Goal: Task Accomplishment & Management: Manage account settings

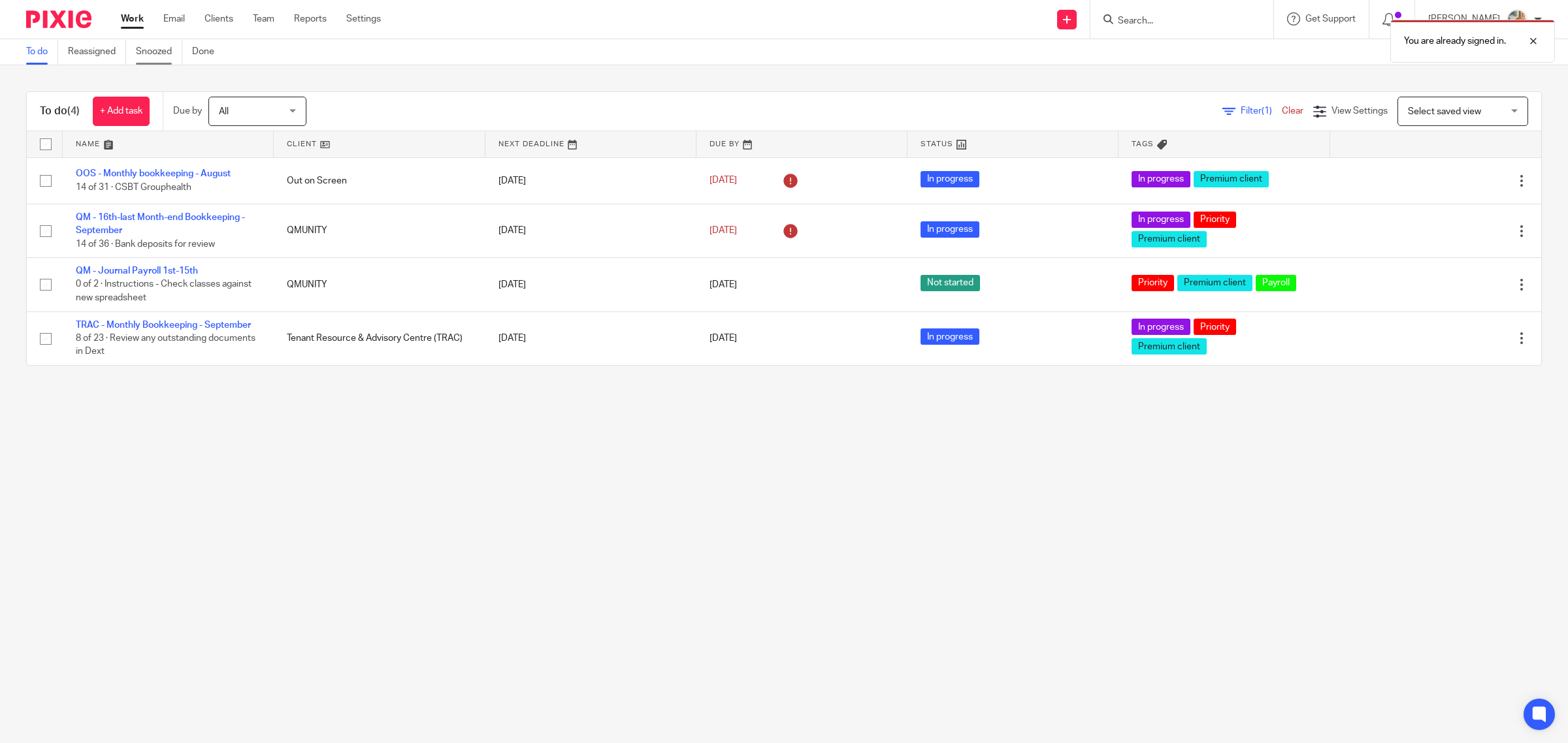
click at [152, 43] on link "Snoozed" at bounding box center [159, 52] width 46 height 25
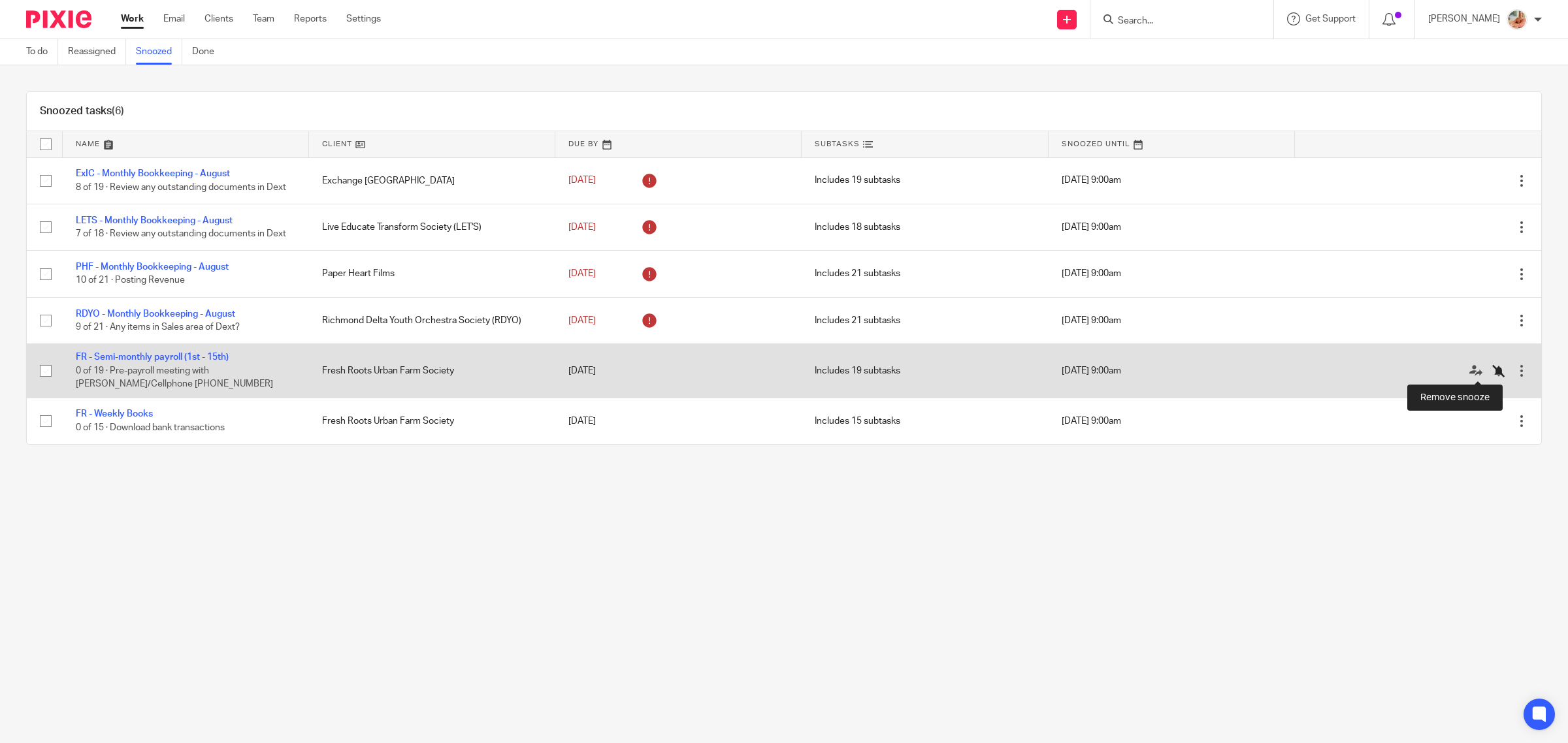
click at [1492, 371] on icon at bounding box center [1498, 370] width 13 height 13
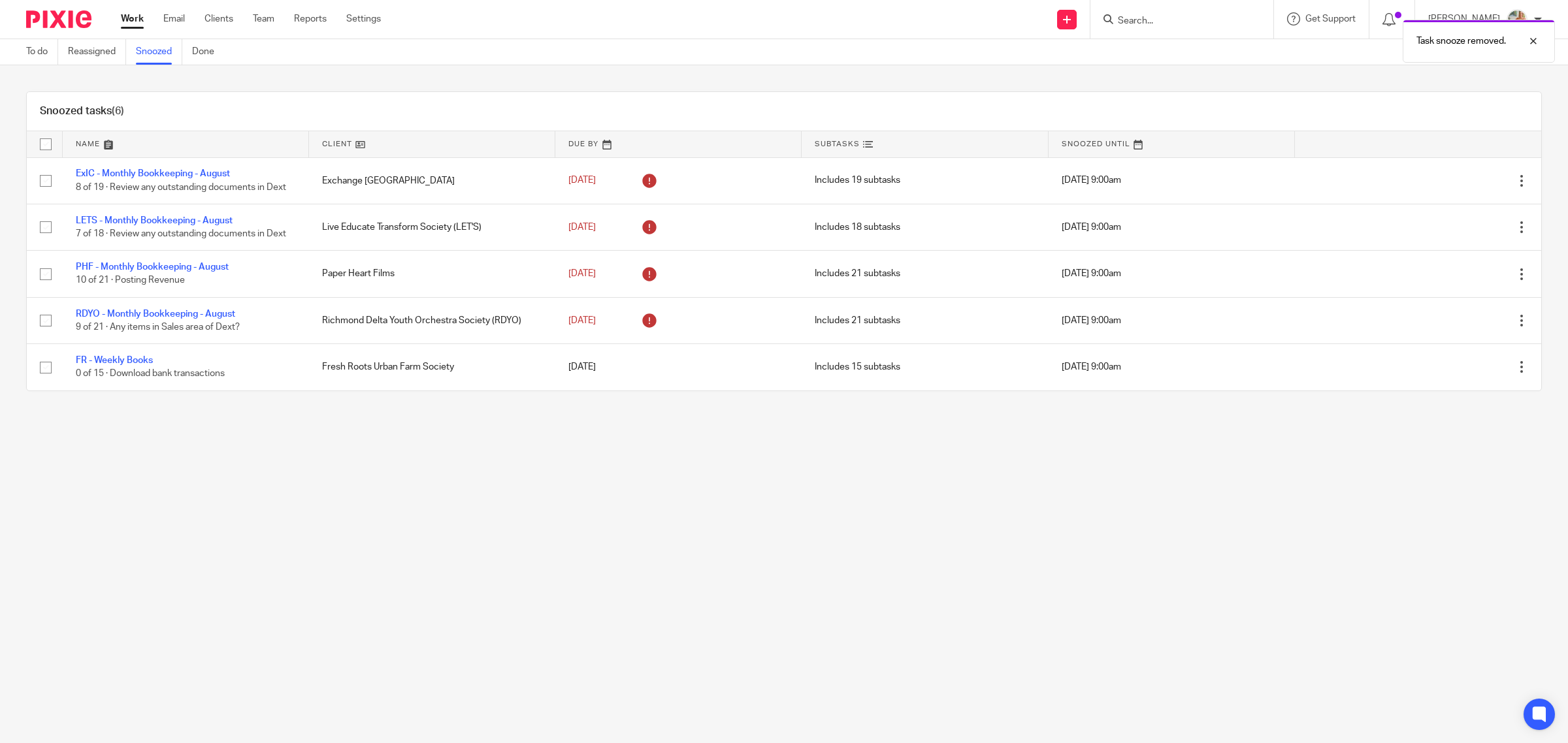
click at [127, 23] on link "Work" at bounding box center [132, 18] width 23 height 13
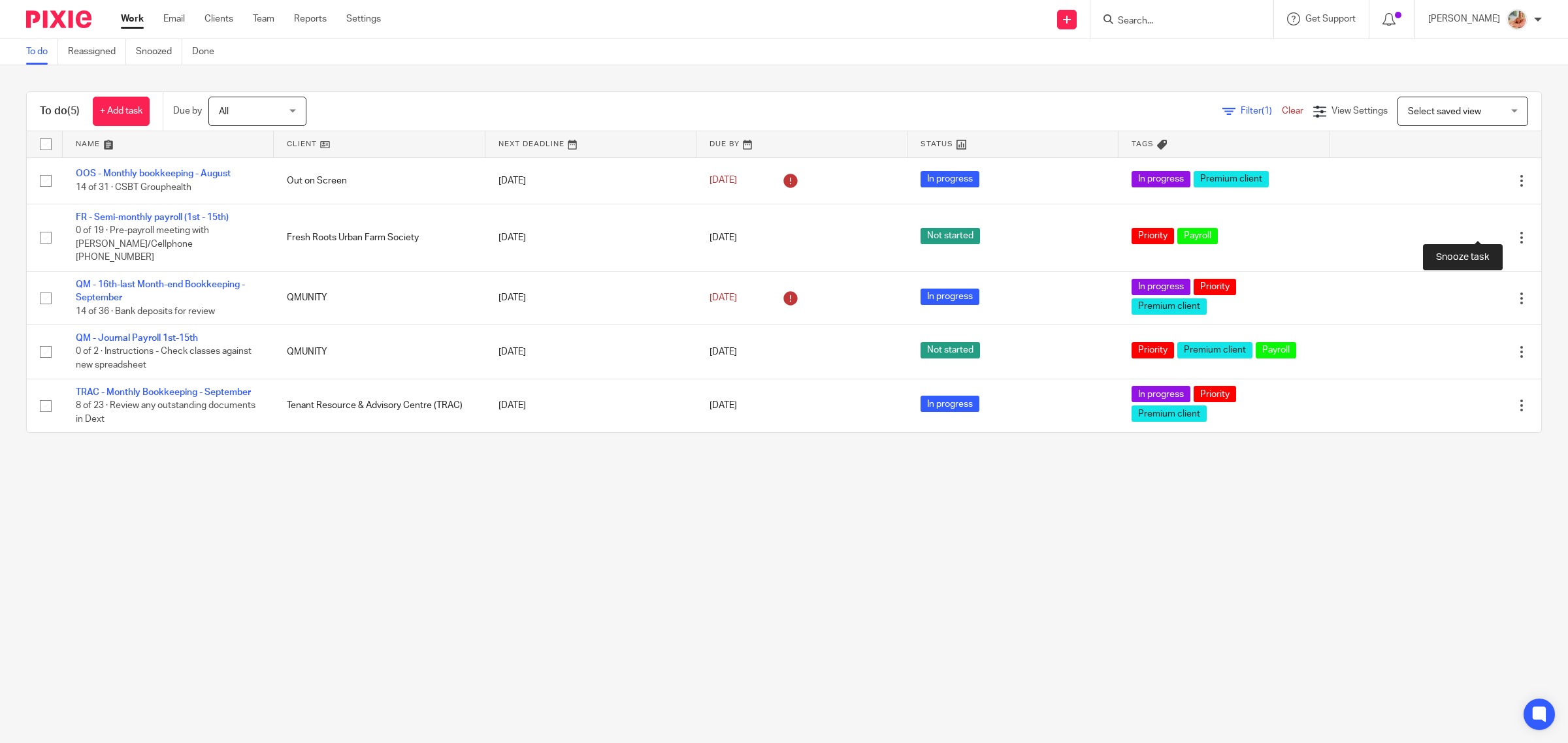
drag, startPoint x: 1471, startPoint y: 230, endPoint x: 1468, endPoint y: 246, distance: 16.3
click at [1492, 231] on div at bounding box center [1498, 237] width 13 height 13
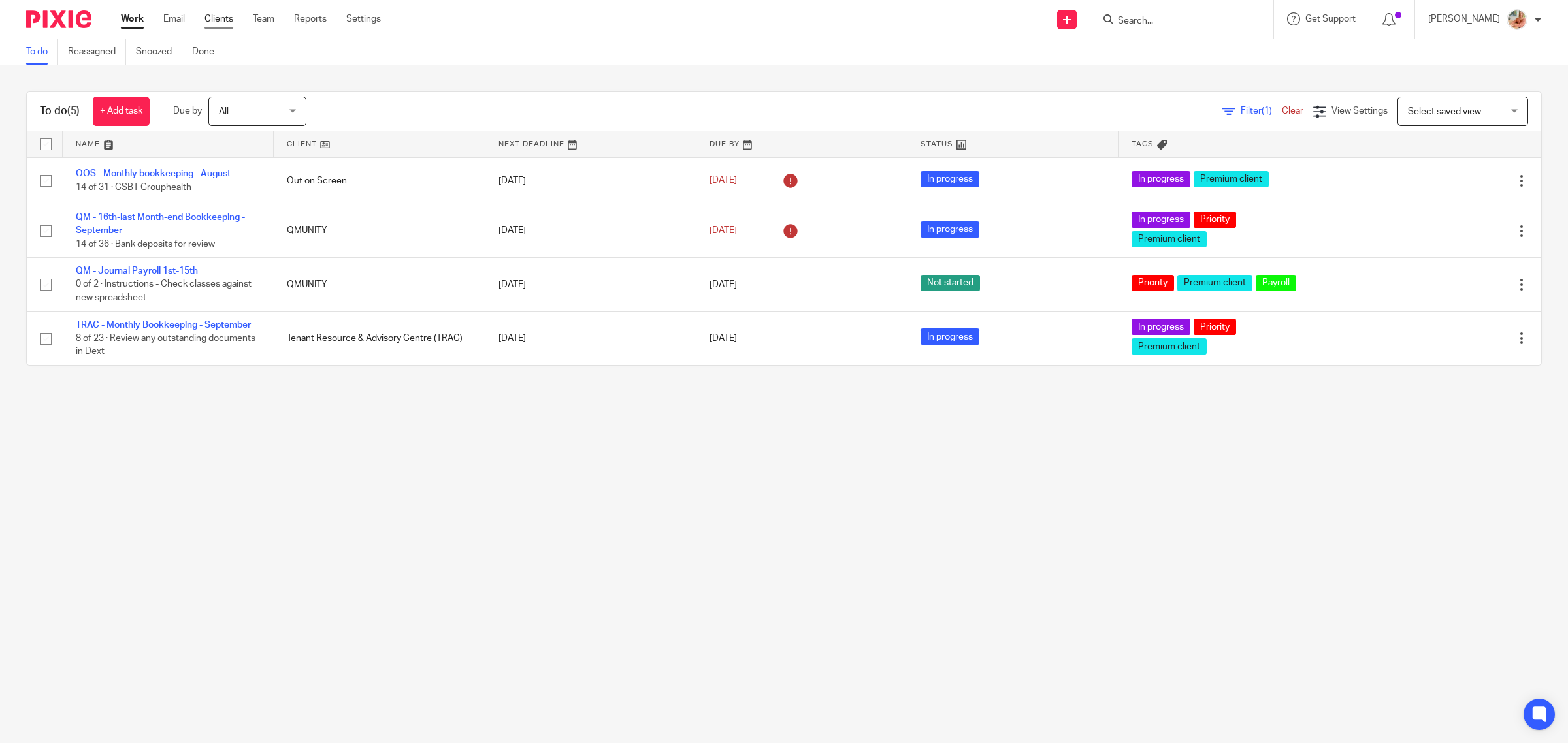
click at [222, 14] on link "Clients" at bounding box center [219, 18] width 29 height 13
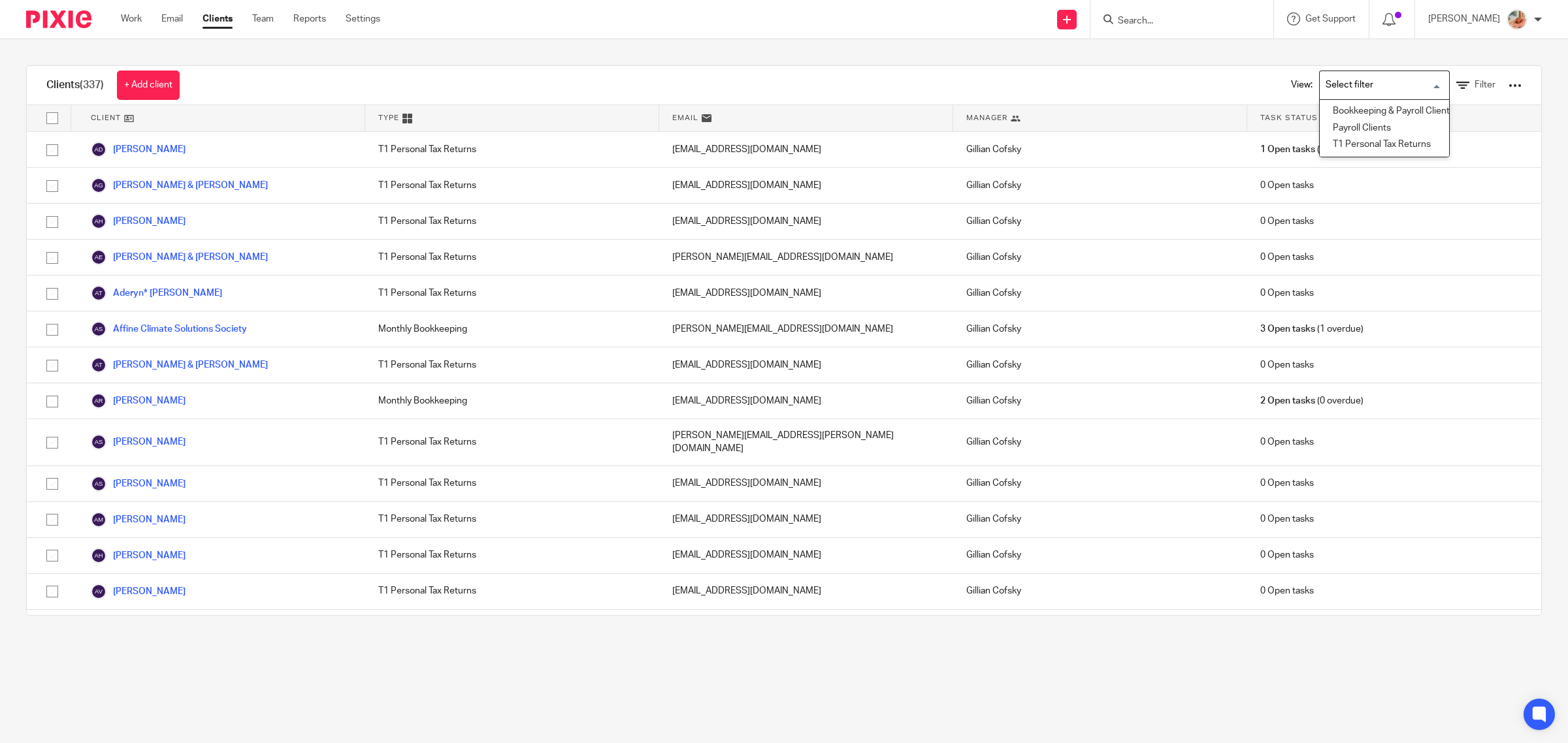
click at [1337, 94] on input "Search for option" at bounding box center [1381, 85] width 121 height 23
click at [1337, 109] on li "Bookkeeping & Payroll Clients only" at bounding box center [1384, 112] width 129 height 17
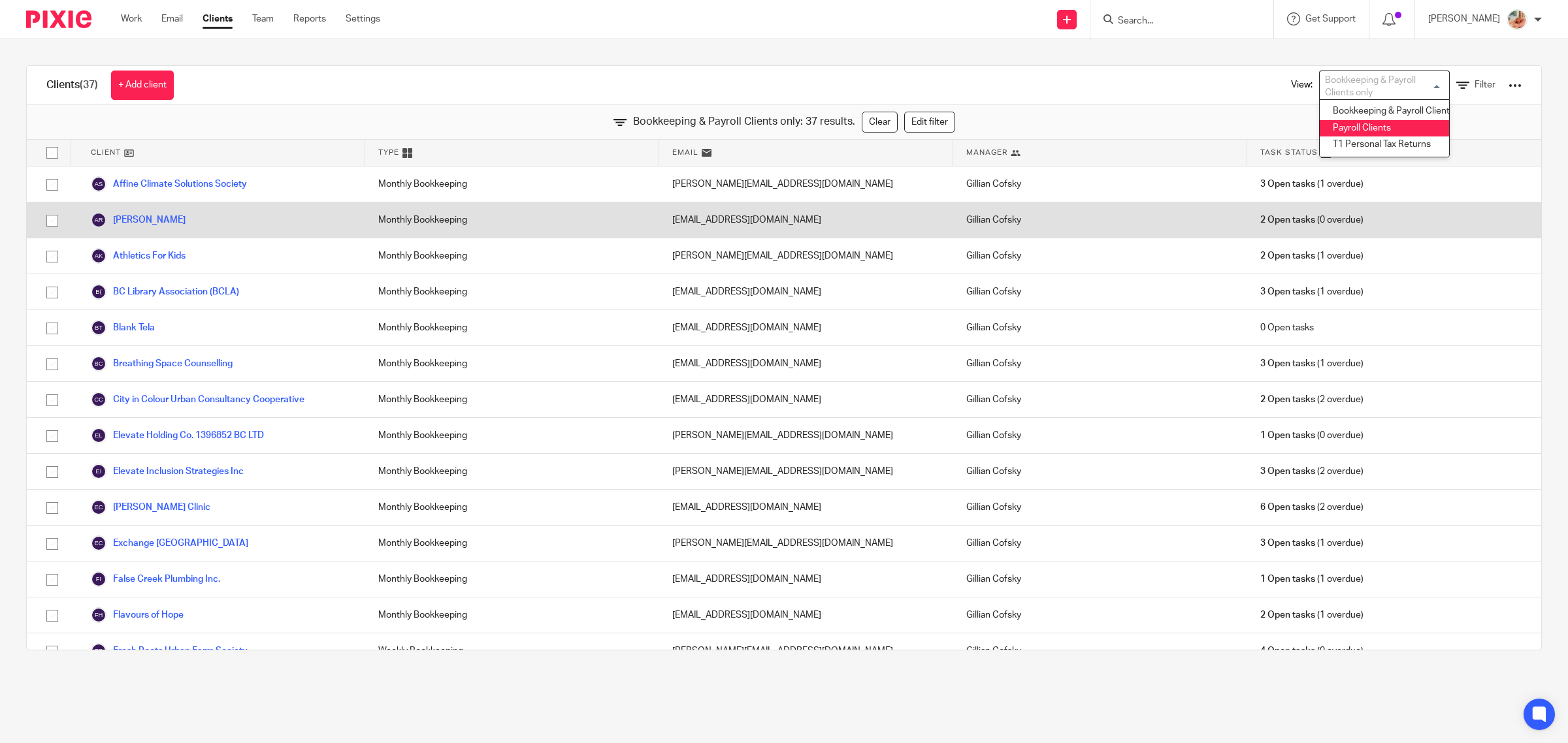
drag, startPoint x: 1352, startPoint y: 127, endPoint x: 797, endPoint y: 237, distance: 565.8
click at [1352, 126] on li "Payroll Clients" at bounding box center [1384, 129] width 129 height 17
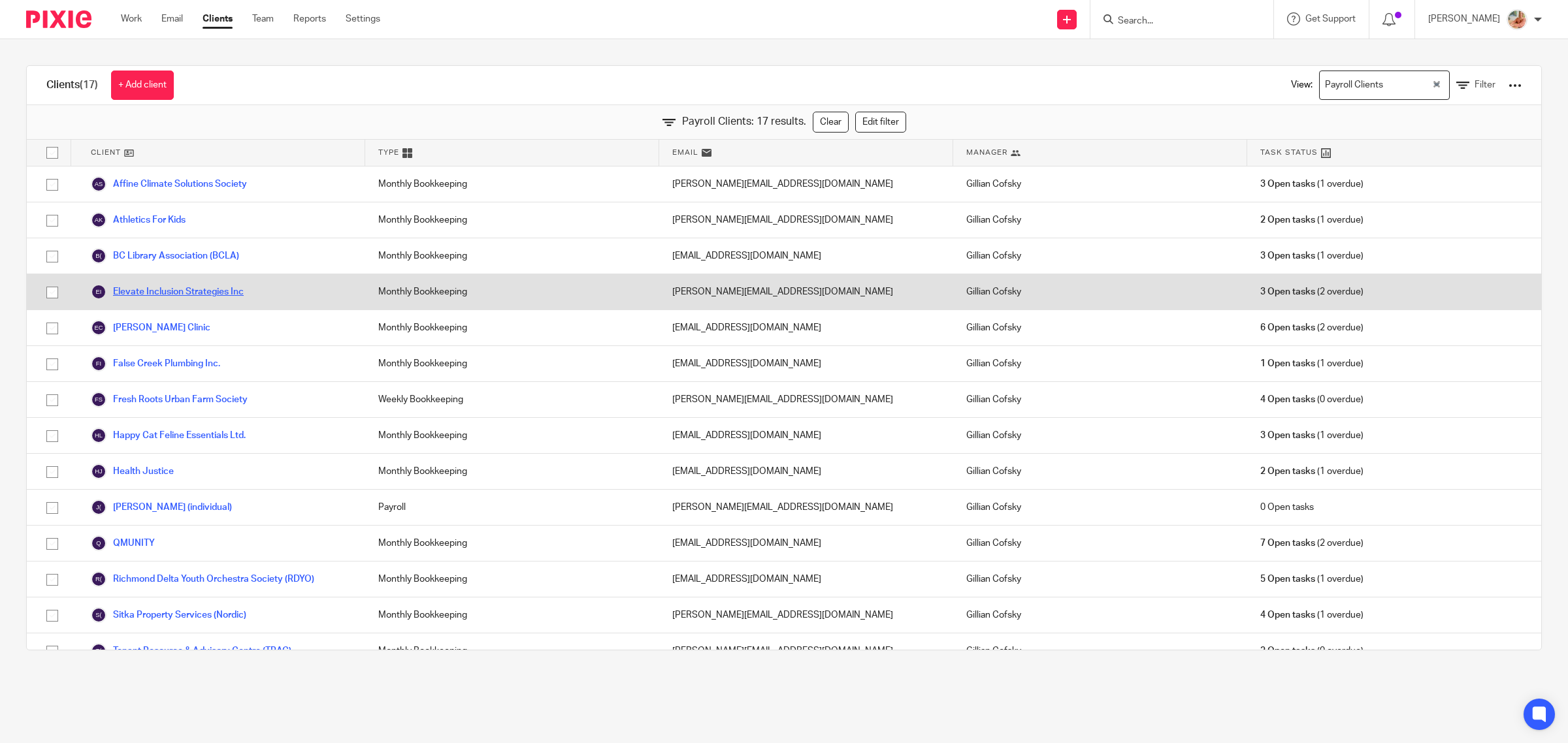
click at [168, 293] on link "Elevate Inclusion Strategies Inc" at bounding box center [167, 292] width 153 height 16
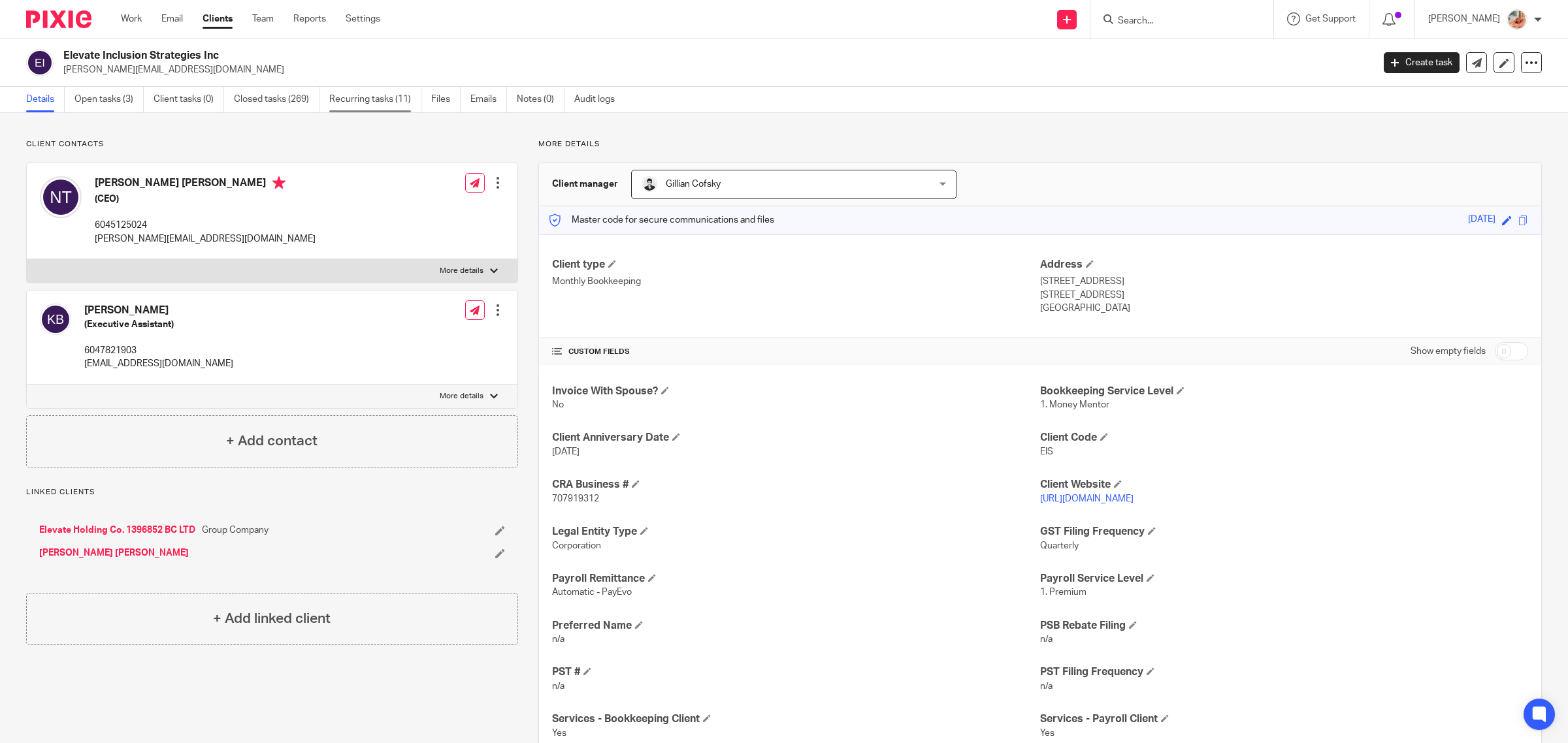
drag, startPoint x: 379, startPoint y: 103, endPoint x: 402, endPoint y: 102, distance: 23.0
click at [381, 102] on link "Recurring tasks (11)" at bounding box center [375, 99] width 92 height 25
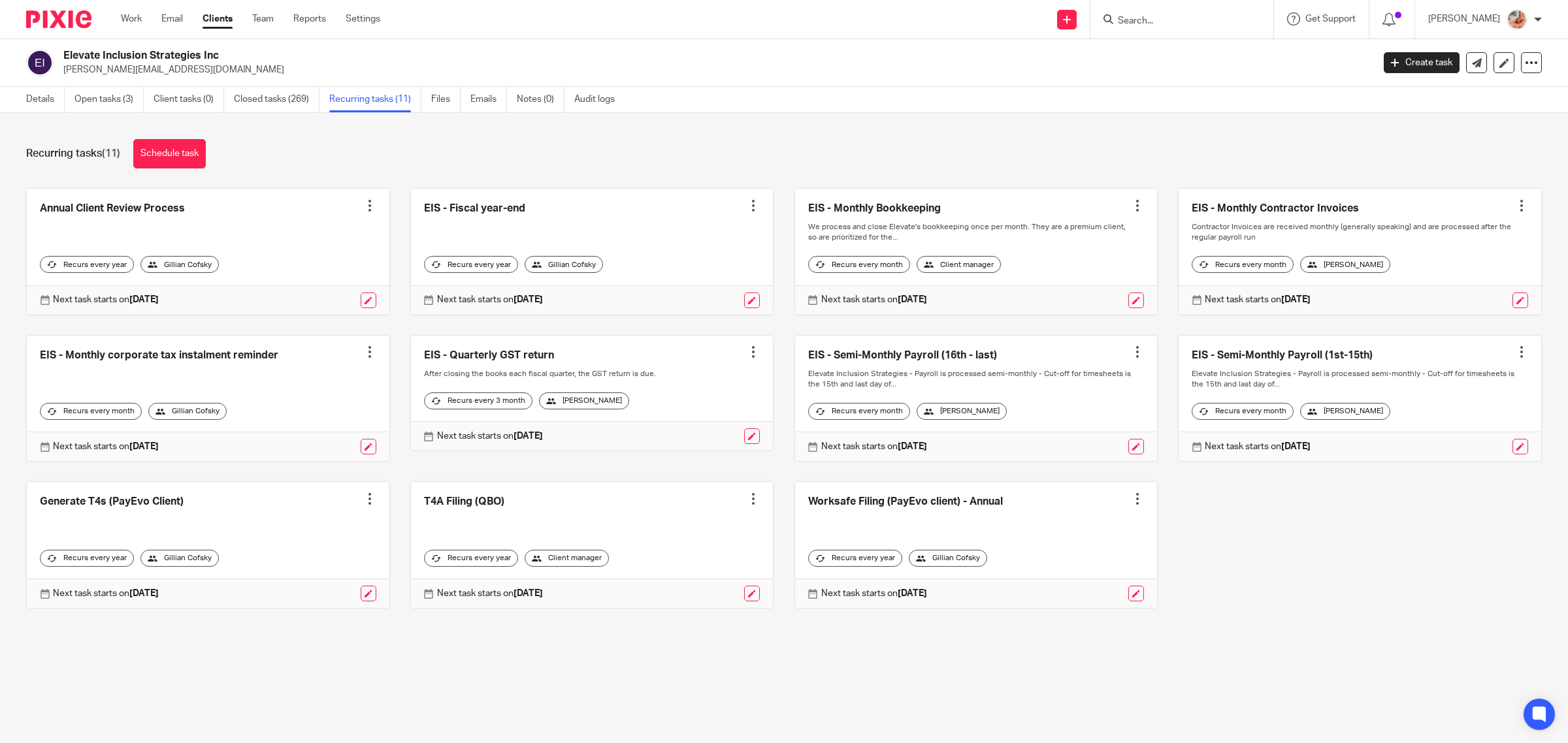
click at [1202, 364] on link at bounding box center [1360, 398] width 363 height 126
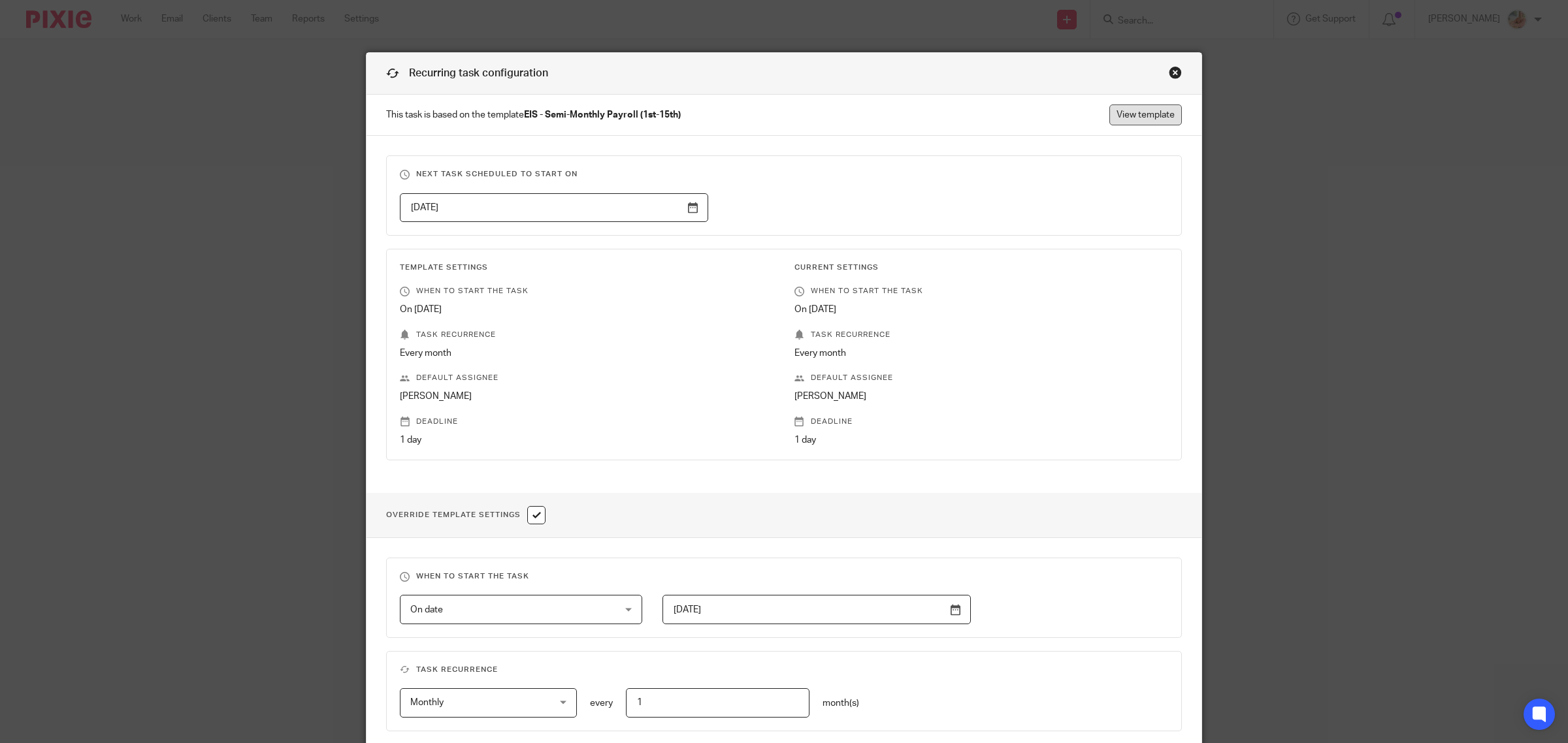
click at [1143, 113] on link "View template" at bounding box center [1145, 114] width 72 height 21
click at [1169, 74] on div "Close this dialog window" at bounding box center [1175, 72] width 13 height 13
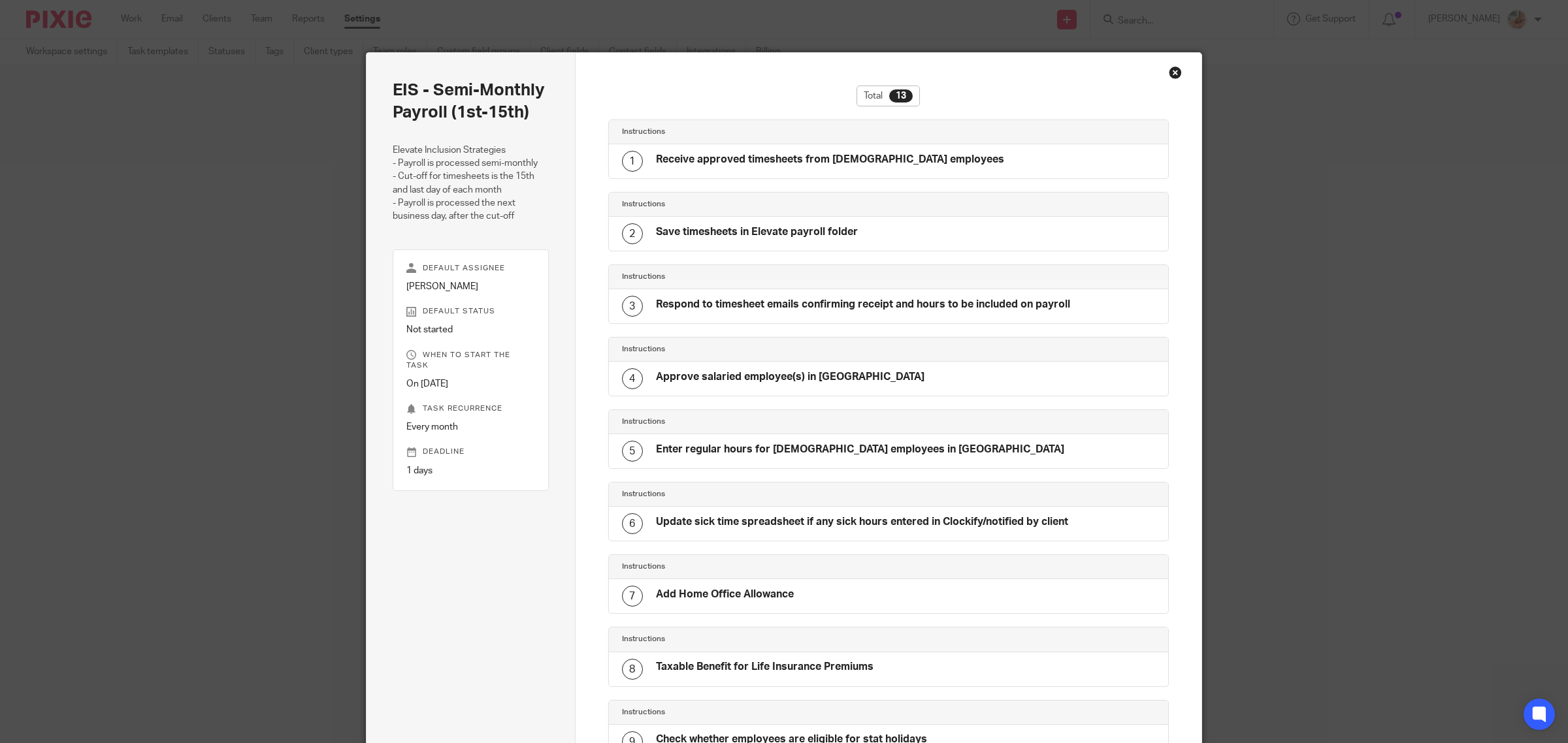
scroll to position [443, 0]
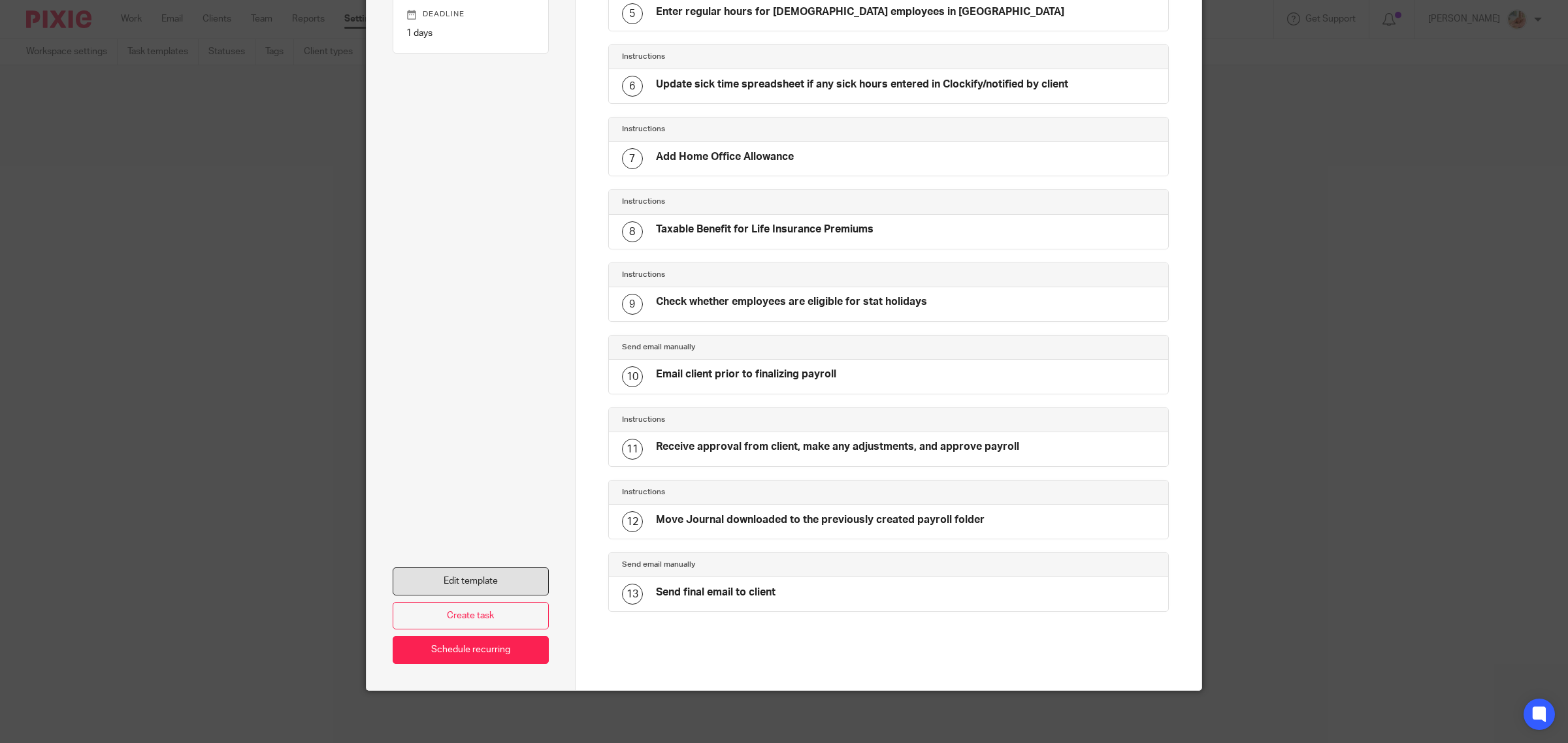
click at [475, 572] on link "Edit template" at bounding box center [470, 581] width 156 height 28
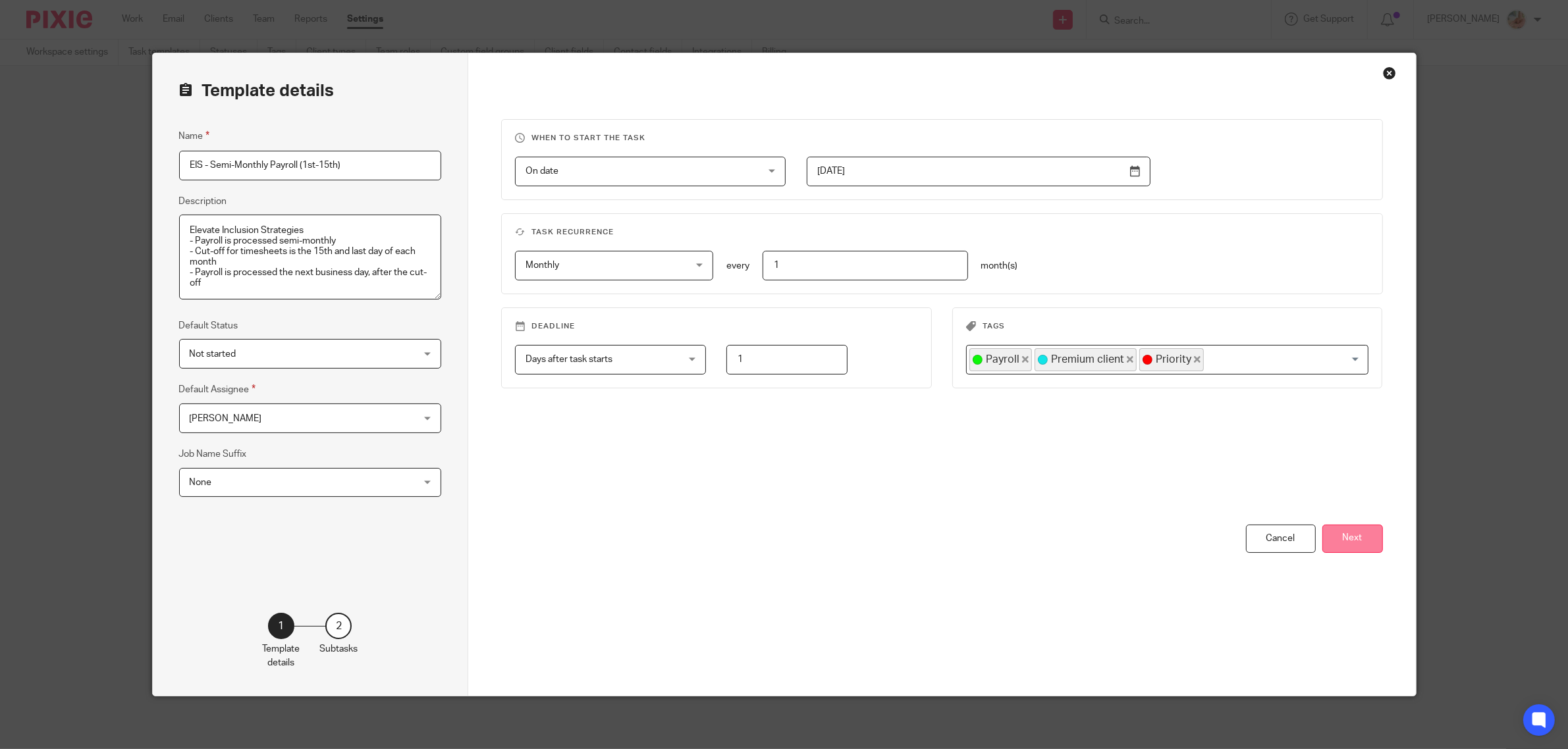
click at [1360, 541] on button "Next" at bounding box center [1352, 538] width 61 height 28
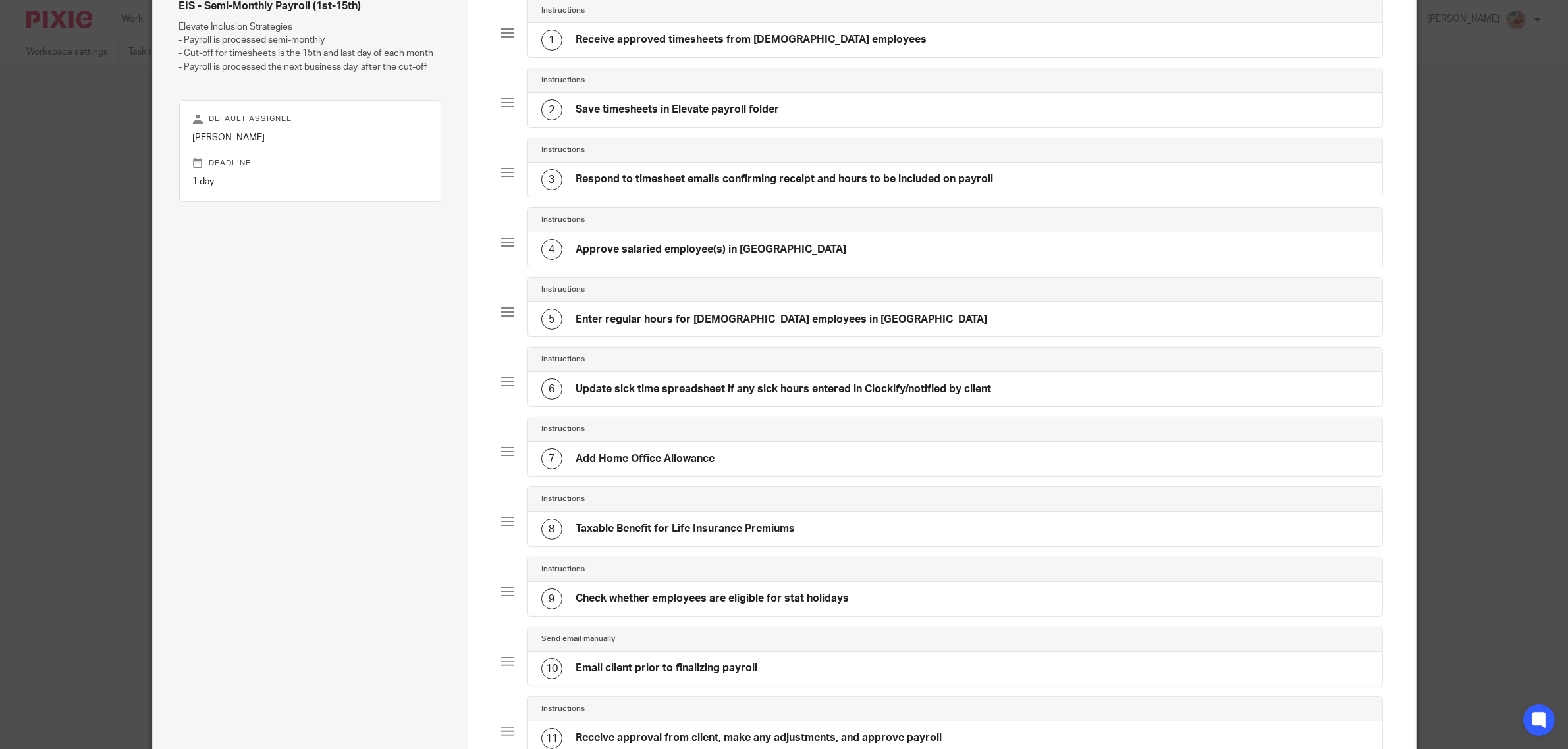
scroll to position [329, 0]
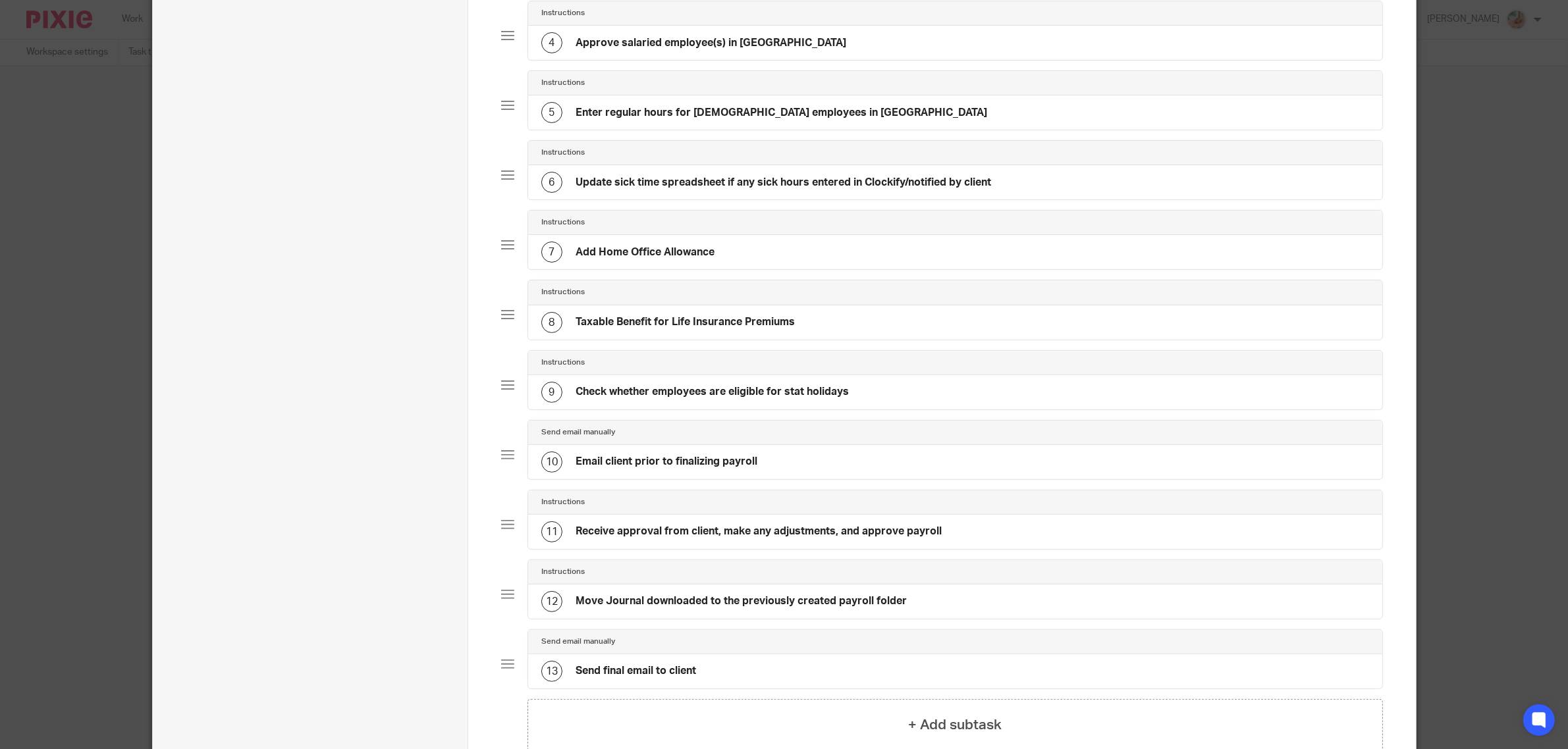
click at [720, 333] on div "8 Taxable Benefit for Life Insurance Premiums" at bounding box center [668, 322] width 254 height 21
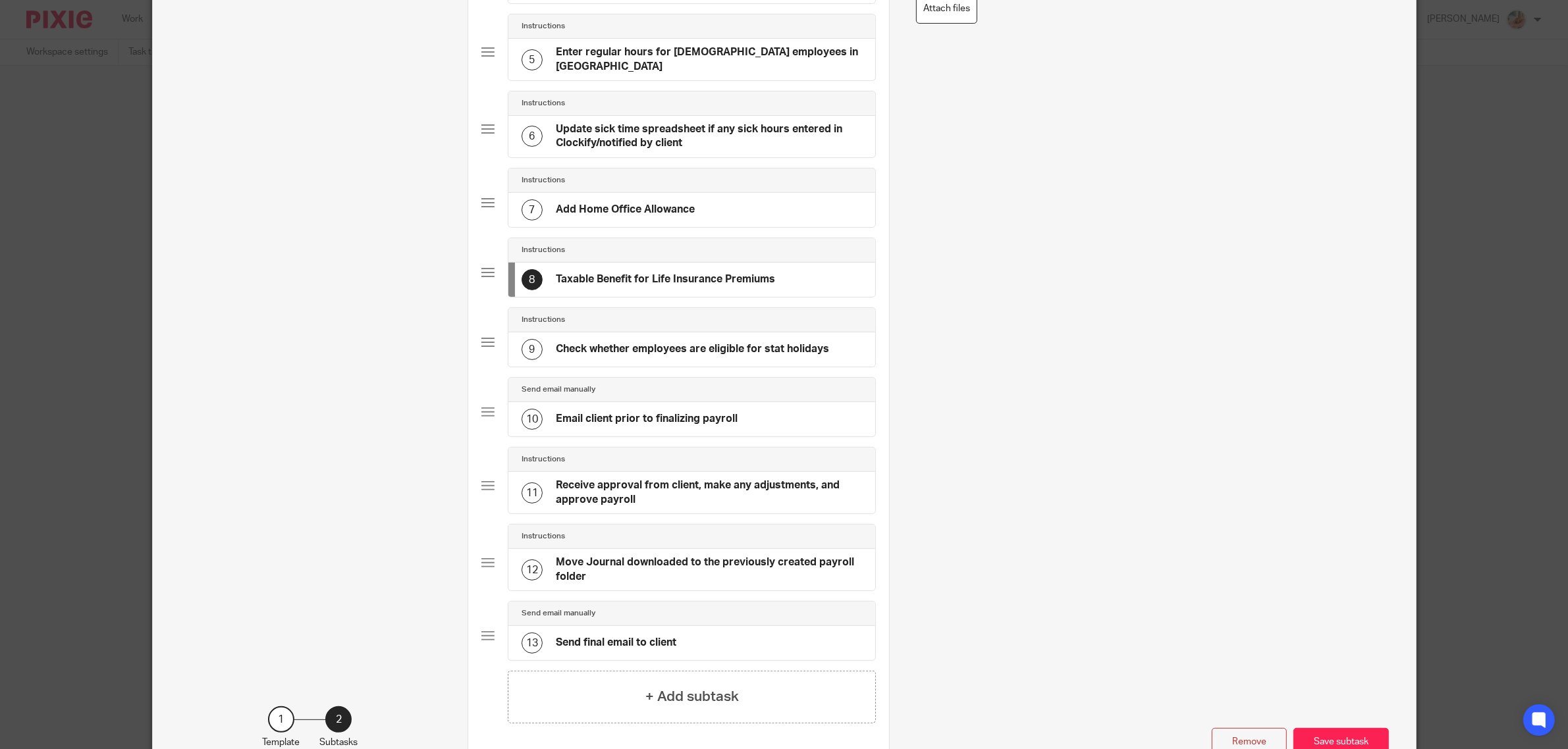
scroll to position [320, 0]
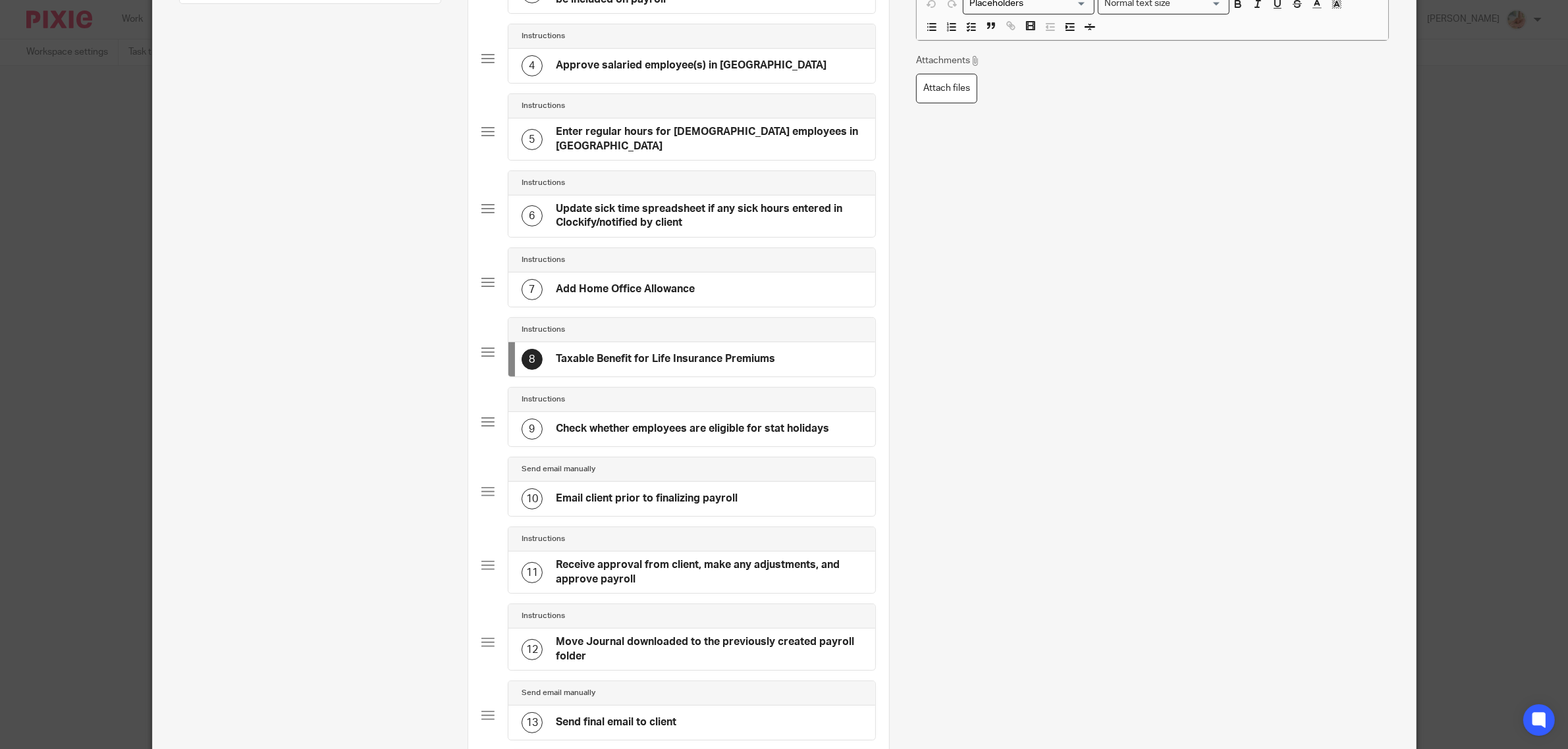
click at [683, 282] on h4 "Add Home Office Allowance" at bounding box center [625, 289] width 139 height 14
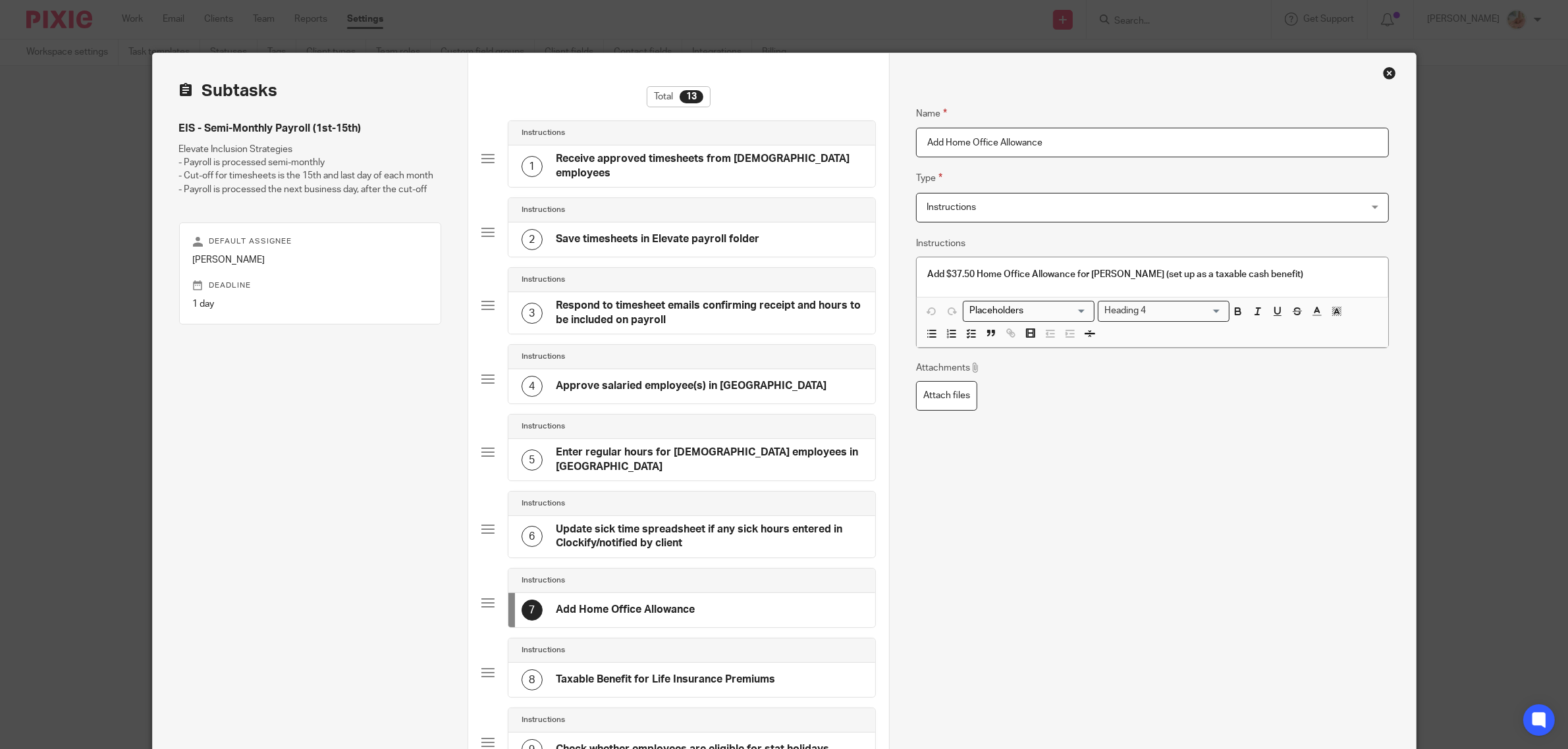
scroll to position [485, 0]
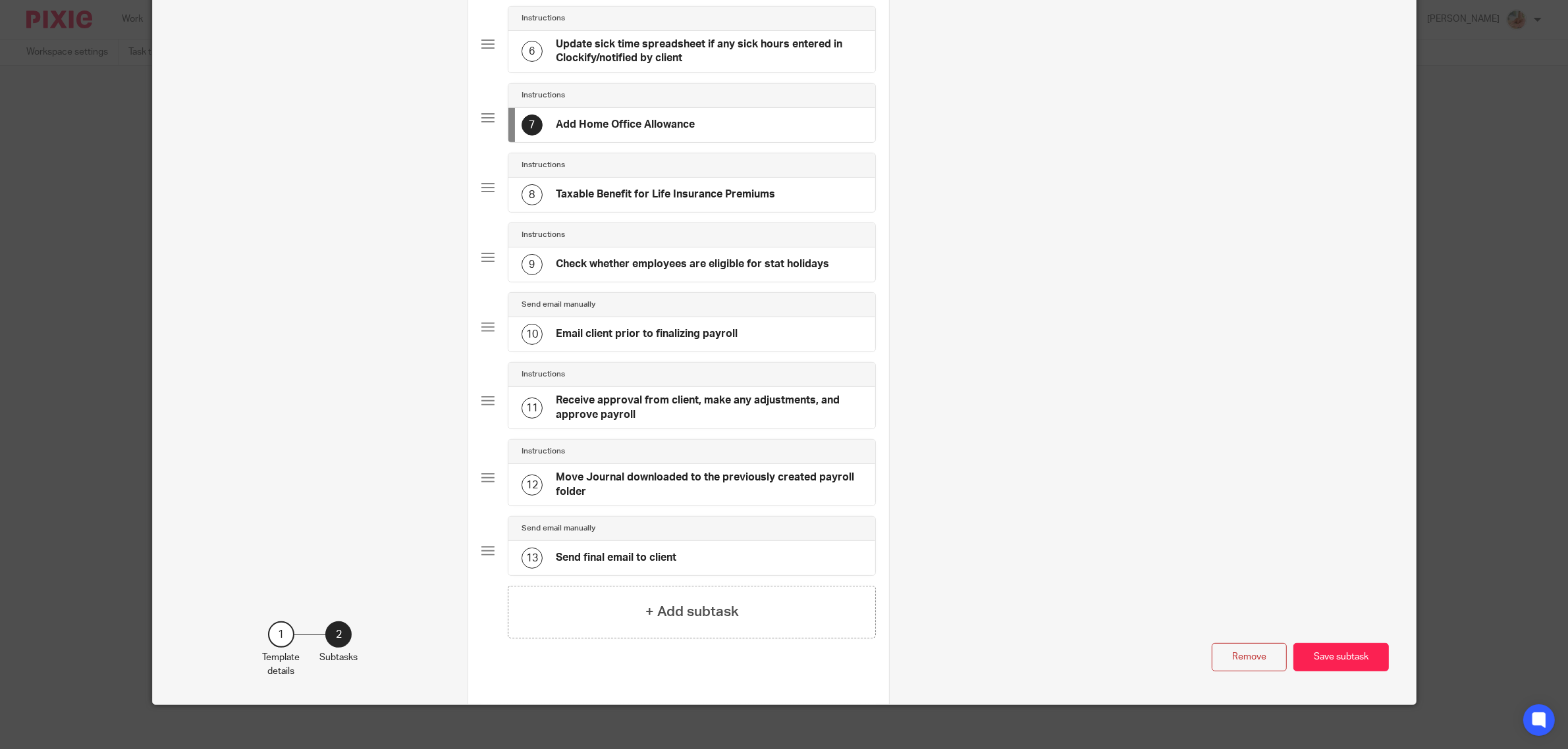
drag, startPoint x: 722, startPoint y: 326, endPoint x: 824, endPoint y: 327, distance: 102.0
click at [722, 327] on h4 "Email client prior to finalizing payroll" at bounding box center [647, 334] width 182 height 14
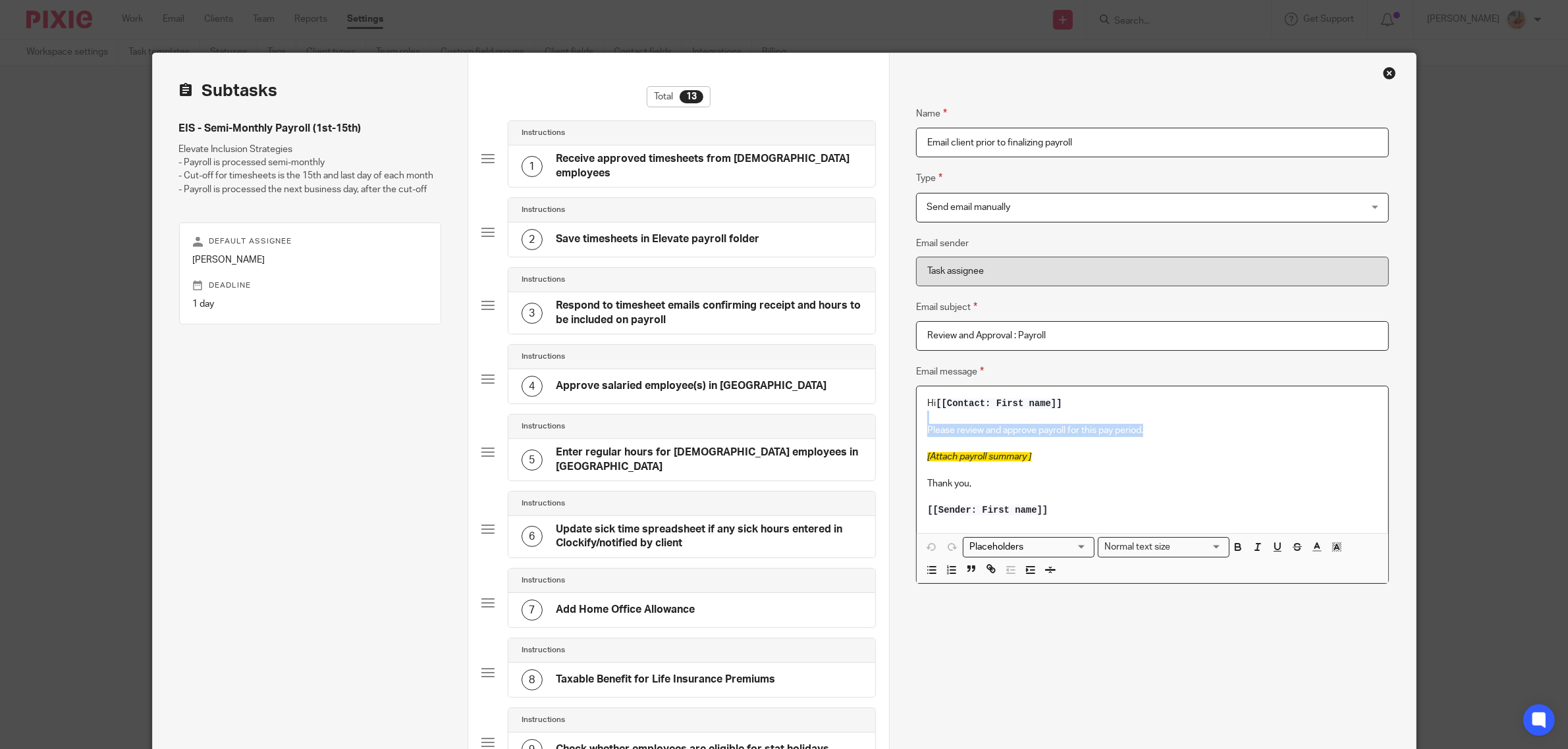
drag, startPoint x: 1155, startPoint y: 433, endPoint x: 887, endPoint y: 422, distance: 268.2
click at [889, 422] on div "Name Receive approved timesheets from hourly employees Type Instructions Instru…" at bounding box center [1152, 622] width 526 height 1136
copy div "Please review and approve payroll for this pay period."
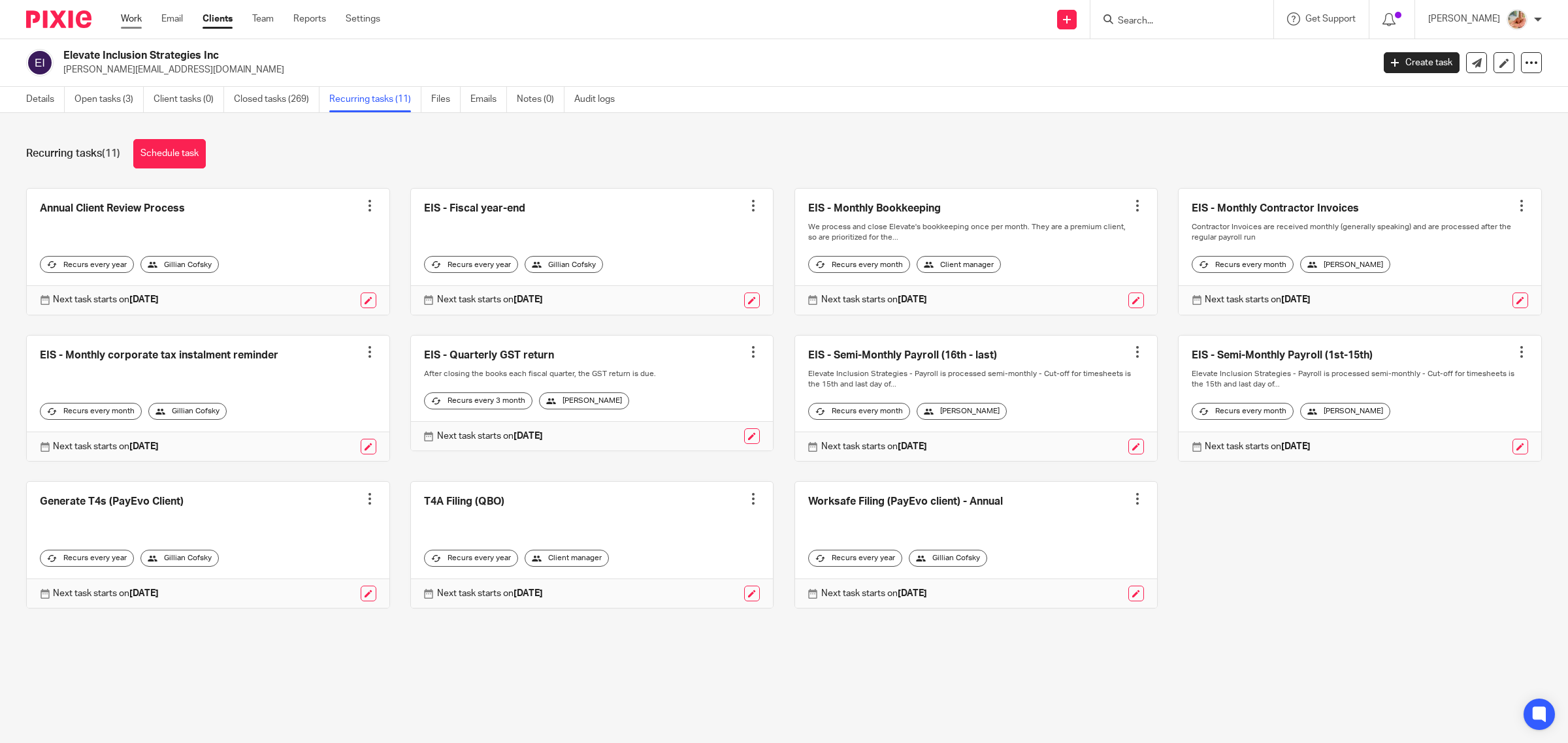
click at [135, 21] on link "Work" at bounding box center [131, 18] width 21 height 13
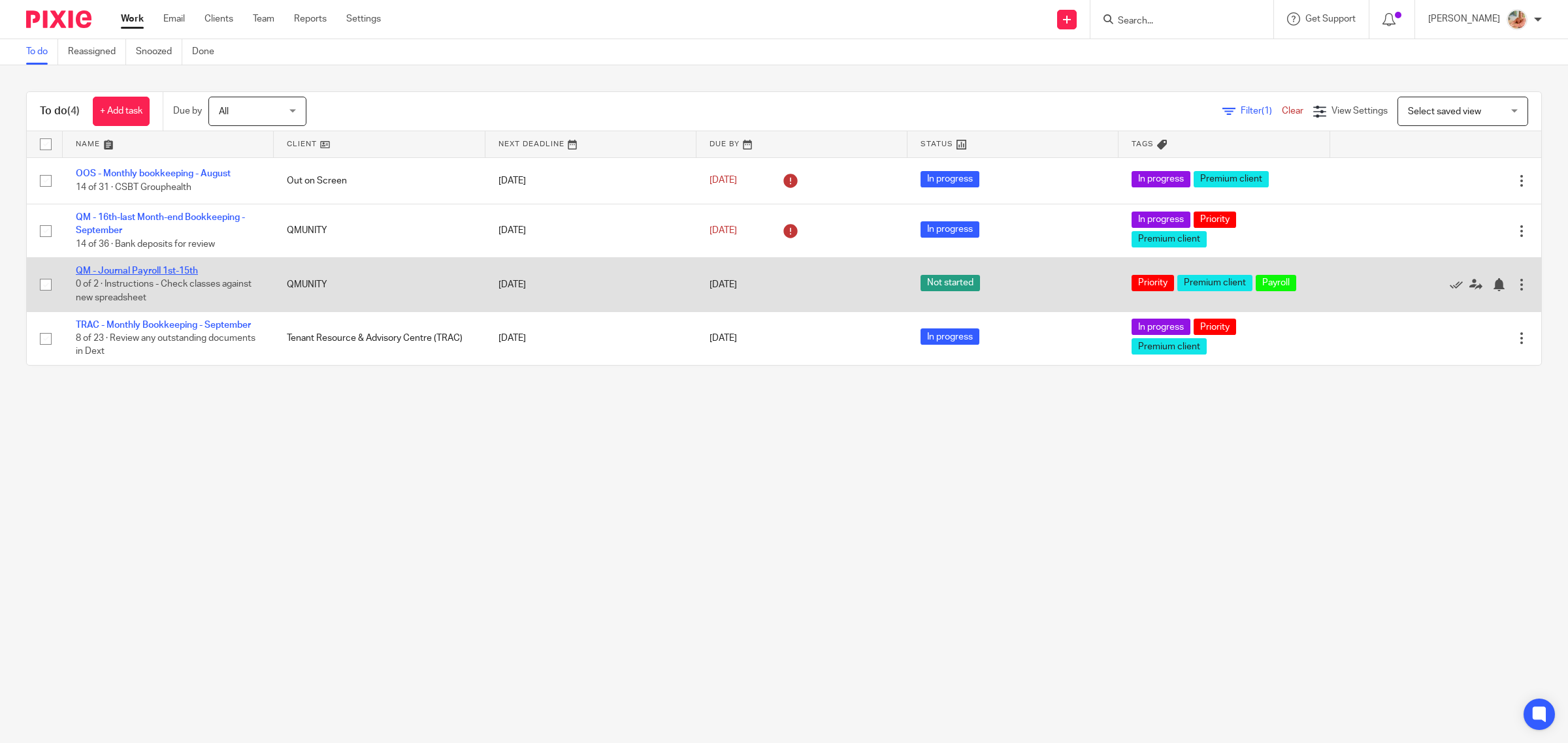
click at [159, 275] on link "QM - Journal Payroll 1st-15th" at bounding box center [137, 271] width 122 height 9
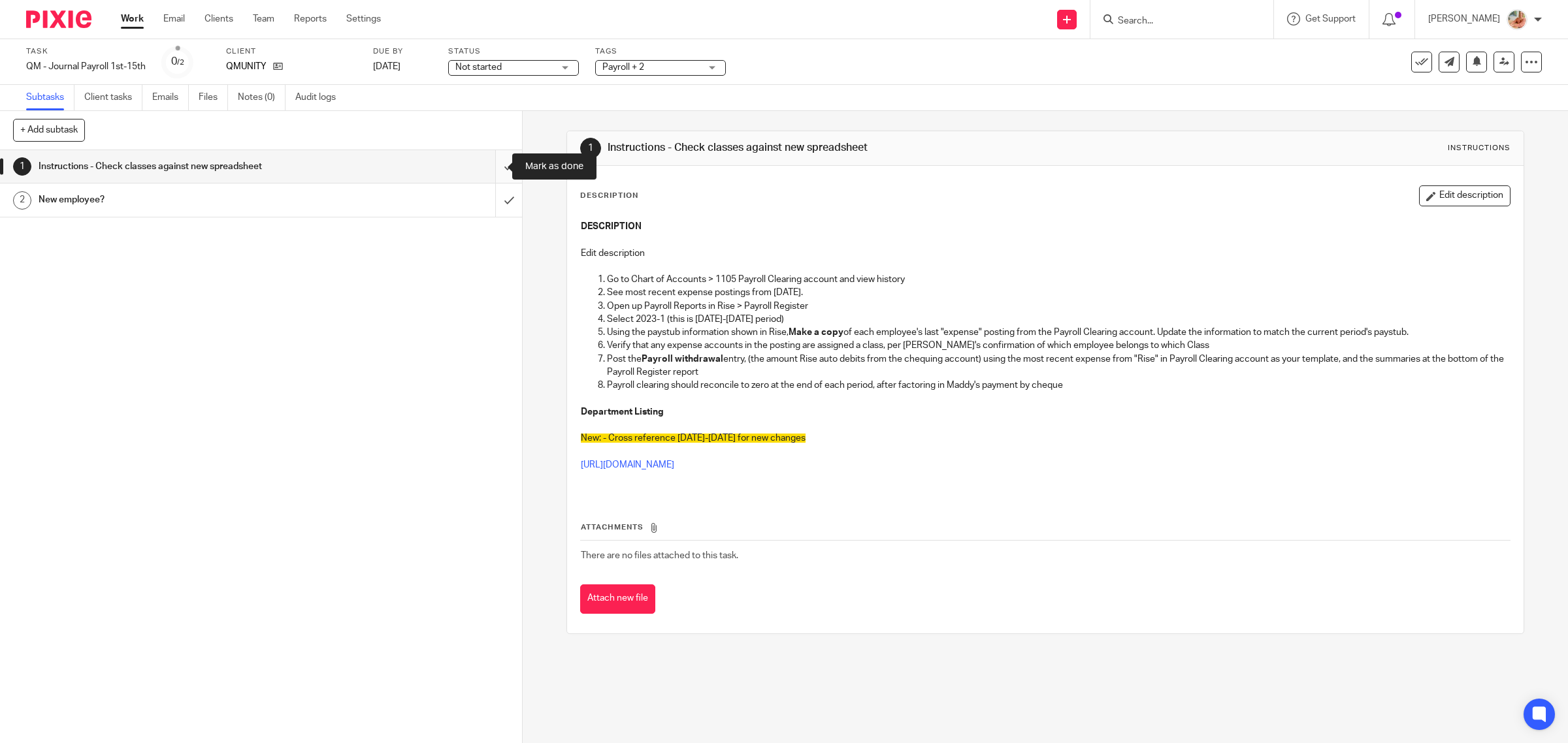
click at [488, 165] on input "submit" at bounding box center [261, 166] width 522 height 33
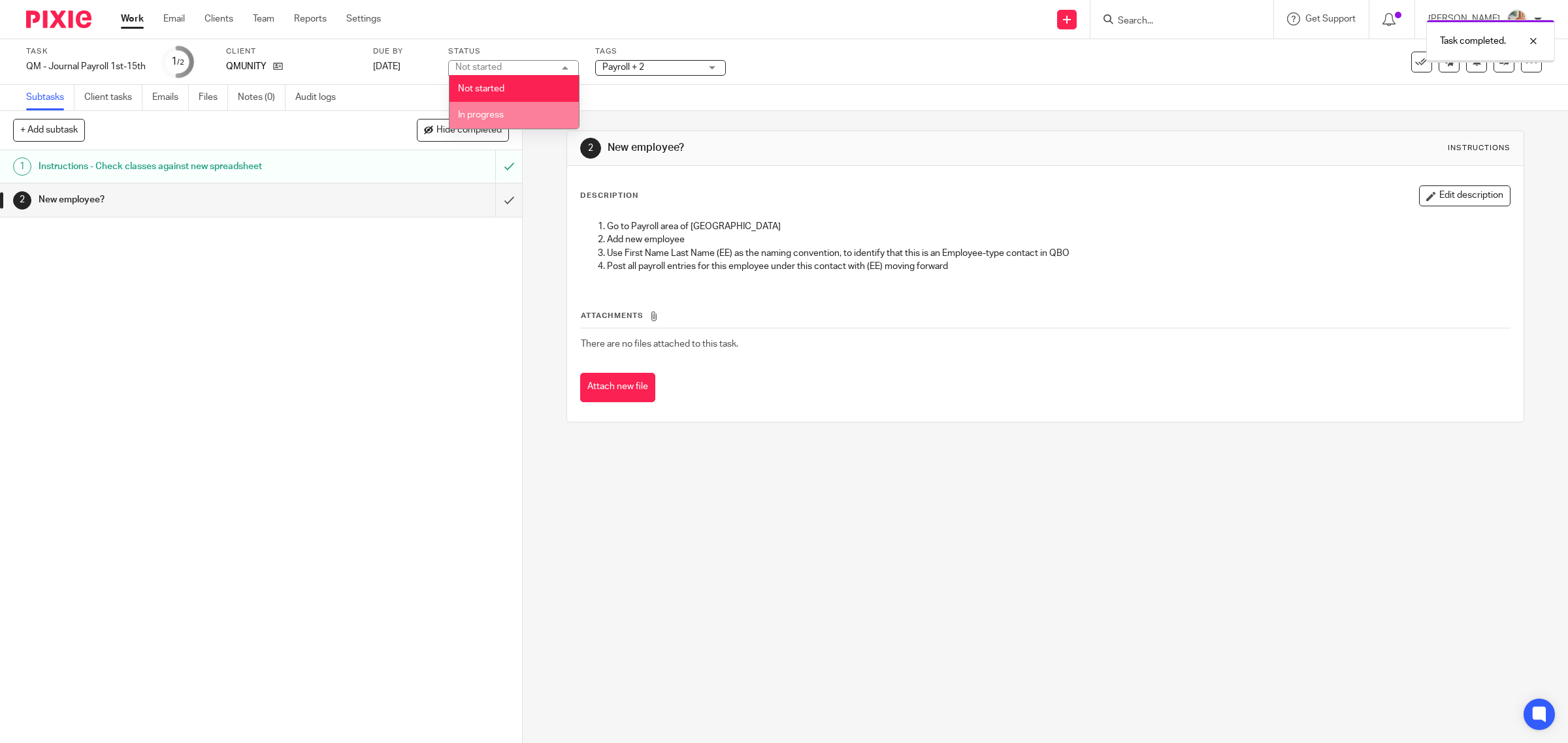
drag, startPoint x: 493, startPoint y: 109, endPoint x: 541, endPoint y: 90, distance: 51.6
click at [494, 109] on li "In progress" at bounding box center [514, 115] width 129 height 27
click at [628, 63] on span "Payroll + 2" at bounding box center [623, 67] width 42 height 9
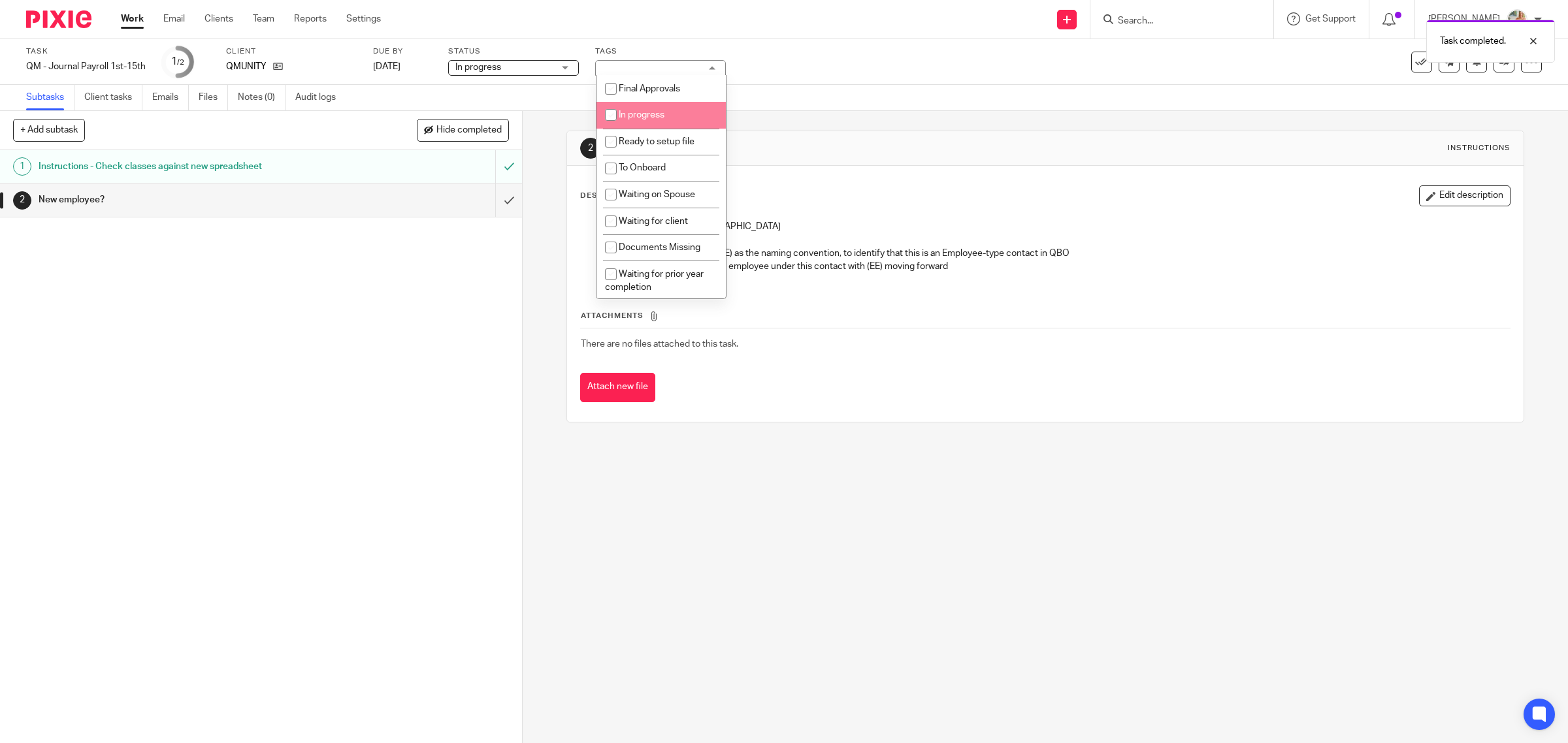
click at [641, 113] on span "In progress" at bounding box center [641, 115] width 46 height 9
checkbox input "true"
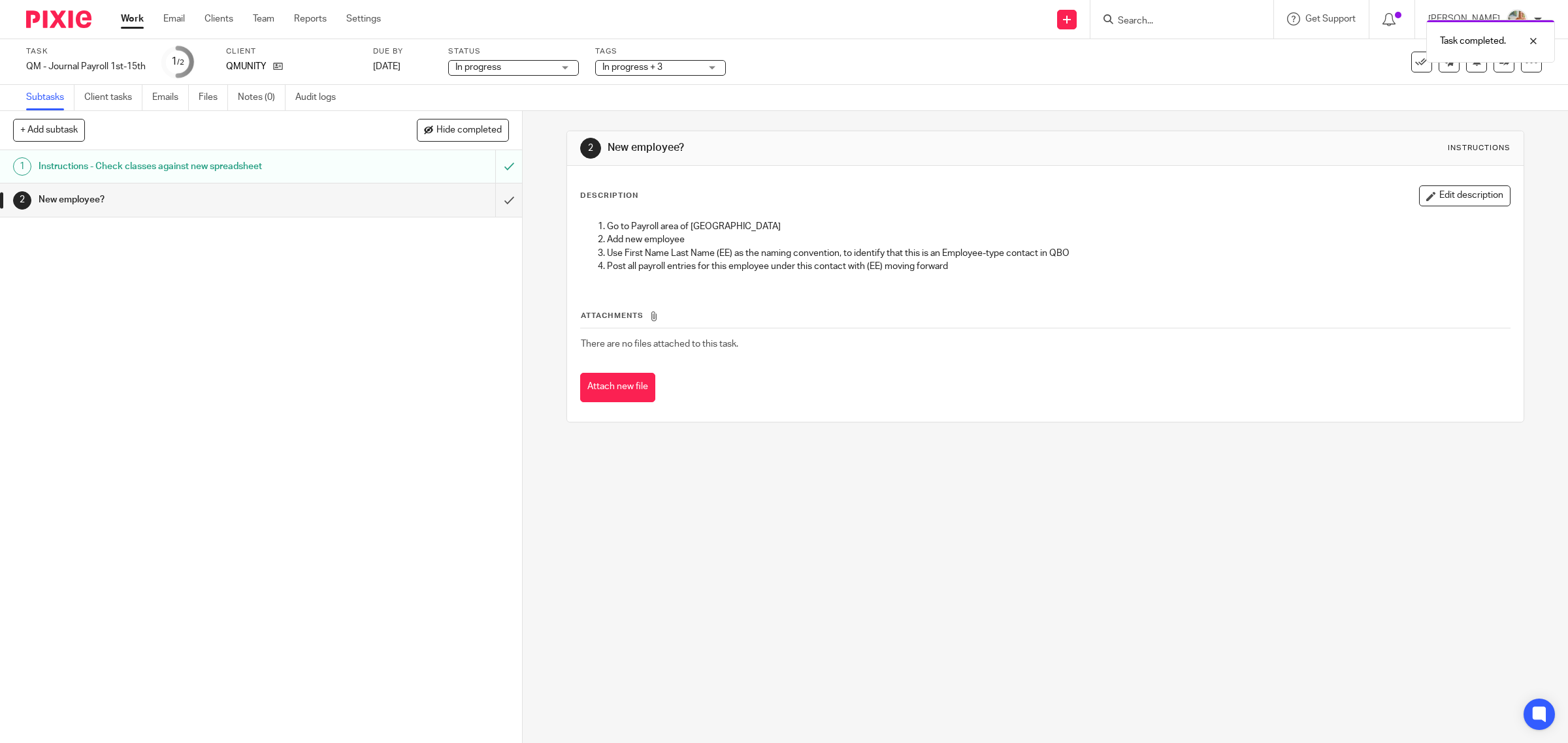
drag, startPoint x: 836, startPoint y: 167, endPoint x: 655, endPoint y: 160, distance: 181.1
click at [837, 167] on div "Description Edit description Go to Payroll area of QBO Add new employee Use Fir…" at bounding box center [1045, 294] width 957 height 256
click at [497, 201] on input "submit" at bounding box center [261, 199] width 522 height 33
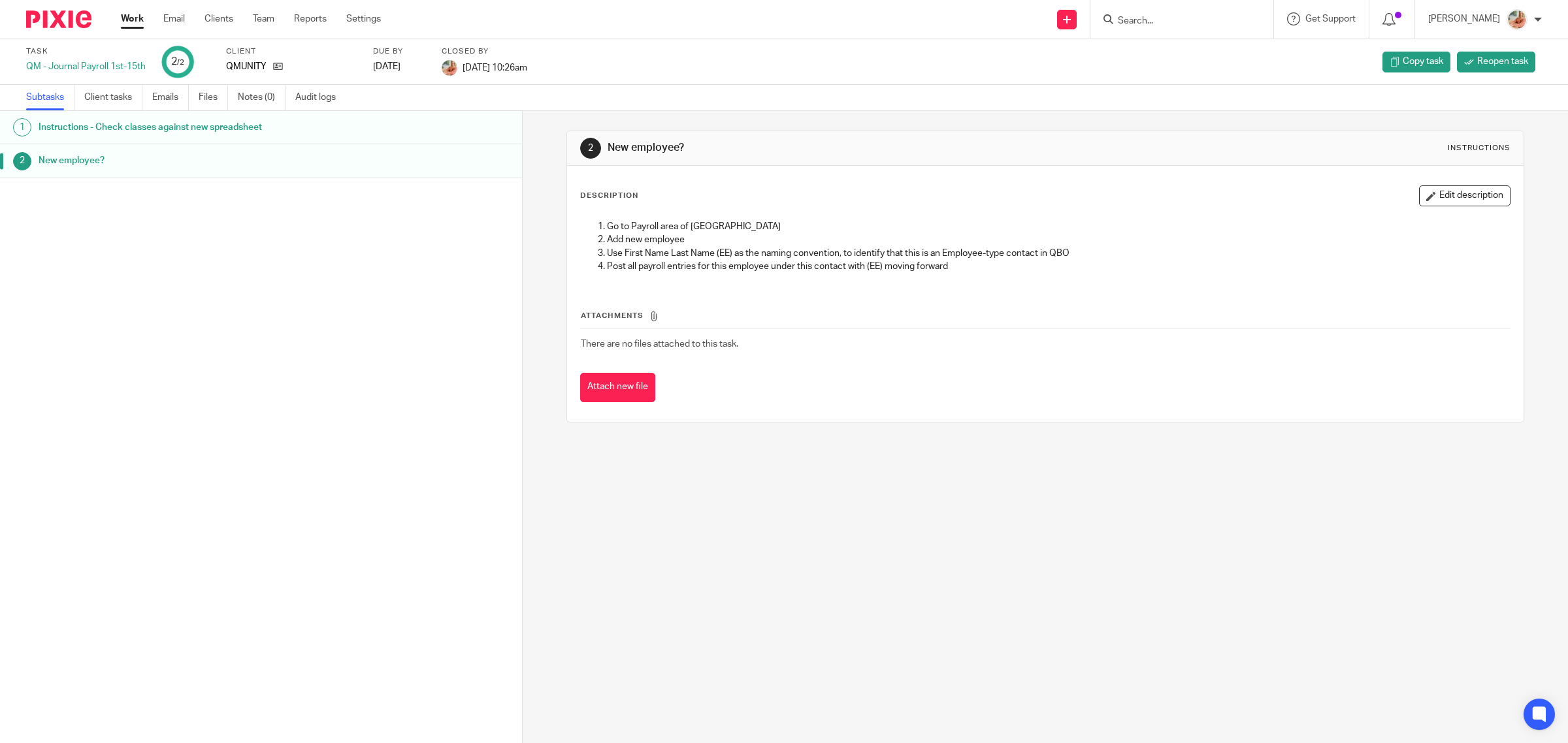
click at [138, 21] on link "Work" at bounding box center [132, 18] width 23 height 13
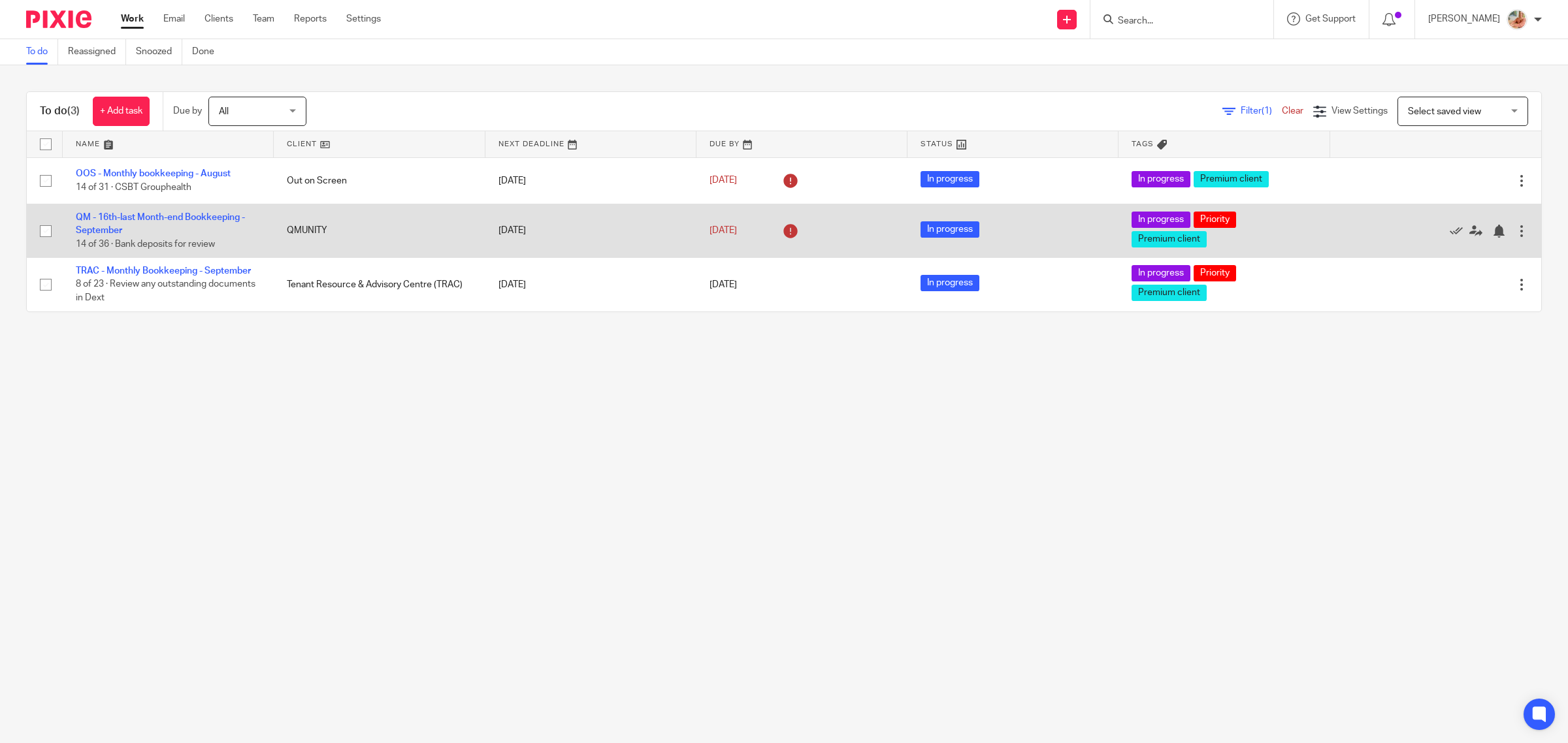
click at [118, 224] on td "QM - 16th-last Month-end Bookkeeping - September 14 of 36 · Bank deposits for r…" at bounding box center [167, 230] width 211 height 53
click at [116, 214] on link "QM - 16th-last Month-end Bookkeeping - September" at bounding box center [161, 224] width 169 height 22
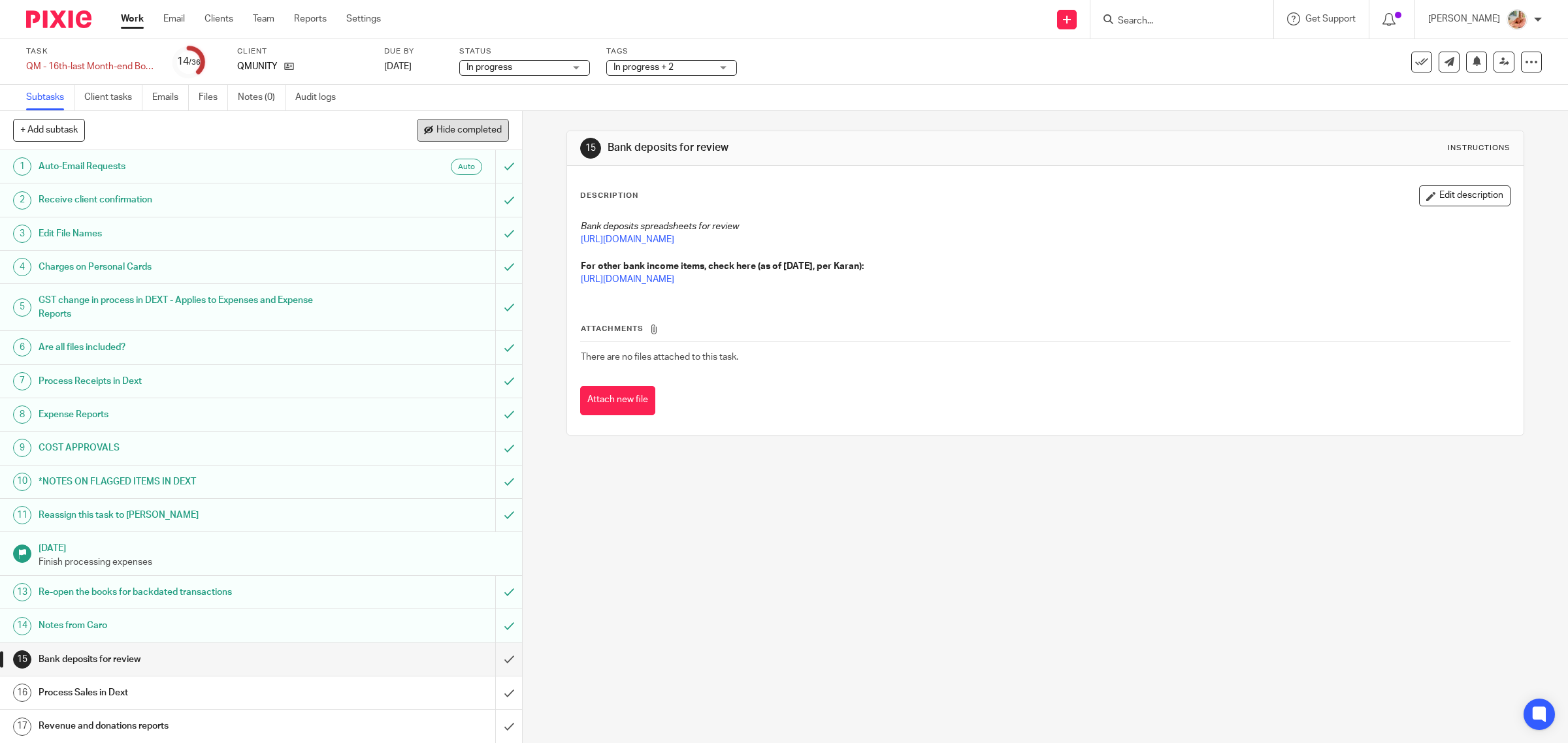
click at [450, 128] on span "Hide completed" at bounding box center [469, 131] width 65 height 11
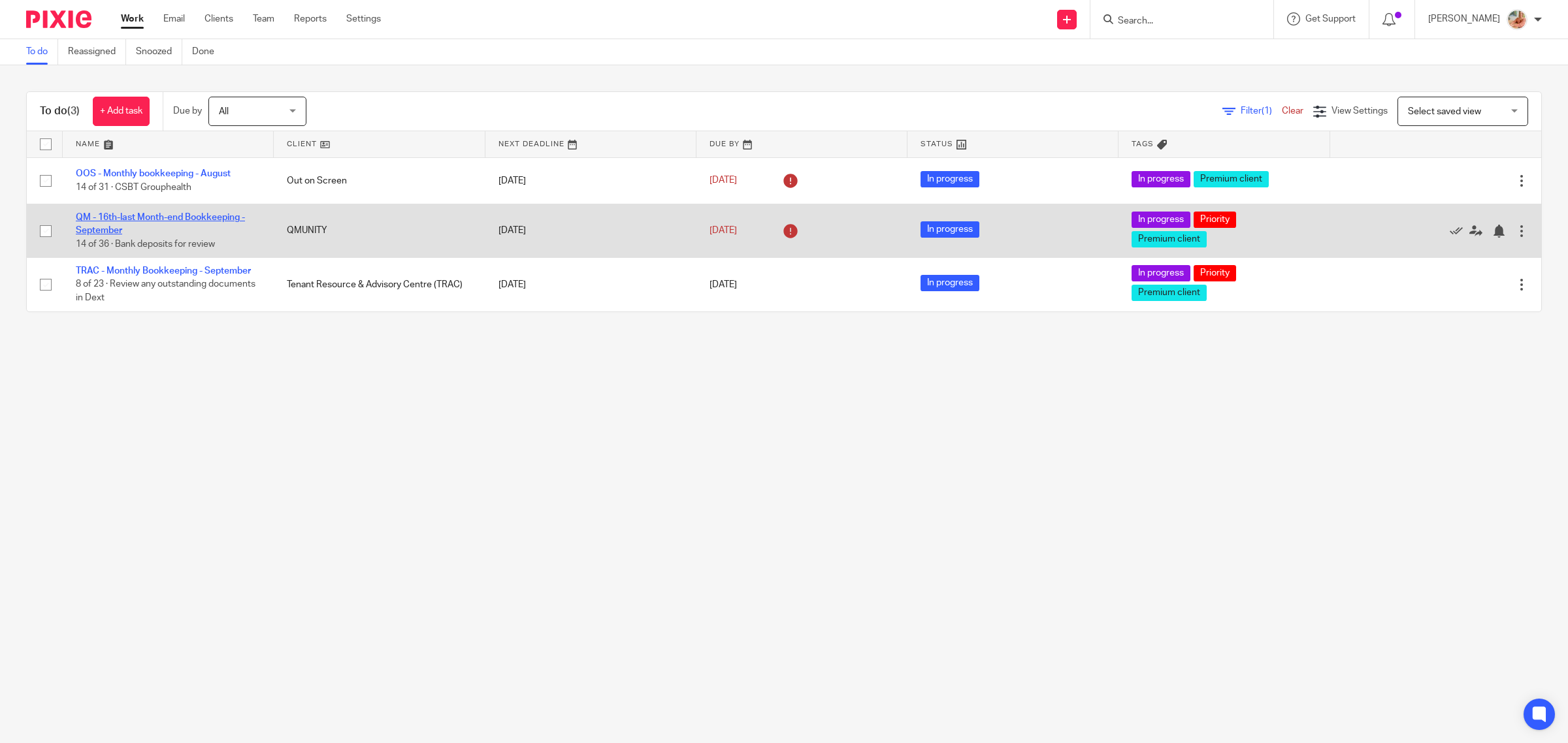
click at [132, 214] on link "QM - 16th-last Month-end Bookkeeping - September" at bounding box center [161, 224] width 169 height 22
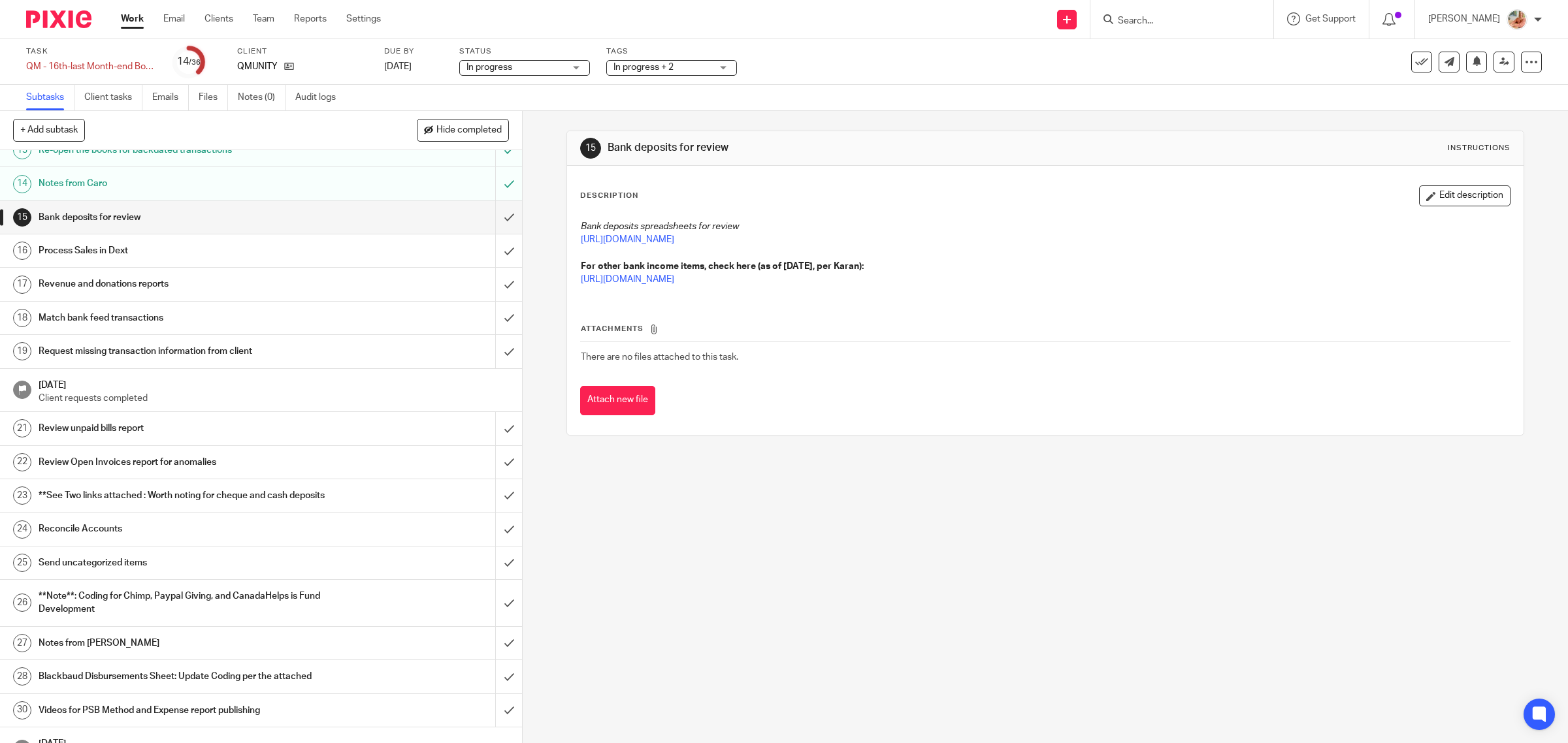
scroll to position [490, 0]
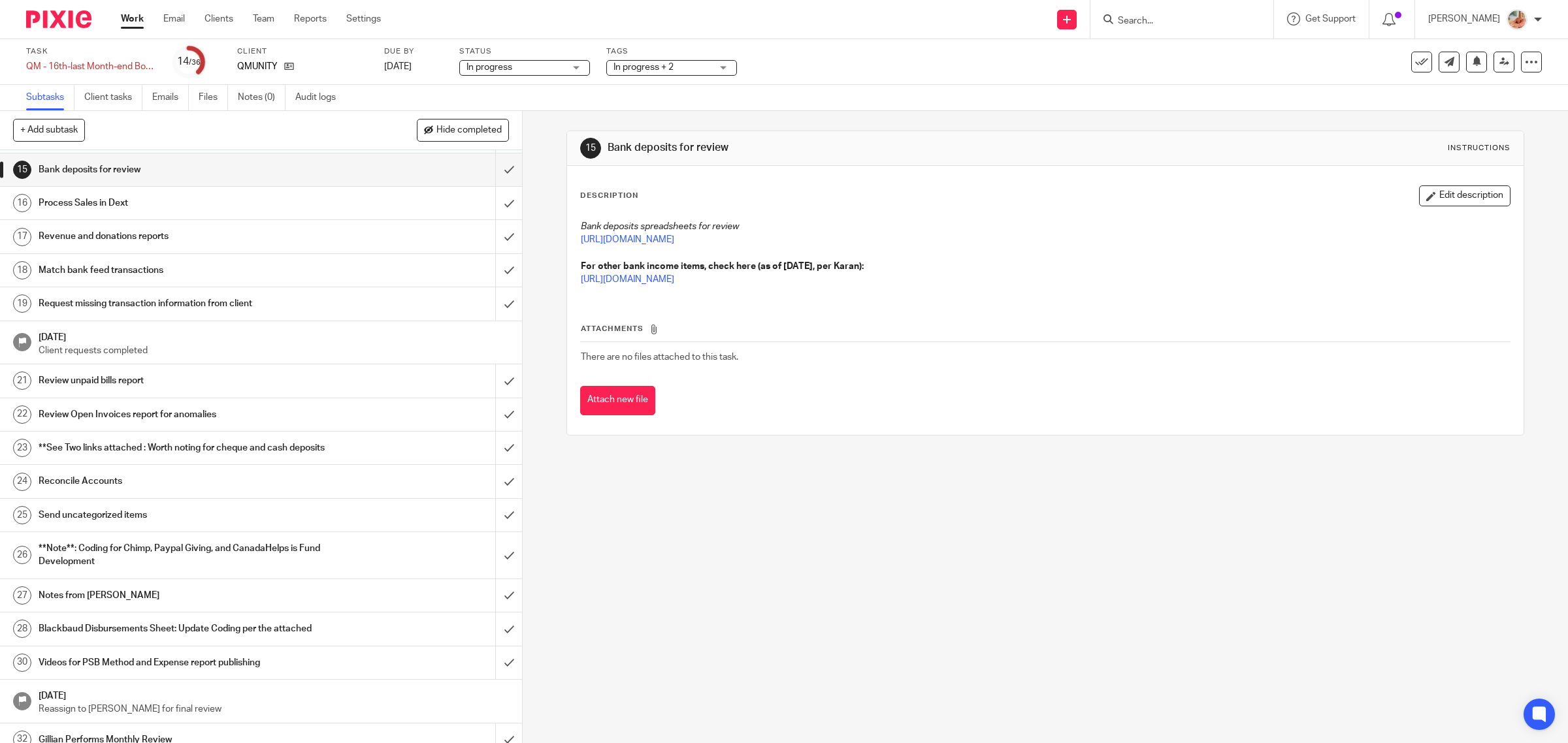
click at [136, 491] on h1 "Reconcile Accounts" at bounding box center [186, 481] width 296 height 20
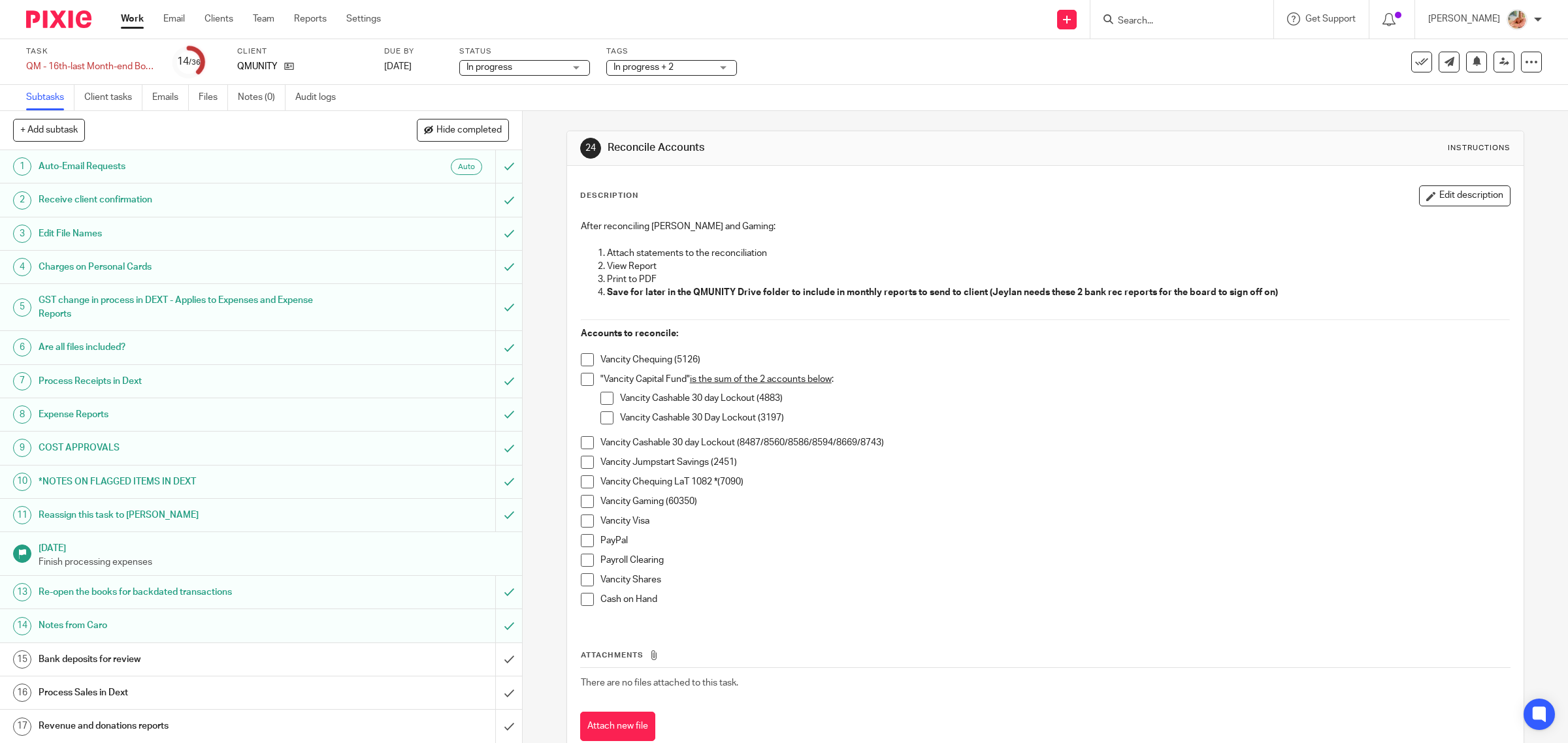
click at [580, 494] on li "Vancity Chequing LaT 1082 *(7090)" at bounding box center [1045, 485] width 930 height 20
click at [580, 503] on span at bounding box center [587, 501] width 13 height 13
click at [575, 549] on div "After reconciling Chequing and Gaming: Attach statements to the reconciliation …" at bounding box center [1045, 418] width 943 height 409
click at [580, 564] on span at bounding box center [587, 560] width 13 height 13
click at [584, 578] on span at bounding box center [587, 579] width 13 height 13
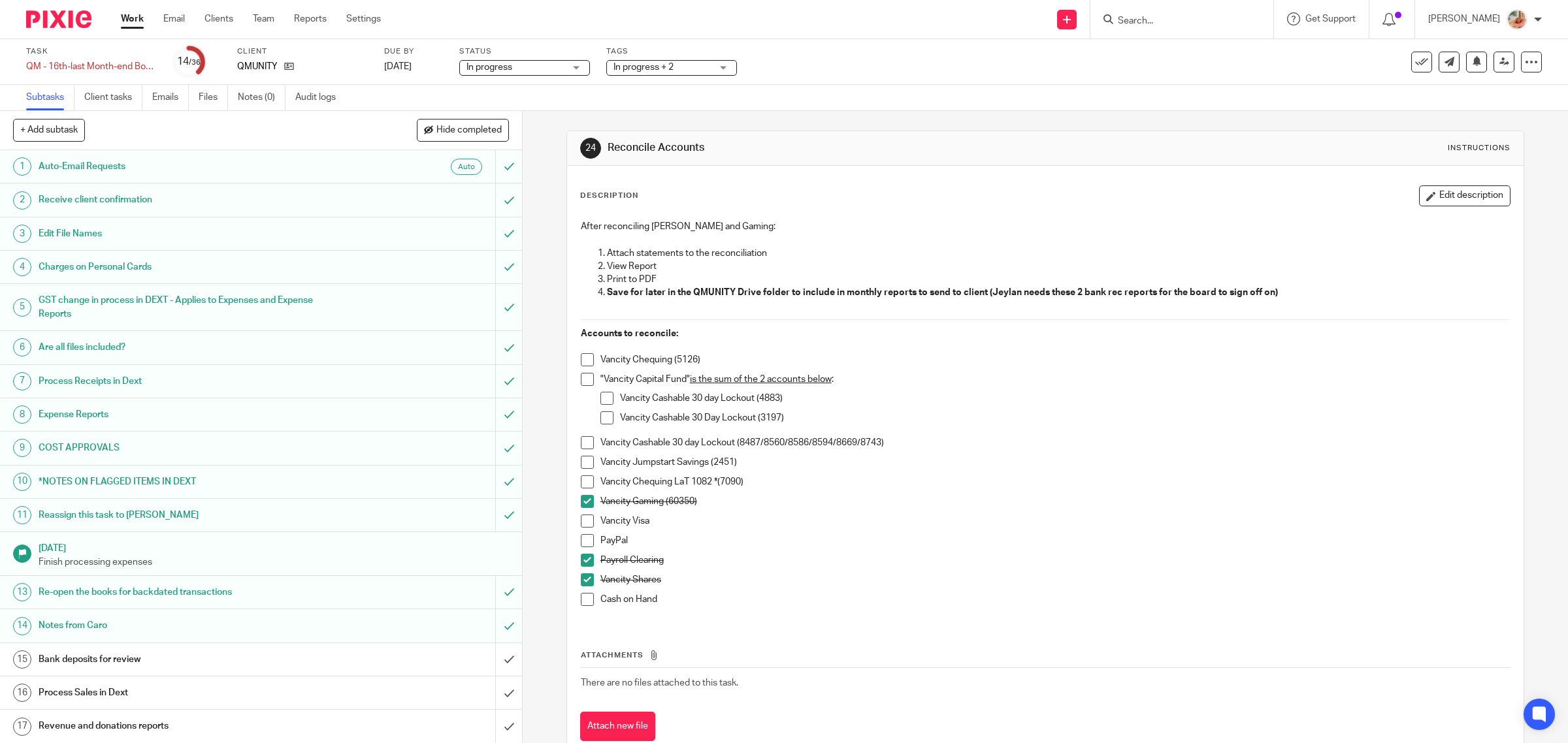
click at [593, 399] on li ""Vancity Capital Fund" is the sum of the 2 accounts below : Vancity Cashable 30…" at bounding box center [1045, 404] width 930 height 62
click at [580, 386] on span at bounding box center [587, 379] width 13 height 13
click at [600, 397] on span at bounding box center [606, 398] width 13 height 13
click at [602, 409] on li "Vancity Cashable 30 day Lockout (4883)" at bounding box center [1055, 402] width 910 height 20
click at [603, 415] on span at bounding box center [606, 418] width 13 height 13
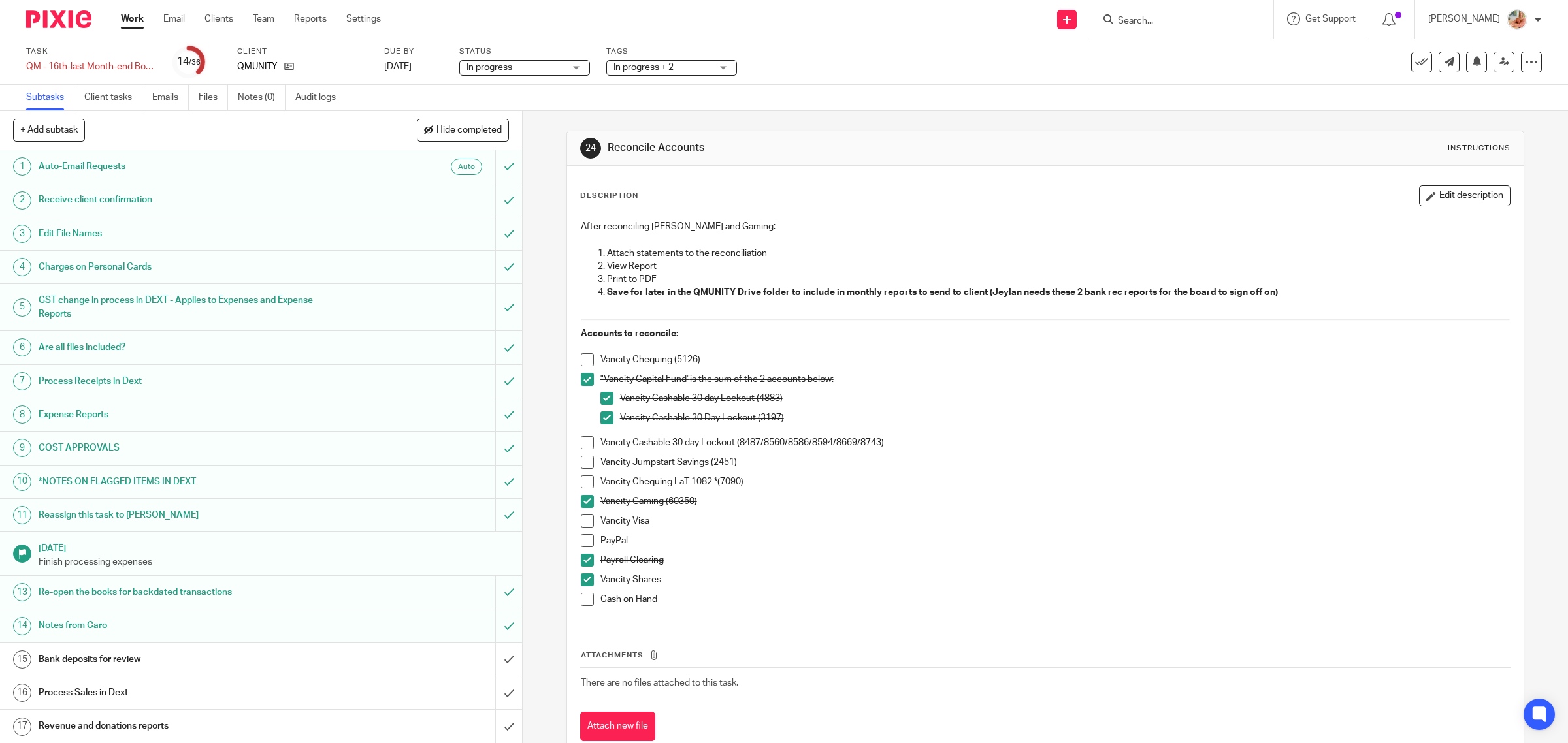
click at [580, 452] on li "Vancity Cashable 30 day Lockout (8487/8560/8586/8594/8669/8743)" at bounding box center [1045, 446] width 930 height 20
click at [580, 449] on li "Vancity Cashable 30 day Lockout (8487/8560/8586/8594/8669/8743)" at bounding box center [1045, 446] width 930 height 20
click at [580, 449] on span at bounding box center [587, 443] width 13 height 13
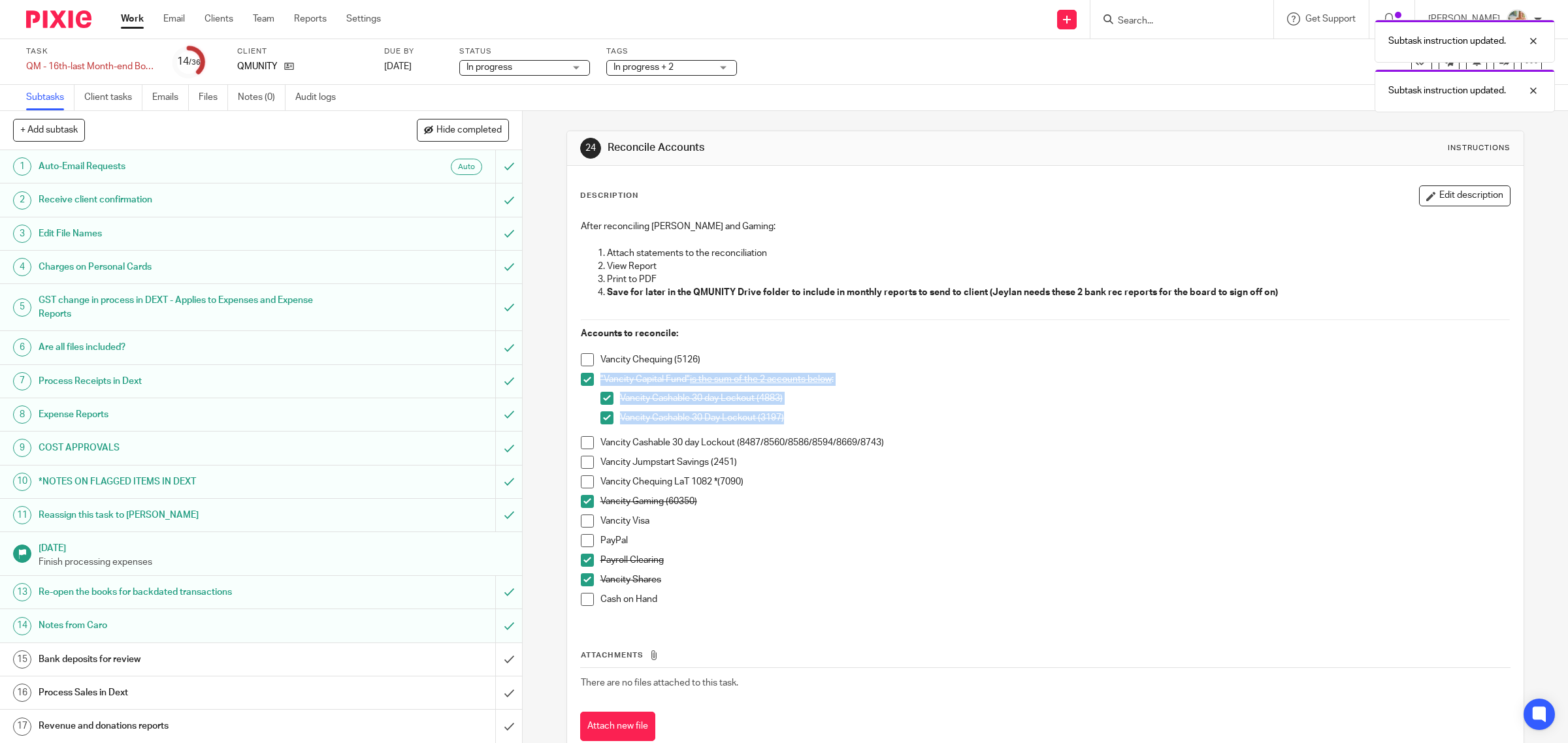
click at [580, 448] on span at bounding box center [587, 443] width 13 height 13
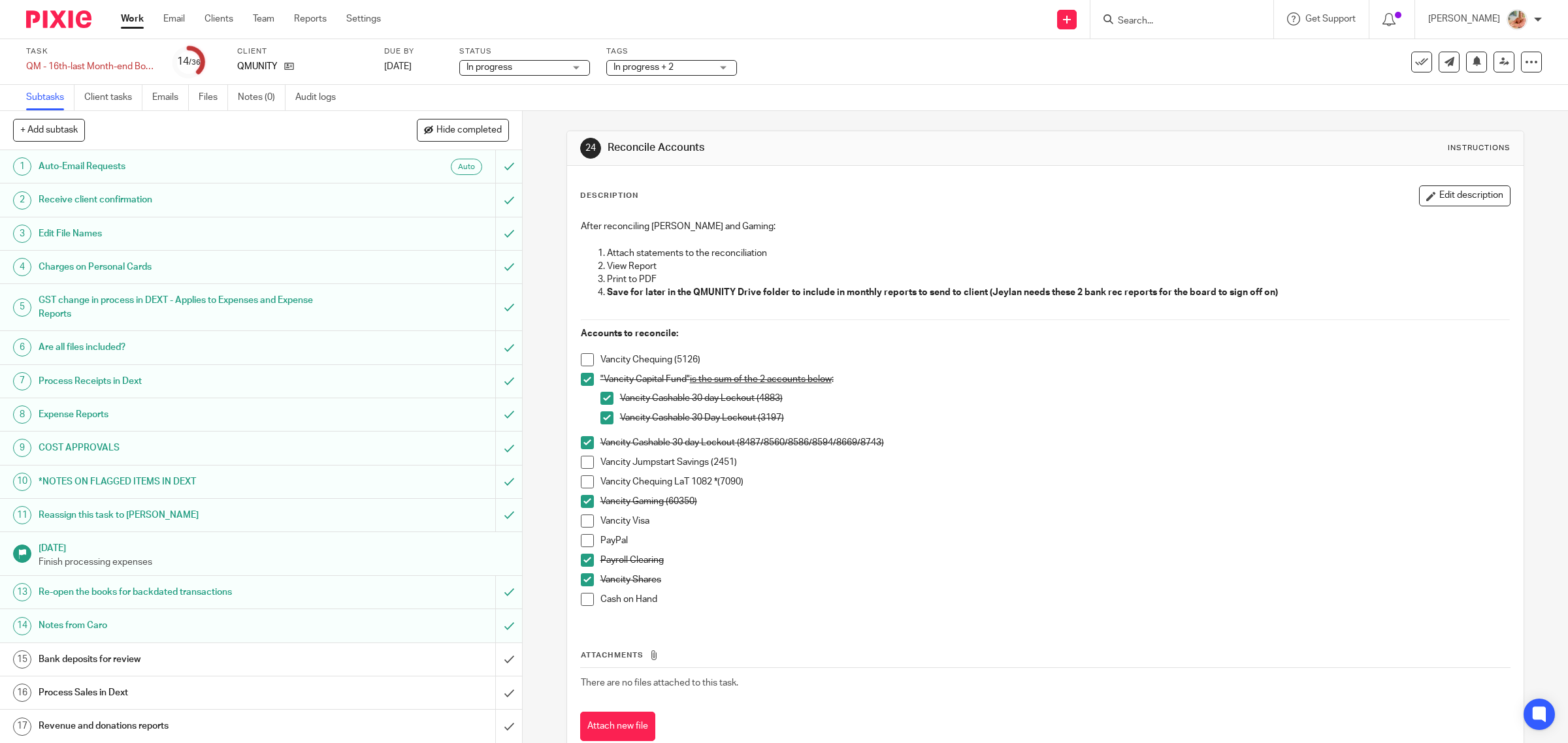
click at [580, 462] on span at bounding box center [587, 462] width 13 height 13
click at [580, 480] on span at bounding box center [587, 481] width 13 height 13
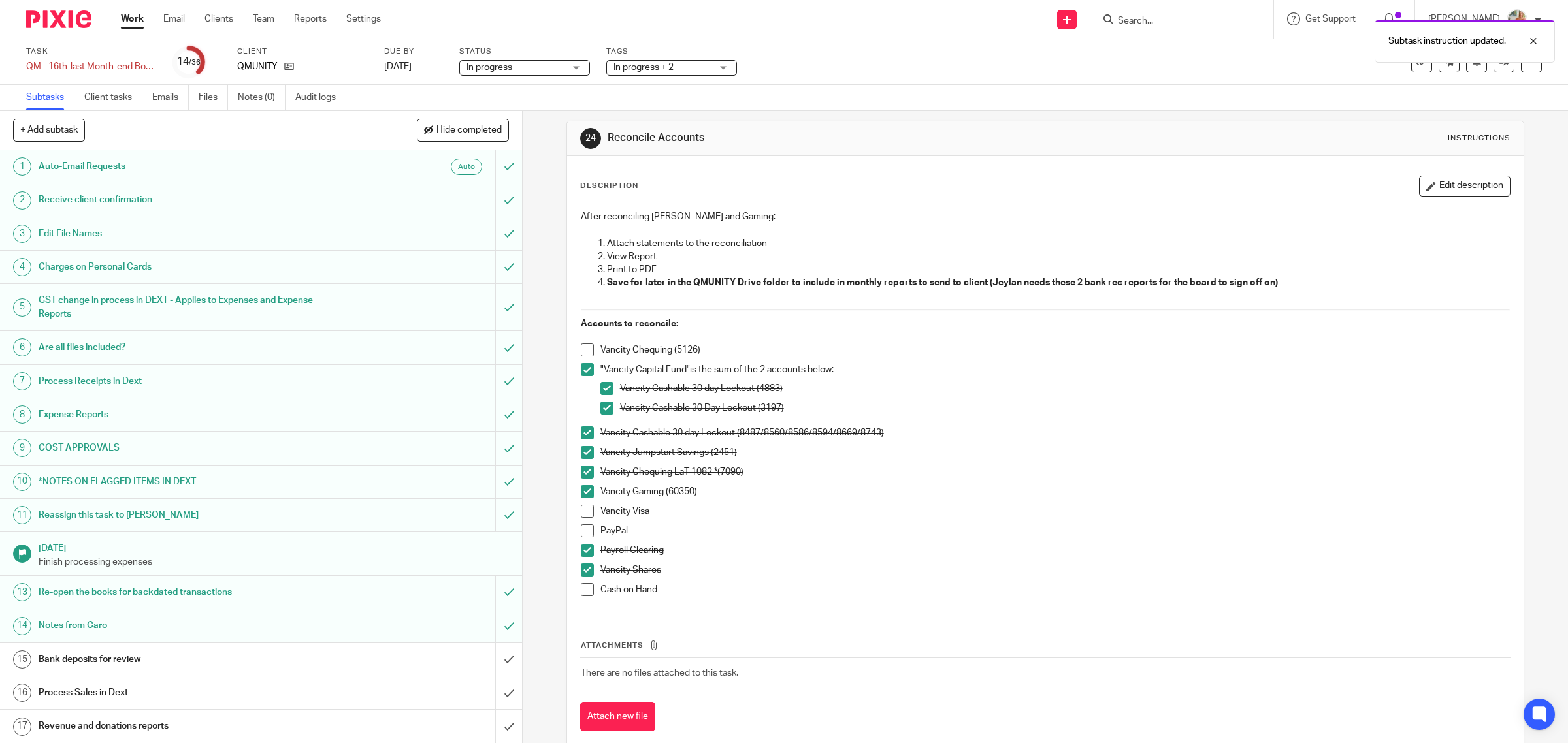
scroll to position [38, 0]
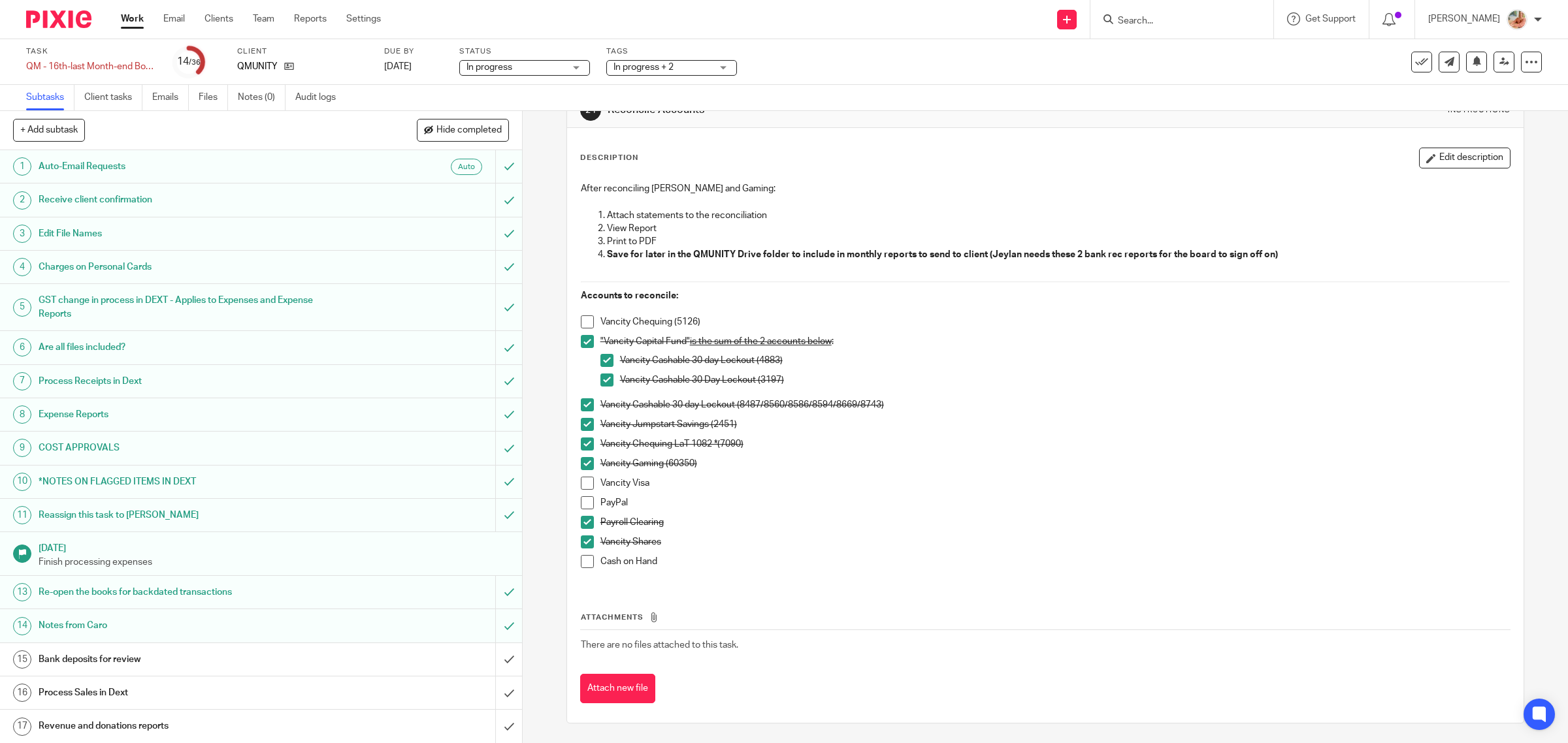
click at [580, 501] on span at bounding box center [587, 503] width 13 height 13
drag, startPoint x: 660, startPoint y: 566, endPoint x: 579, endPoint y: 564, distance: 81.0
click at [580, 564] on li "Cash on Hand" at bounding box center [1045, 565] width 930 height 20
copy p "Cash on Hand"
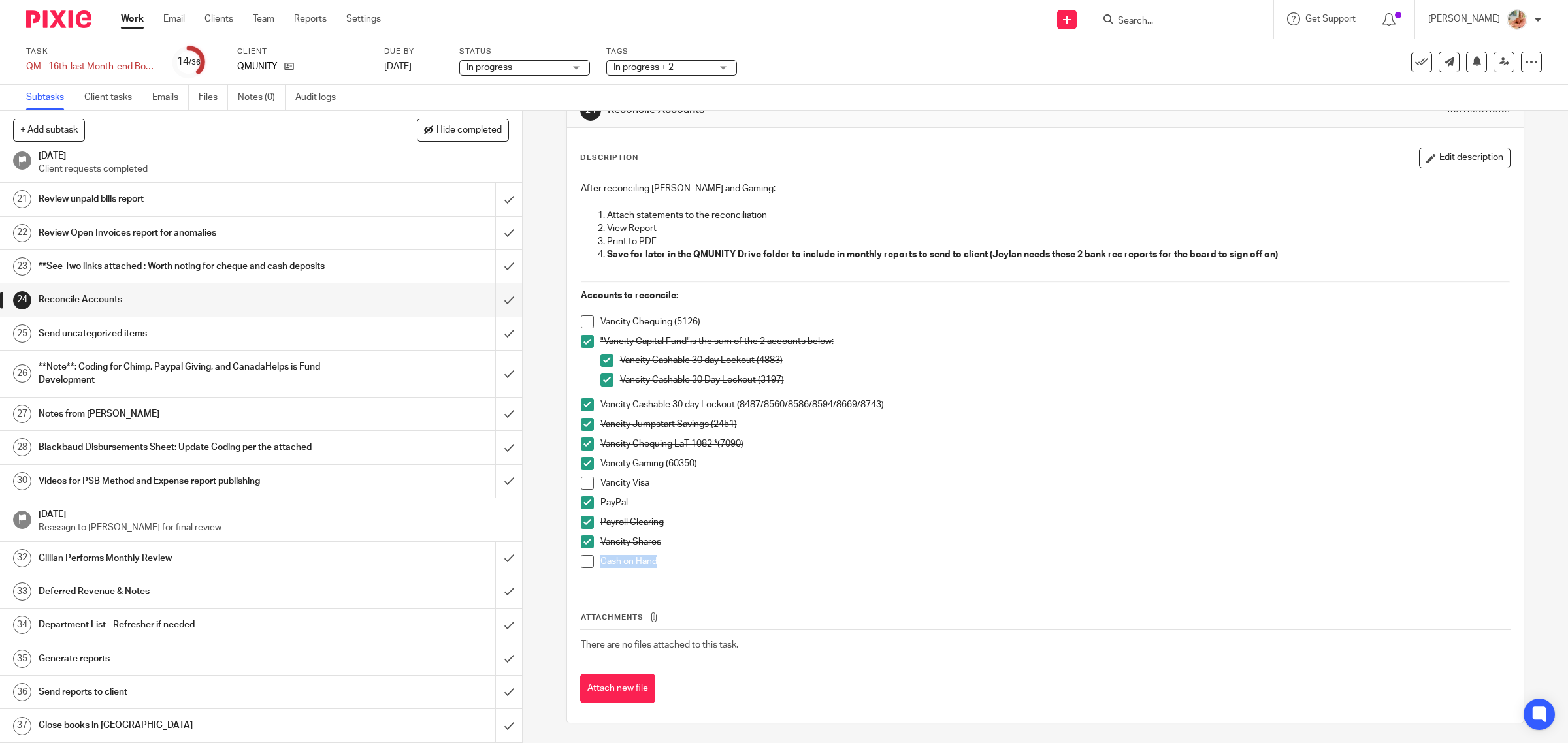
scroll to position [118, 0]
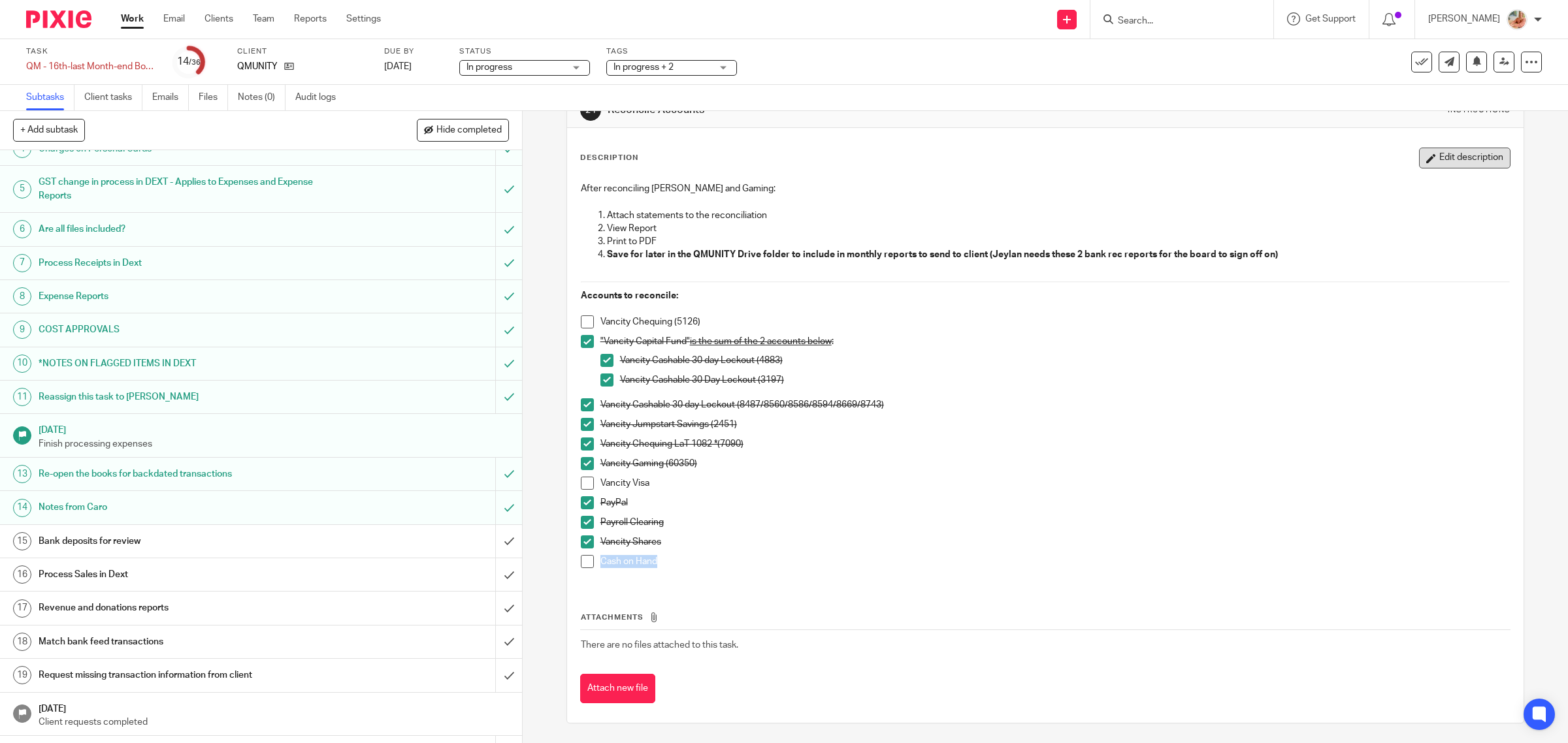
click at [1429, 164] on button "Edit description" at bounding box center [1465, 157] width 91 height 21
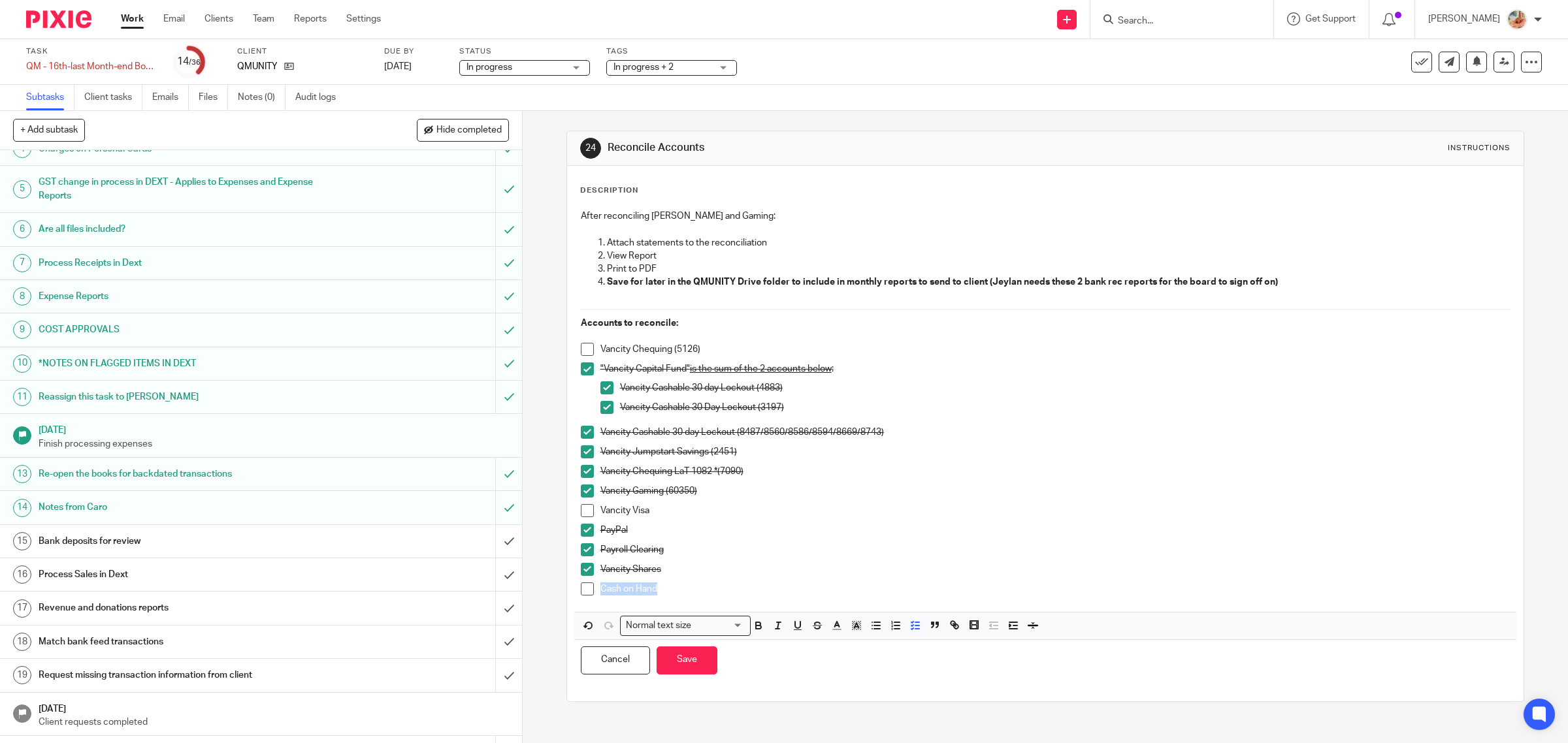
scroll to position [0, 0]
click at [739, 345] on p "Vancity Chequing (5126)" at bounding box center [1055, 349] width 910 height 13
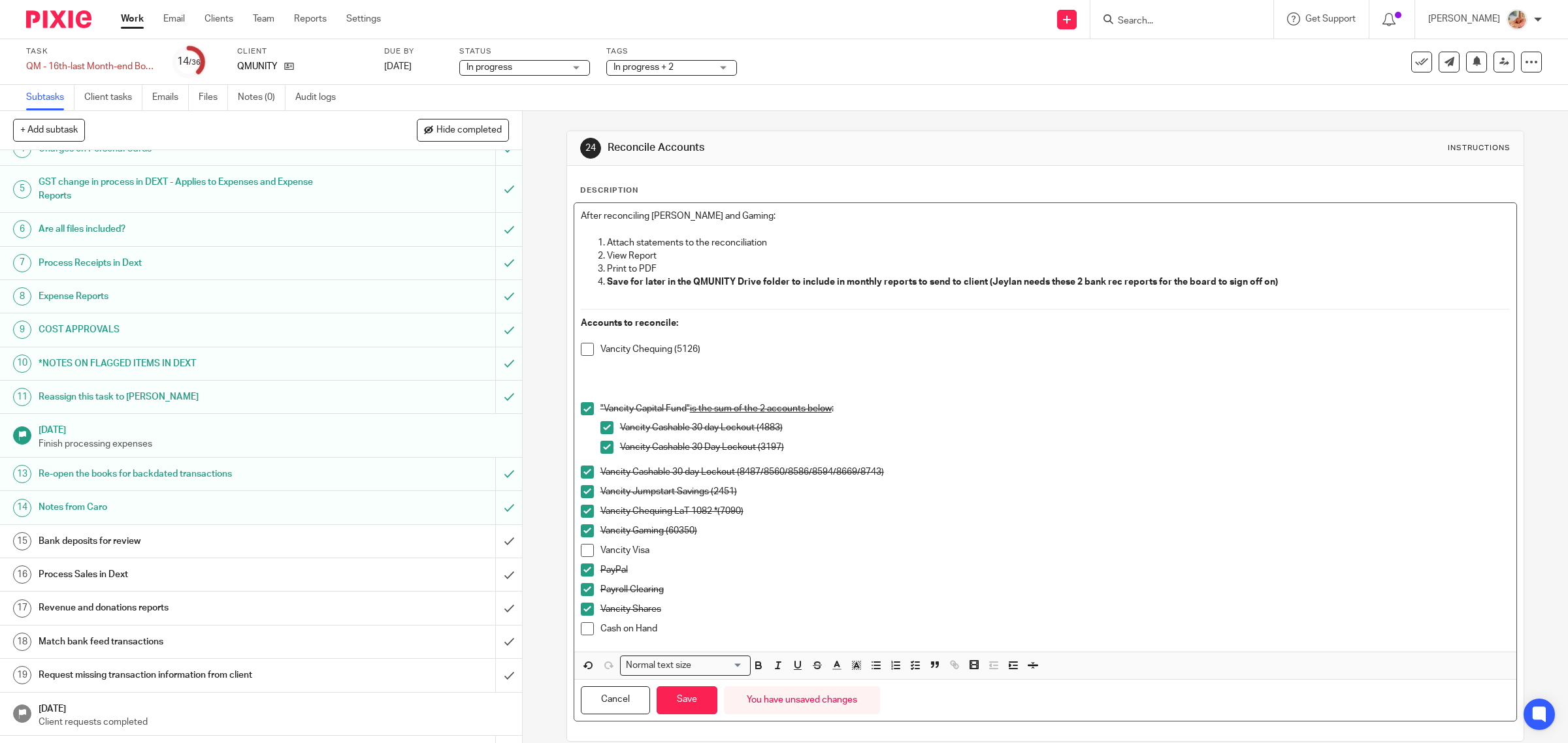
click at [739, 345] on p "Vancity Chequing (5126)" at bounding box center [1055, 349] width 910 height 13
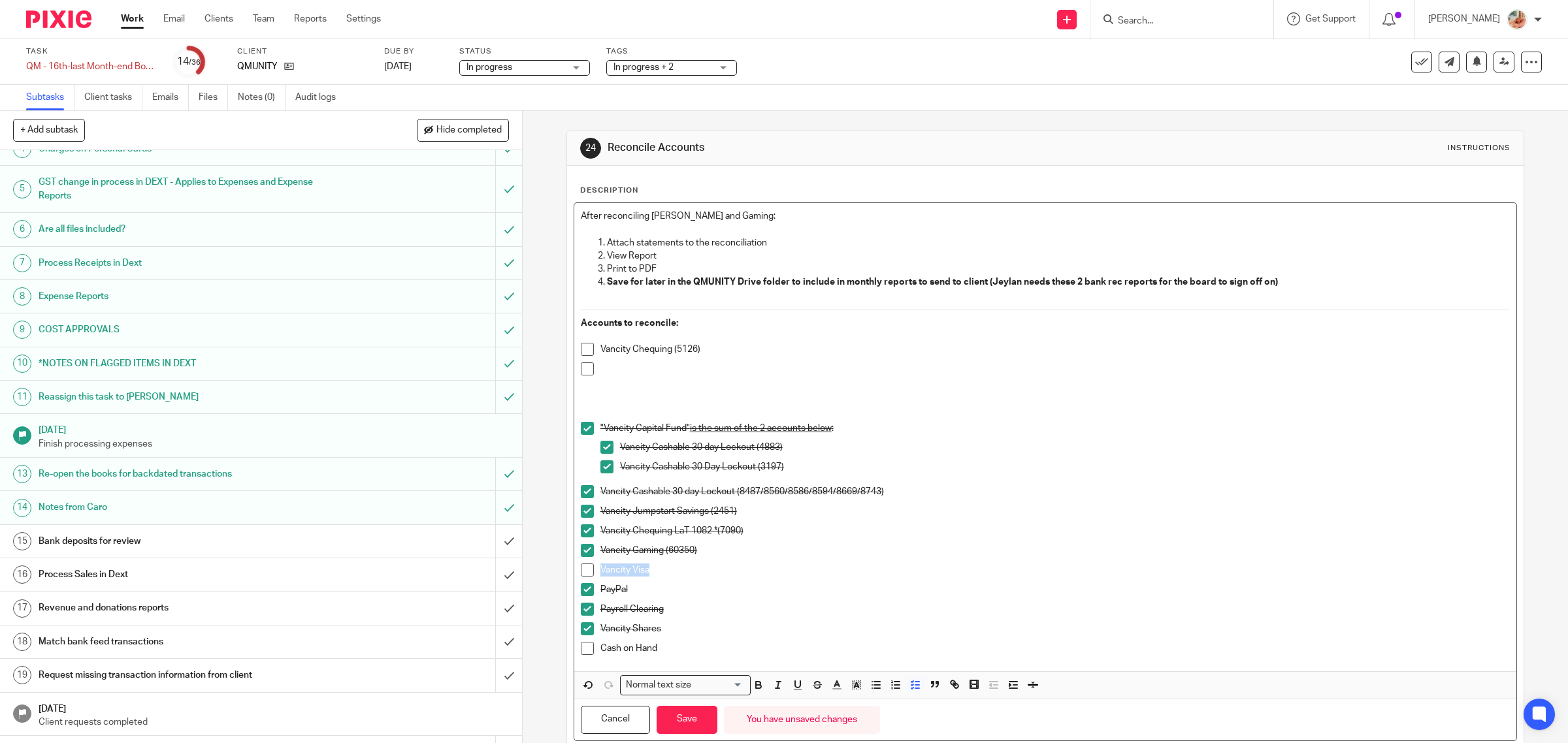
drag, startPoint x: 659, startPoint y: 573, endPoint x: 578, endPoint y: 571, distance: 81.0
click at [580, 571] on li "Vancity Visa" at bounding box center [1045, 573] width 930 height 20
click at [631, 376] on p at bounding box center [1055, 369] width 910 height 13
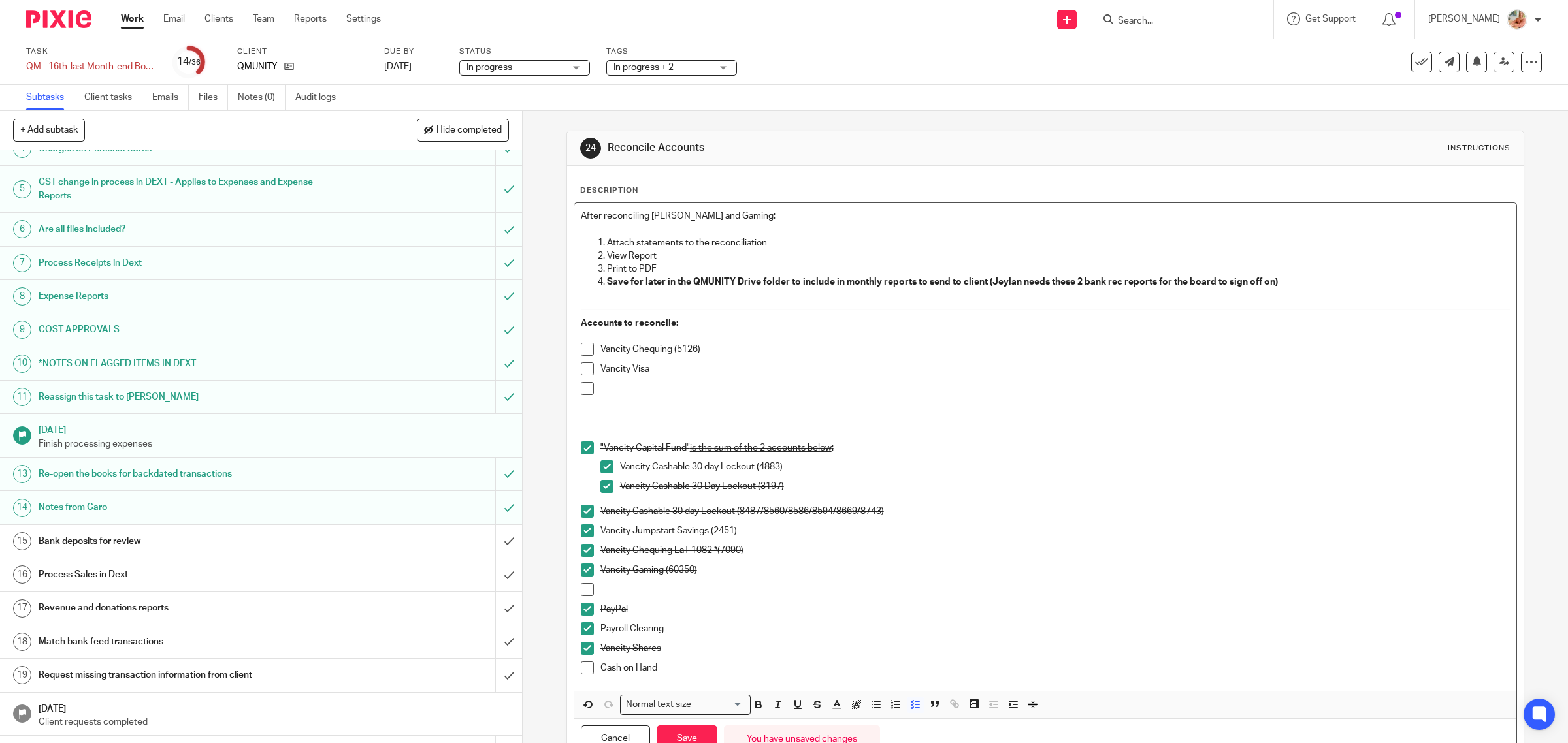
scroll to position [59, 0]
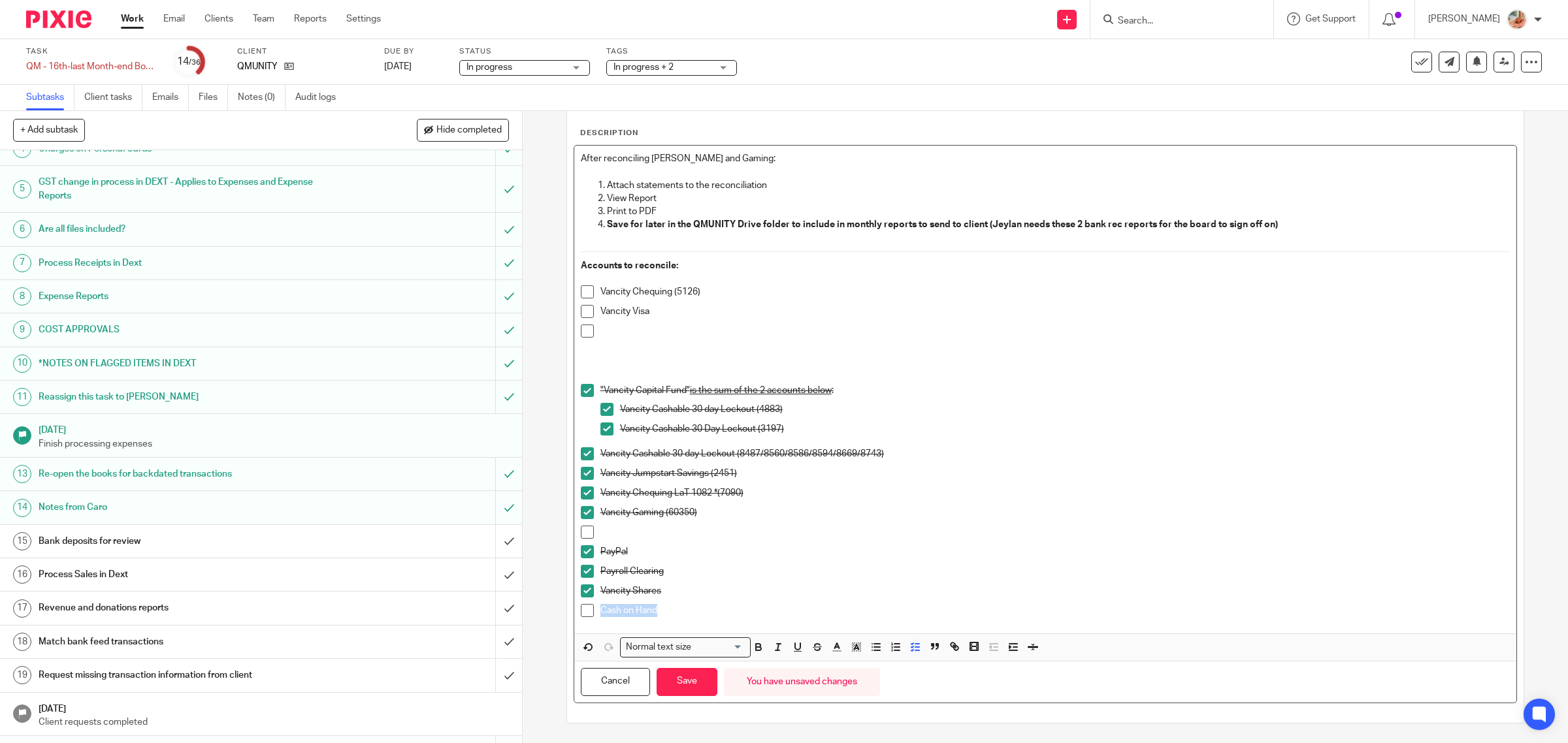
drag, startPoint x: 632, startPoint y: 606, endPoint x: 578, endPoint y: 603, distance: 54.1
click at [580, 604] on li "Cash on Hand" at bounding box center [1045, 614] width 930 height 20
click at [616, 323] on ul "Vancity Chequing (5126) Vancity Visa" at bounding box center [1045, 314] width 930 height 59
click at [609, 338] on div at bounding box center [1055, 335] width 910 height 20
click at [611, 333] on p at bounding box center [1055, 331] width 910 height 13
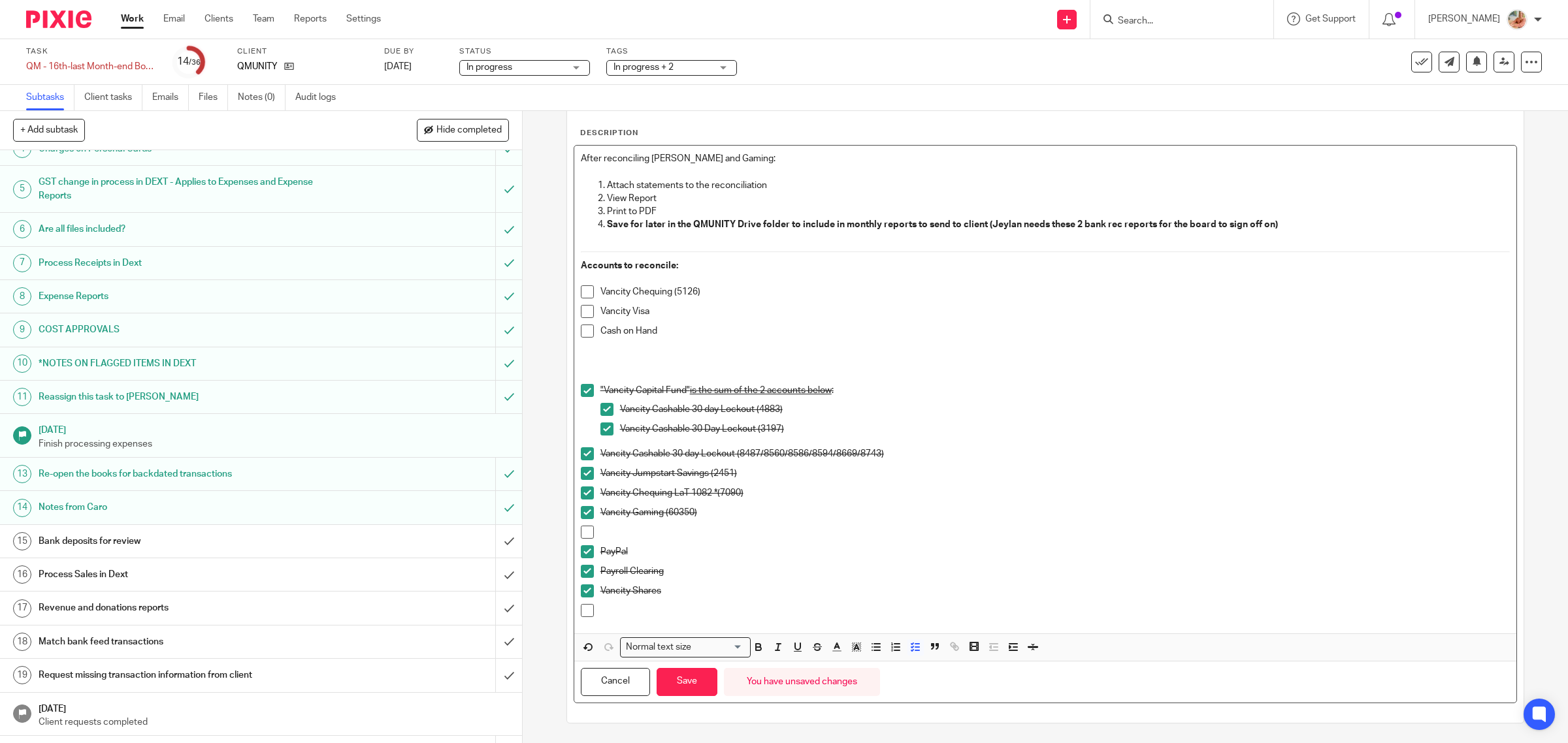
click at [632, 534] on p at bounding box center [1055, 532] width 910 height 13
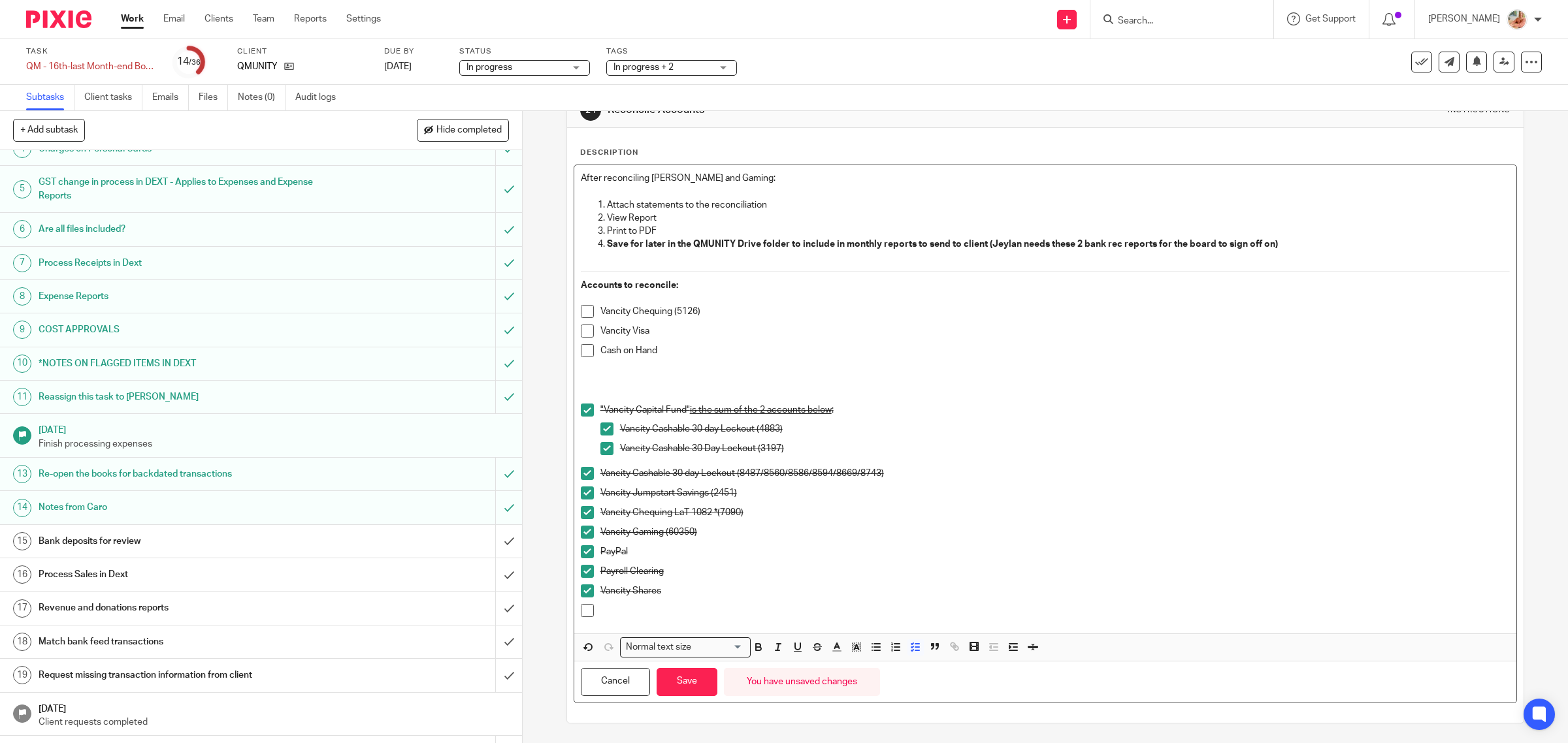
click at [612, 608] on p at bounding box center [1055, 610] width 910 height 13
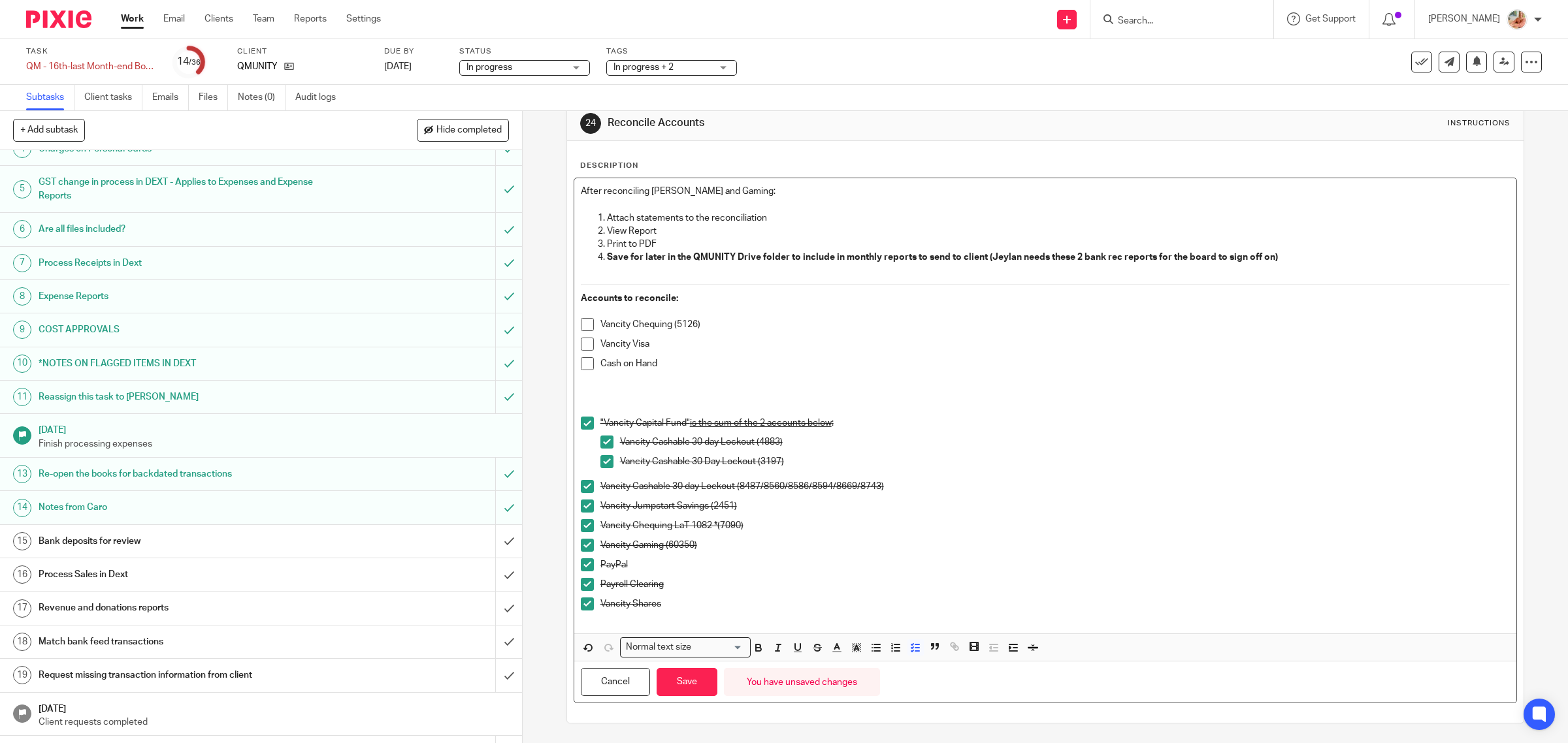
drag, startPoint x: 622, startPoint y: 625, endPoint x: 642, endPoint y: 624, distance: 20.0
click at [622, 624] on div "After reconciling Chequing and Gaming: Attach statements to the reconciliation …" at bounding box center [1045, 405] width 943 height 455
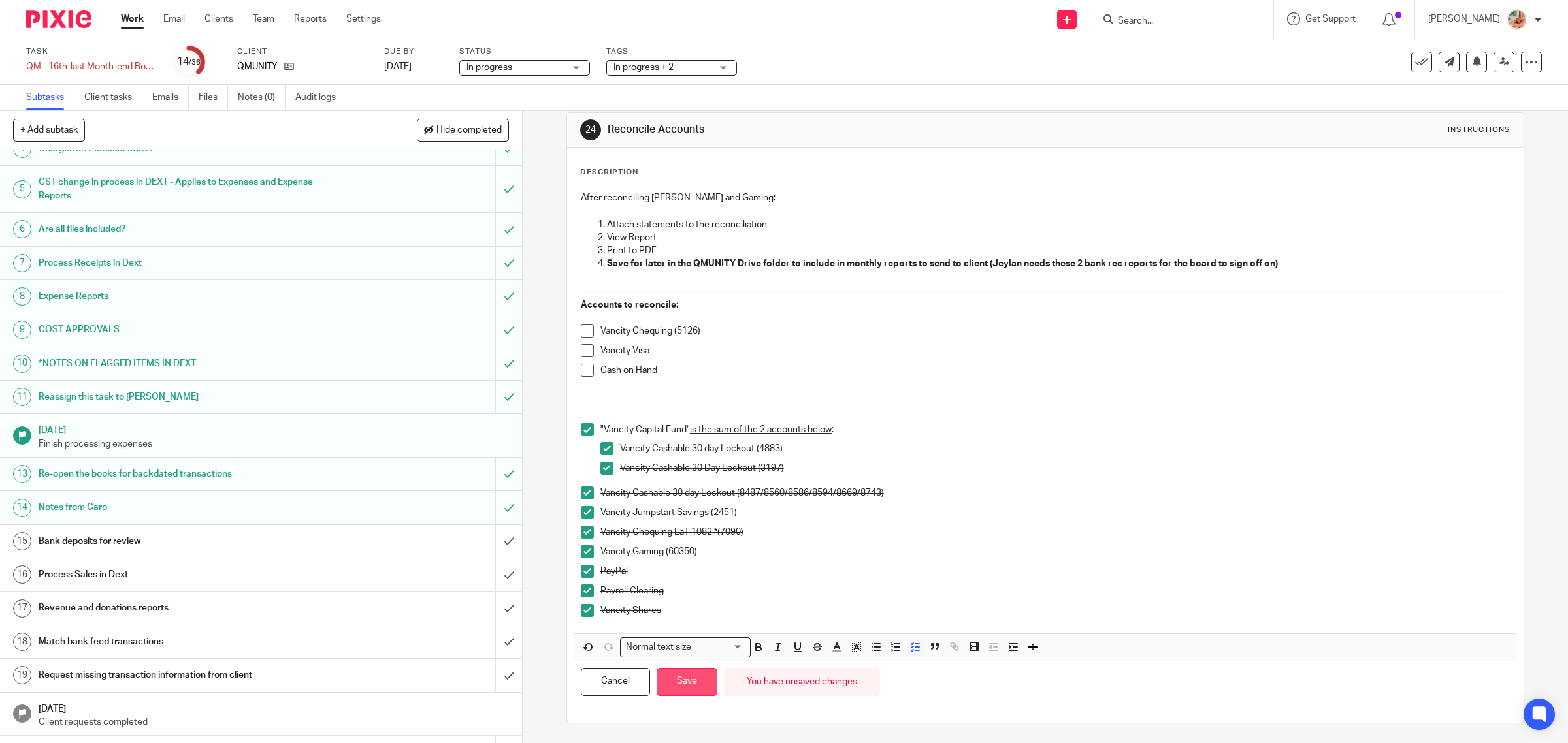
click at [677, 681] on button "Save" at bounding box center [687, 681] width 61 height 28
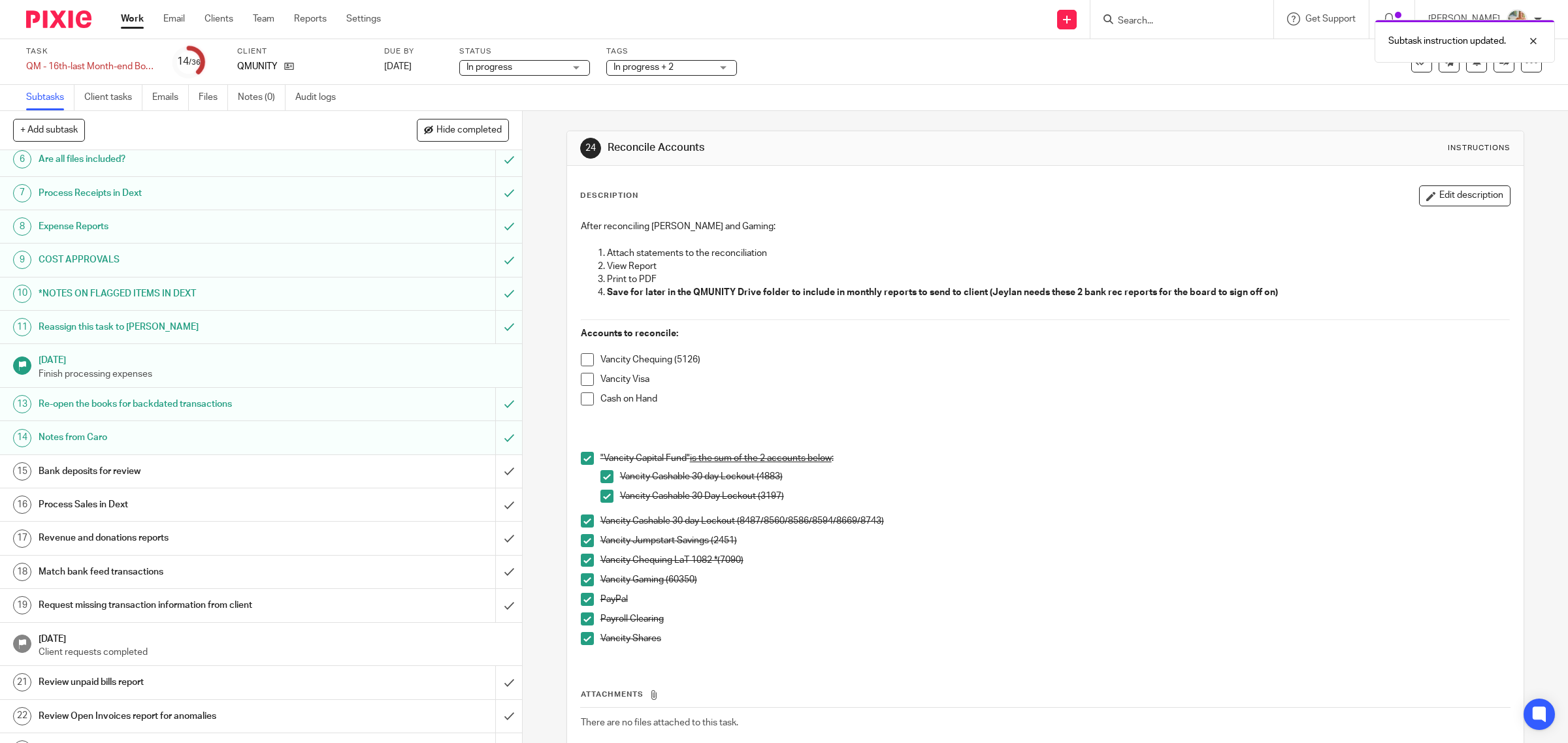
scroll to position [281, 0]
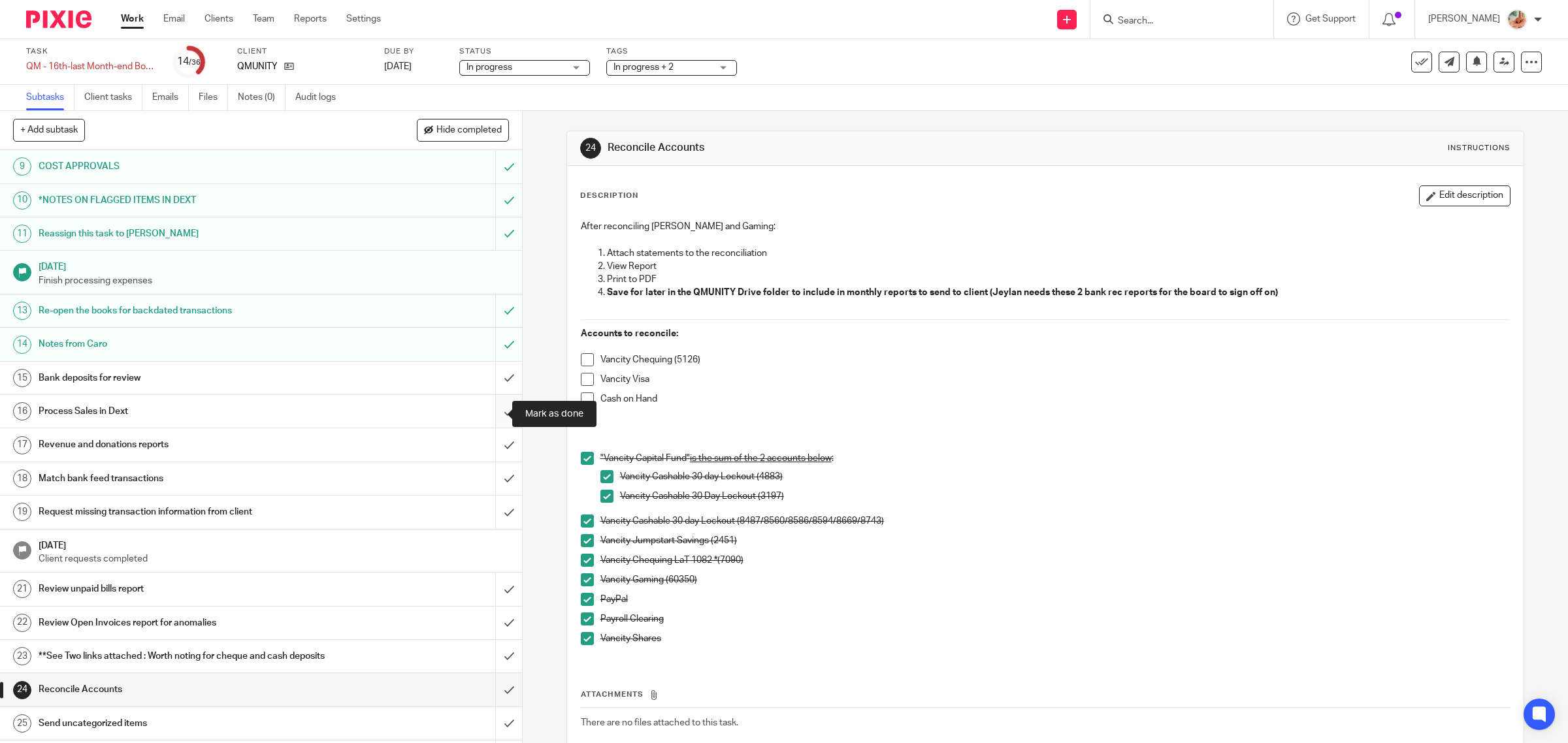
click at [497, 413] on input "submit" at bounding box center [261, 411] width 522 height 33
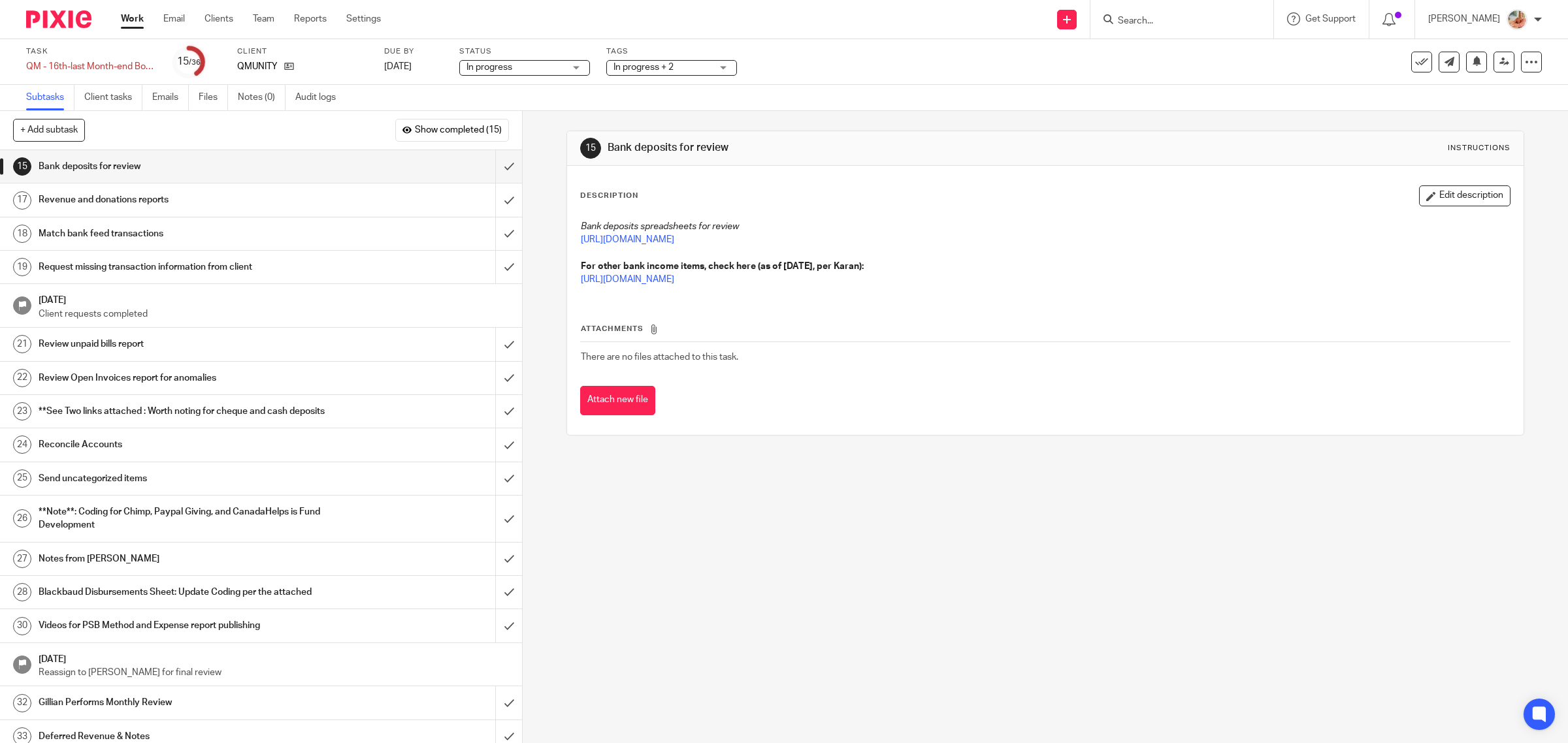
click at [147, 202] on h1 "Revenue and donations reports" at bounding box center [186, 200] width 296 height 20
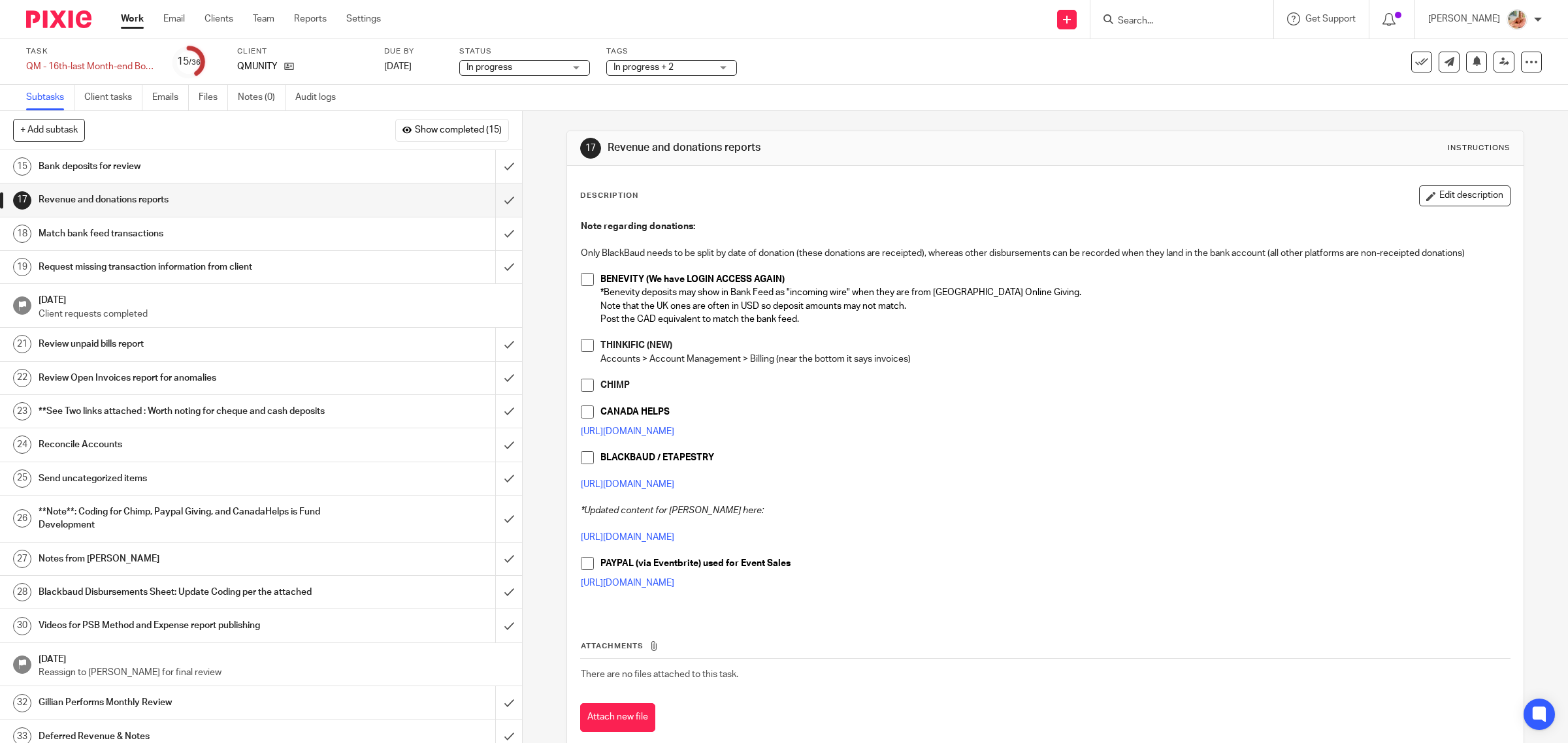
click at [585, 560] on span at bounding box center [587, 563] width 13 height 13
click at [584, 462] on span at bounding box center [587, 457] width 13 height 13
click at [164, 174] on h1 "Bank deposits for review" at bounding box center [186, 167] width 296 height 20
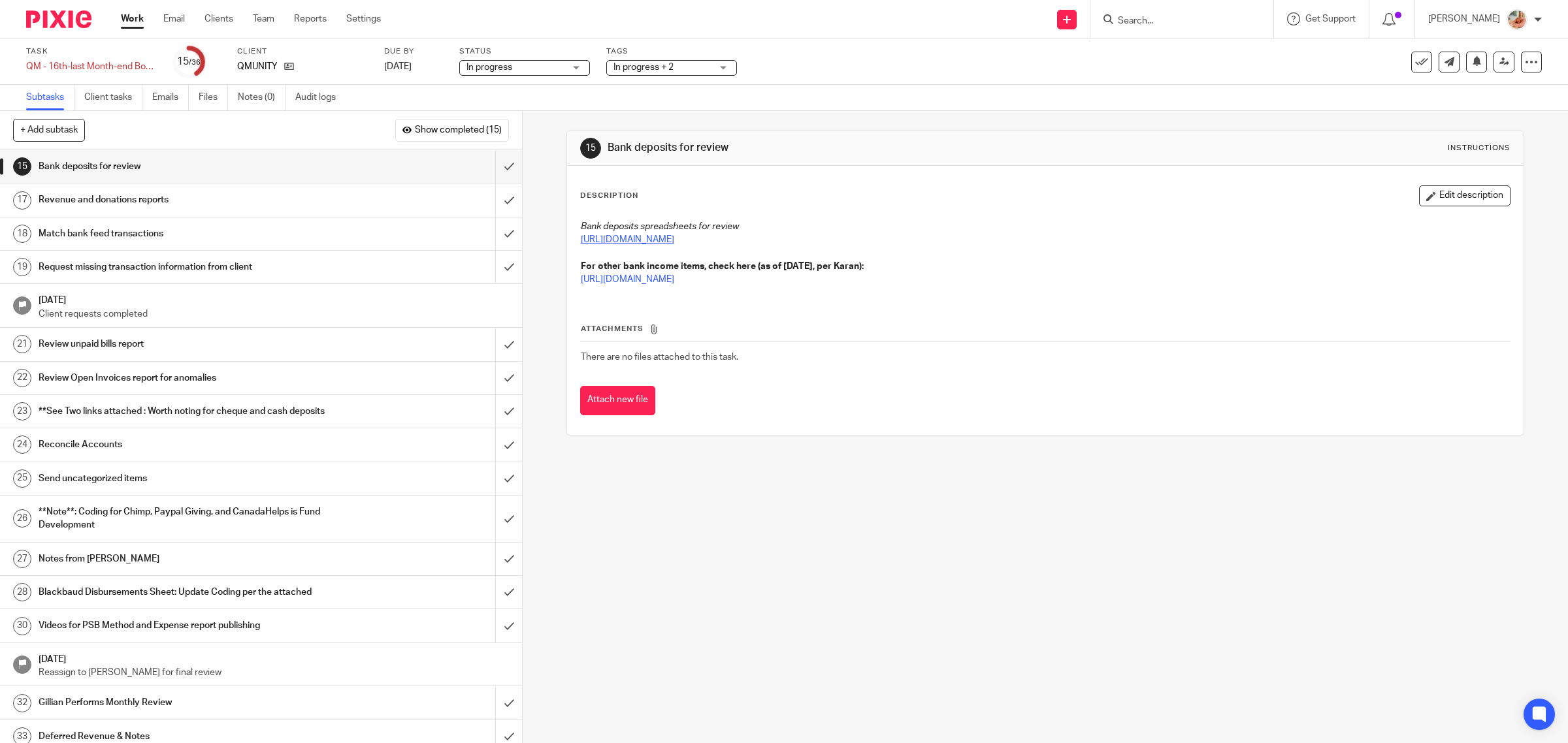
click at [627, 239] on link "[URL][DOMAIN_NAME]" at bounding box center [627, 240] width 94 height 9
click at [638, 280] on link "[URL][DOMAIN_NAME]" at bounding box center [627, 279] width 94 height 9
click at [128, 197] on h1 "Revenue and donations reports" at bounding box center [186, 200] width 296 height 20
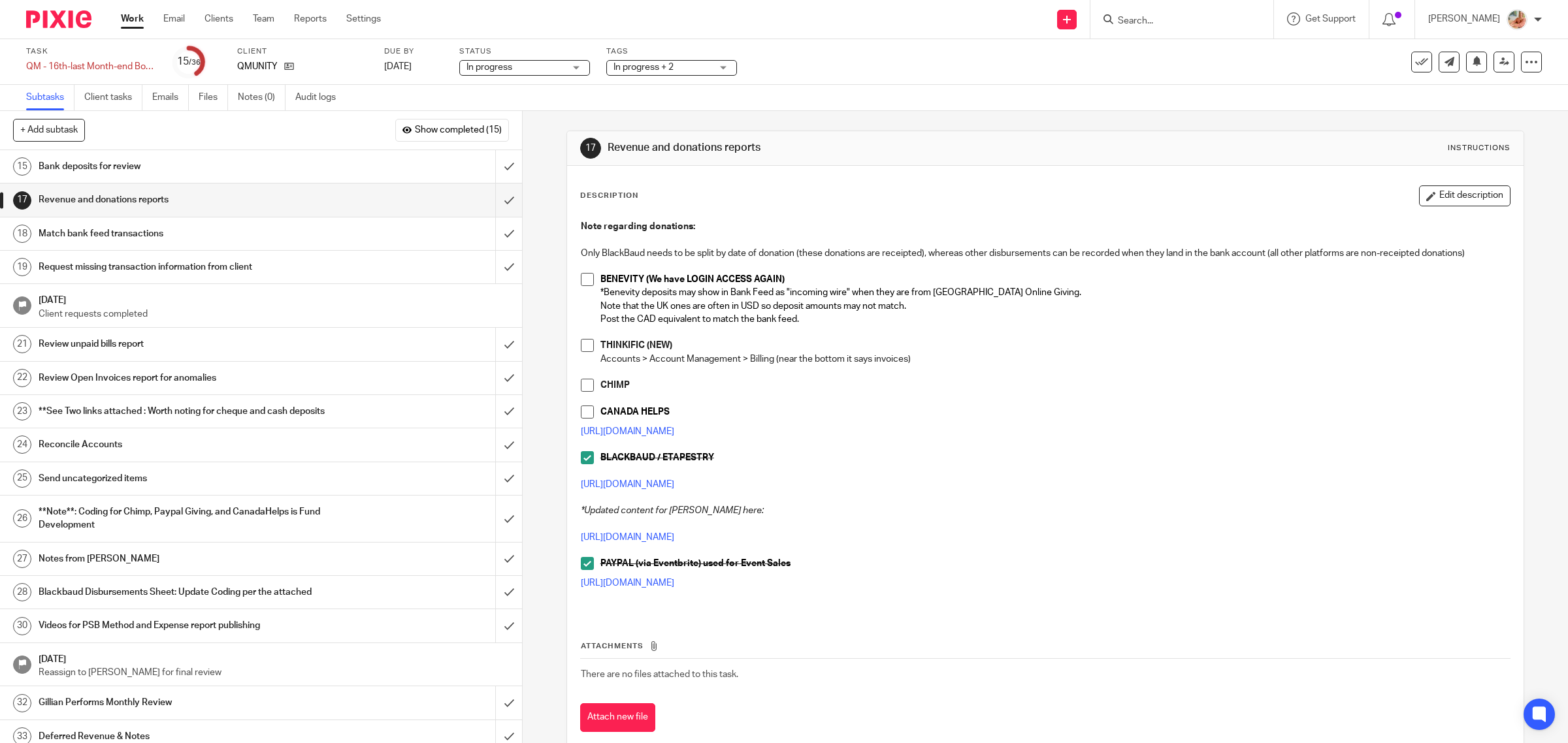
click at [575, 282] on div "Note regarding donations: Only BlackBaud needs to be split by date of donation …" at bounding box center [1045, 413] width 943 height 399
click at [581, 282] on span at bounding box center [587, 279] width 13 height 13
click at [580, 352] on span at bounding box center [587, 345] width 13 height 13
click at [584, 386] on span at bounding box center [587, 385] width 13 height 13
click at [580, 408] on span at bounding box center [587, 411] width 13 height 13
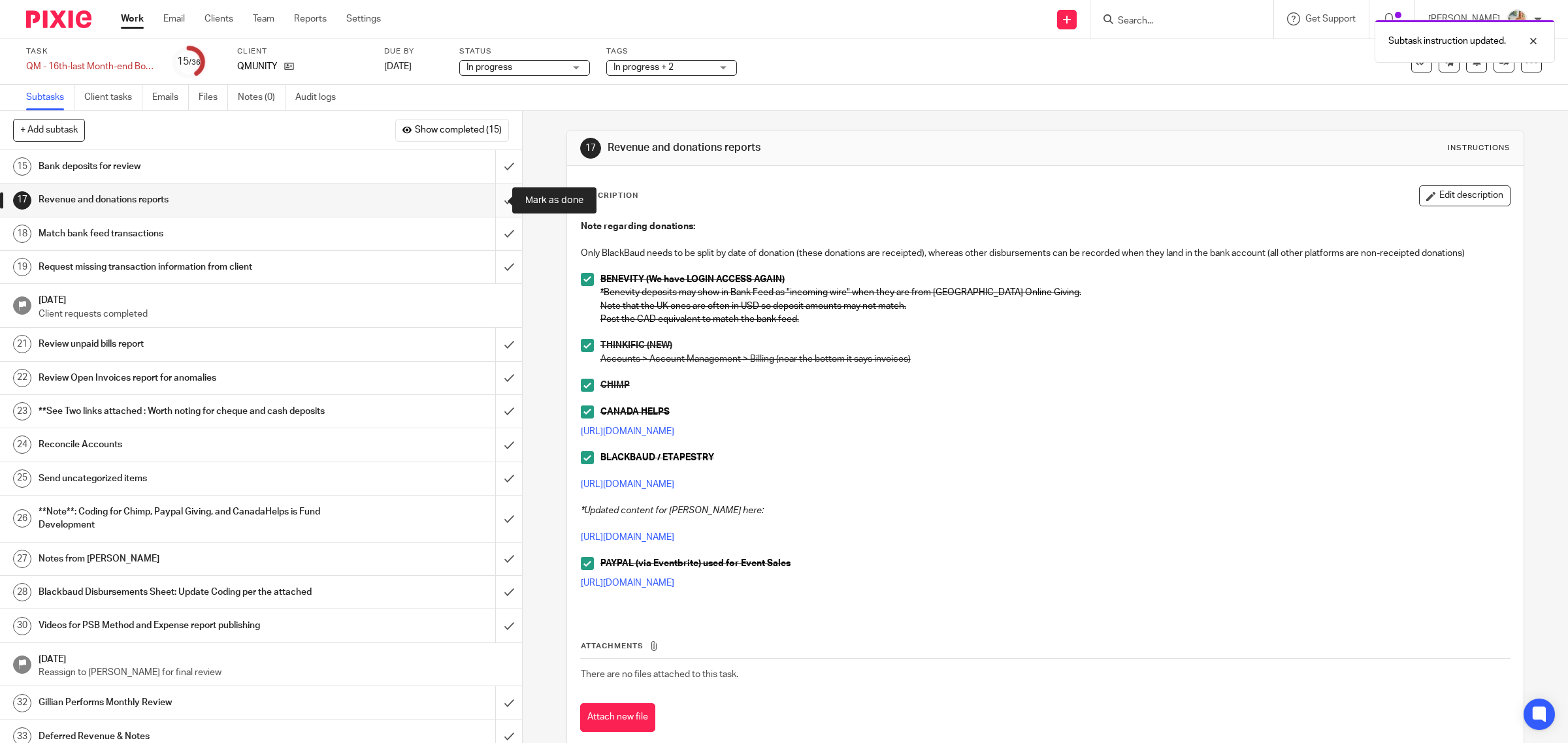
click at [495, 205] on input "submit" at bounding box center [261, 199] width 522 height 33
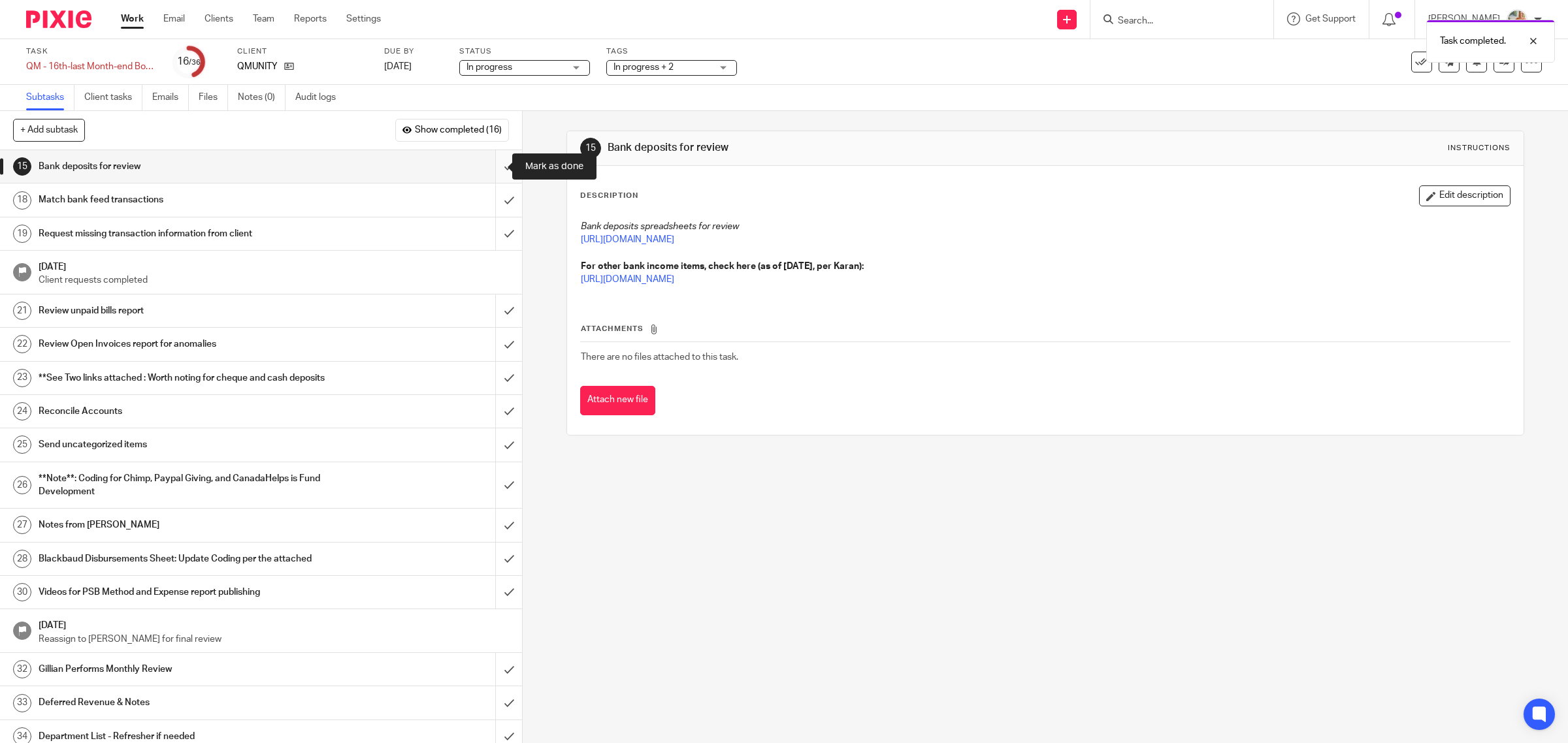
click at [491, 168] on input "submit" at bounding box center [261, 166] width 522 height 33
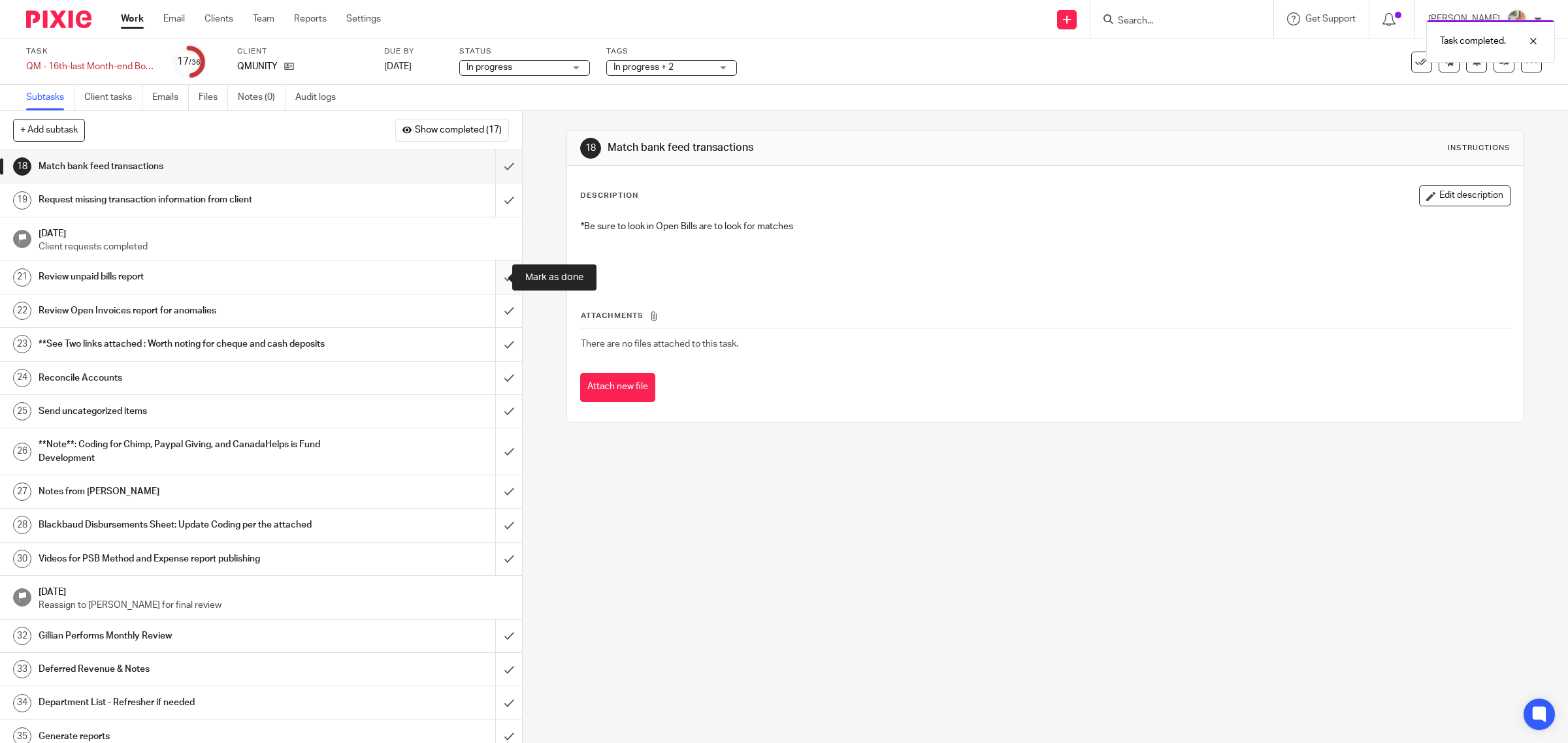
click at [482, 276] on input "submit" at bounding box center [261, 277] width 522 height 33
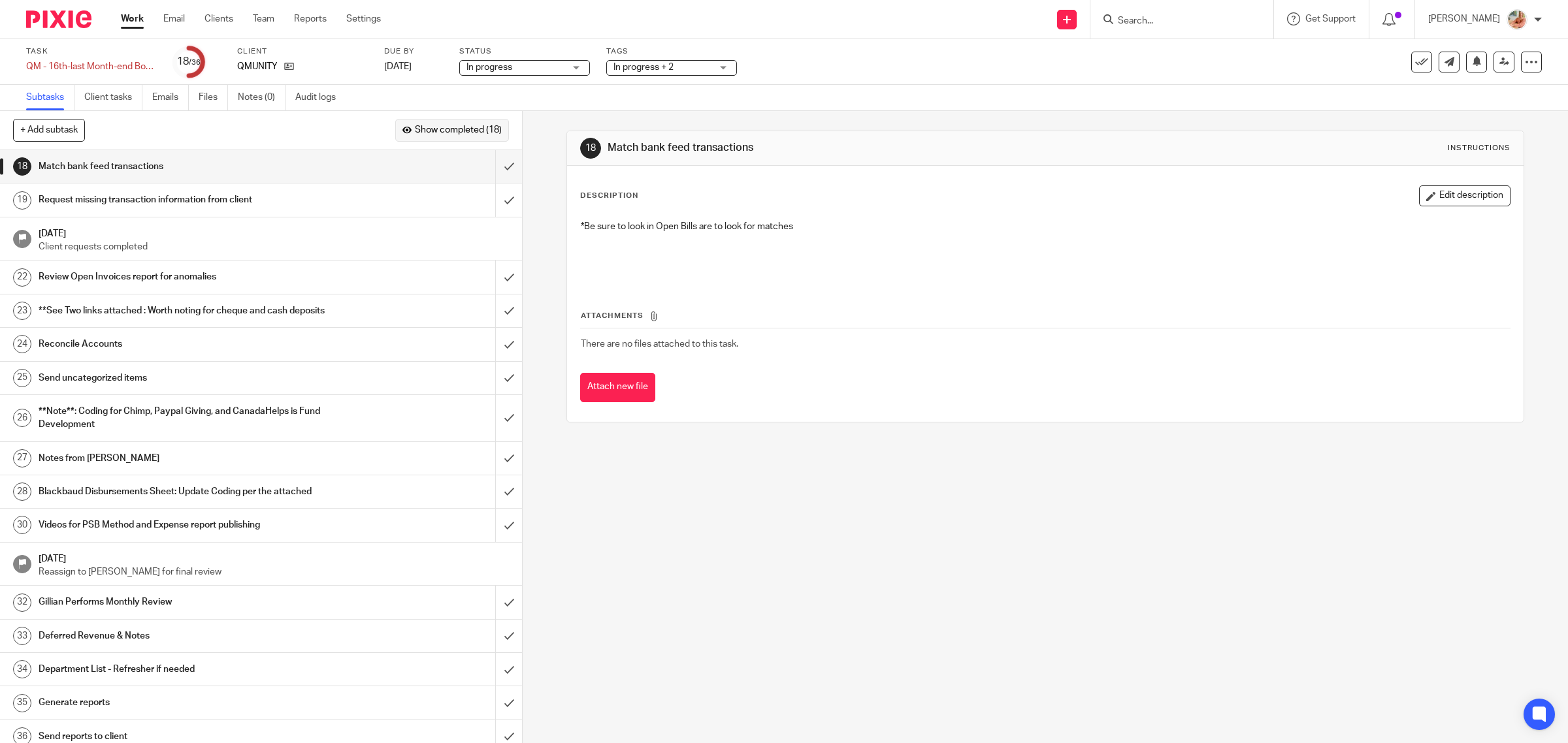
click at [469, 138] on button "Show completed (18)" at bounding box center [451, 129] width 113 height 22
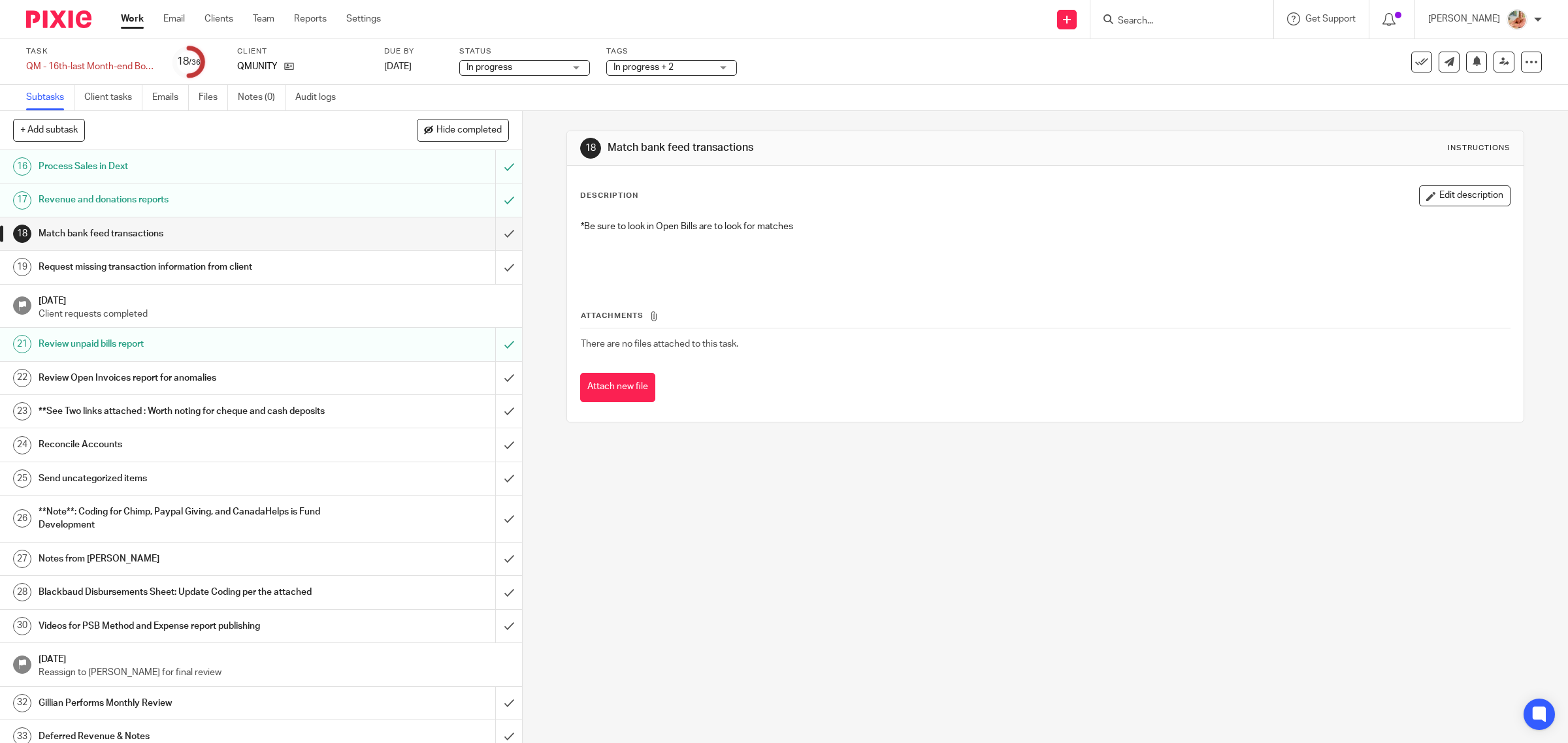
scroll to position [363, 0]
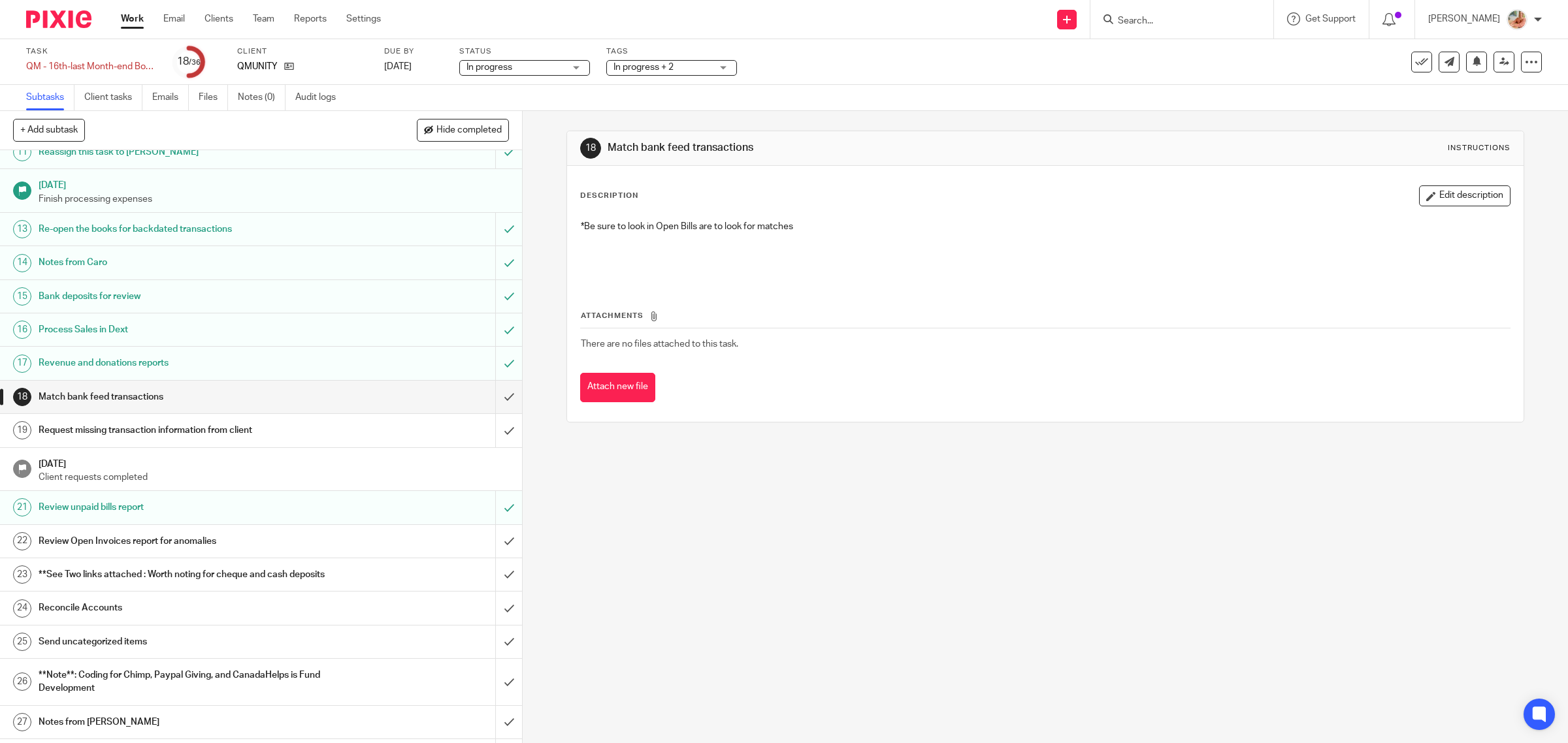
click at [125, 301] on h1 "Bank deposits for review" at bounding box center [186, 297] width 296 height 20
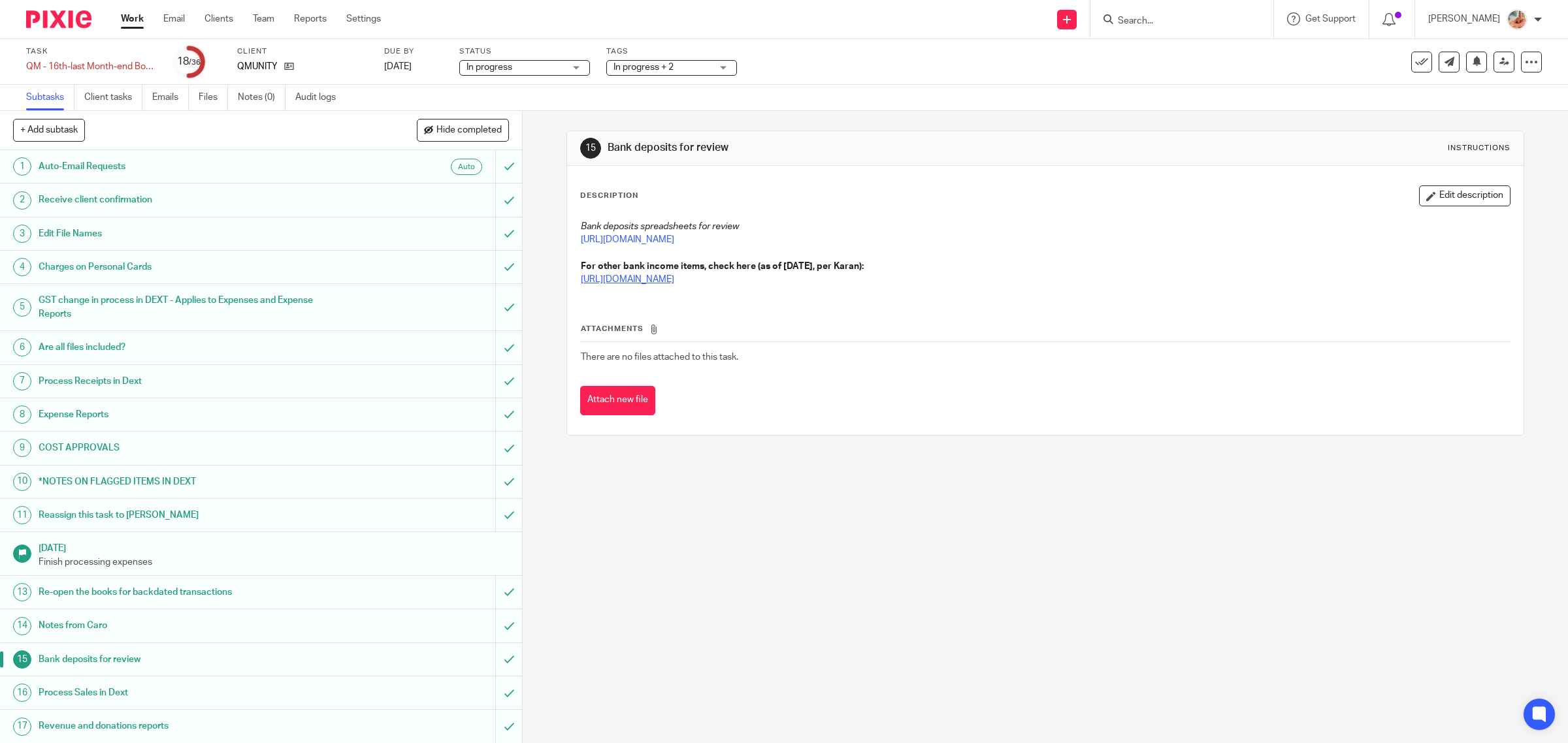
click at [665, 281] on link "https://docs.google.com/spreadsheets/d/1ZUJ7cryKfMUGSsAZvIqASj60RismMcln/edit?u…" at bounding box center [627, 279] width 94 height 9
click at [469, 139] on button "Hide completed" at bounding box center [463, 129] width 92 height 22
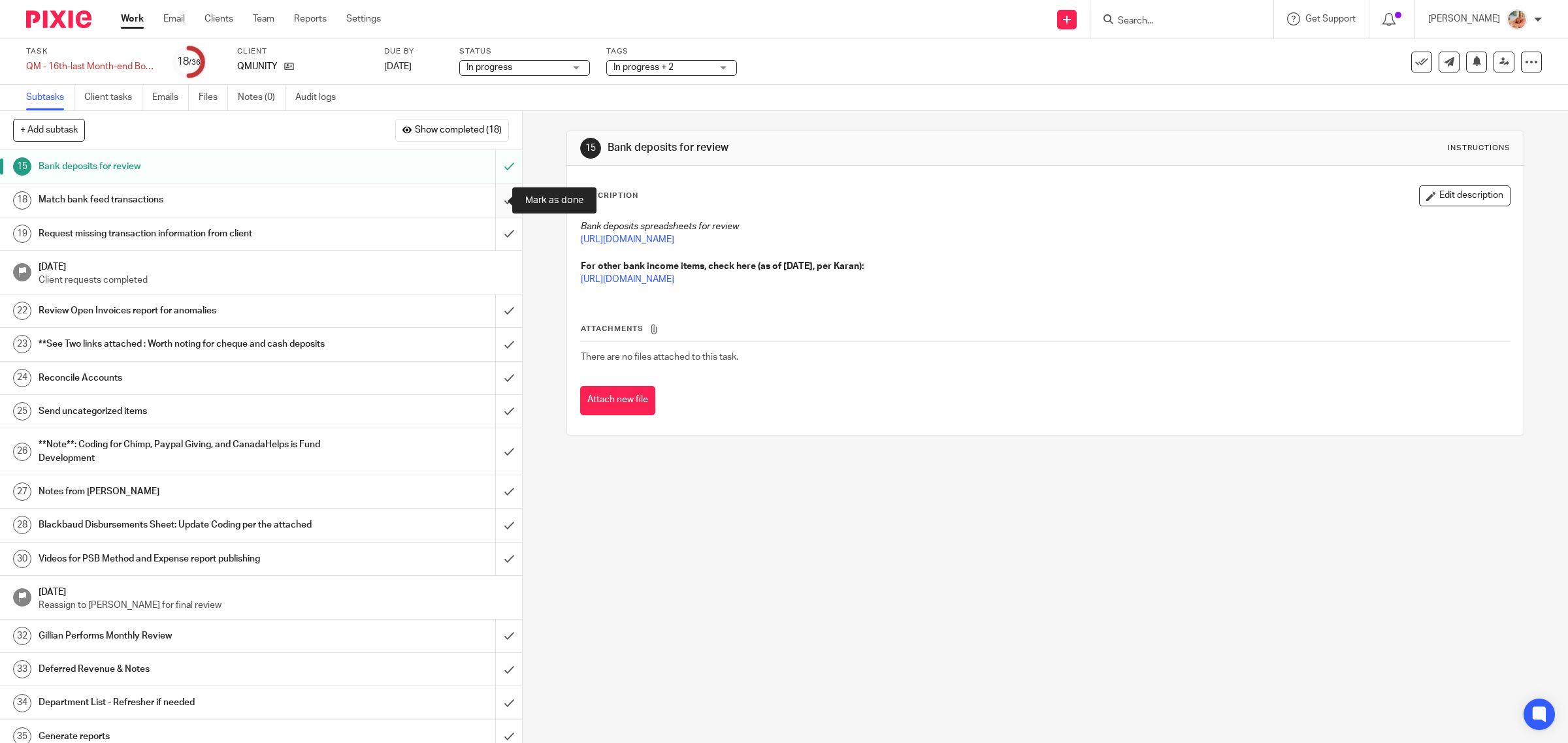
click at [491, 199] on input "submit" at bounding box center [261, 199] width 522 height 33
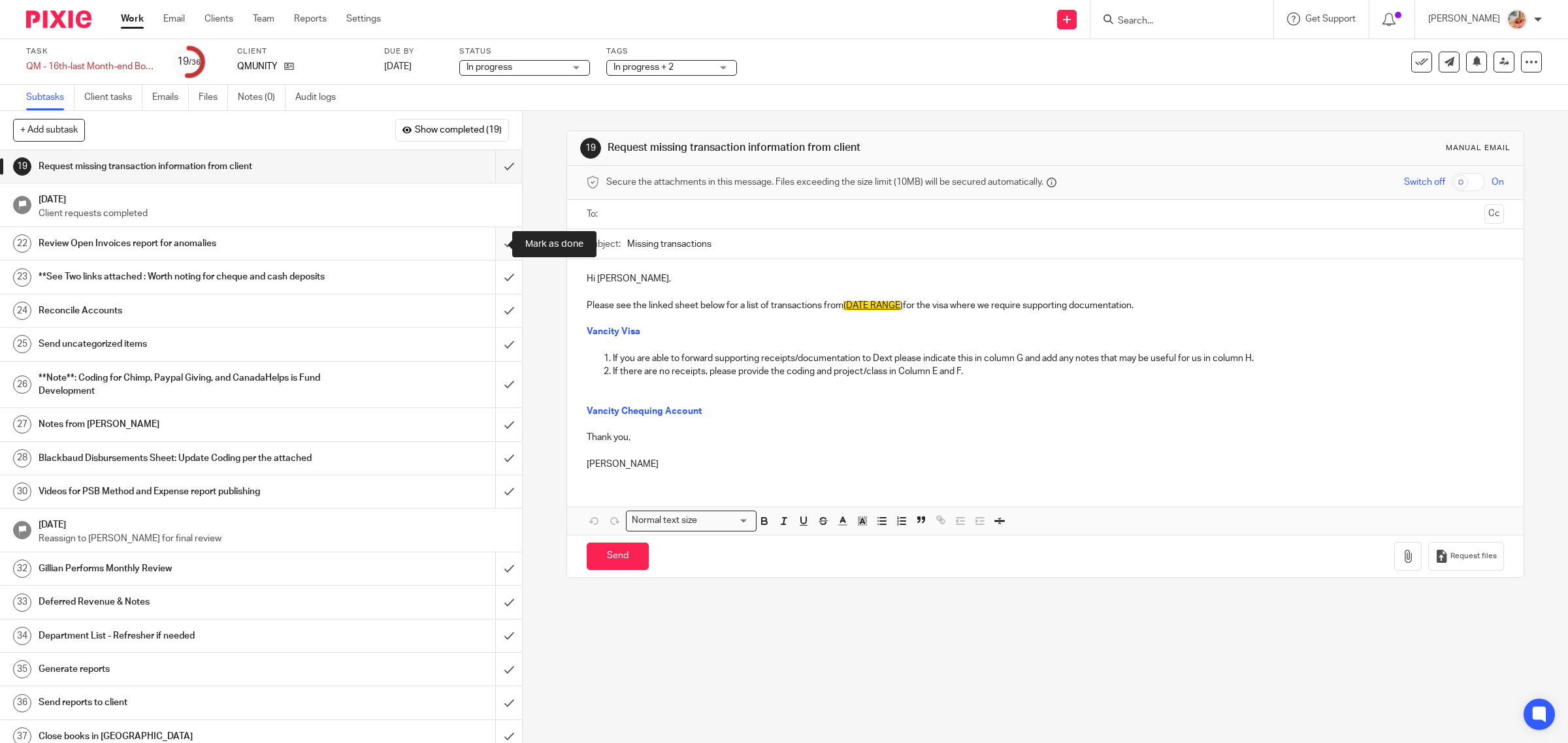
click at [495, 246] on input "submit" at bounding box center [261, 243] width 522 height 33
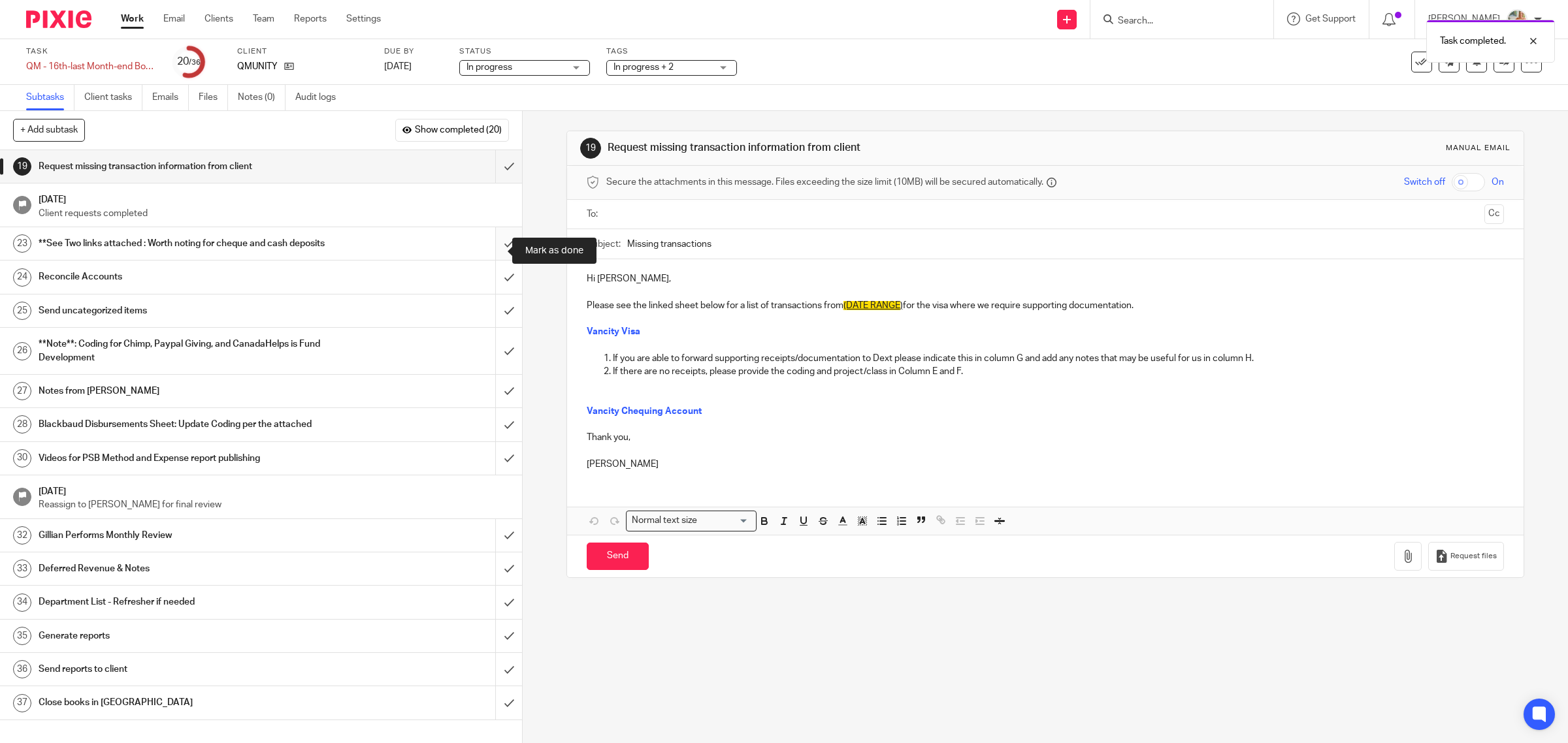
click at [504, 252] on input "submit" at bounding box center [261, 243] width 522 height 33
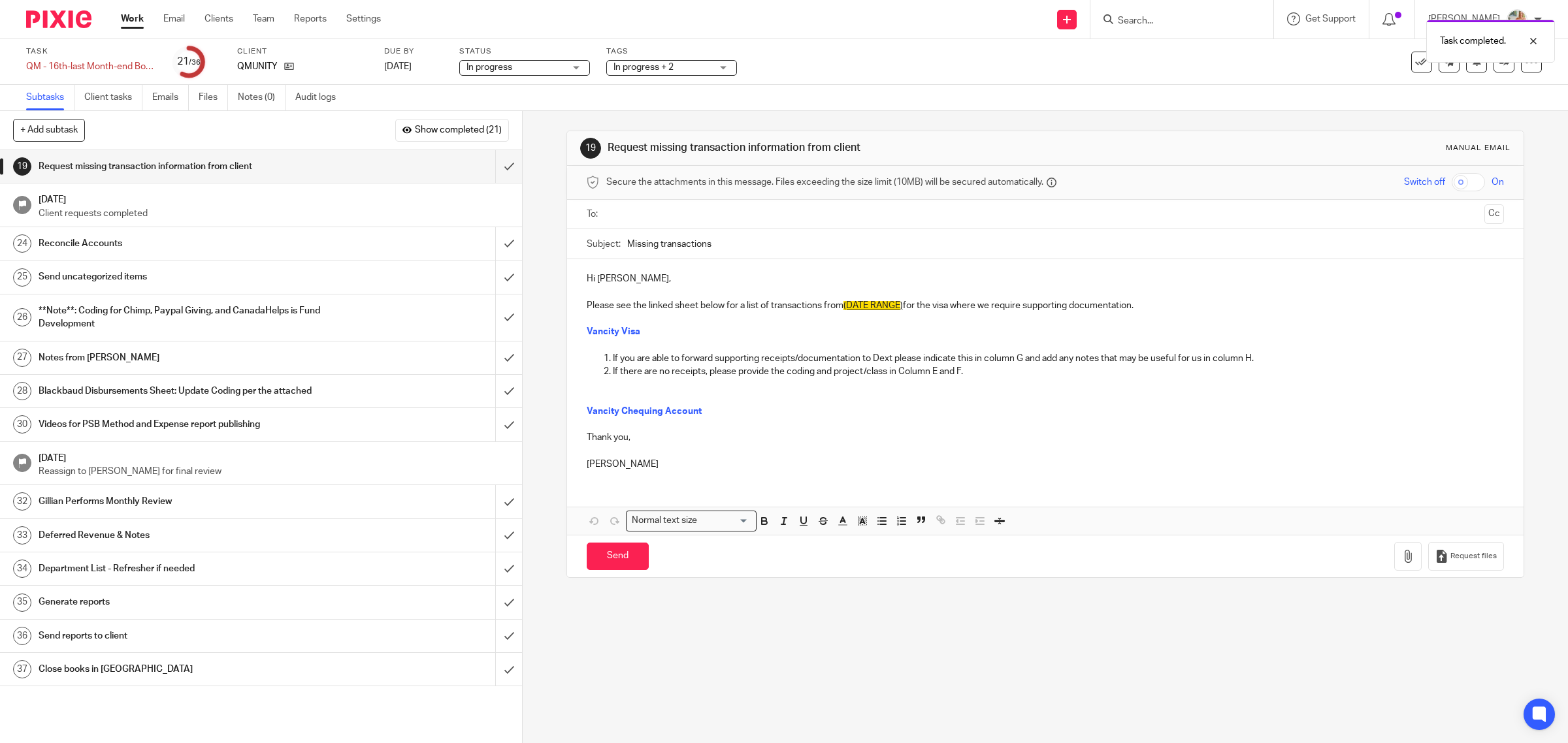
click at [170, 240] on h1 "Reconcile Accounts" at bounding box center [186, 243] width 296 height 20
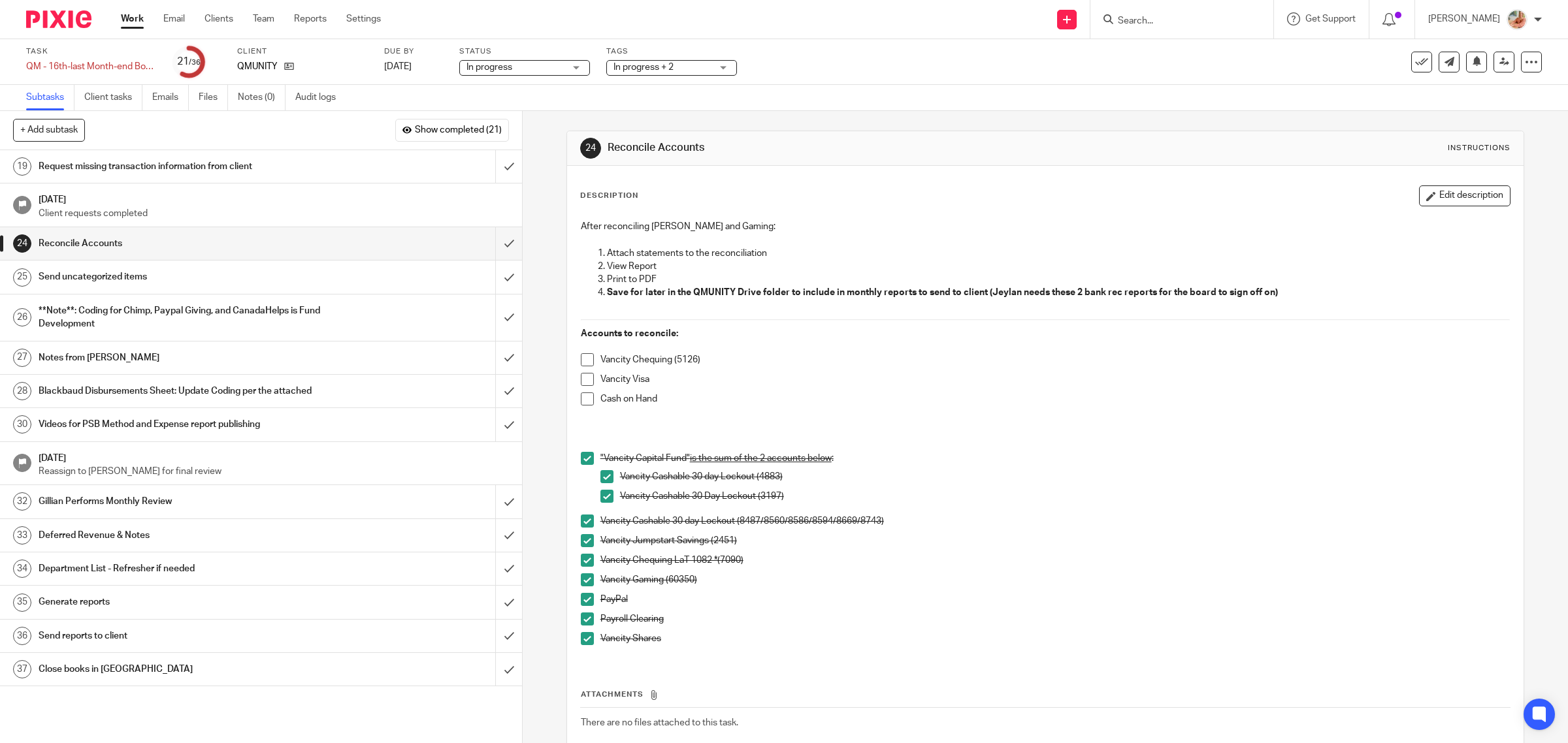
click at [580, 367] on span at bounding box center [587, 360] width 13 height 13
click at [149, 366] on h1 "Notes from [PERSON_NAME]" at bounding box center [186, 358] width 296 height 20
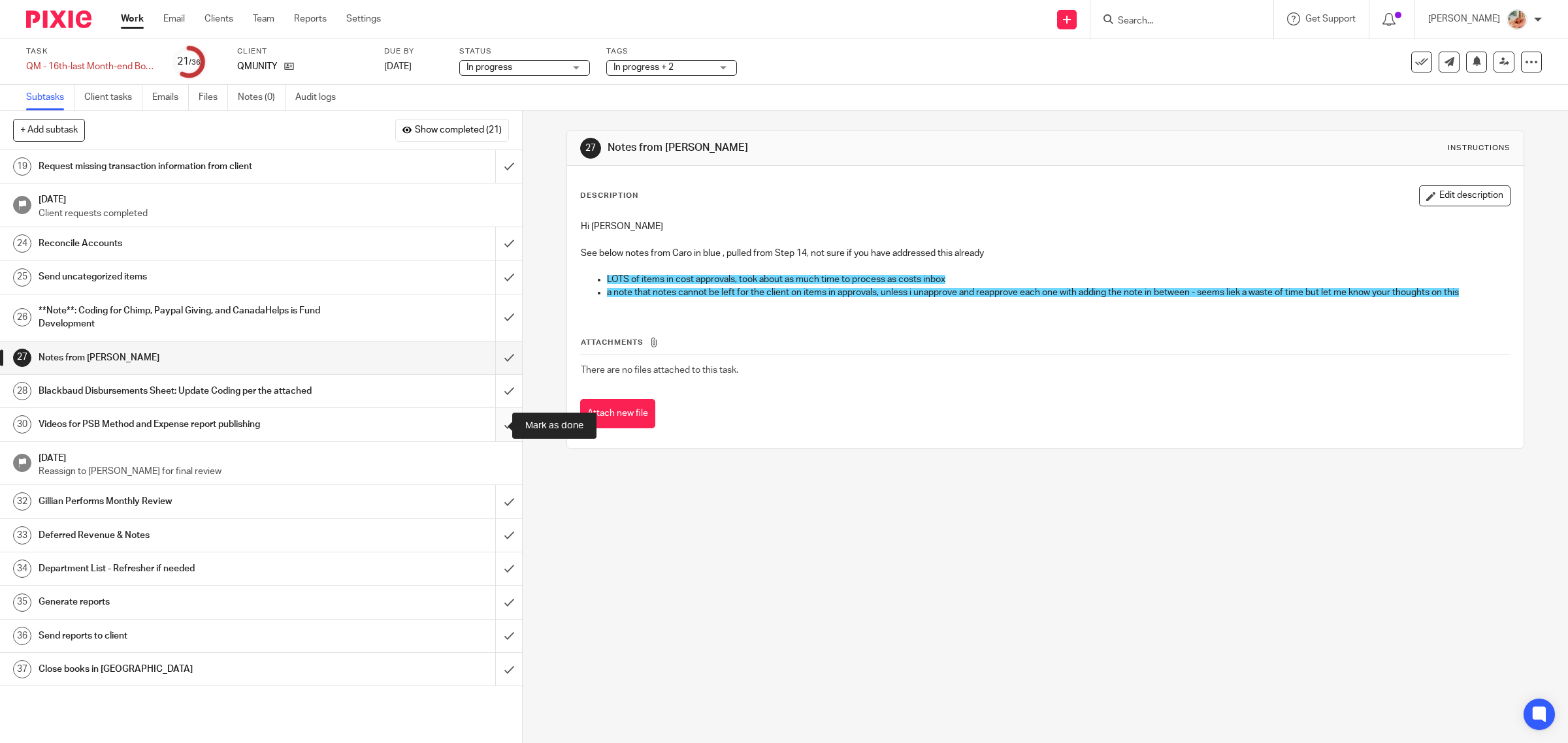
click at [488, 423] on input "submit" at bounding box center [261, 424] width 522 height 33
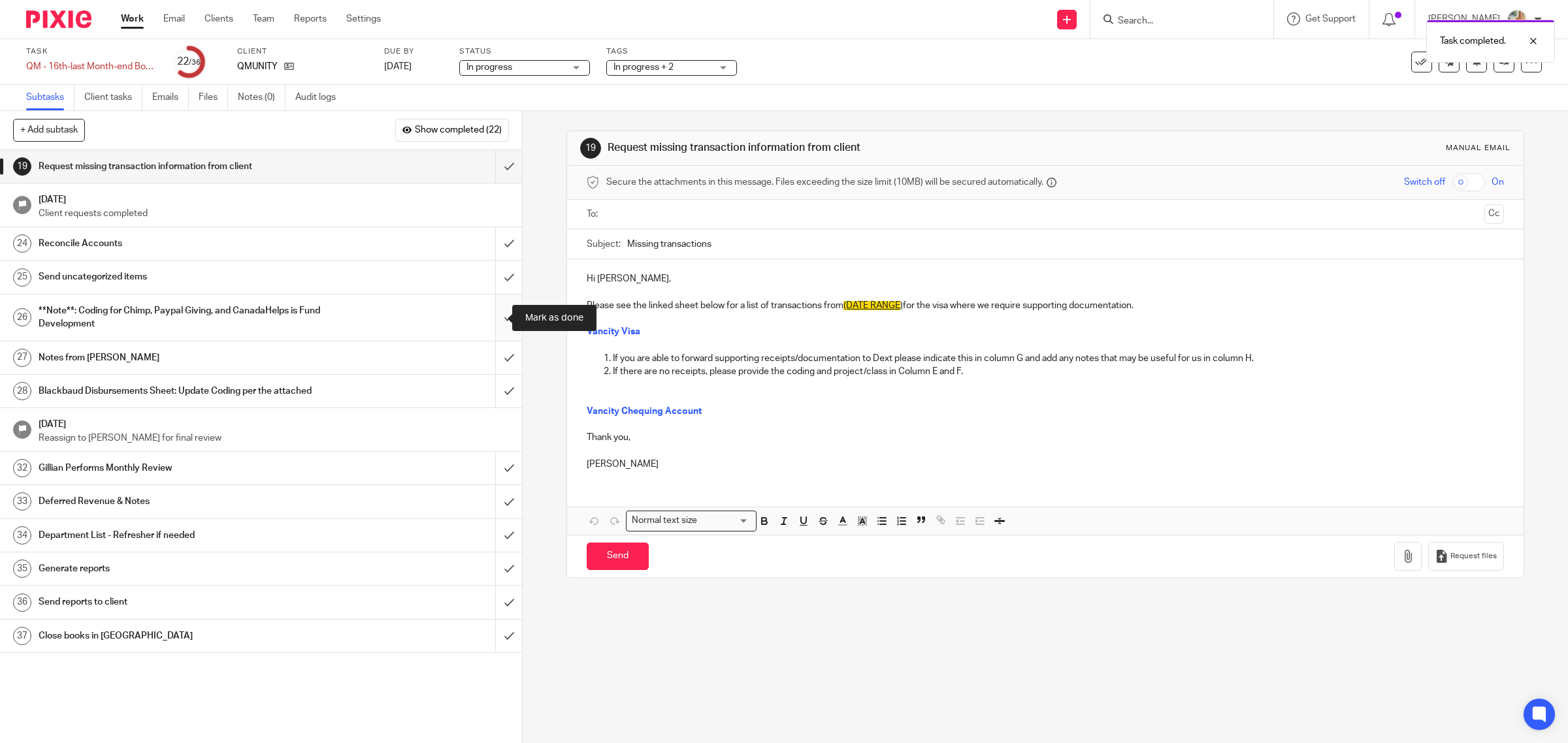
click at [481, 311] on input "submit" at bounding box center [261, 317] width 522 height 46
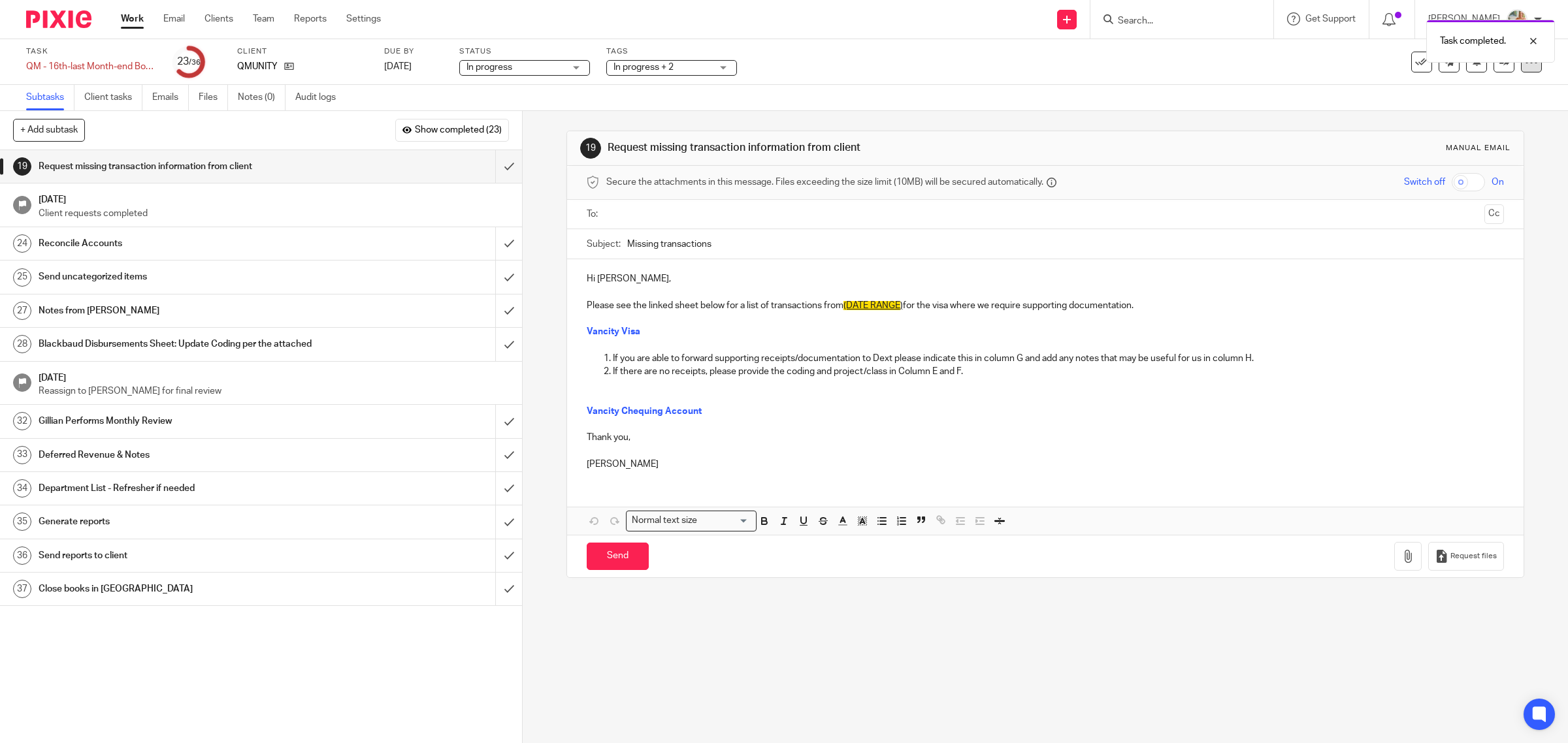
click at [1525, 65] on icon at bounding box center [1531, 62] width 13 height 13
click at [1452, 116] on link "Advanced task editor" at bounding box center [1477, 113] width 86 height 9
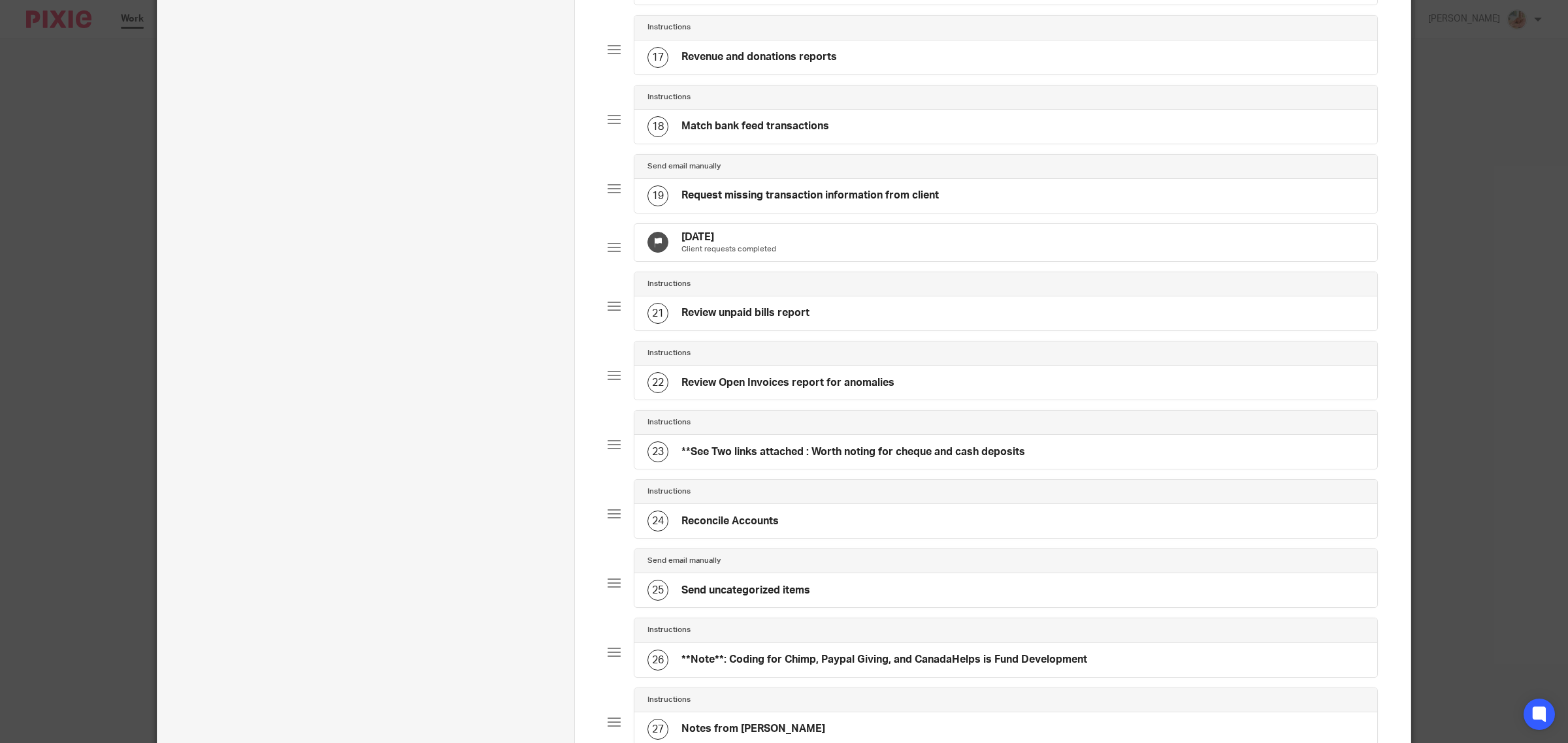
scroll to position [1633, 0]
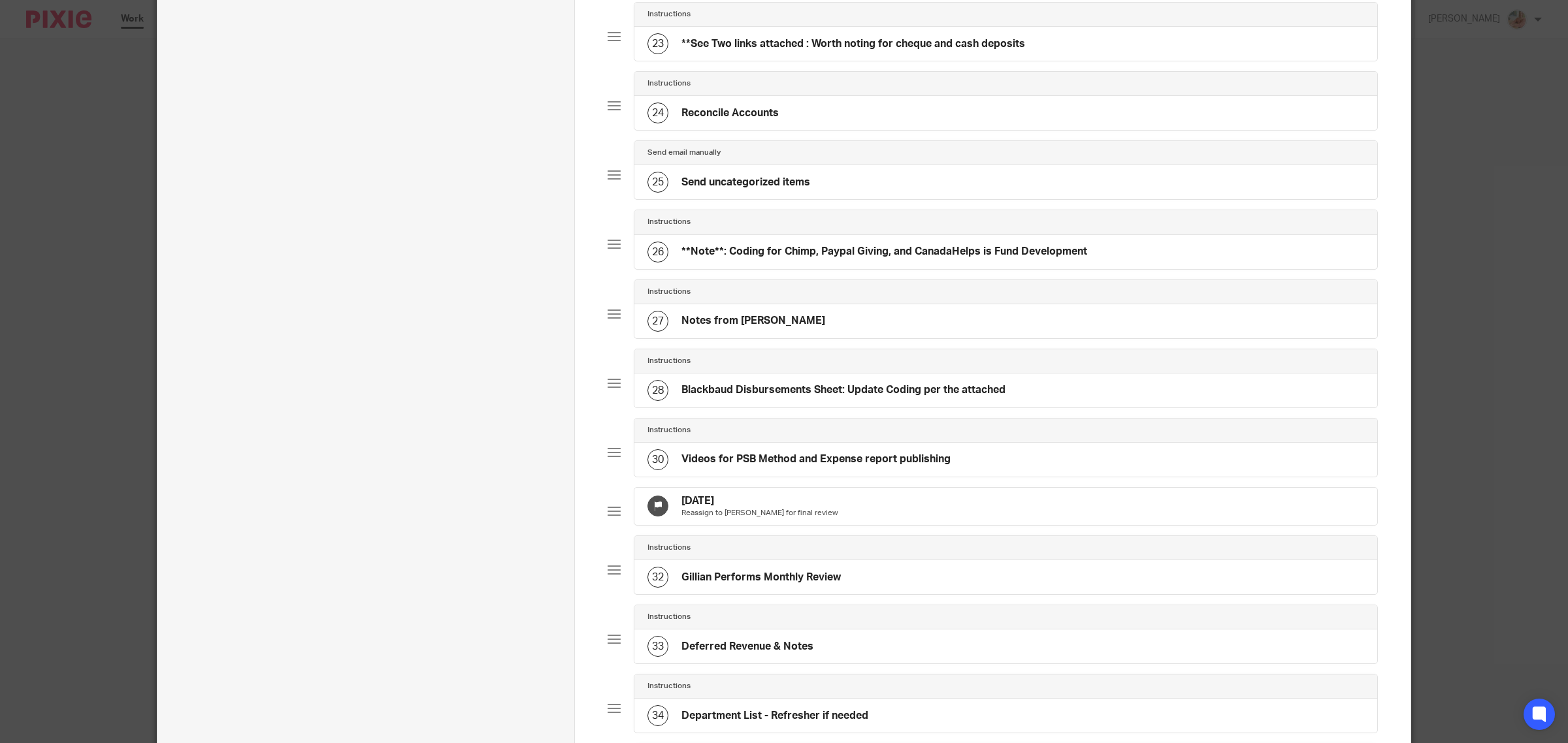
click at [787, 508] on h4 "[DATE]" at bounding box center [760, 501] width 157 height 14
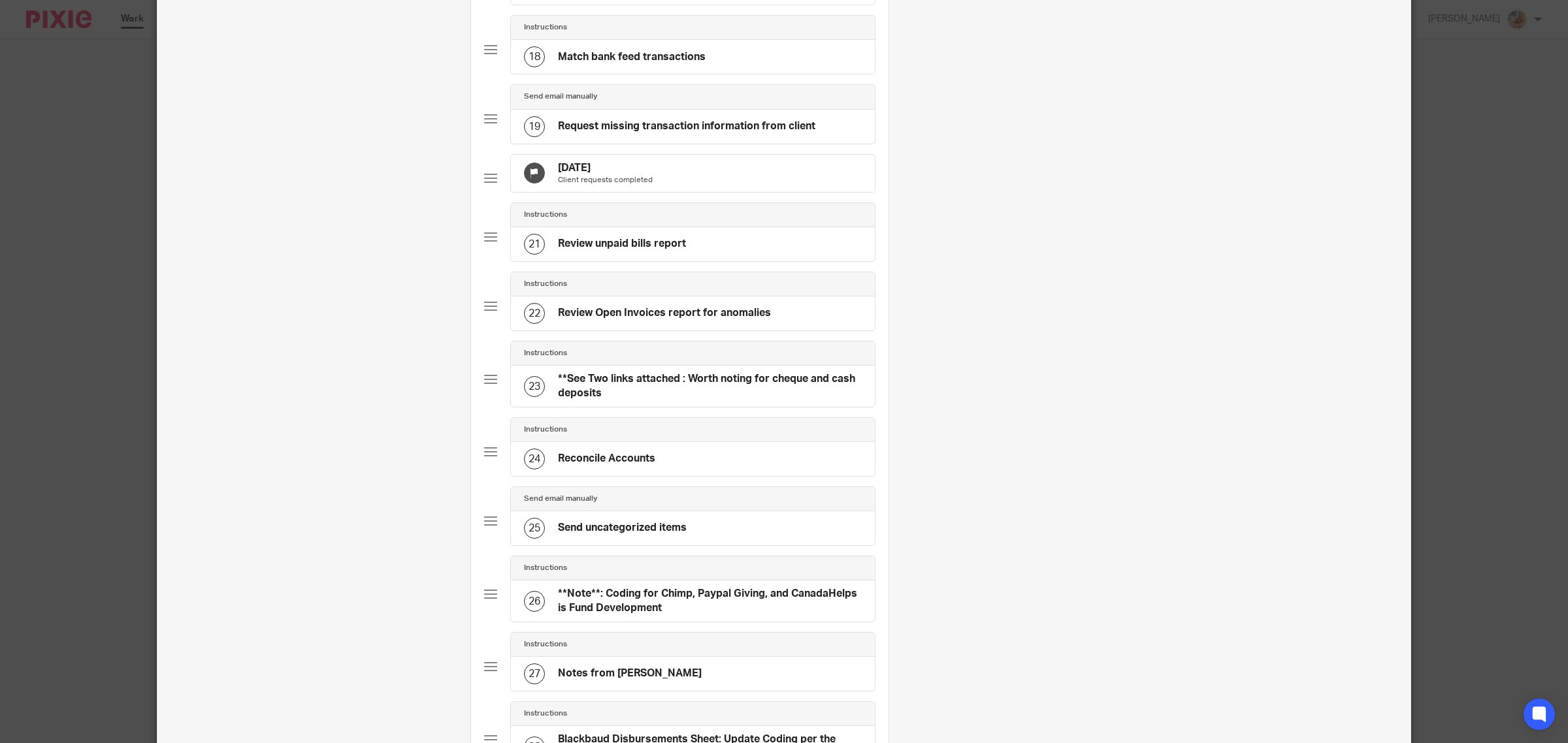
scroll to position [1300, 0]
click at [626, 176] on h4 "Oct 8, 2025" at bounding box center [605, 170] width 95 height 14
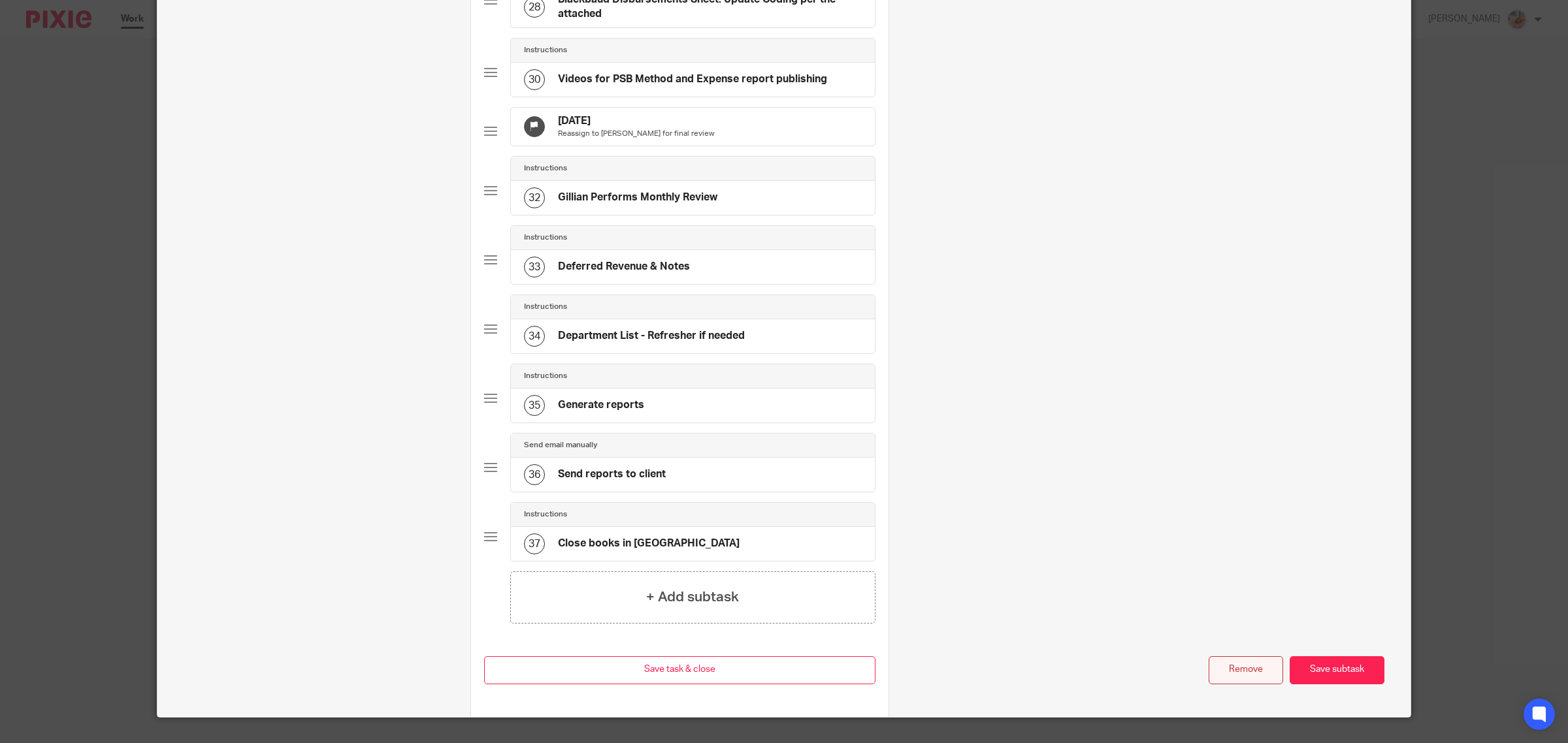
click at [1226, 684] on button "Remove" at bounding box center [1246, 670] width 75 height 28
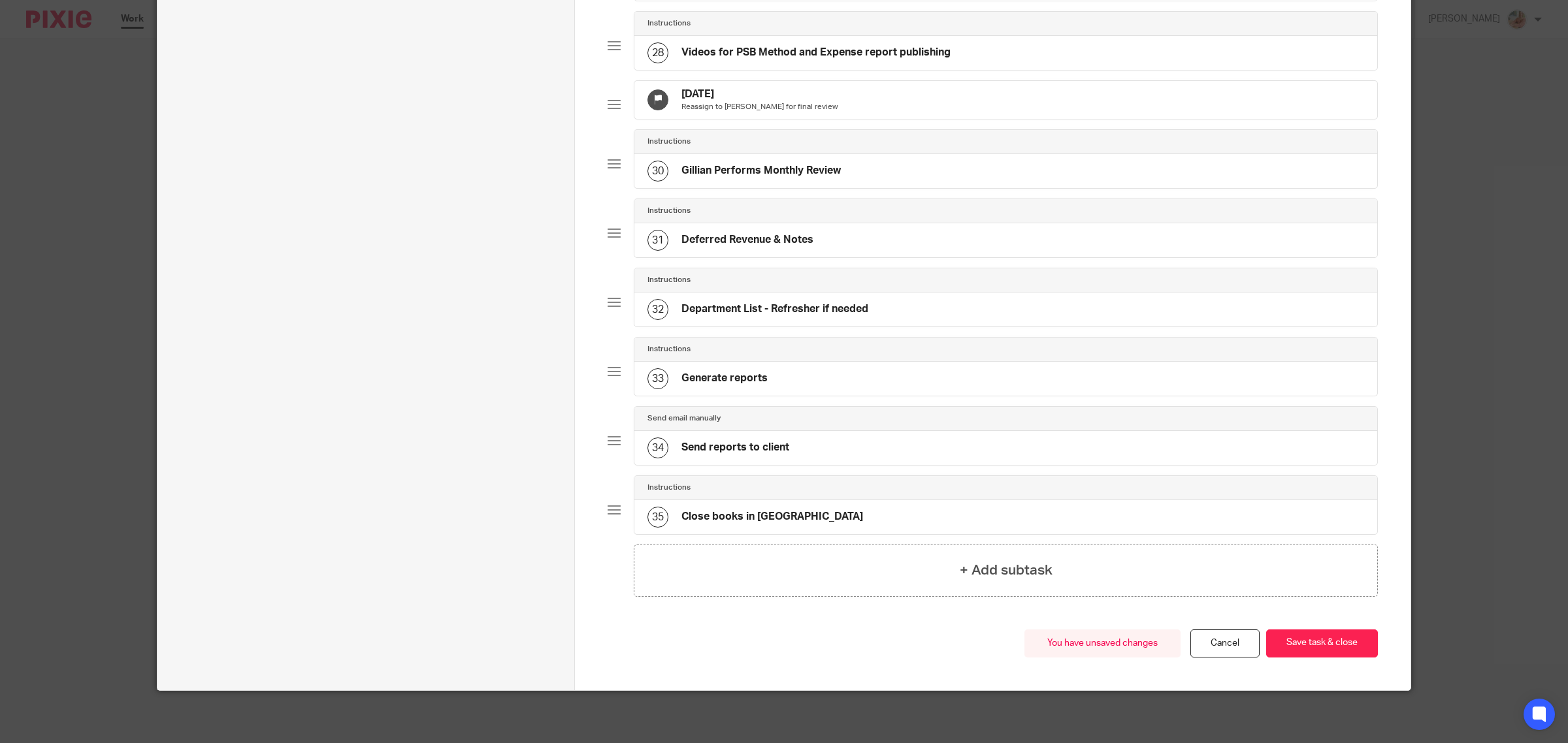
scroll to position [2028, 0]
click at [1313, 654] on button "Save task & close" at bounding box center [1322, 643] width 112 height 28
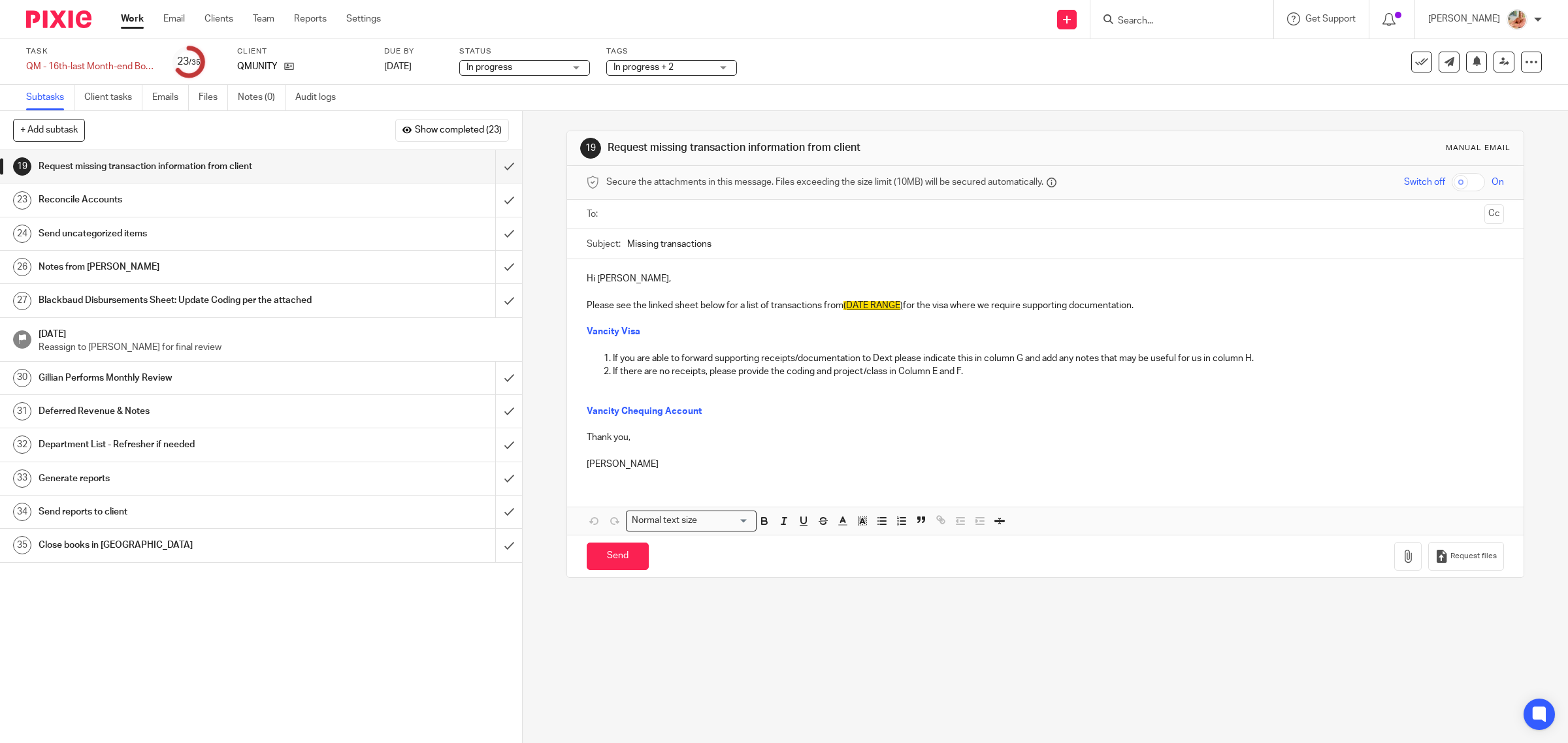
click at [135, 17] on link "Work" at bounding box center [132, 18] width 23 height 13
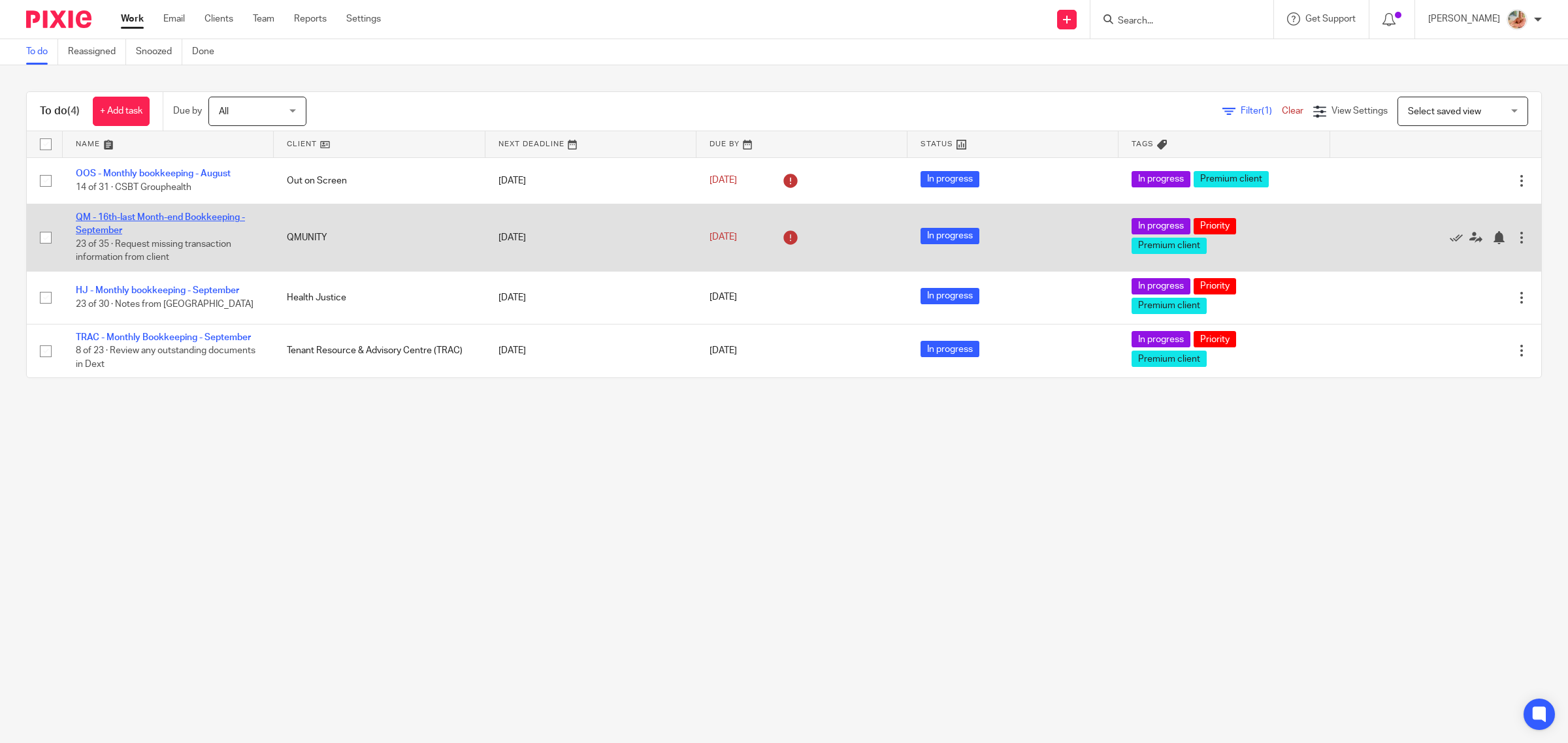
click at [134, 216] on link "QM - 16th-last Month-end Bookkeeping - September" at bounding box center [161, 224] width 169 height 22
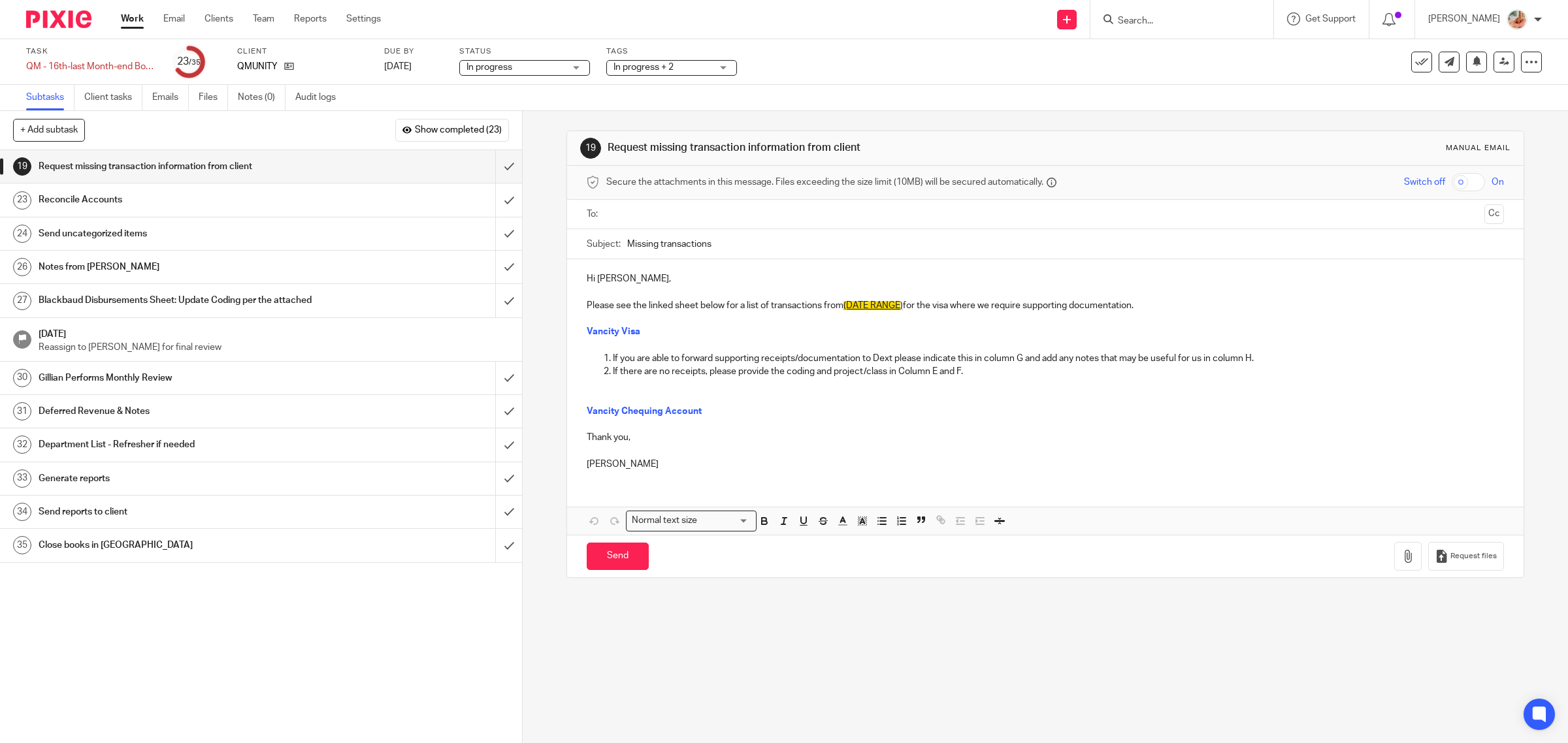
click at [475, 230] on link "24 Send uncategorized items" at bounding box center [247, 233] width 495 height 33
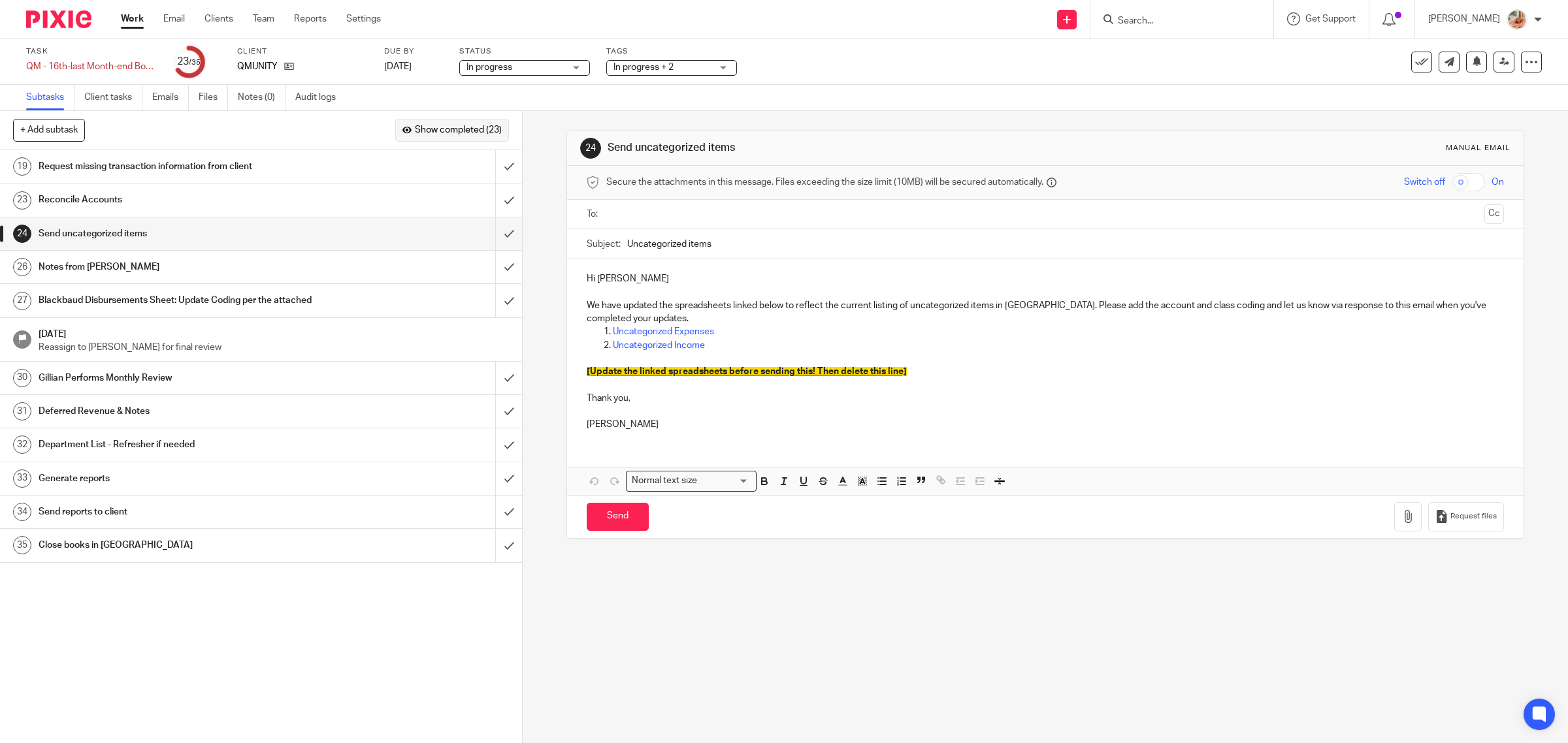
click at [437, 128] on span "Show completed (23)" at bounding box center [458, 131] width 87 height 11
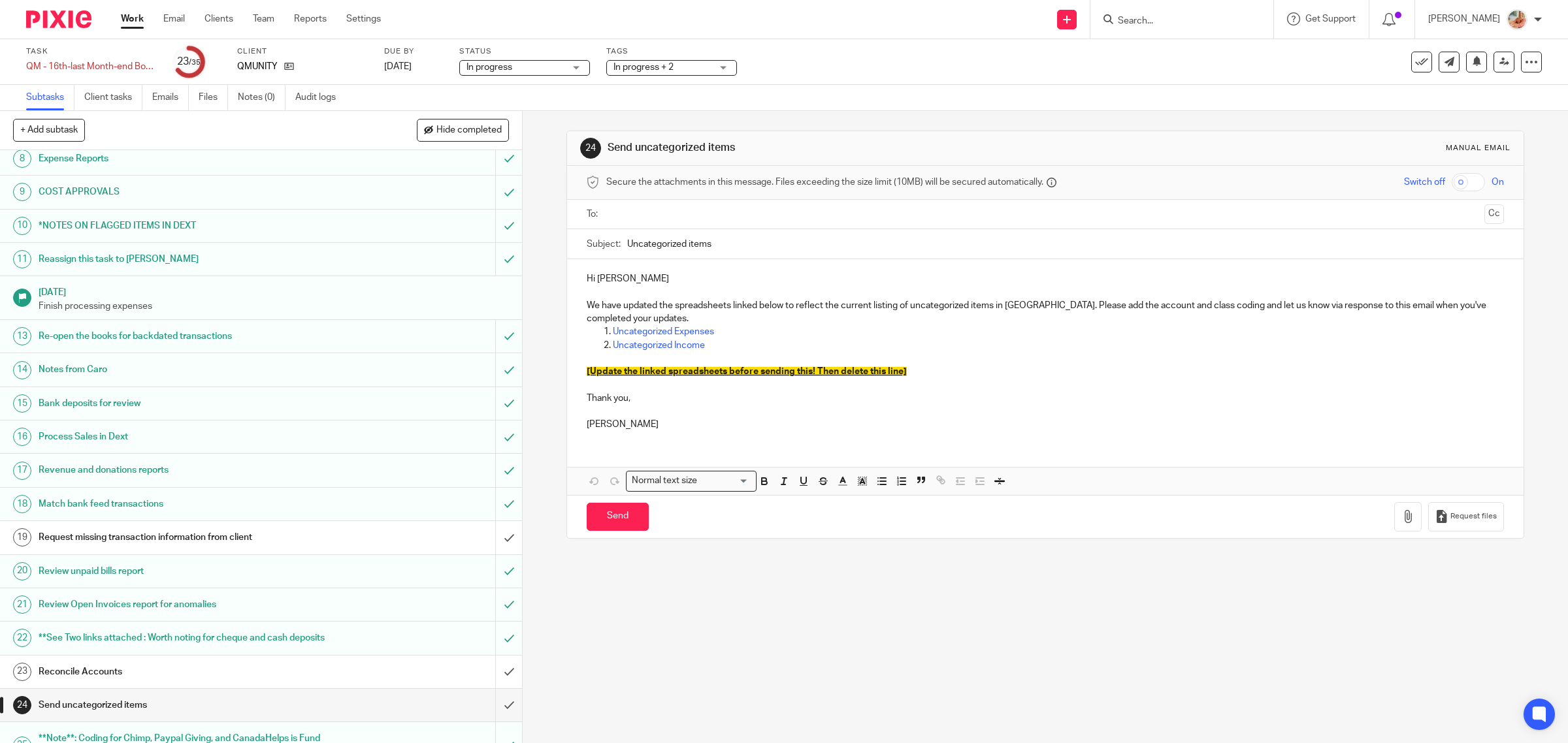
scroll to position [571, 0]
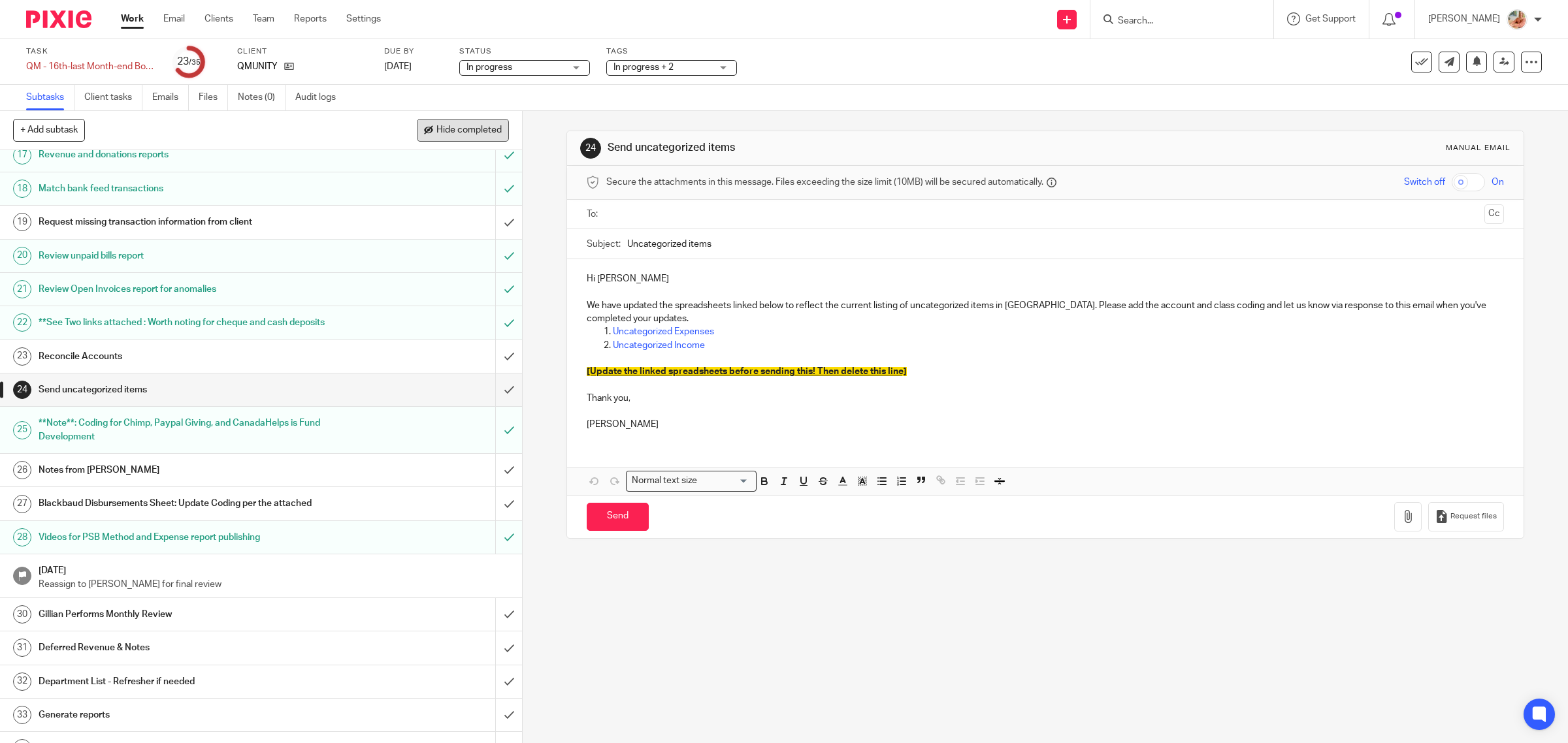
click at [492, 132] on span "Hide completed" at bounding box center [469, 131] width 65 height 11
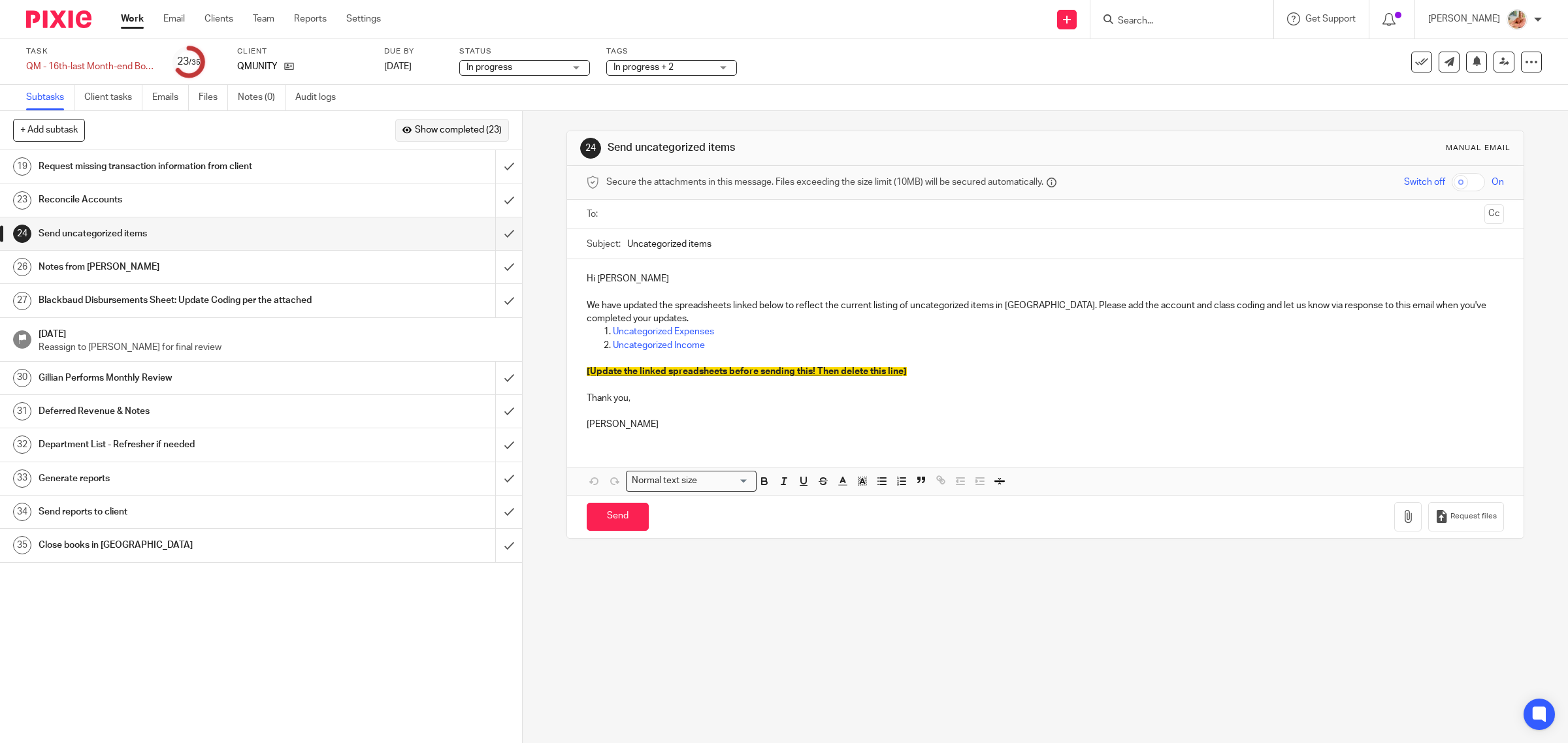
scroll to position [0, 0]
click at [482, 232] on input "submit" at bounding box center [261, 233] width 522 height 33
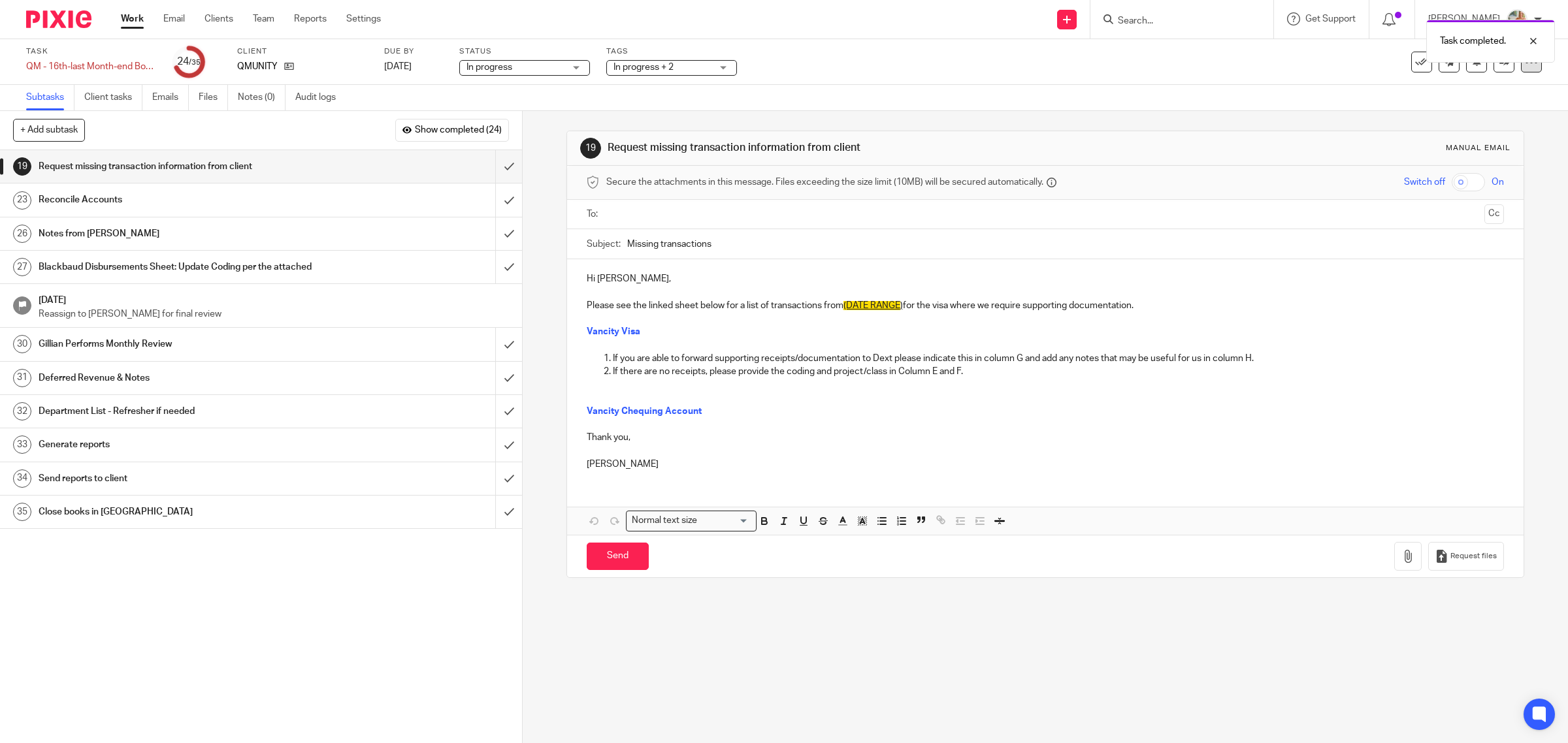
click at [1521, 68] on div at bounding box center [1531, 62] width 21 height 21
click at [1460, 114] on link "Advanced task editor" at bounding box center [1477, 113] width 86 height 9
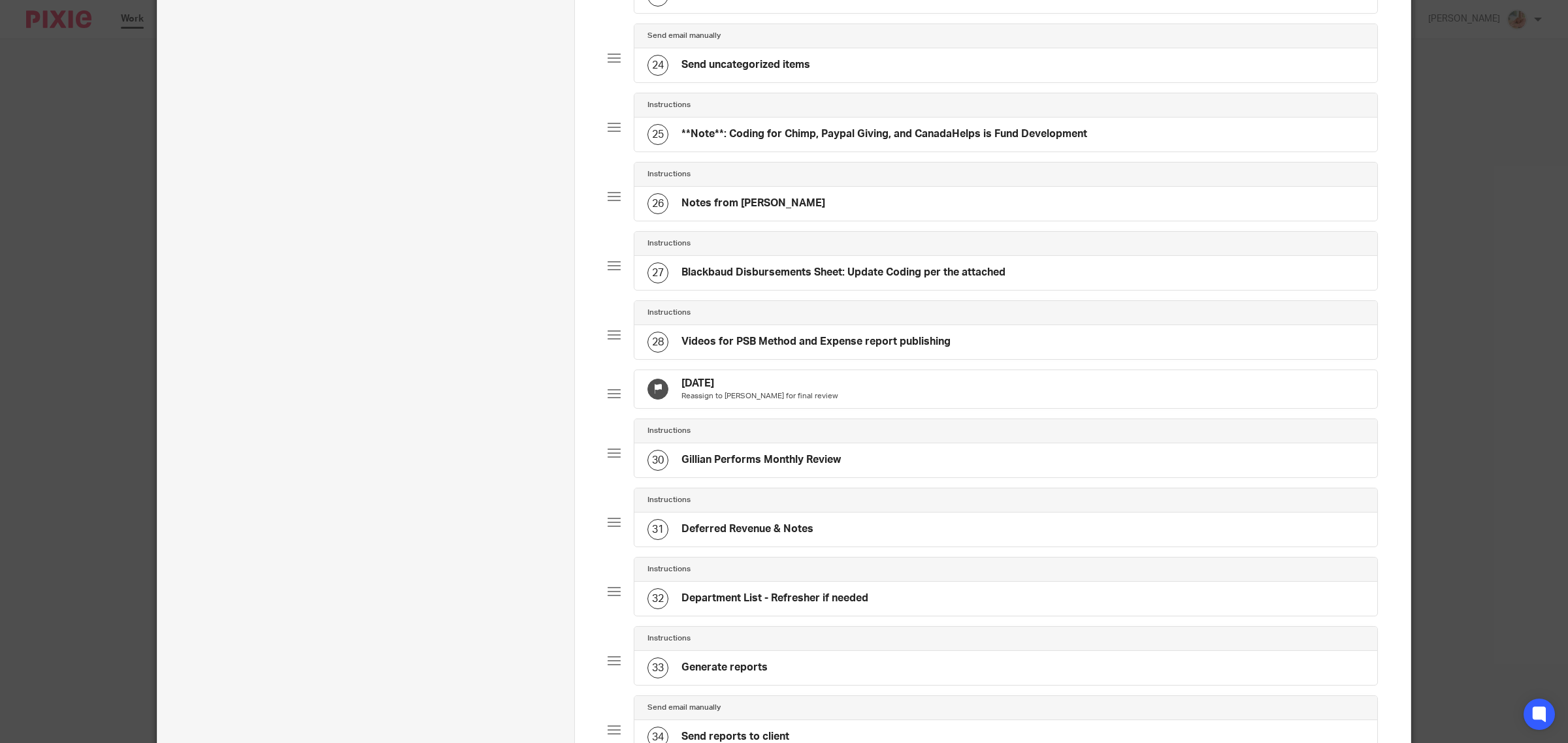
scroll to position [1619, 0]
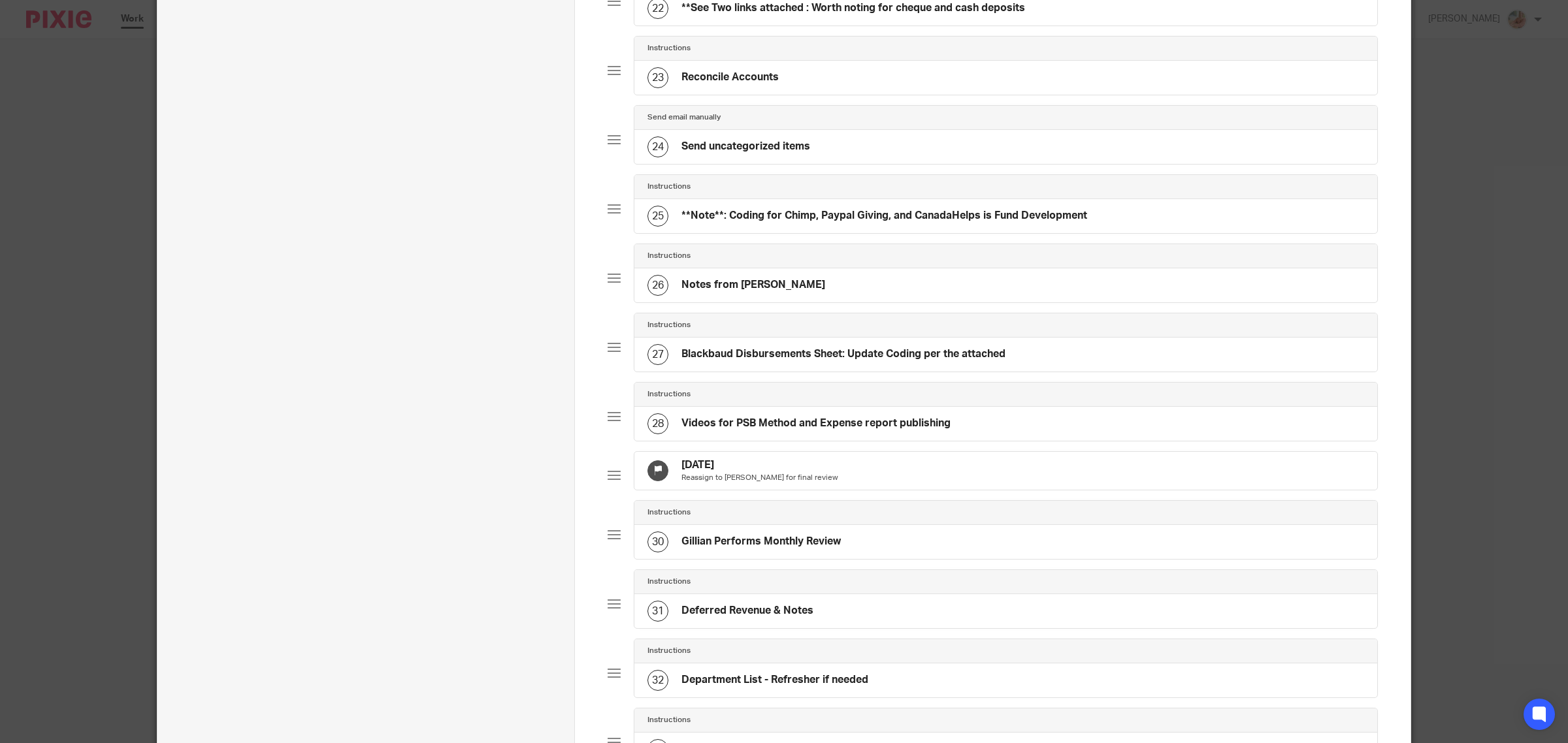
click at [746, 85] on div "23 Reconcile Accounts" at bounding box center [1006, 78] width 743 height 34
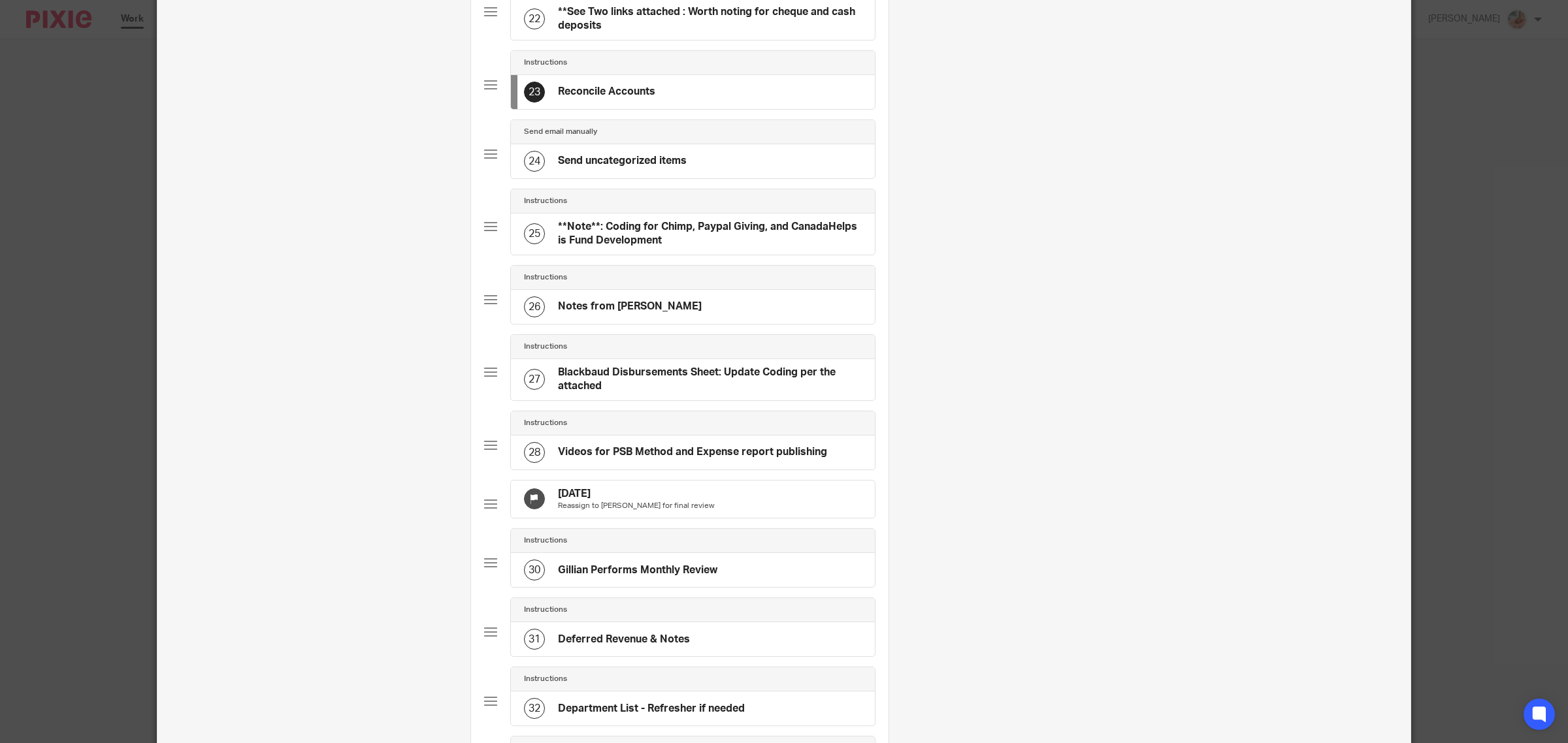
scroll to position [0, 0]
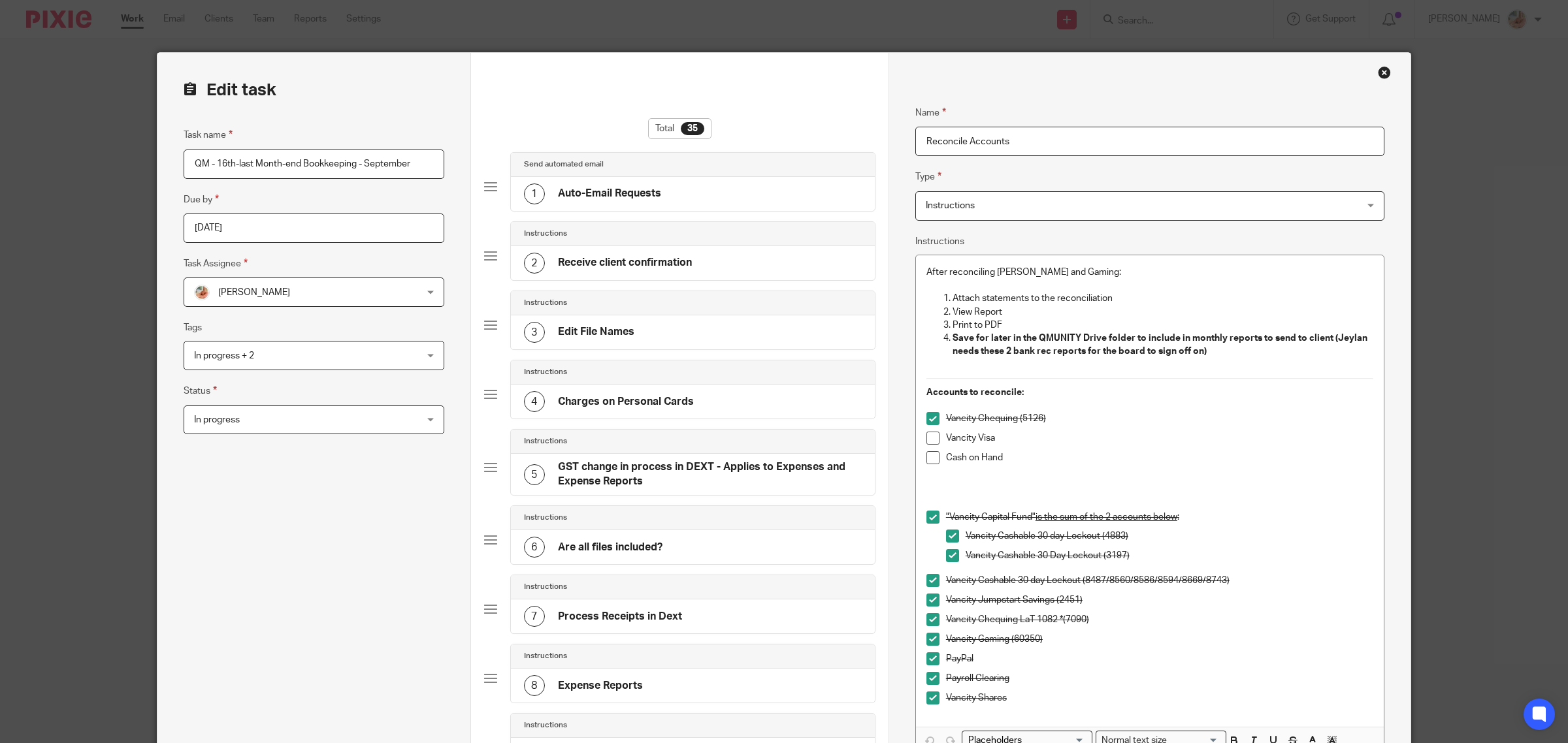
click at [915, 139] on input "Reconcile Accounts" at bounding box center [1150, 141] width 469 height 30
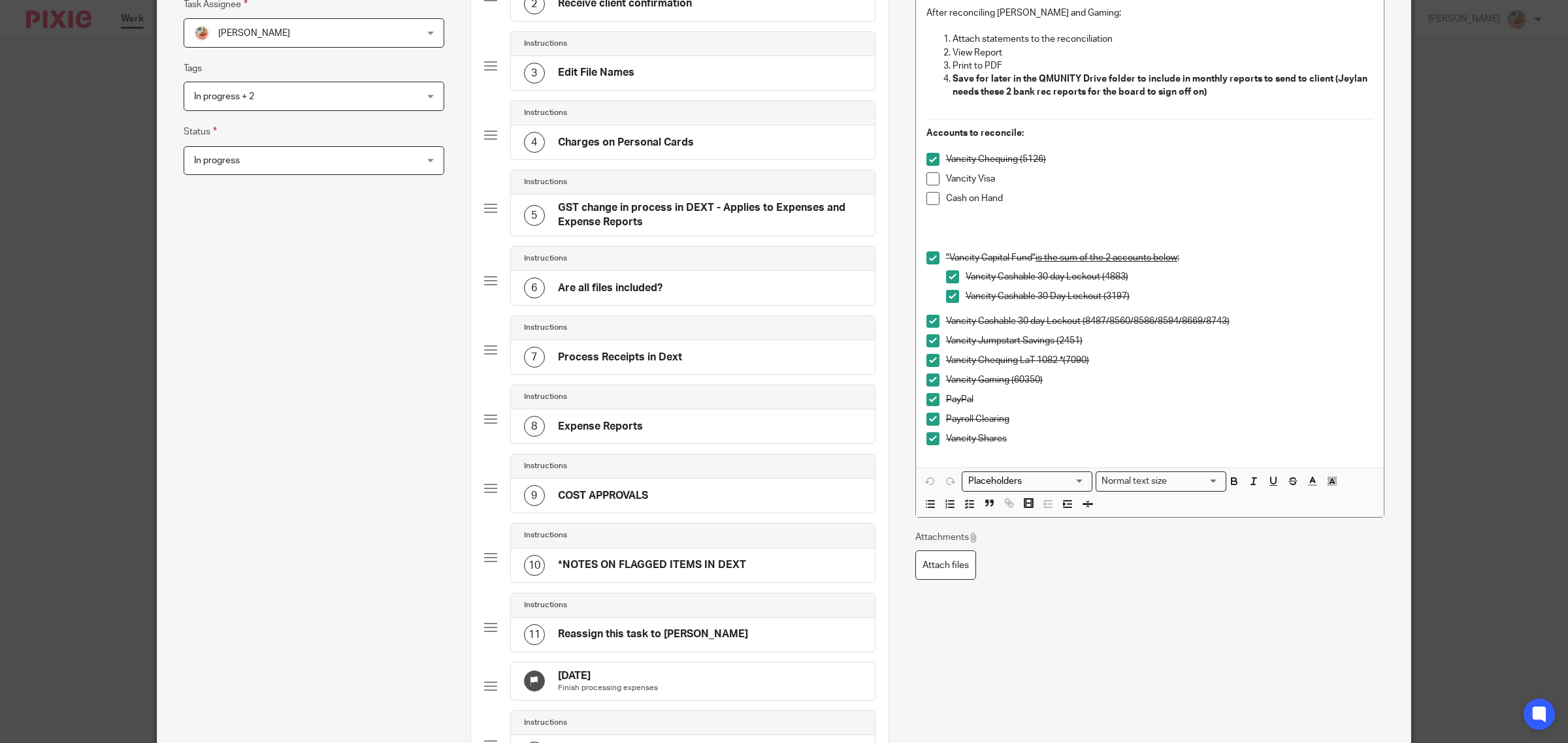
scroll to position [81, 0]
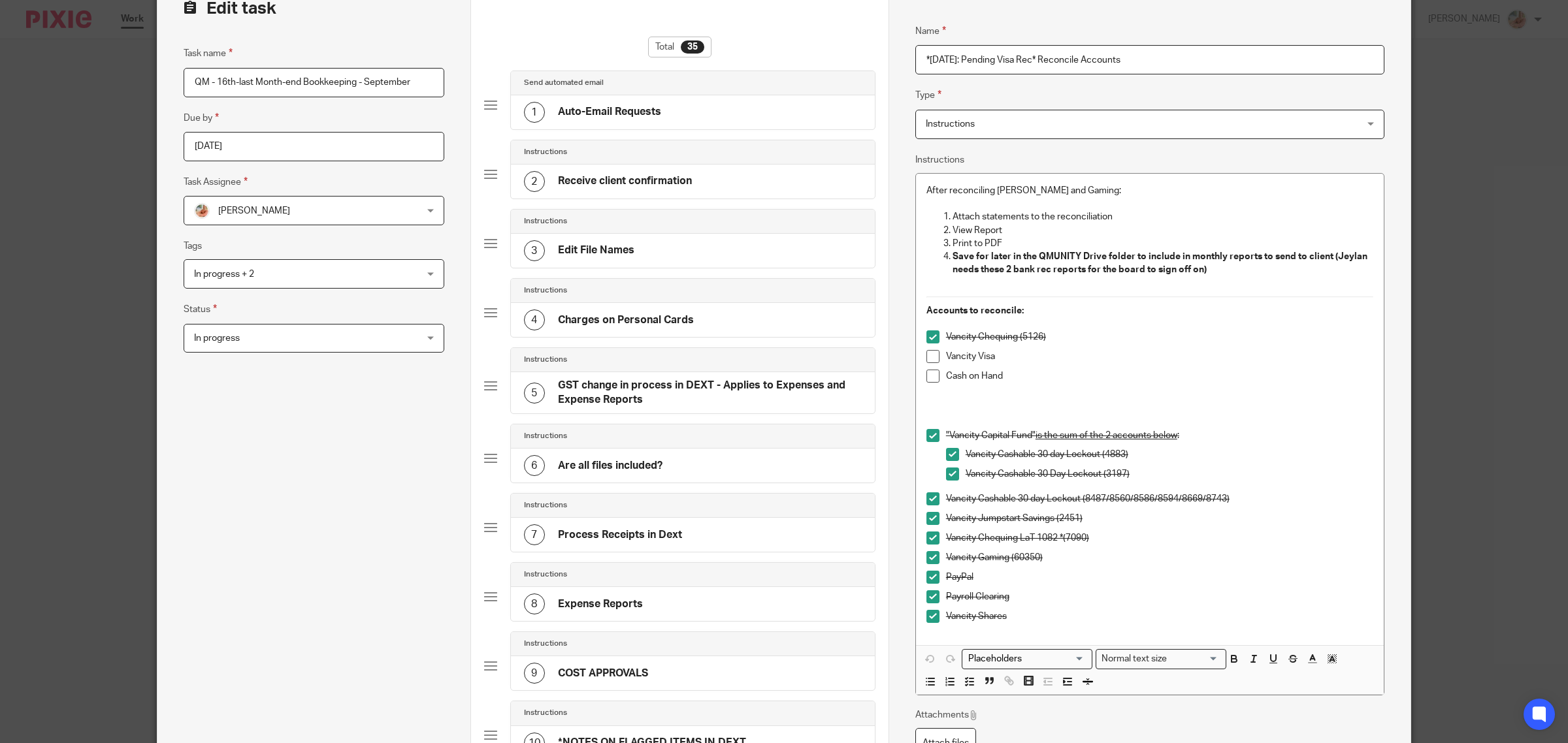
drag, startPoint x: 1083, startPoint y: 59, endPoint x: 1177, endPoint y: 64, distance: 94.1
click at [1177, 64] on input "*Oct 14th: Pending Visa Rec* Reconcile Accounts" at bounding box center [1150, 59] width 469 height 30
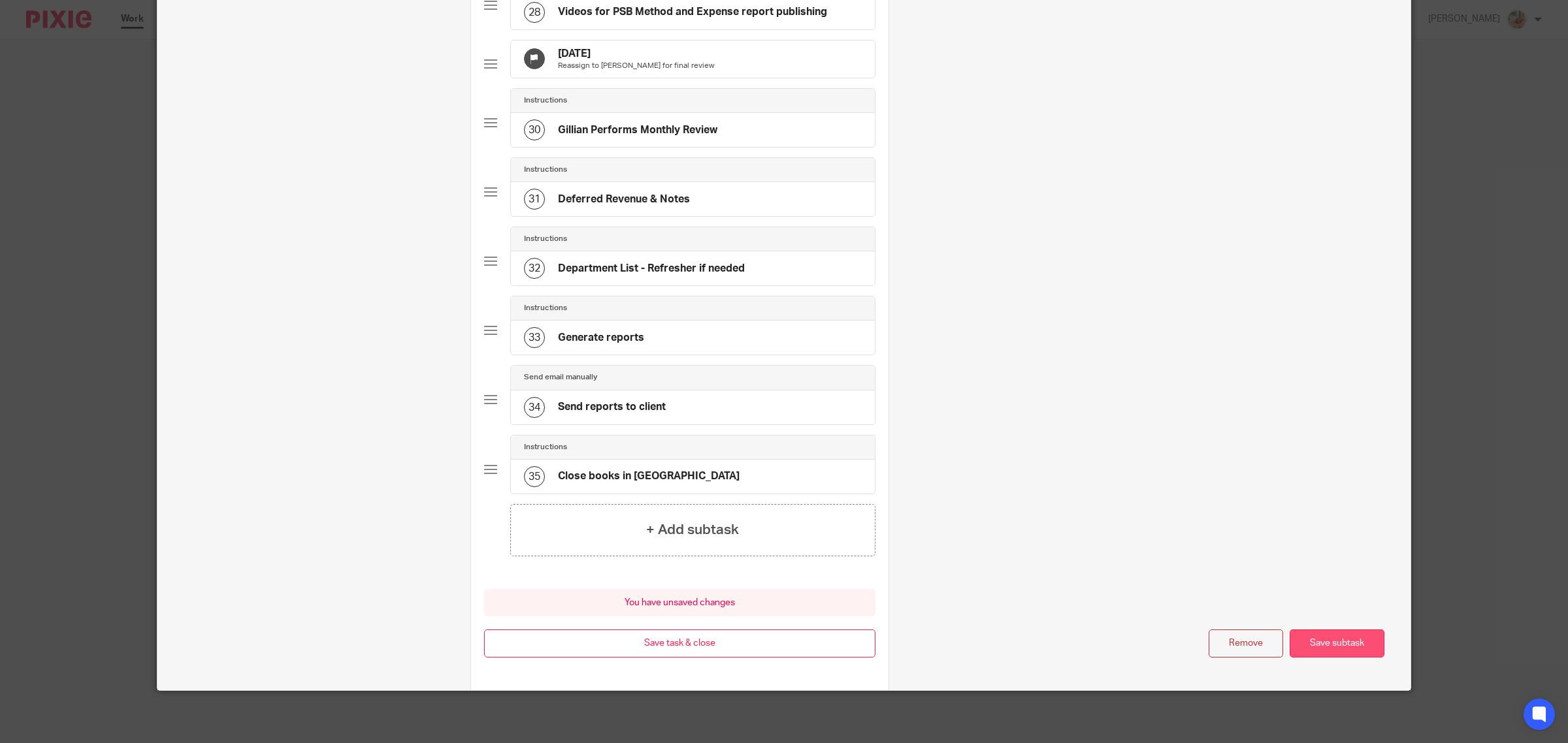
type input "*Oct 14th: Pending Visa Rec* Reconcile Visa"
click at [1310, 644] on button "Save subtask" at bounding box center [1337, 643] width 95 height 28
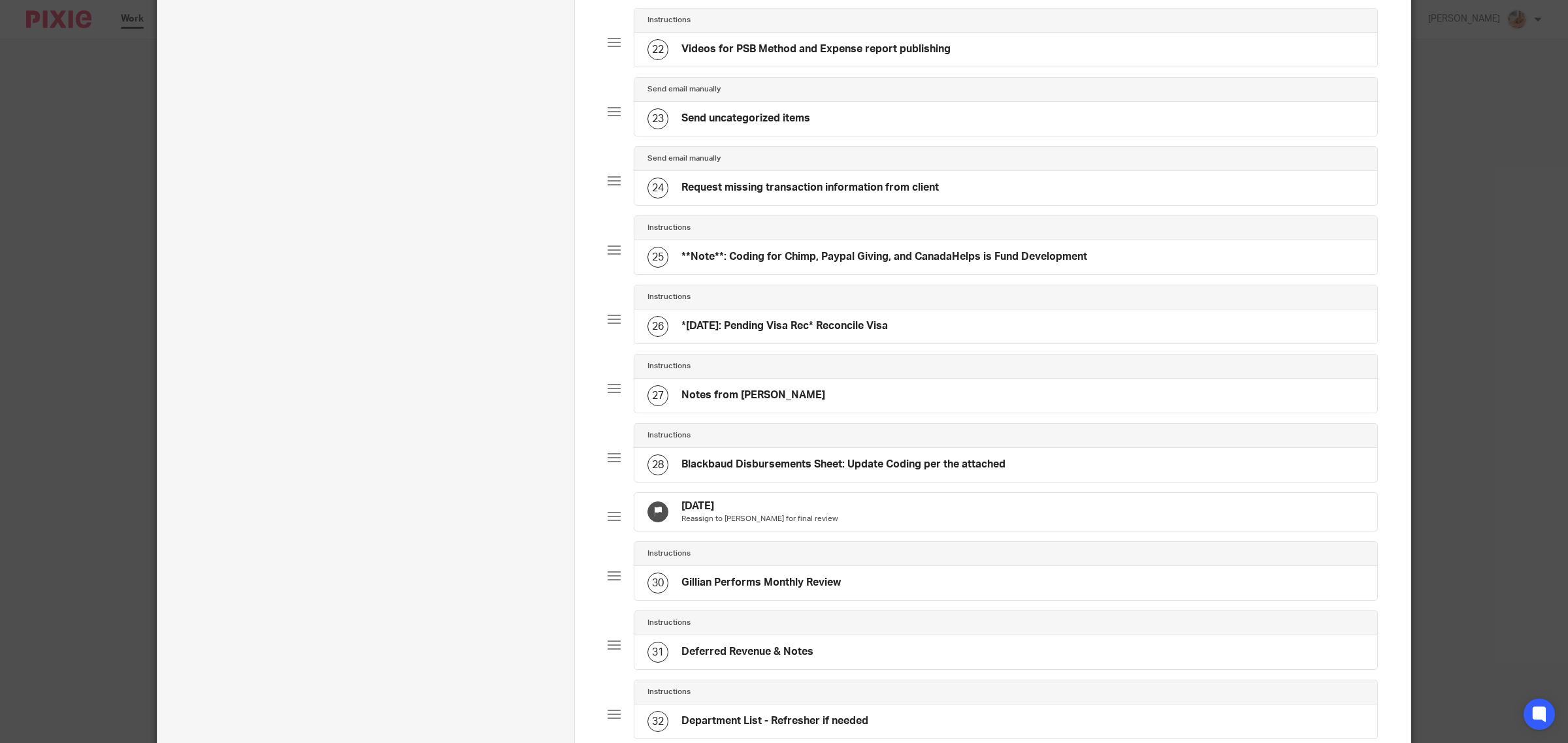
scroll to position [1620, 0]
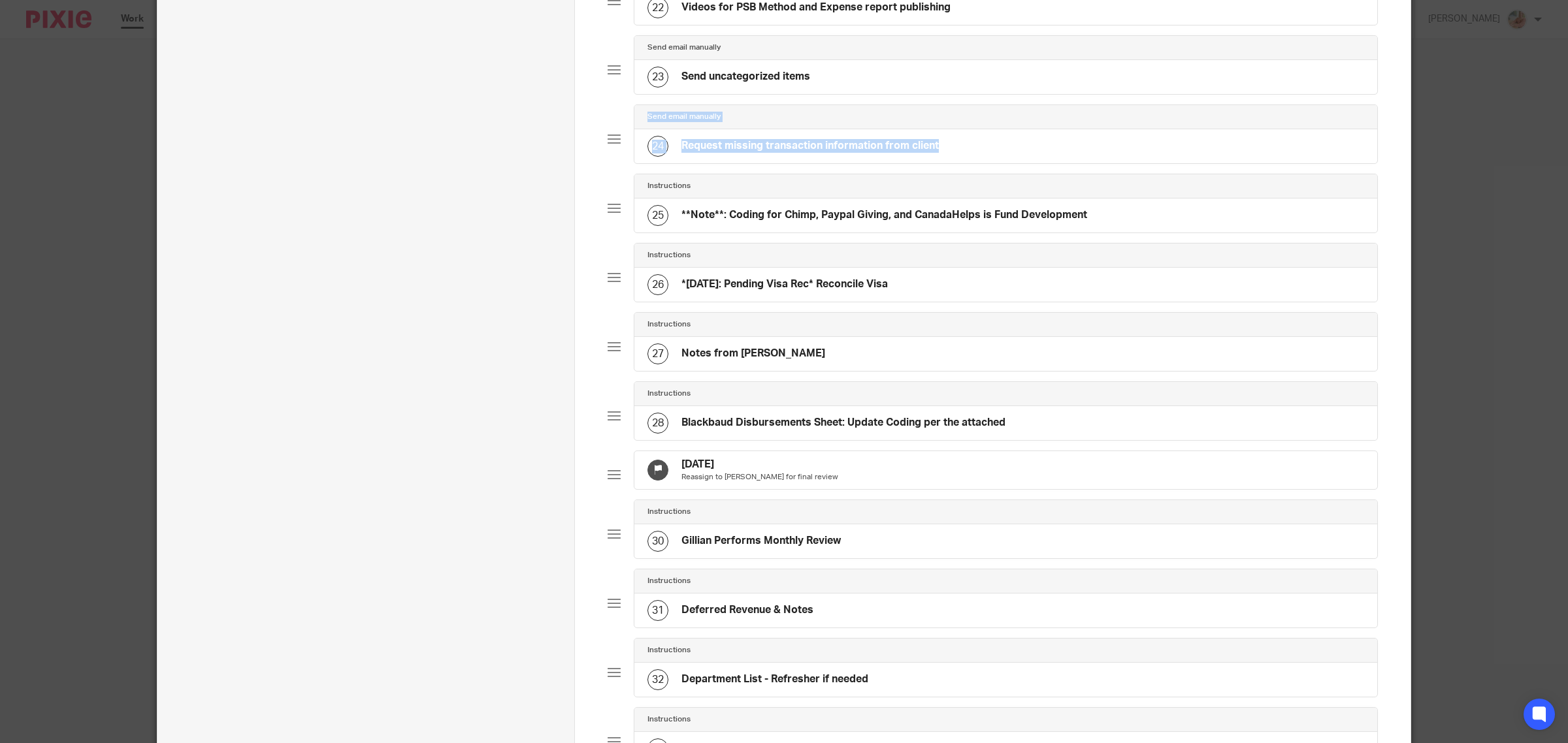
drag, startPoint x: 599, startPoint y: 158, endPoint x: 609, endPoint y: 253, distance: 95.5
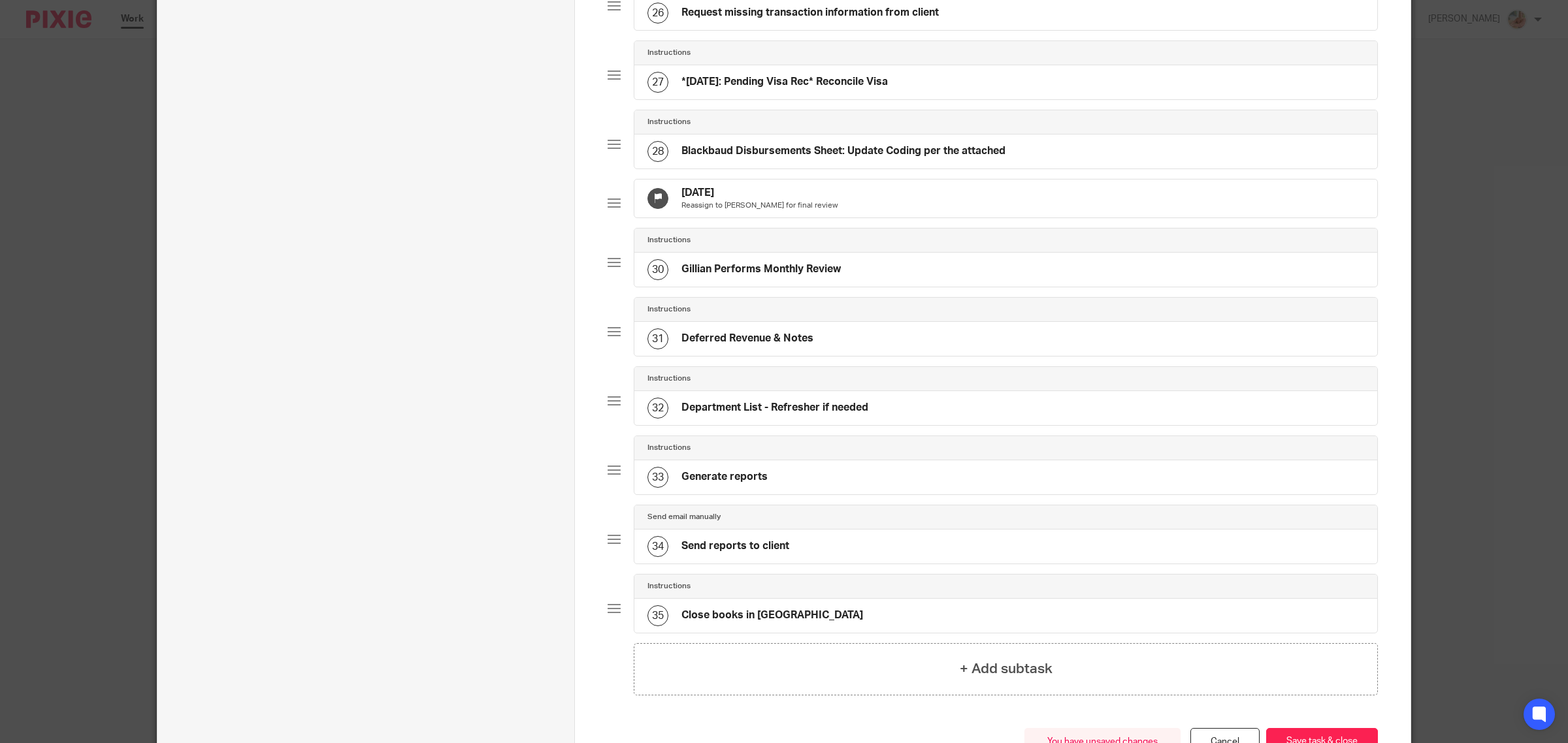
scroll to position [2028, 0]
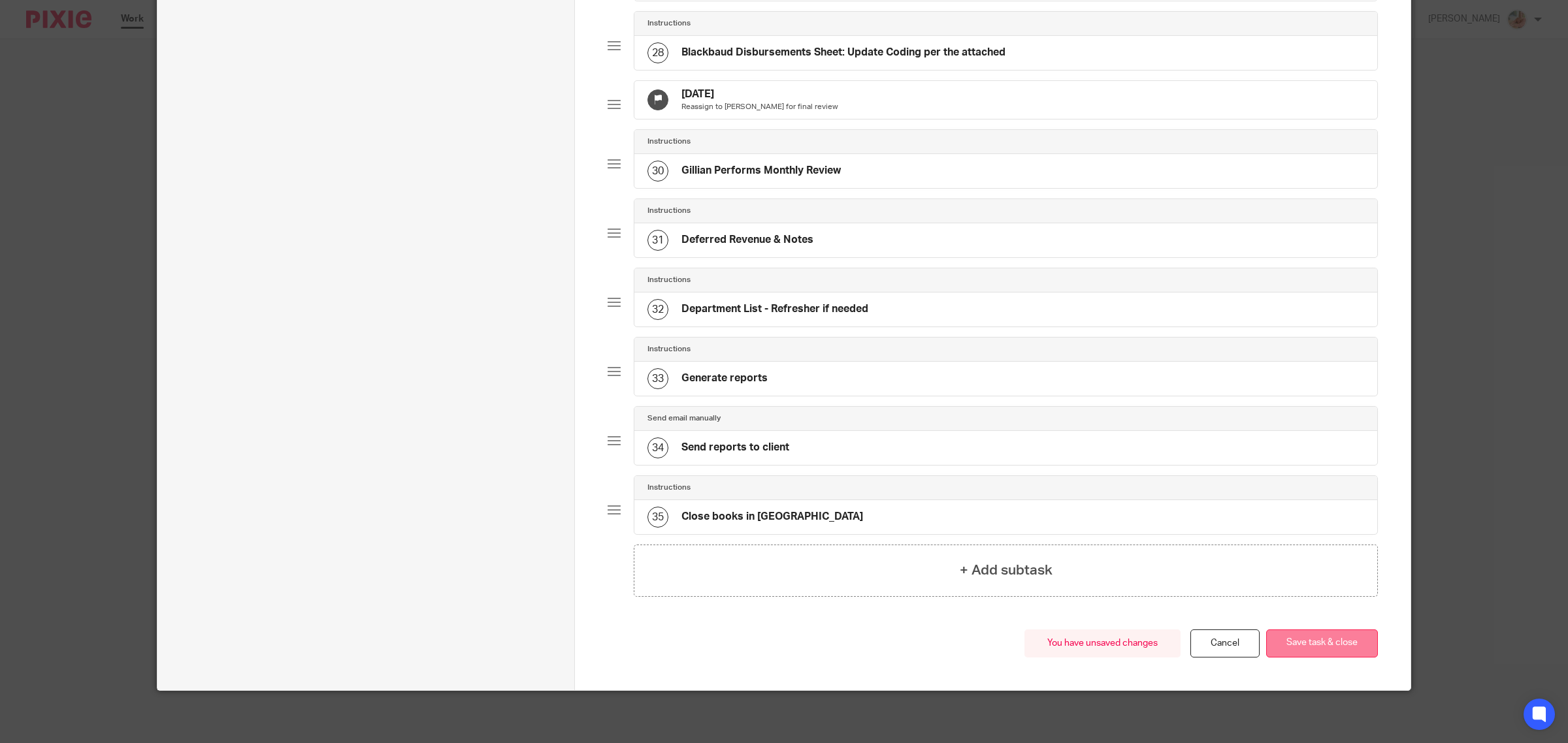
click at [1334, 652] on button "Save task & close" at bounding box center [1322, 643] width 112 height 28
drag, startPoint x: 1323, startPoint y: 644, endPoint x: 1029, endPoint y: 595, distance: 298.1
click at [1323, 643] on button "Save task & close" at bounding box center [1322, 643] width 112 height 28
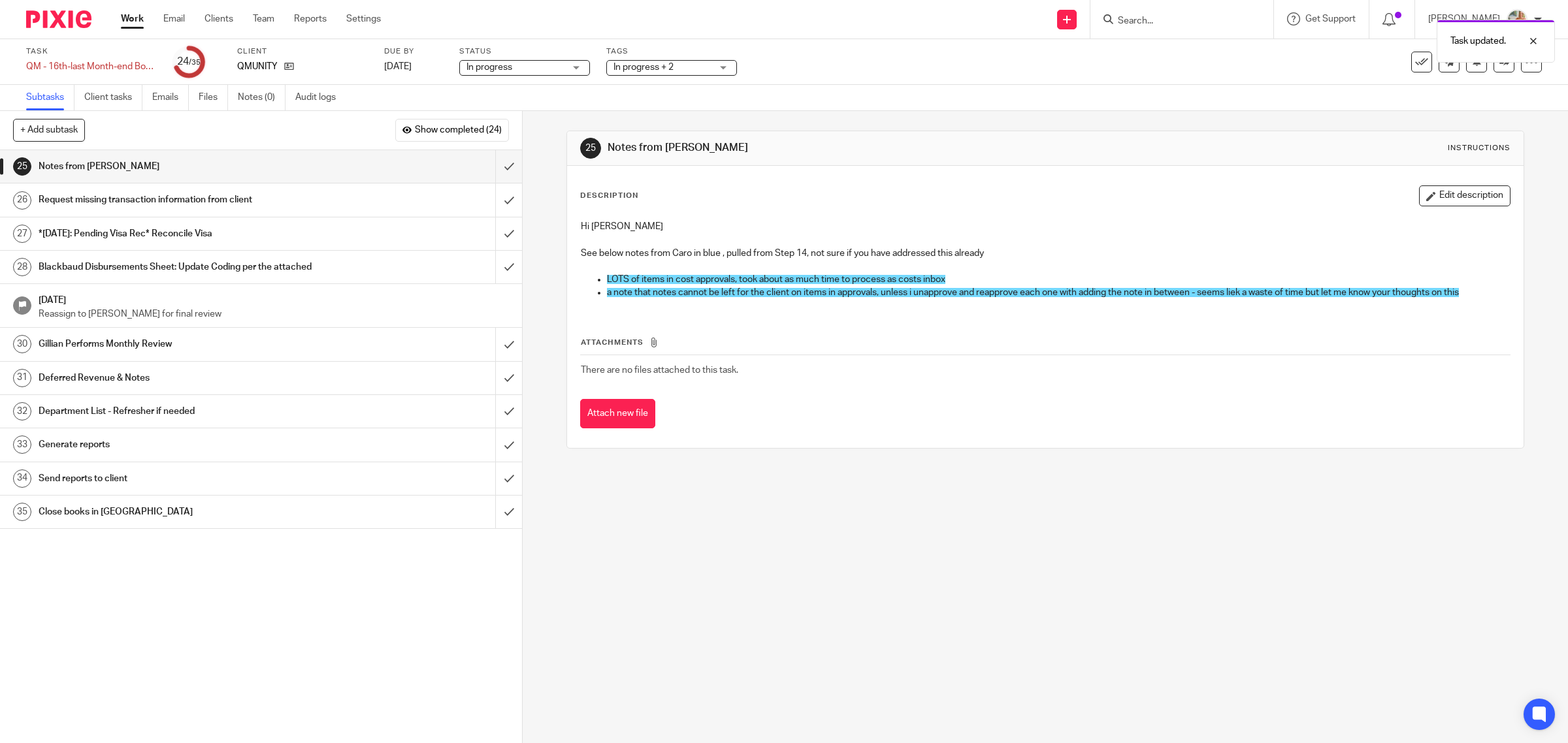
click at [1419, 191] on button "Edit description" at bounding box center [1465, 195] width 91 height 21
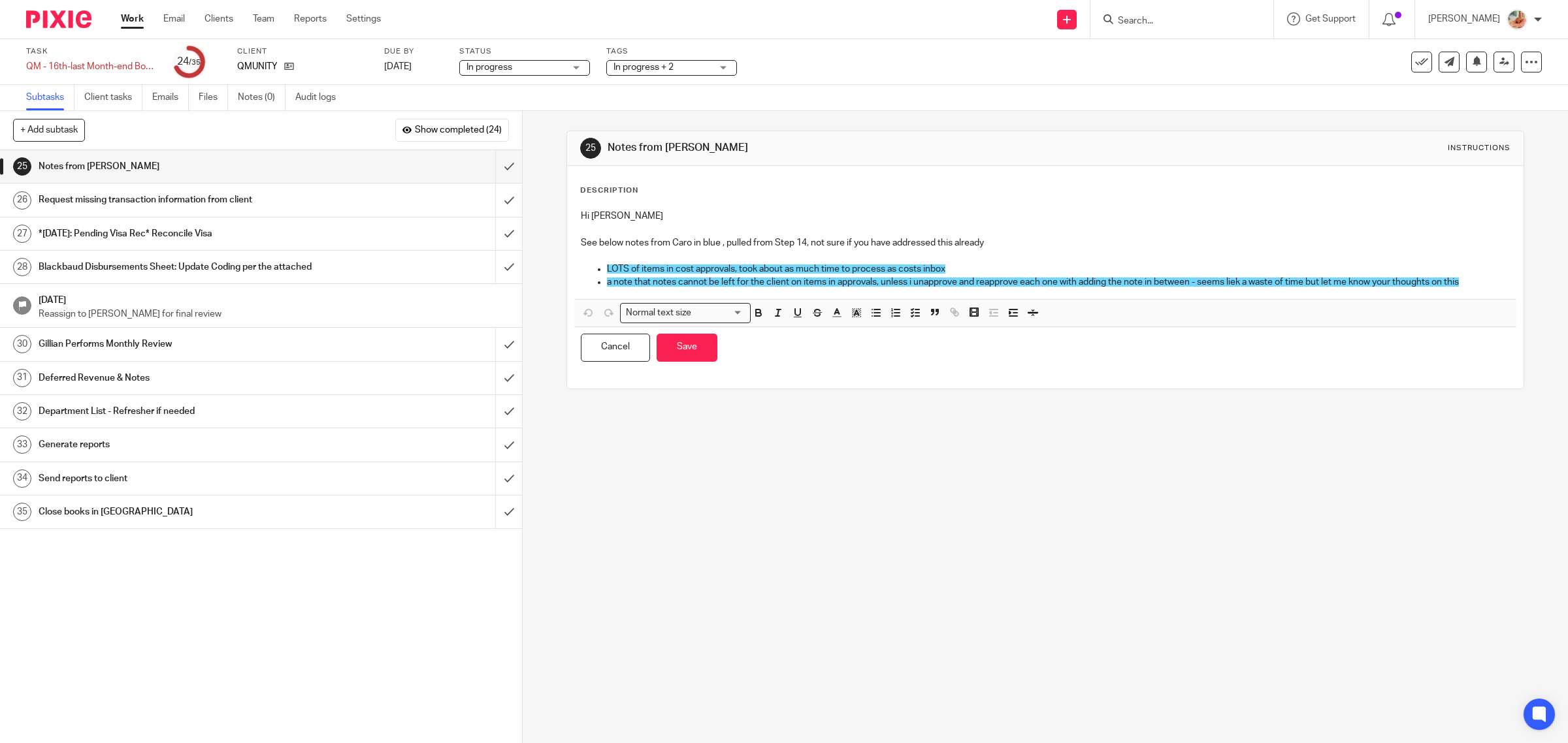
click at [574, 239] on div "Hi Gillian See below notes from Caro in blue , pulled from Step 14, not sure if…" at bounding box center [1045, 251] width 943 height 96
click at [1478, 278] on p "a note that notes cannot be left for the client on items in approvals, unless i…" at bounding box center [1059, 281] width 904 height 13
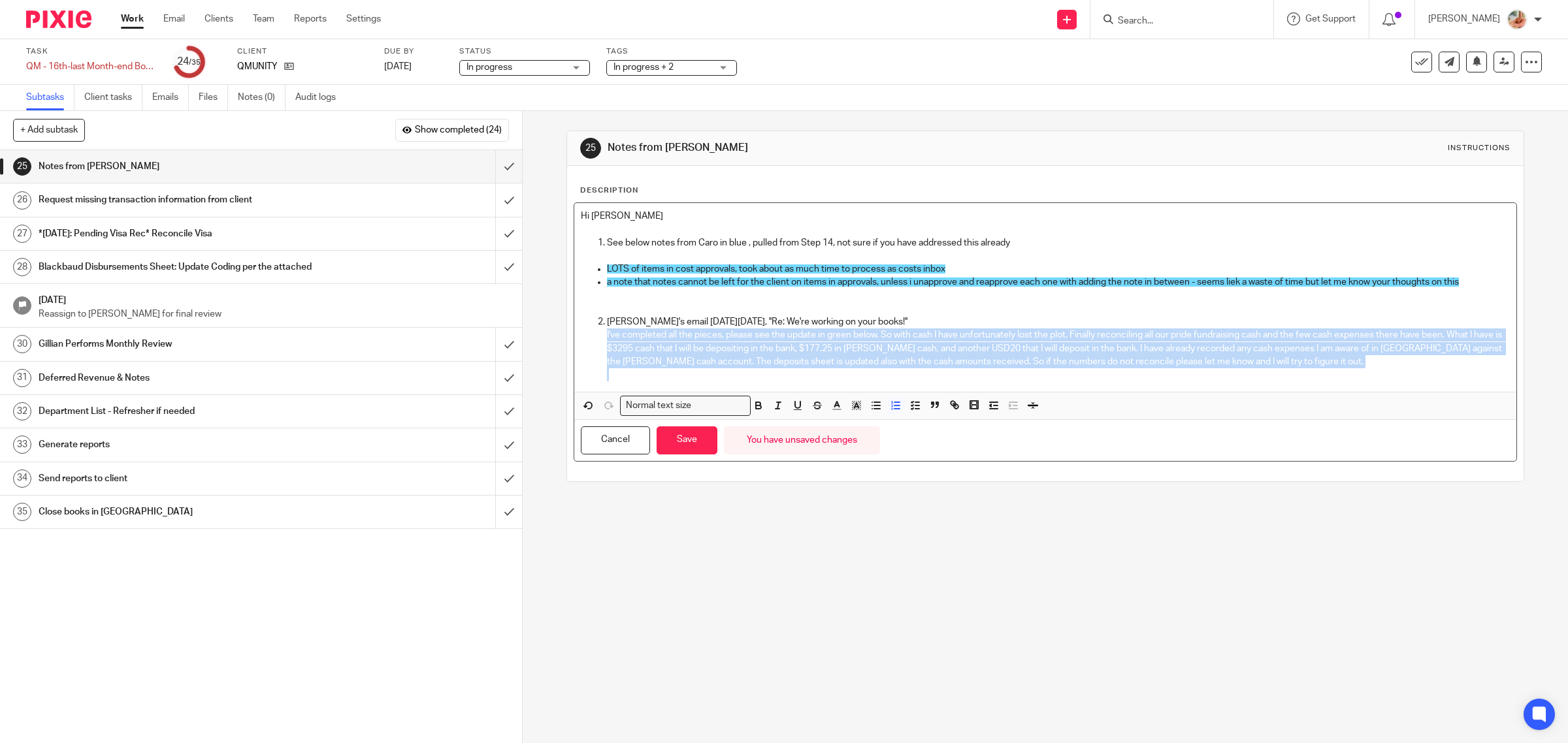
drag, startPoint x: 1261, startPoint y: 373, endPoint x: 567, endPoint y: 338, distance: 694.9
click at [567, 338] on div "Description Hi Gillian See below notes from Caro in blue , pulled from Step 14,…" at bounding box center [1045, 323] width 957 height 316
drag, startPoint x: 765, startPoint y: 405, endPoint x: 746, endPoint y: 390, distance: 24.2
click at [770, 404] on button "button" at bounding box center [778, 405] width 16 height 16
click at [699, 367] on p "I've completed all the pieces, please see the update in green below. So with ca…" at bounding box center [1059, 348] width 904 height 40
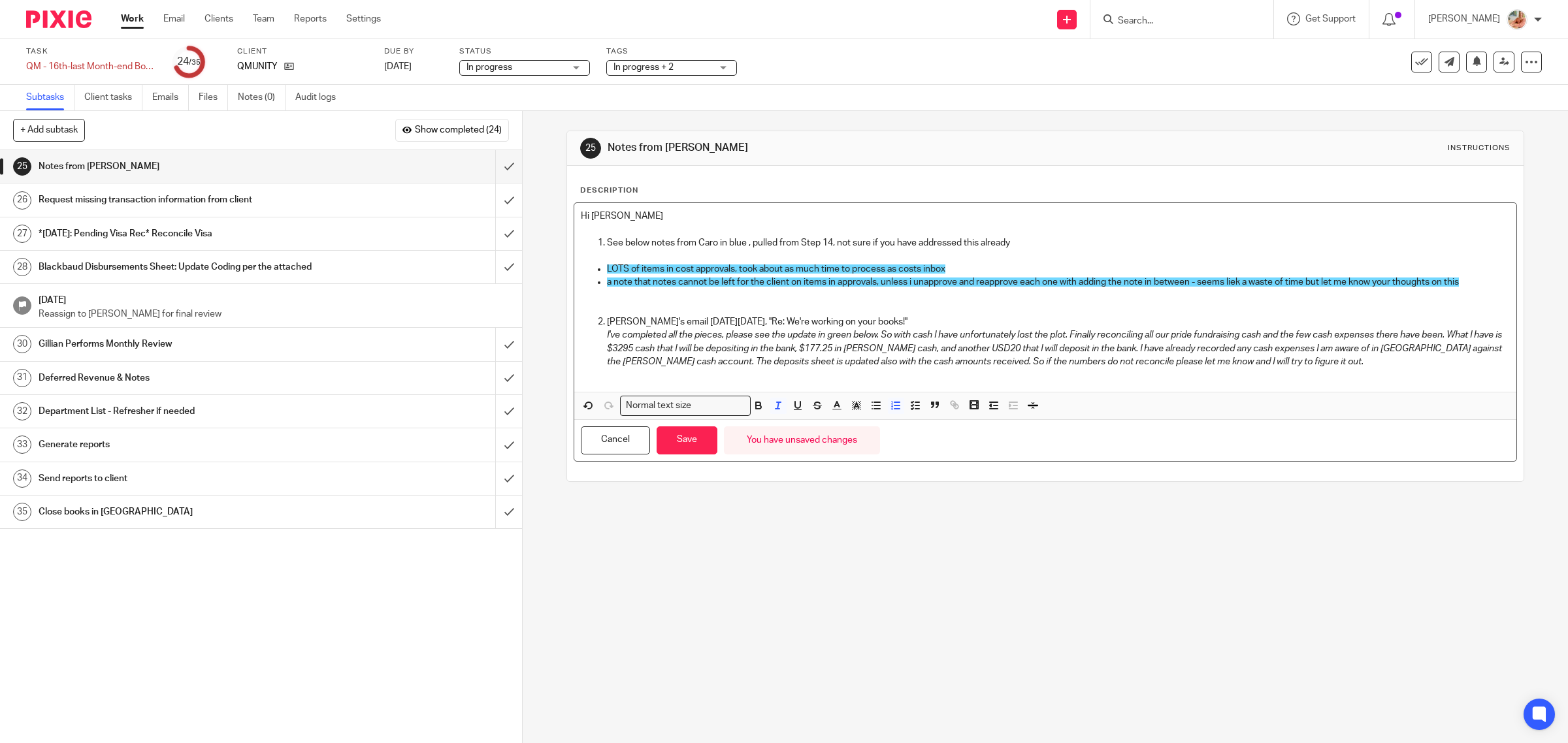
click at [675, 377] on p at bounding box center [1059, 374] width 904 height 13
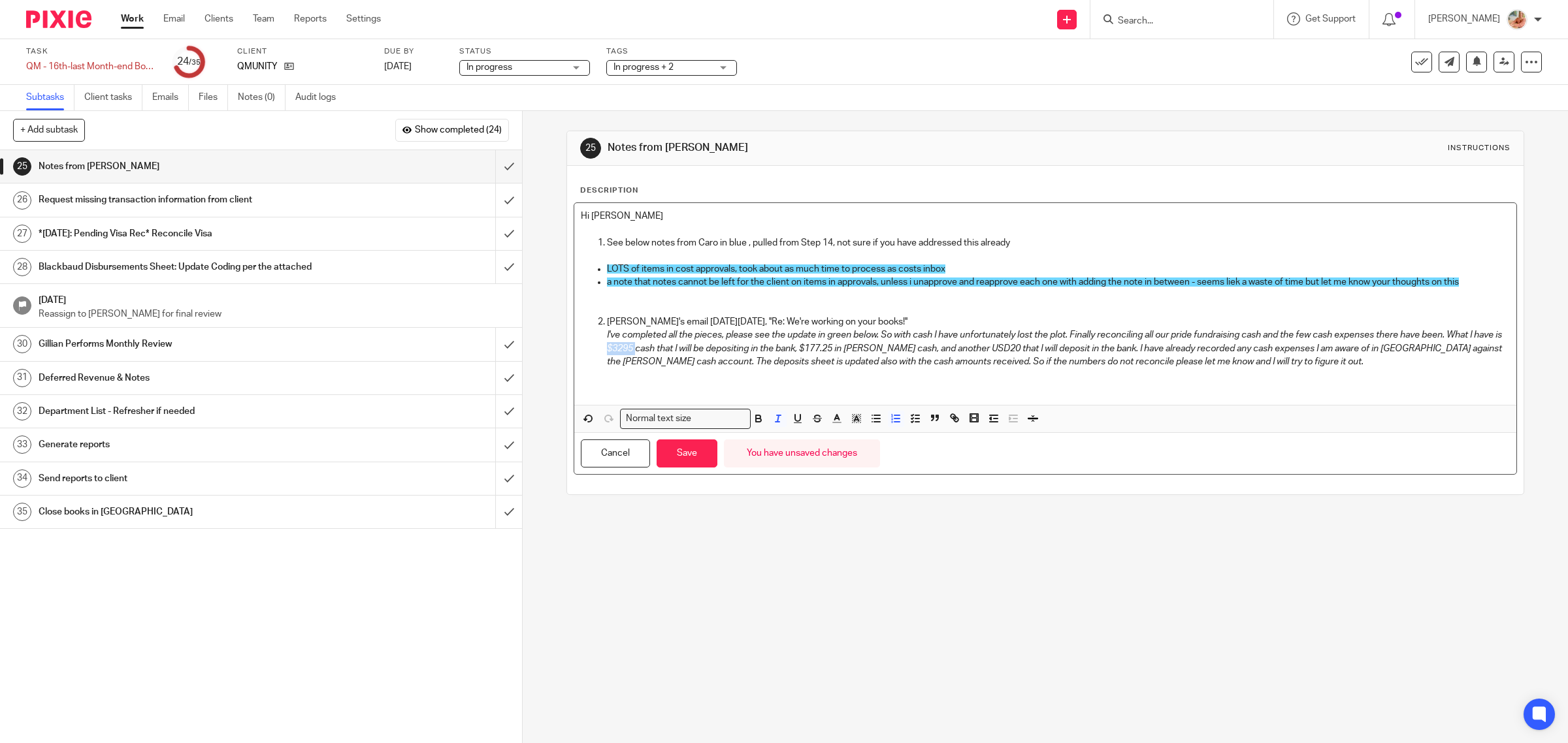
drag, startPoint x: 634, startPoint y: 350, endPoint x: 660, endPoint y: 348, distance: 26.1
click at [660, 348] on em "I've completed all the pieces, please see the update in green below. So with ca…" at bounding box center [1055, 348] width 897 height 36
copy em "$3295"
click at [638, 383] on p at bounding box center [1059, 388] width 904 height 13
drag, startPoint x: 601, startPoint y: 386, endPoint x: 622, endPoint y: 389, distance: 21.2
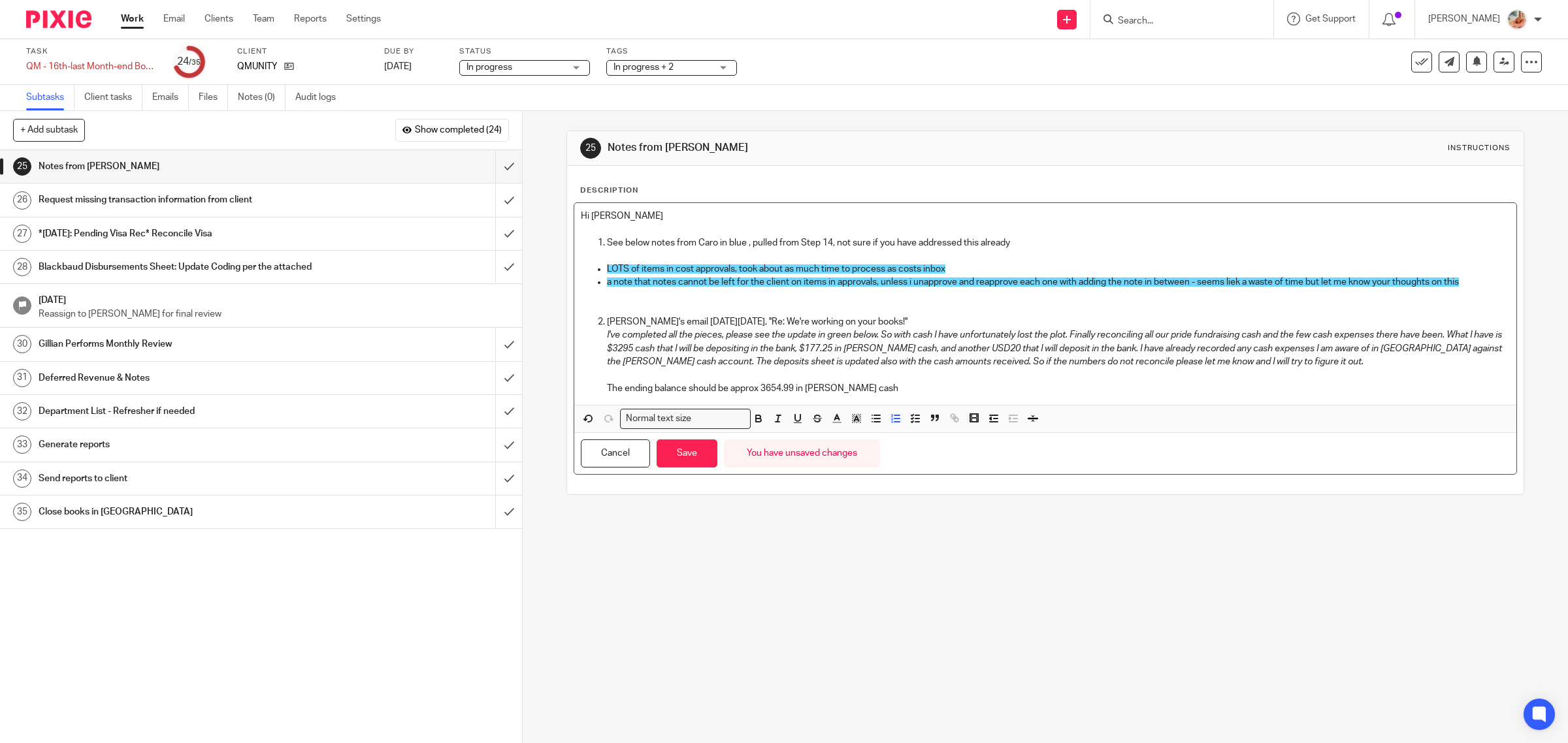
click at [601, 386] on ol "Karan's email on Fri Oct 10th, ''Re: We're working on your books!'' I've comple…" at bounding box center [1045, 355] width 930 height 80
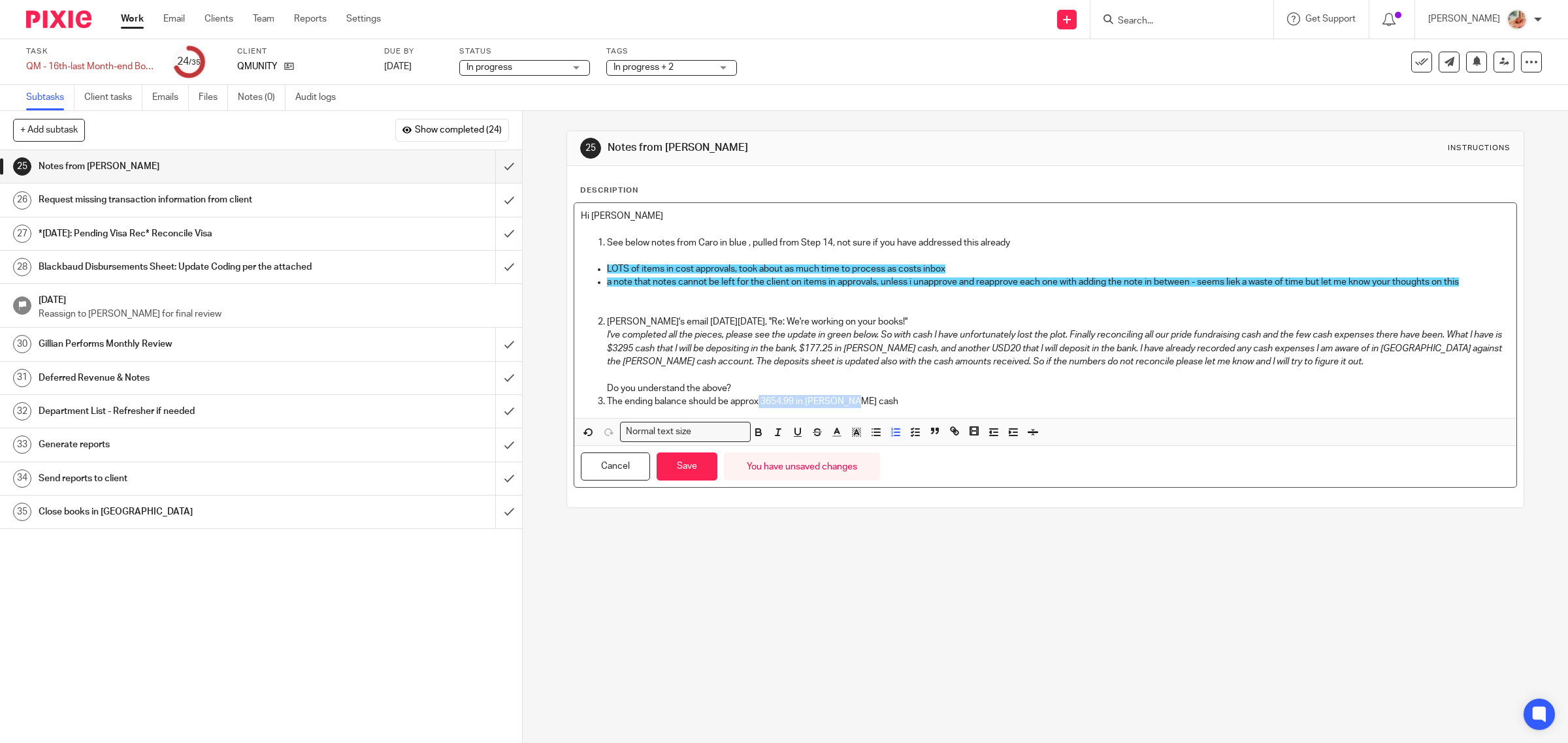
drag, startPoint x: 830, startPoint y: 399, endPoint x: 844, endPoint y: 399, distance: 14.0
click at [844, 399] on p "The ending balance should be approx 3654.99 in petty cash" at bounding box center [1059, 401] width 904 height 13
drag, startPoint x: 844, startPoint y: 423, endPoint x: 739, endPoint y: 394, distance: 108.9
click at [844, 420] on div "Normal text size Loading... Remove Edit Insert new video Copy and paste the vid…" at bounding box center [1045, 432] width 943 height 28
drag, startPoint x: 759, startPoint y: 404, endPoint x: 889, endPoint y: 400, distance: 130.1
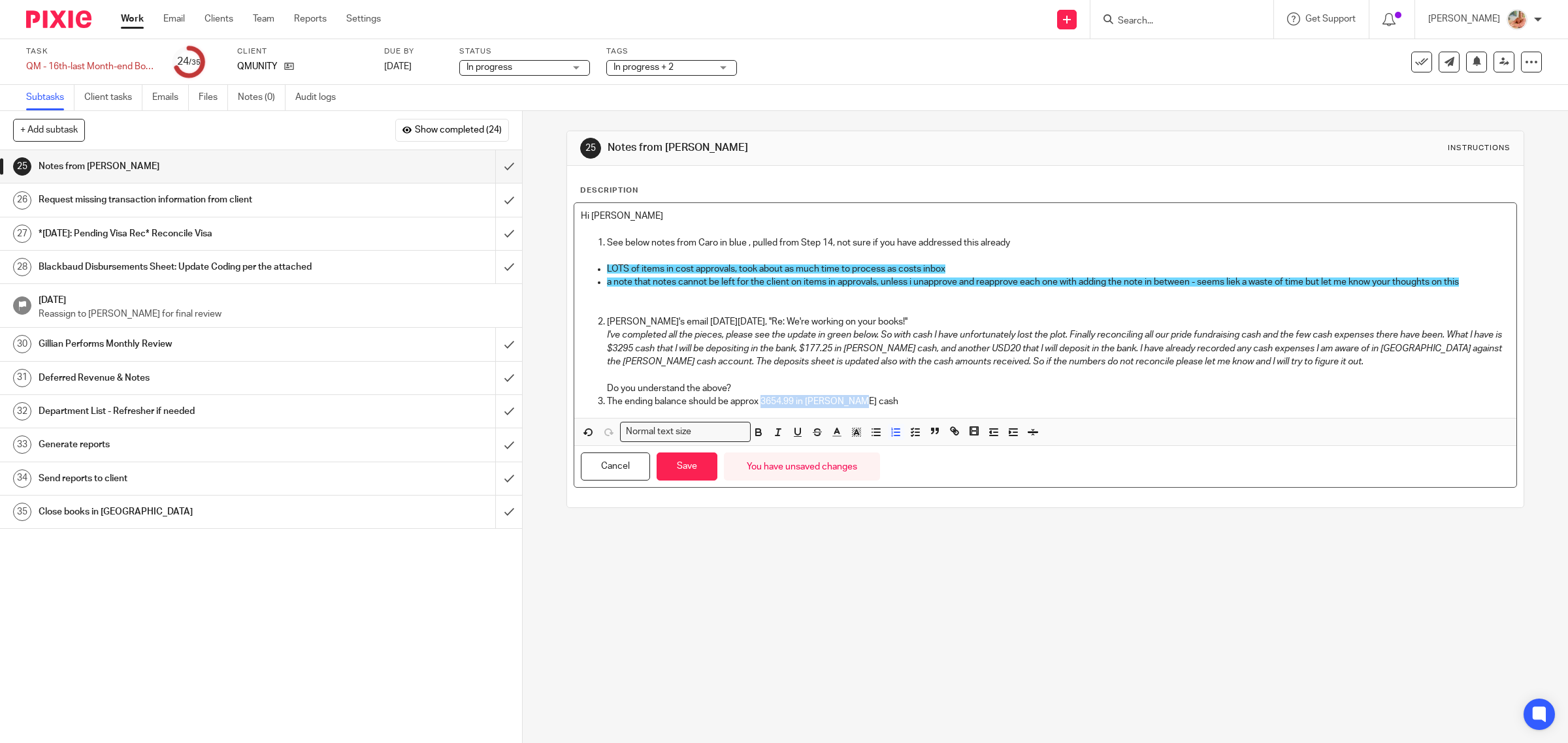
click at [889, 400] on p "The ending balance should be approx 3654.99 in petty cash" at bounding box center [1059, 401] width 904 height 13
drag, startPoint x: 599, startPoint y: 404, endPoint x: 611, endPoint y: 416, distance: 17.0
click at [607, 403] on li "The ending balance should be approx 359.99 in petty cash (opening balance 182.7…" at bounding box center [1059, 401] width 904 height 13
click at [1049, 405] on p "The ending balance should be approx 359.99 in petty cash (opening balance 182.7…" at bounding box center [1059, 401] width 904 height 13
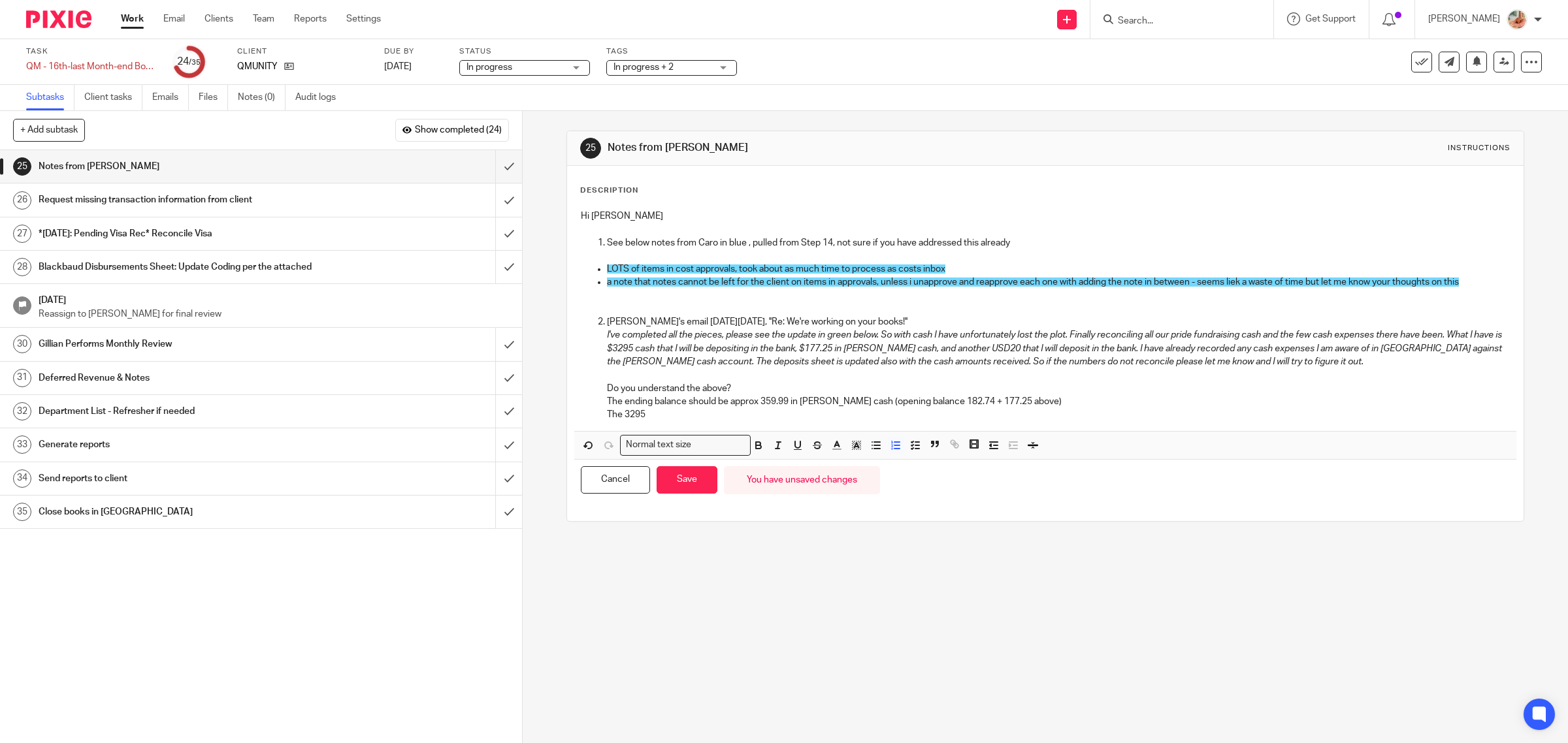
click at [660, 414] on p "The 3295" at bounding box center [1059, 414] width 904 height 13
click at [829, 414] on p "The 3295 - where is this coming from, do you know?" at bounding box center [1059, 414] width 904 height 13
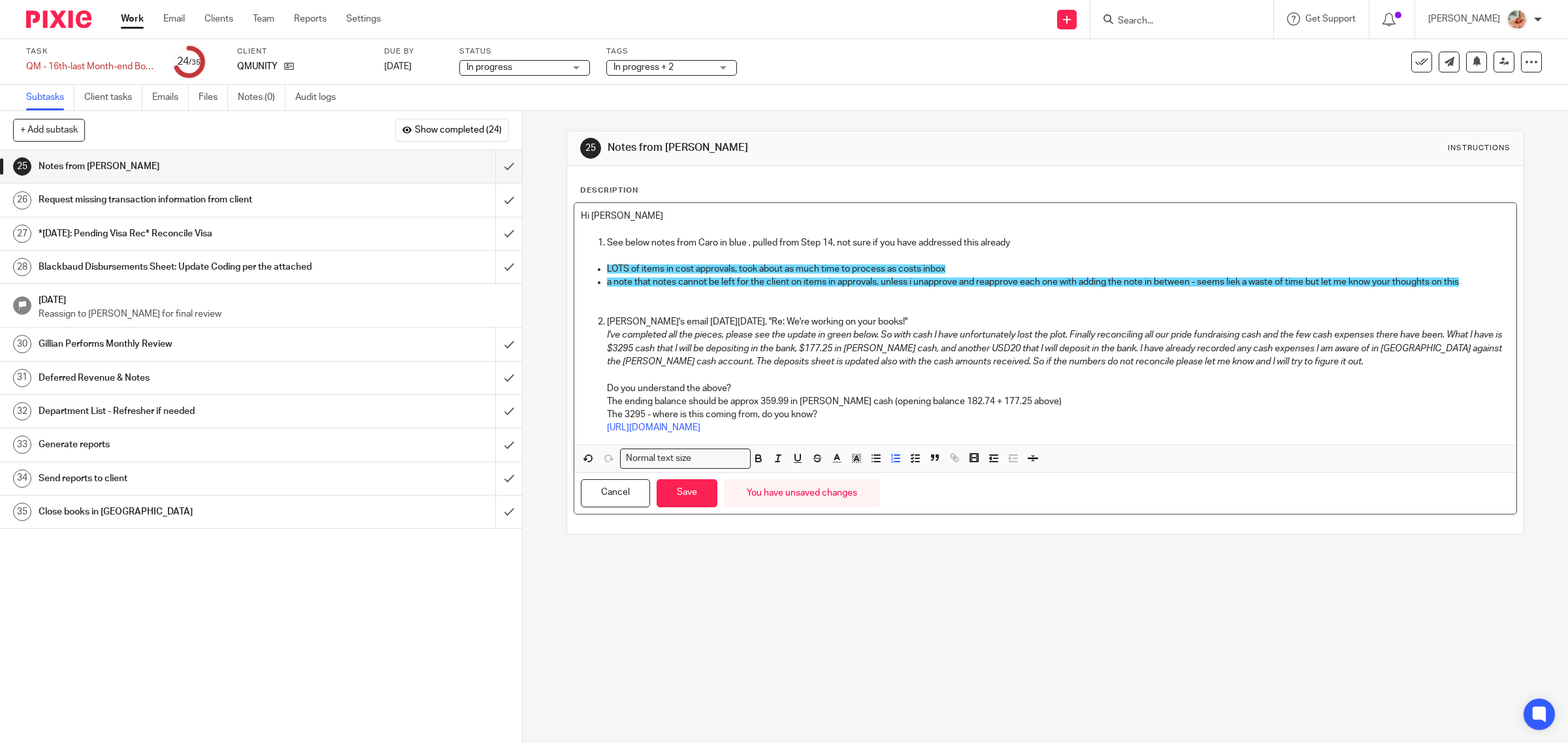
click at [829, 413] on p "The 3295 - where is this coming from, do you know?" at bounding box center [1059, 414] width 904 height 13
click at [1046, 392] on p "Do you understand the above?" at bounding box center [1059, 388] width 904 height 13
click at [1038, 397] on p "The ending balance should be approx 359.99 in petty cash (opening balance 182.7…" at bounding box center [1059, 401] width 904 height 13
click at [769, 383] on p "Do you understand the above?" at bounding box center [1059, 388] width 904 height 13
click at [581, 405] on ol "Karan's email on Fri Oct 10th, ''Re: We're working on your books!'' I've comple…" at bounding box center [1045, 375] width 930 height 119
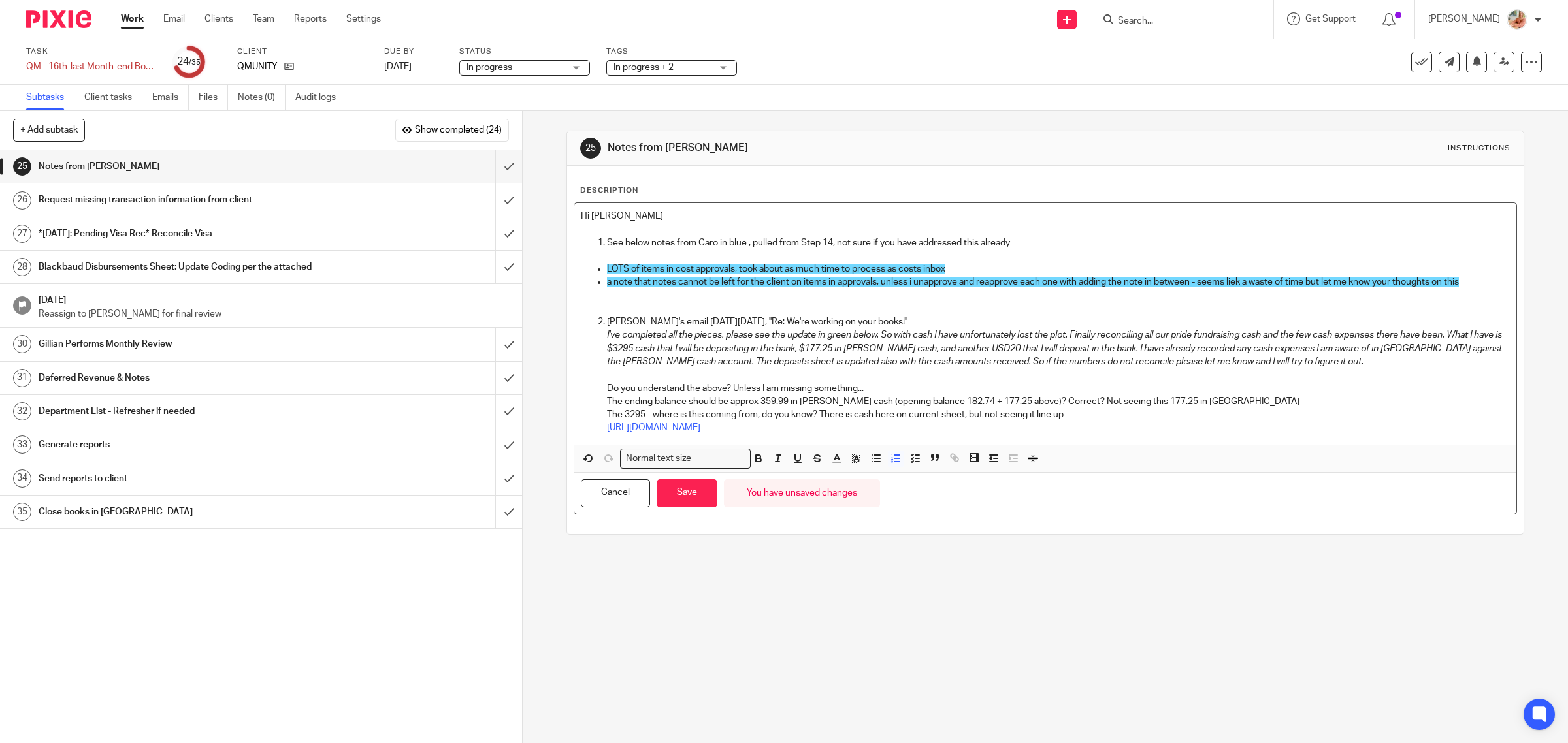
click at [983, 404] on p "The ending balance should be approx 359.99 in petty cash (opening balance 182.7…" at bounding box center [1059, 401] width 904 height 13
drag, startPoint x: 759, startPoint y: 403, endPoint x: 784, endPoint y: 400, distance: 25.2
click at [784, 400] on p "The ending balance should be approx 359.99 in petty cash (opening balance 182.7…" at bounding box center [1059, 401] width 904 height 13
drag, startPoint x: 944, startPoint y: 398, endPoint x: 1040, endPoint y: 399, distance: 96.0
click at [1040, 399] on p "The ending balance should be approx 79.09 in petty cash (opening balance 182.74…" at bounding box center [1059, 401] width 904 height 13
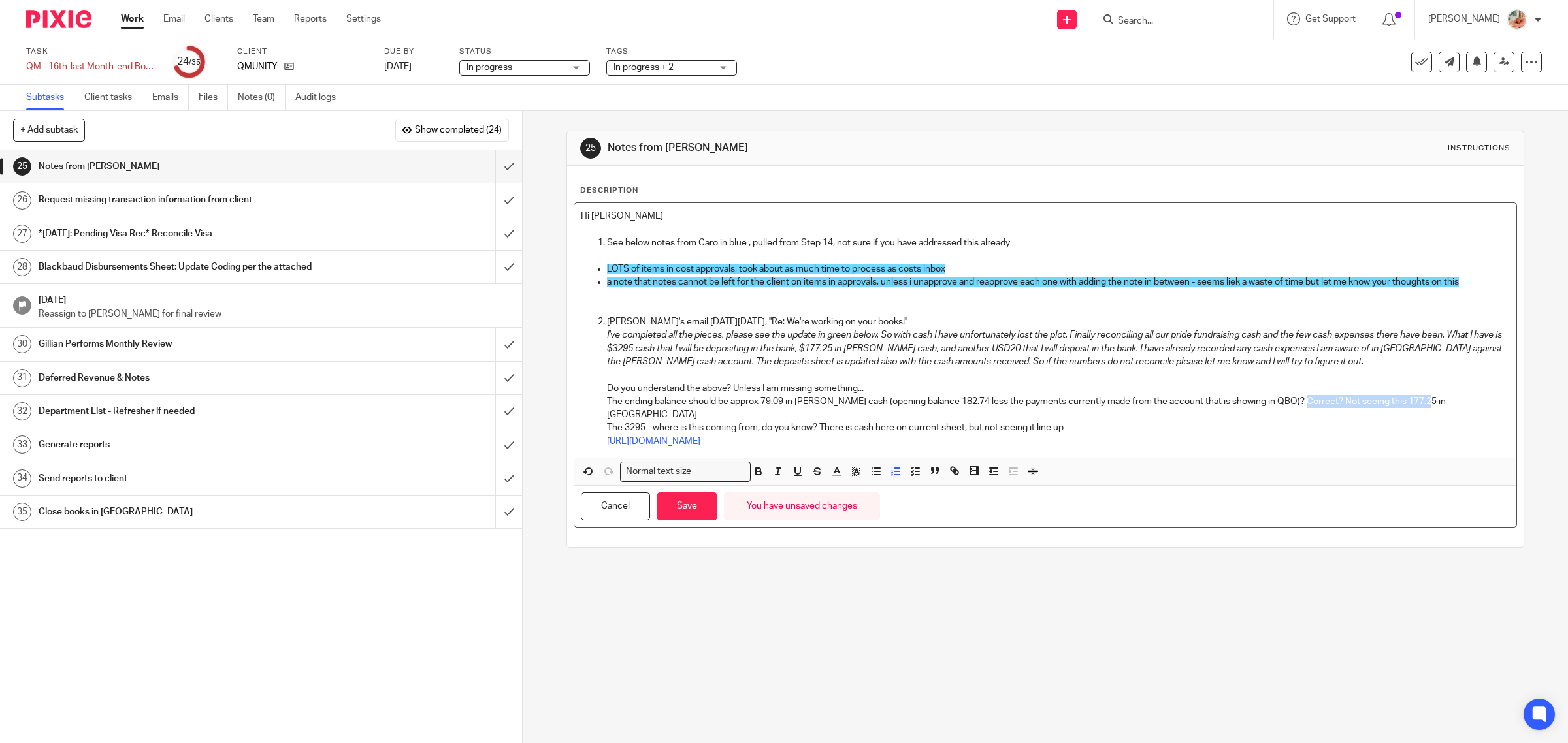
drag, startPoint x: 1428, startPoint y: 398, endPoint x: 1292, endPoint y: 405, distance: 136.2
click at [1292, 405] on p "The ending balance should be approx 79.09 in petty cash (opening balance 182.74…" at bounding box center [1059, 408] width 904 height 27
click at [619, 429] on p "The 3295 - where is this coming from, do you know? There is cash here on curren…" at bounding box center [1059, 427] width 904 height 13
click at [1071, 426] on p "The $3295 - where is this coming from, do you know? There is cash here on curre…" at bounding box center [1059, 427] width 904 height 13
drag, startPoint x: 1070, startPoint y: 429, endPoint x: 971, endPoint y: 429, distance: 99.0
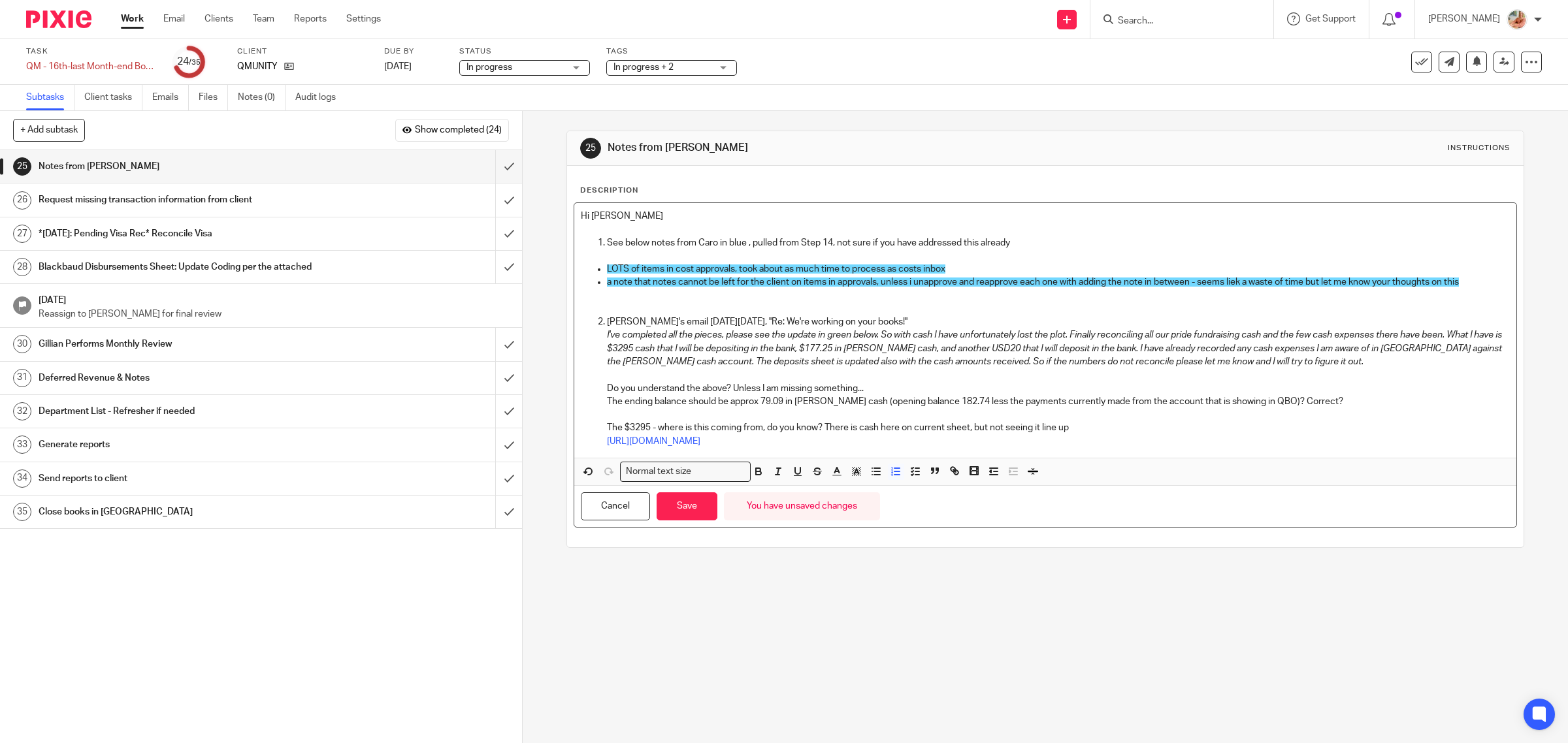
click at [971, 429] on p "The $3295 - where is this coming from, do you know? There is cash here on curre…" at bounding box center [1059, 427] width 904 height 13
click at [1060, 425] on p "The $3295 - where is this coming from, do you know? There is cash here on curre…" at bounding box center [1059, 427] width 904 height 13
click at [1082, 426] on p "The $3295 - where is this coming from, do you know? There is cash here on curre…" at bounding box center [1059, 427] width 904 height 13
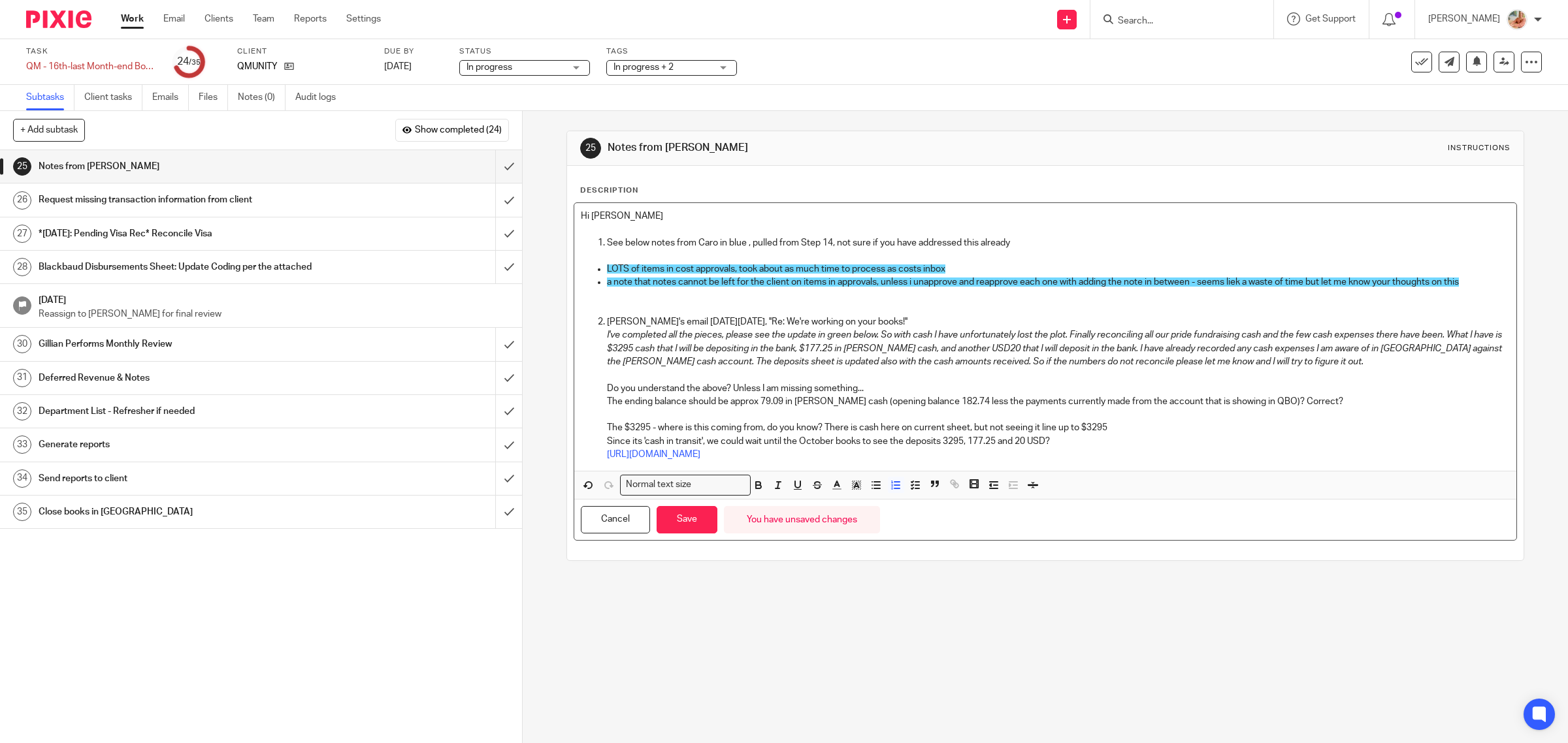
click at [1315, 399] on p "The ending balance should be approx 79.09 in petty cash (opening balance 182.74…" at bounding box center [1059, 401] width 904 height 13
click at [1256, 405] on p "The ending balance should be approx 79.09 in petty cash (opening balance 182.74…" at bounding box center [1059, 401] width 904 height 13
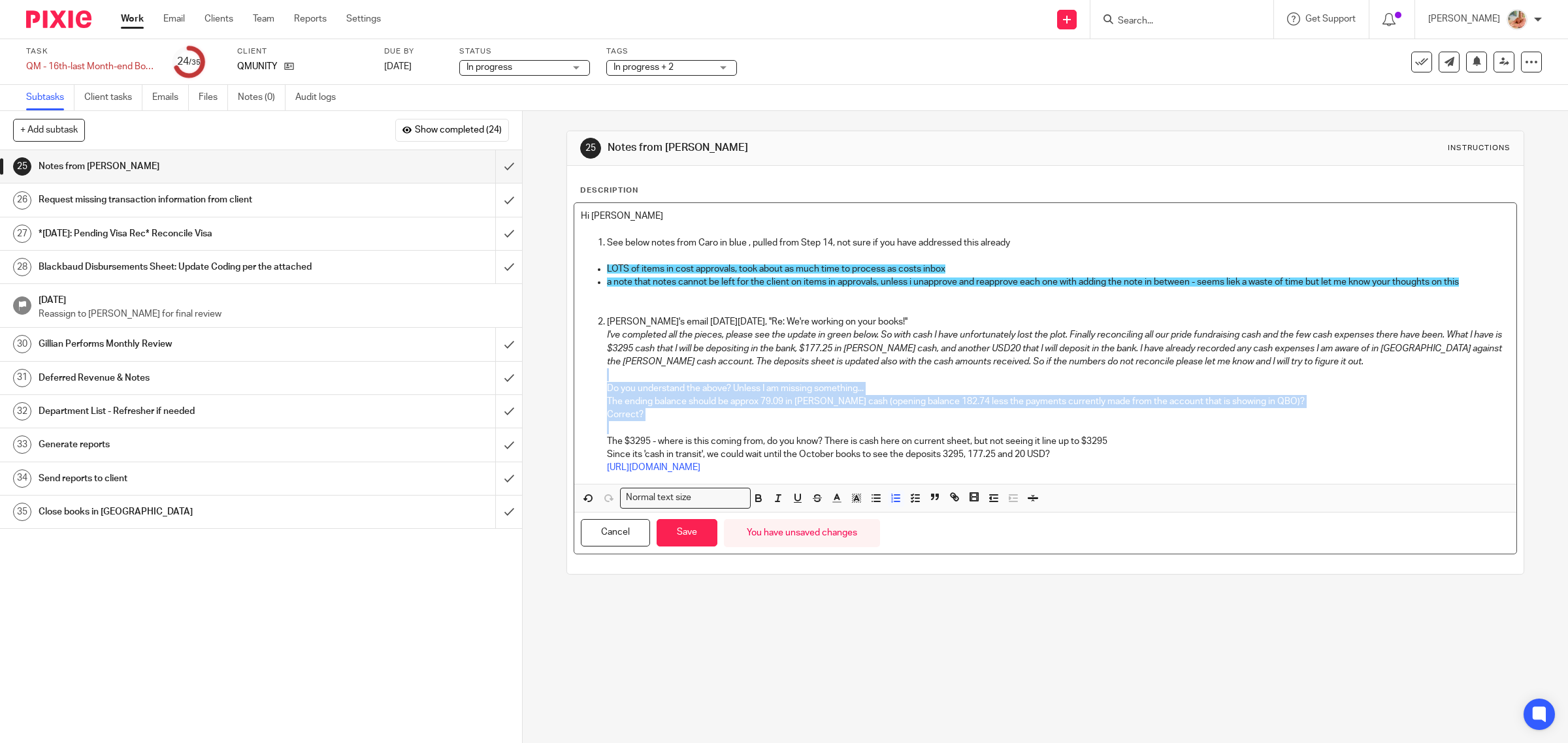
drag, startPoint x: 664, startPoint y: 422, endPoint x: 566, endPoint y: 381, distance: 106.2
click at [567, 381] on div "Description Hi Gillian See below notes from Caro in blue , pulled from Step 14,…" at bounding box center [1045, 370] width 957 height 408
click at [776, 500] on icon "button" at bounding box center [778, 497] width 11 height 11
click at [742, 418] on p "Correct?" at bounding box center [1059, 414] width 904 height 13
drag, startPoint x: 1055, startPoint y: 458, endPoint x: 802, endPoint y: 488, distance: 254.8
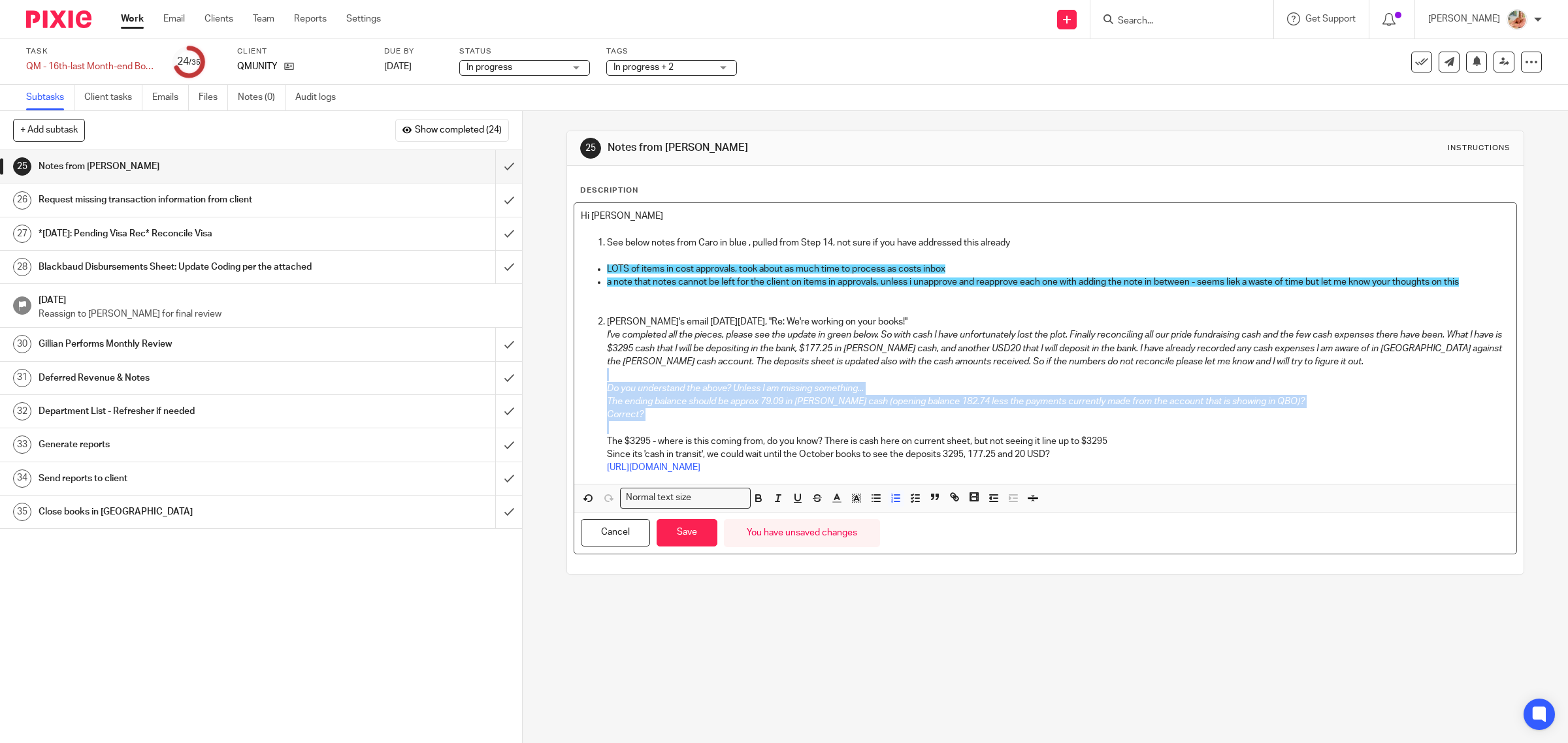
click at [582, 441] on ol "Karan's email on Fri Oct 10th, ''Re: We're working on your books!'' I've comple…" at bounding box center [1045, 395] width 930 height 159
click at [778, 501] on icon "button" at bounding box center [778, 497] width 11 height 11
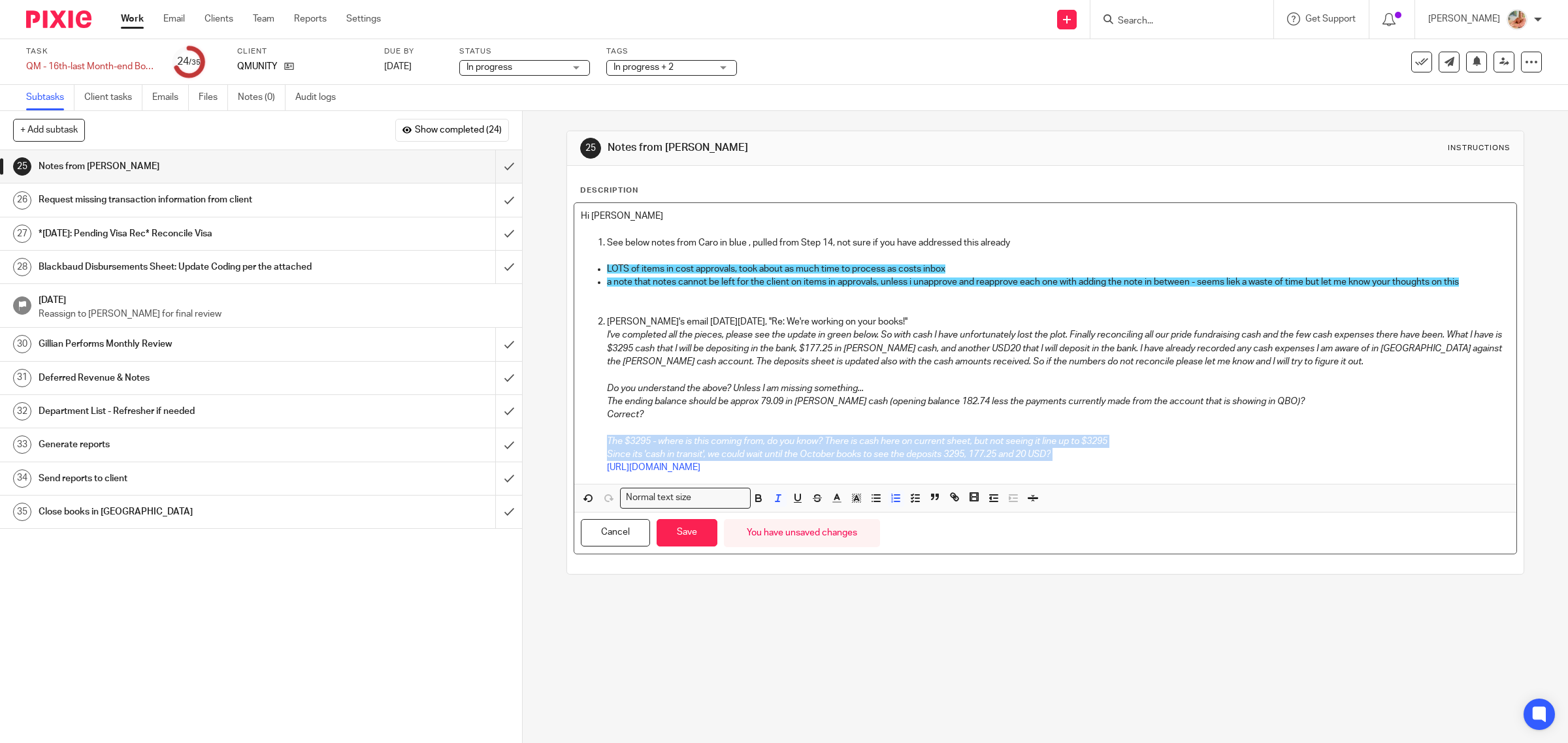
click at [745, 436] on p "The $3295 - where is this coming from, do you know? There is cash here on curre…" at bounding box center [1059, 441] width 904 height 13
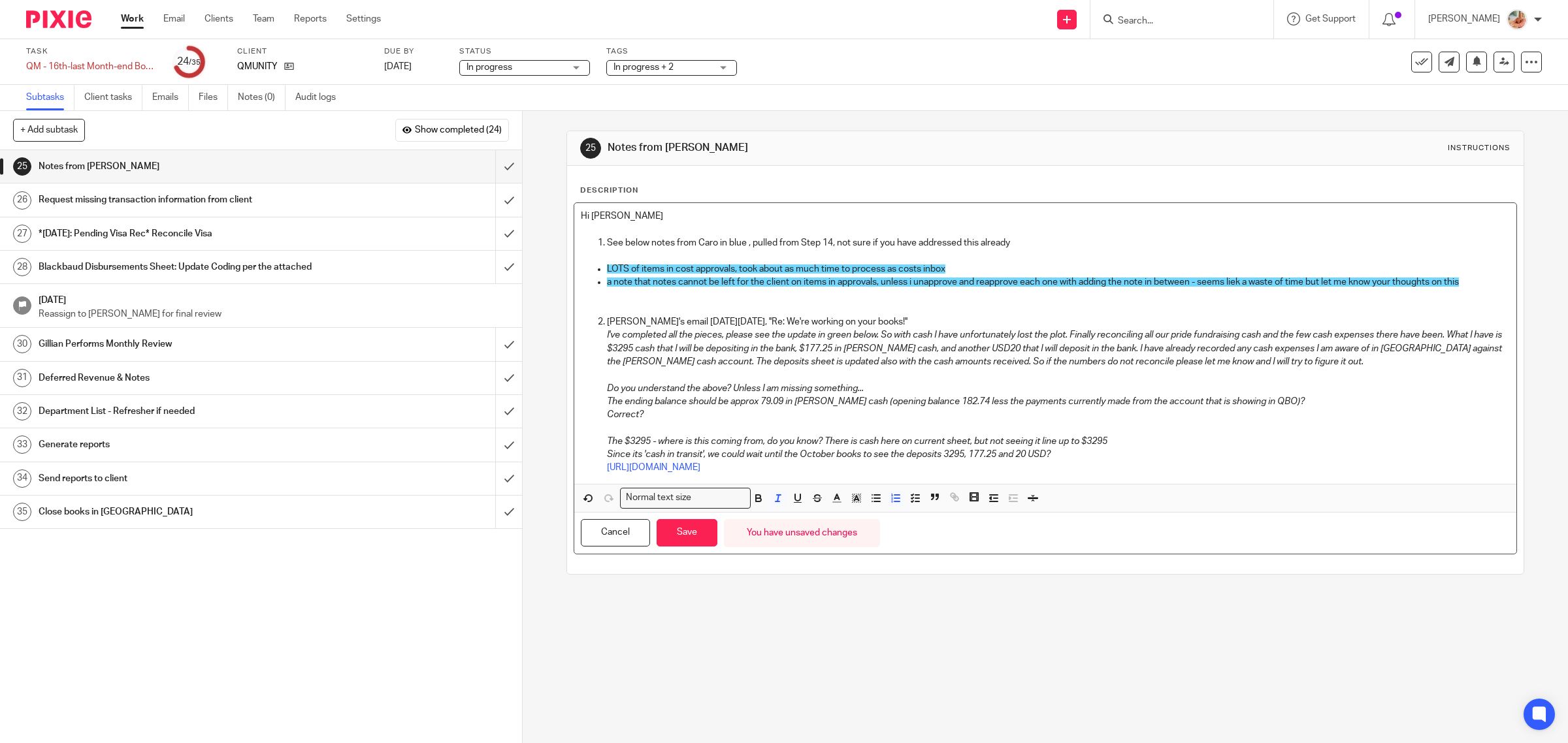
click at [743, 422] on p at bounding box center [1059, 427] width 904 height 13
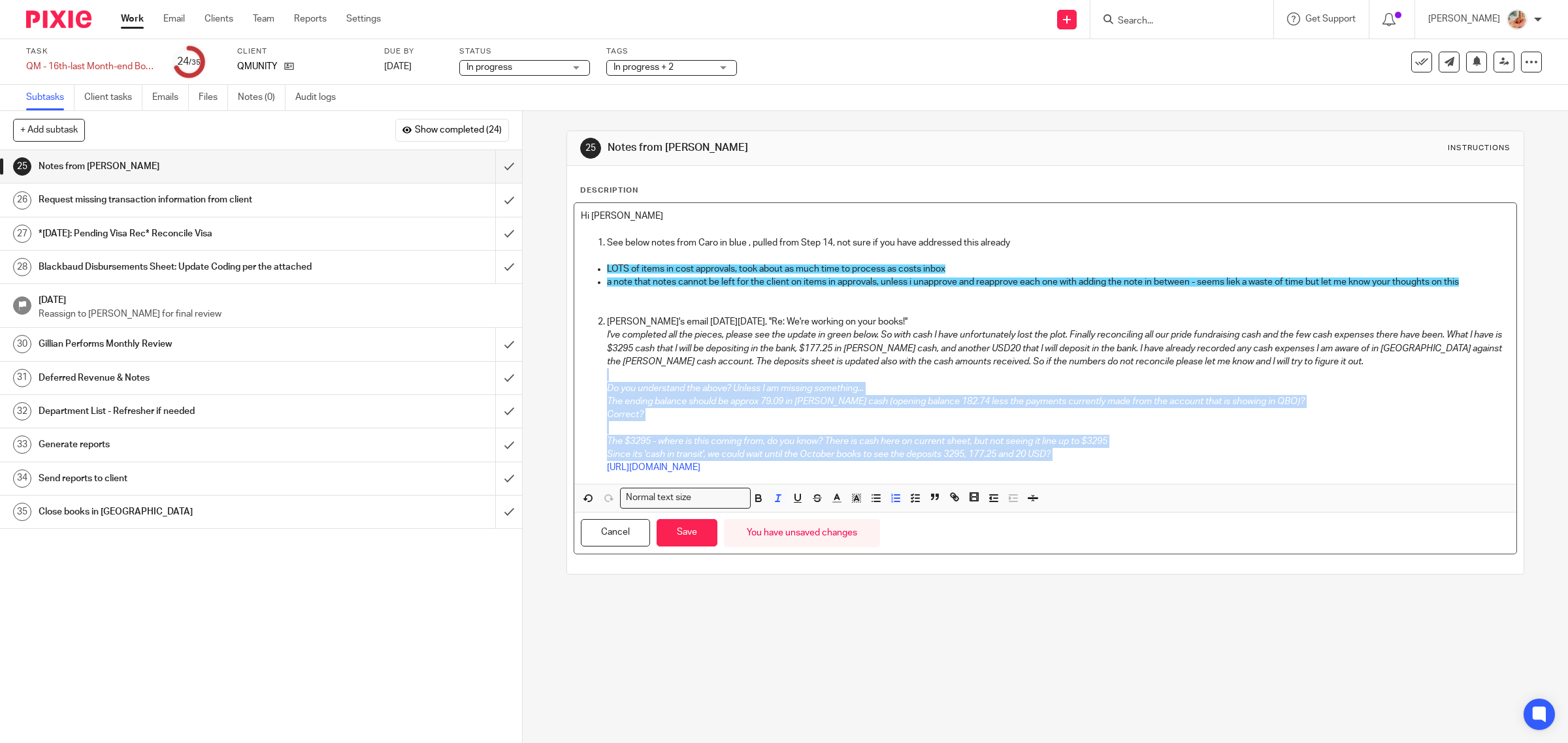
drag, startPoint x: 1101, startPoint y: 449, endPoint x: 534, endPoint y: 374, distance: 571.9
click at [534, 374] on div "25 Notes from Ciara Instructions Description Hi Gillian See below notes from Ca…" at bounding box center [1045, 427] width 1045 height 632
click at [774, 500] on icon "button" at bounding box center [778, 497] width 11 height 11
click at [851, 498] on icon "button" at bounding box center [856, 497] width 11 height 11
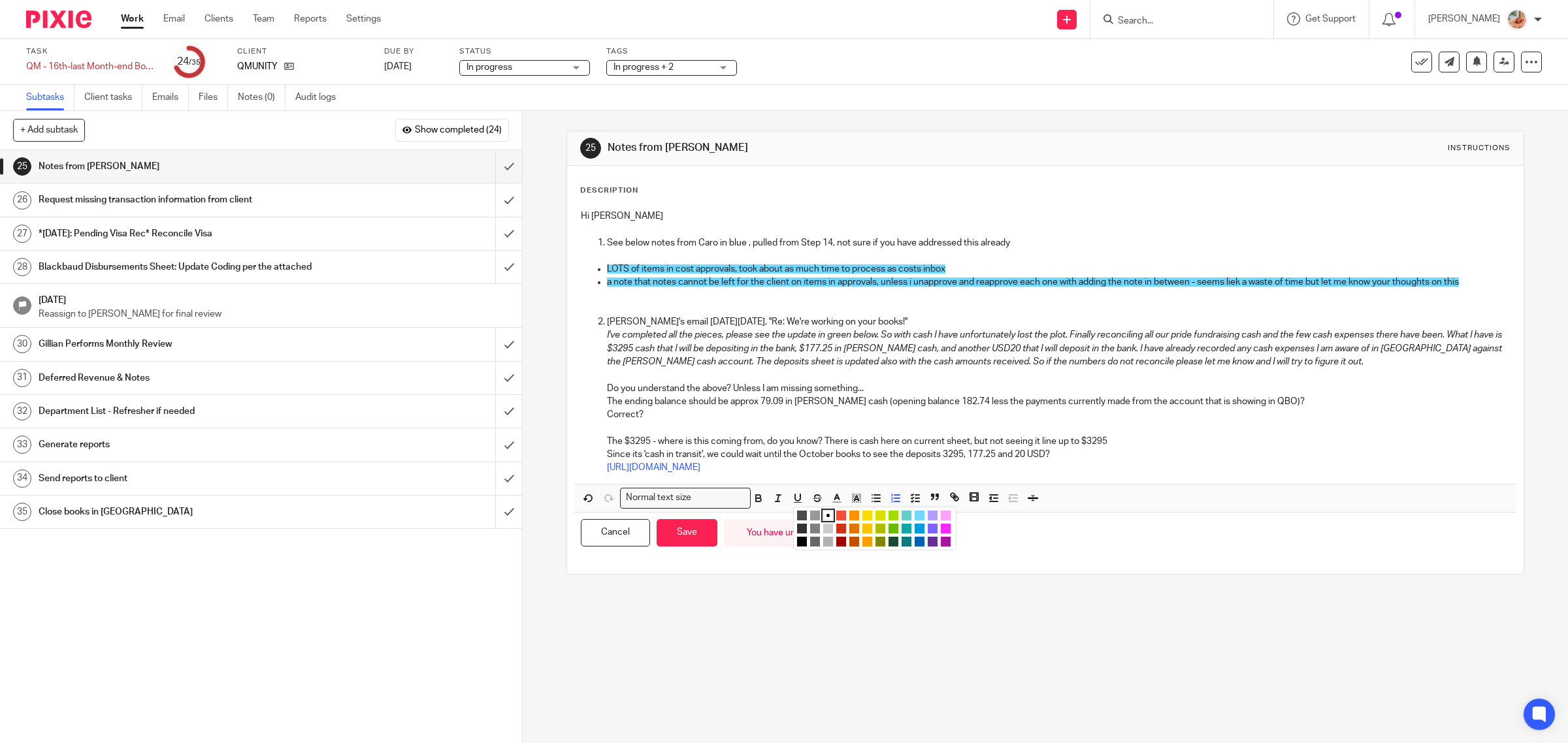
click at [940, 516] on li "color:#FDA1FF" at bounding box center [945, 515] width 10 height 10
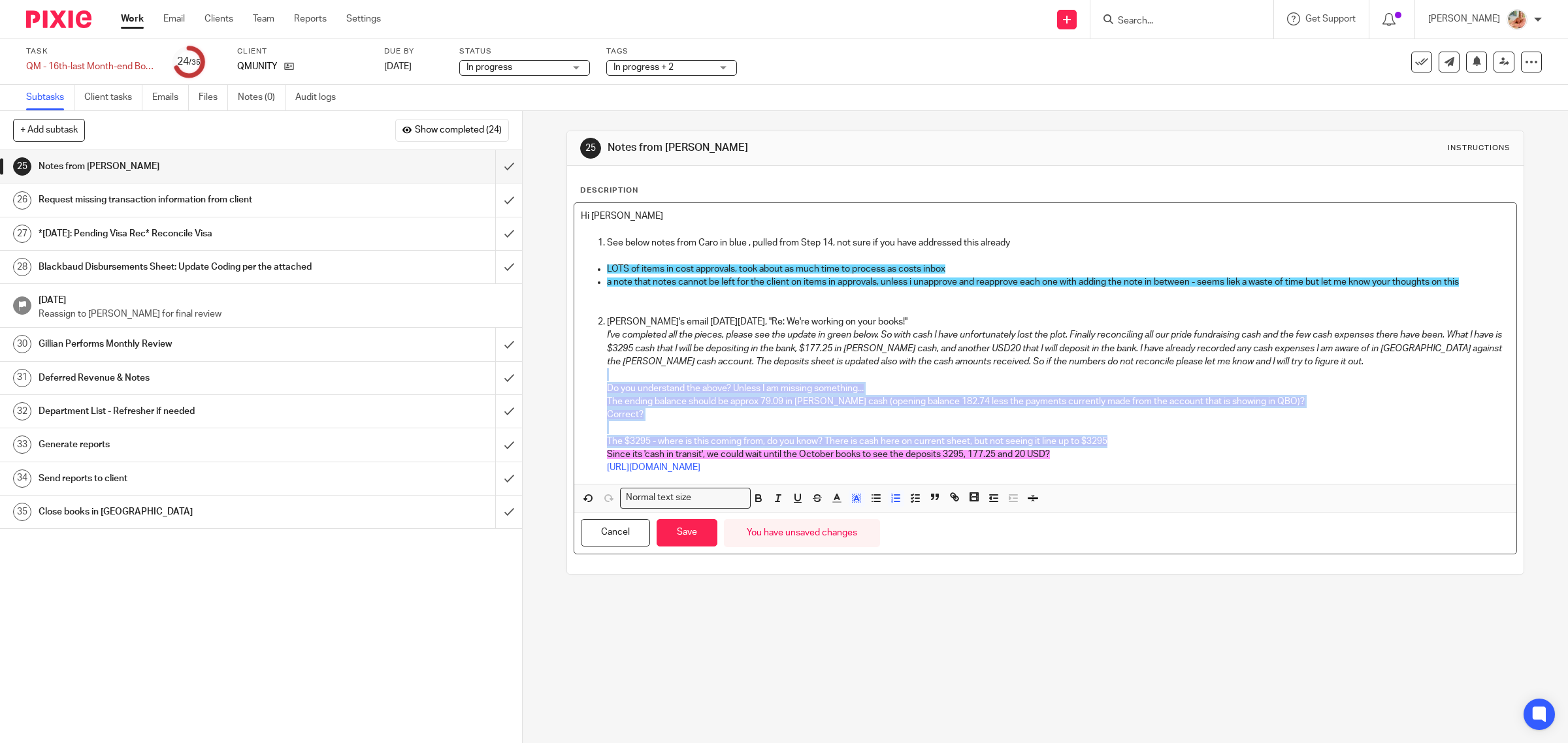
click at [787, 430] on p at bounding box center [1059, 427] width 904 height 13
click at [714, 402] on span "The ending balance should be approx 79.09 in petty cash (opening balance 182.74…" at bounding box center [956, 402] width 698 height 9
click at [680, 409] on p "Correct?" at bounding box center [1059, 414] width 904 height 13
drag, startPoint x: 695, startPoint y: 427, endPoint x: 683, endPoint y: 432, distance: 13.0
click at [695, 427] on p at bounding box center [1059, 427] width 904 height 13
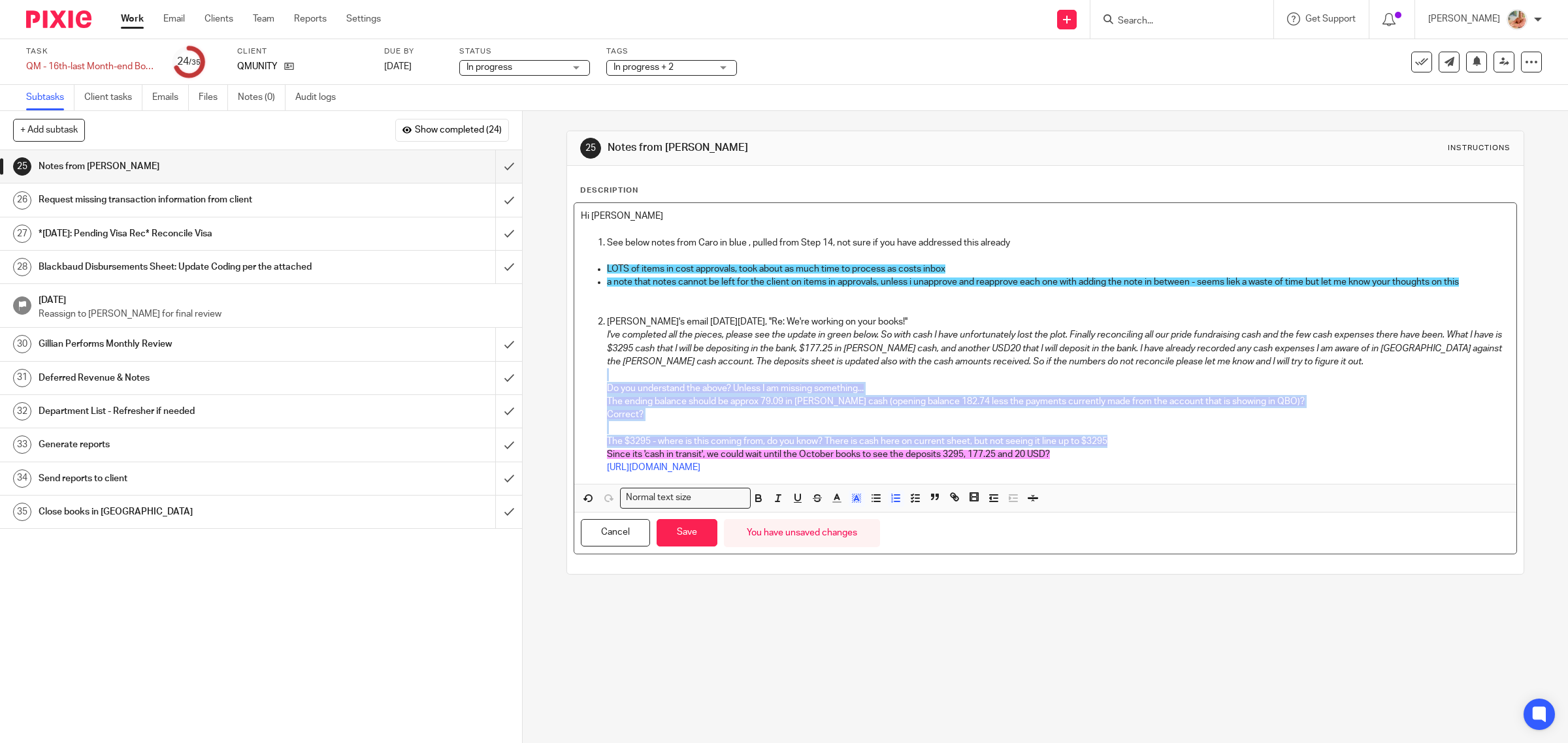
click at [677, 433] on p at bounding box center [1059, 427] width 904 height 13
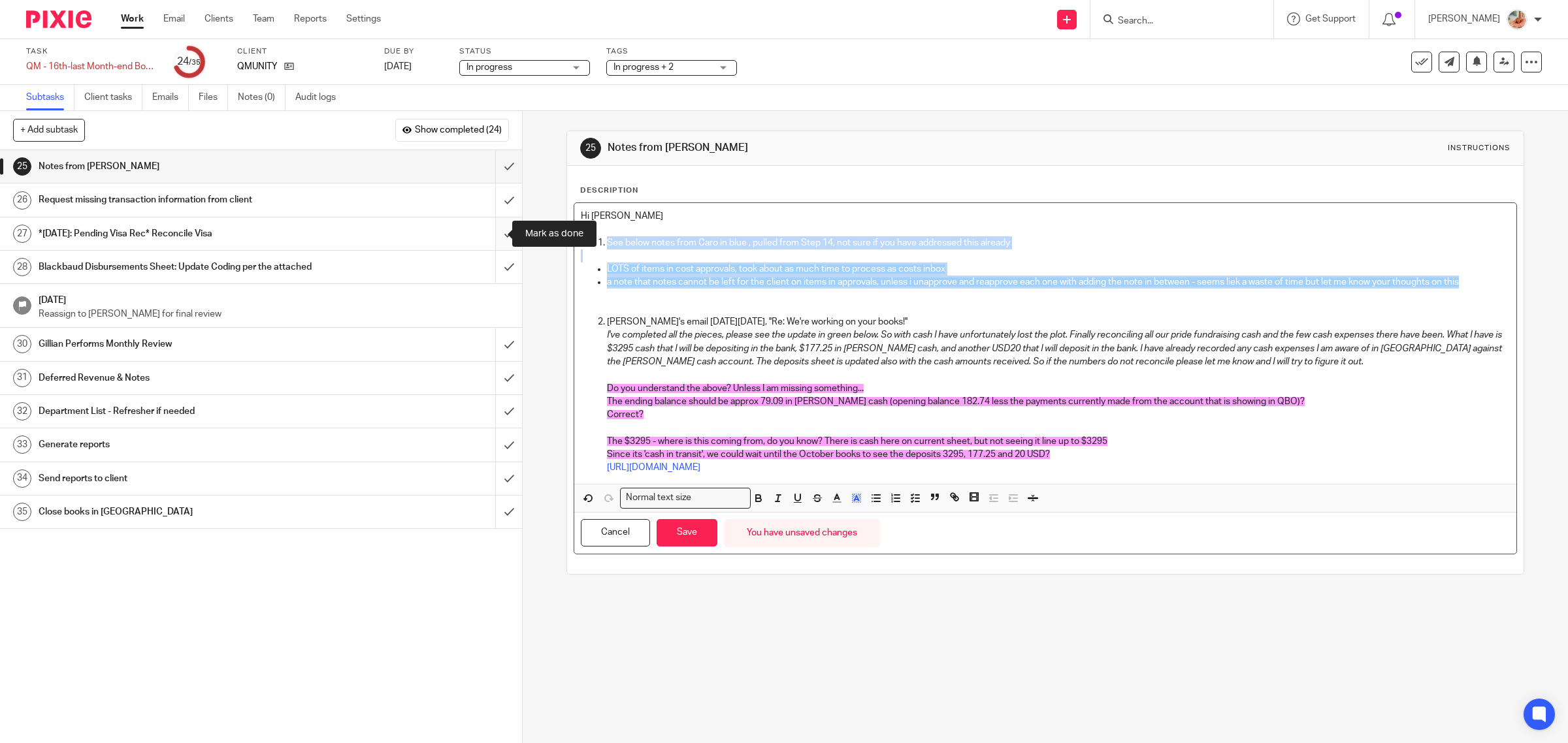
drag, startPoint x: 1455, startPoint y: 286, endPoint x: 484, endPoint y: 226, distance: 972.9
click at [484, 226] on div "+ Add subtask Show completed (24) Cancel + Add 1 Auto-Email Requests Auto 2 Rec…" at bounding box center [784, 427] width 1568 height 632
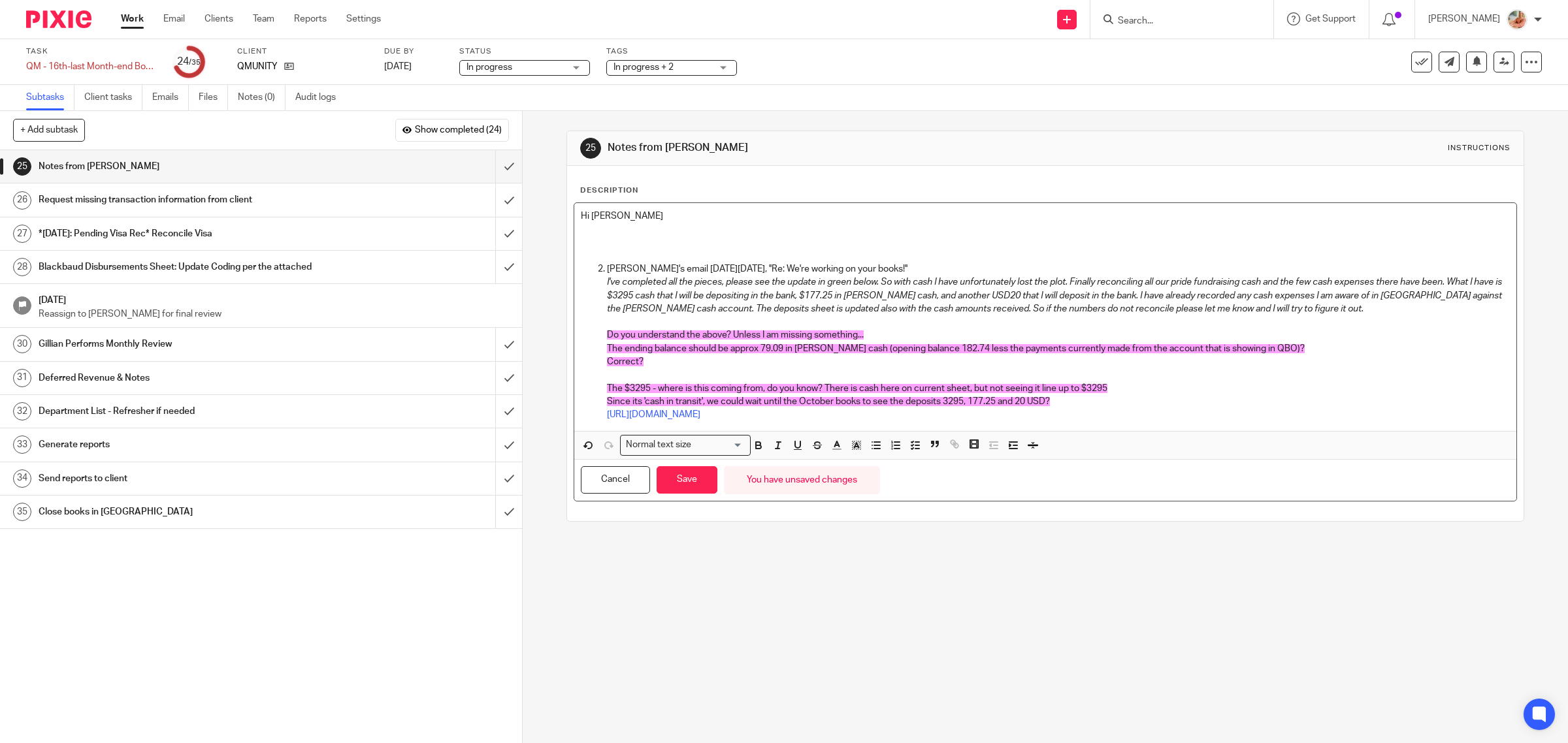
click at [605, 243] on p at bounding box center [1045, 243] width 930 height 13
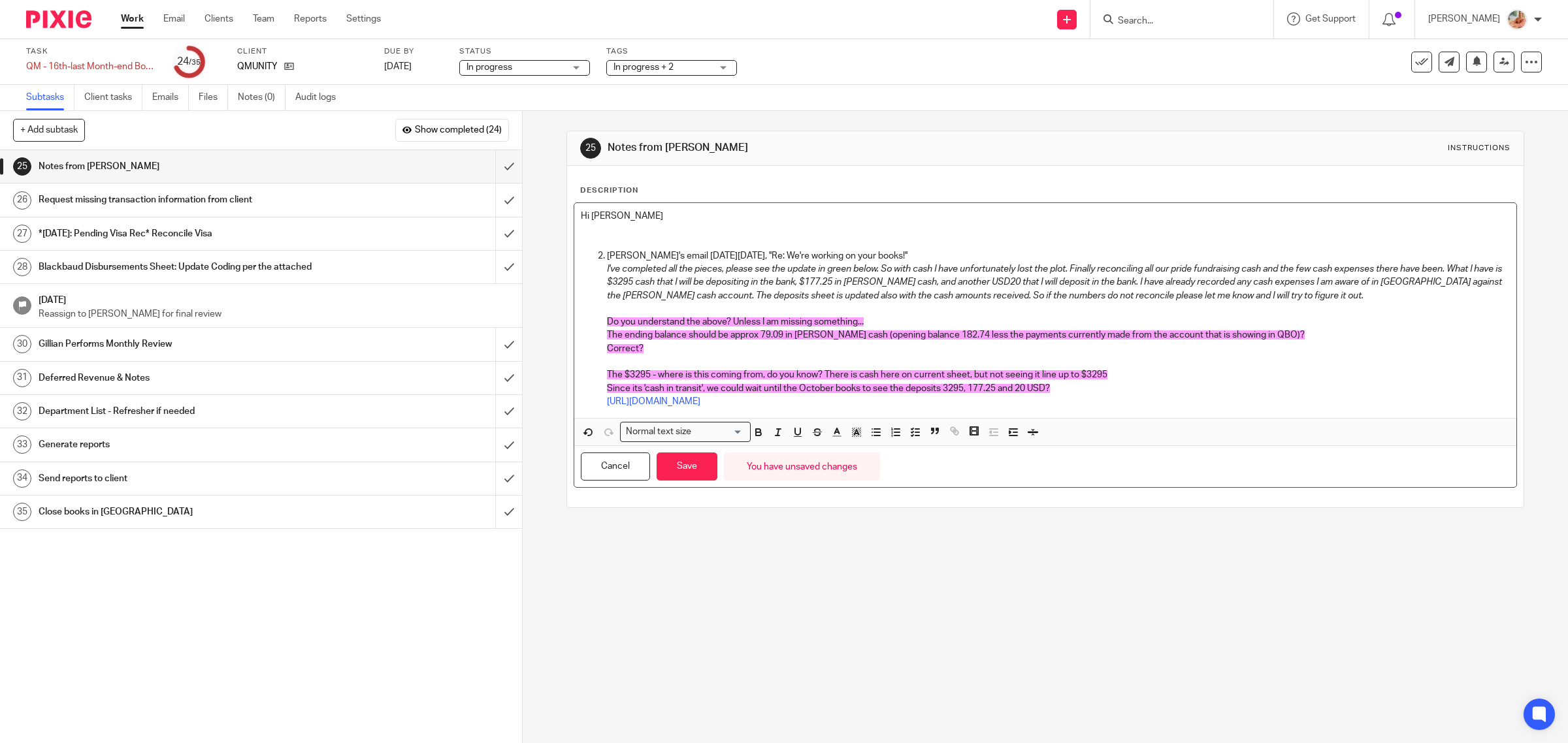
click at [607, 256] on li "Karan's email on Fri Oct 10th, ''Re: We're working on your books!'' I've comple…" at bounding box center [1059, 329] width 904 height 159
click at [607, 268] on li "I've completed all the pieces, please see the update in green below. So with ca…" at bounding box center [1059, 335] width 904 height 145
click at [942, 387] on span "Since its 'cash in transit', we could wait until the October books to see the d…" at bounding box center [829, 389] width 443 height 9
click at [968, 389] on span "Since its 'cash in transit', we could wait until the October books to see the d…" at bounding box center [831, 389] width 448 height 9
click at [1050, 387] on span "Since its 'cash in transit', we could wait until the October books to see the d…" at bounding box center [831, 389] width 448 height 9
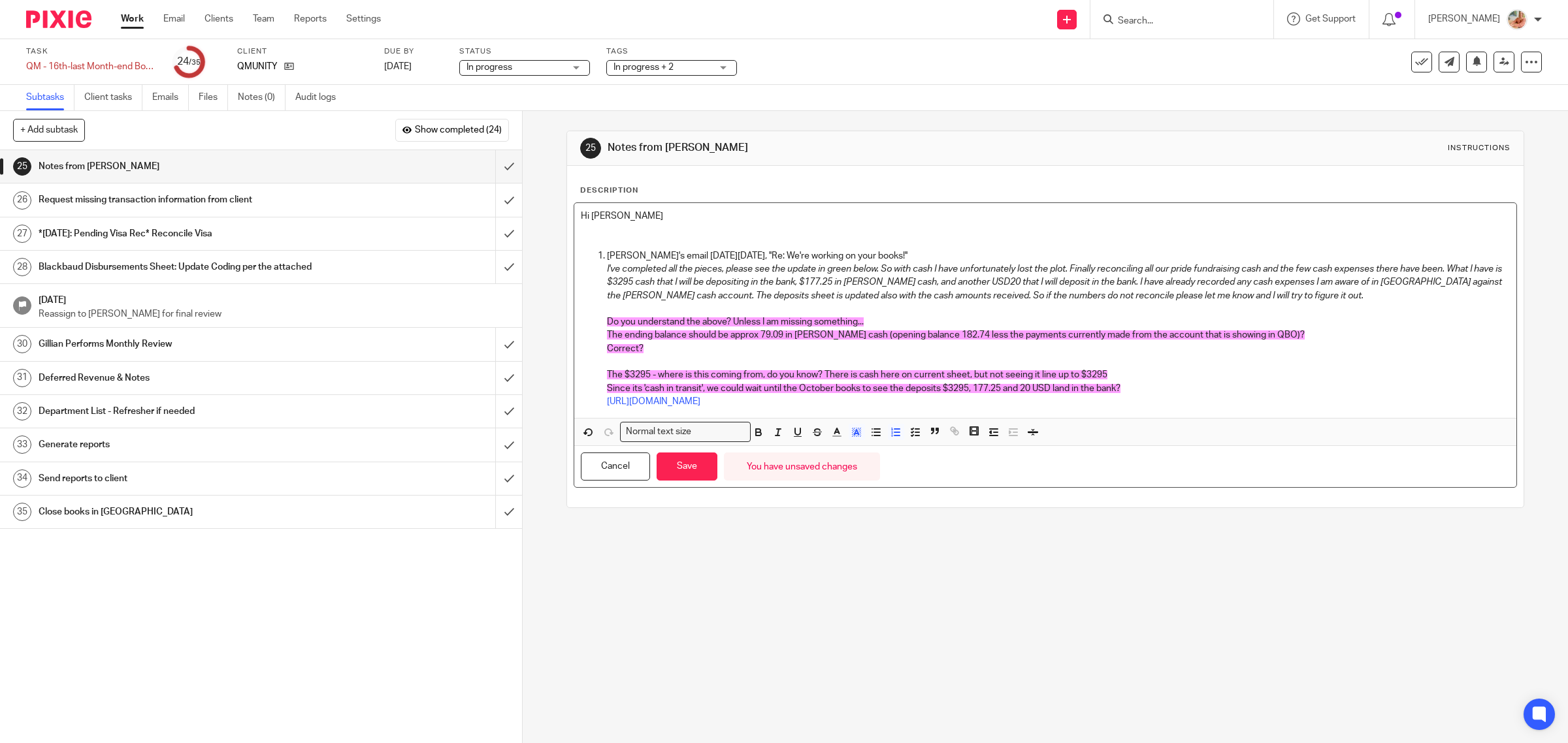
click at [1147, 387] on p "Since its 'cash in transit', we could wait until the October books to see the d…" at bounding box center [1059, 388] width 904 height 13
click at [1199, 399] on p "https://docs.google.com/spreadsheets/d/19ImNbCiDGRgeGhRXFNEy2Etclzm1BuCbDojwOT9…" at bounding box center [1059, 401] width 904 height 13
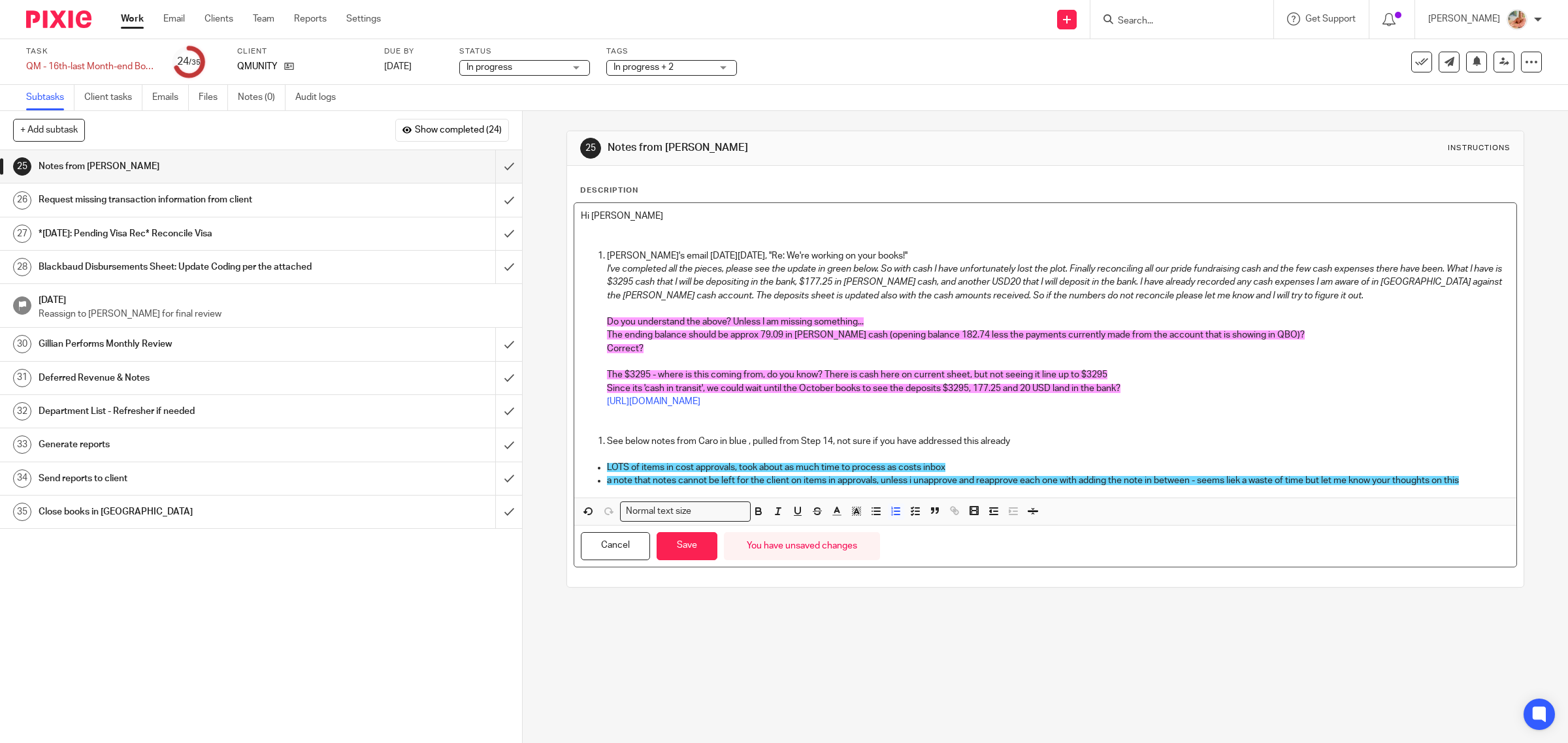
click at [607, 441] on li "See below notes from Caro in blue , pulled from Step 14, not sure if you have a…" at bounding box center [1059, 441] width 904 height 13
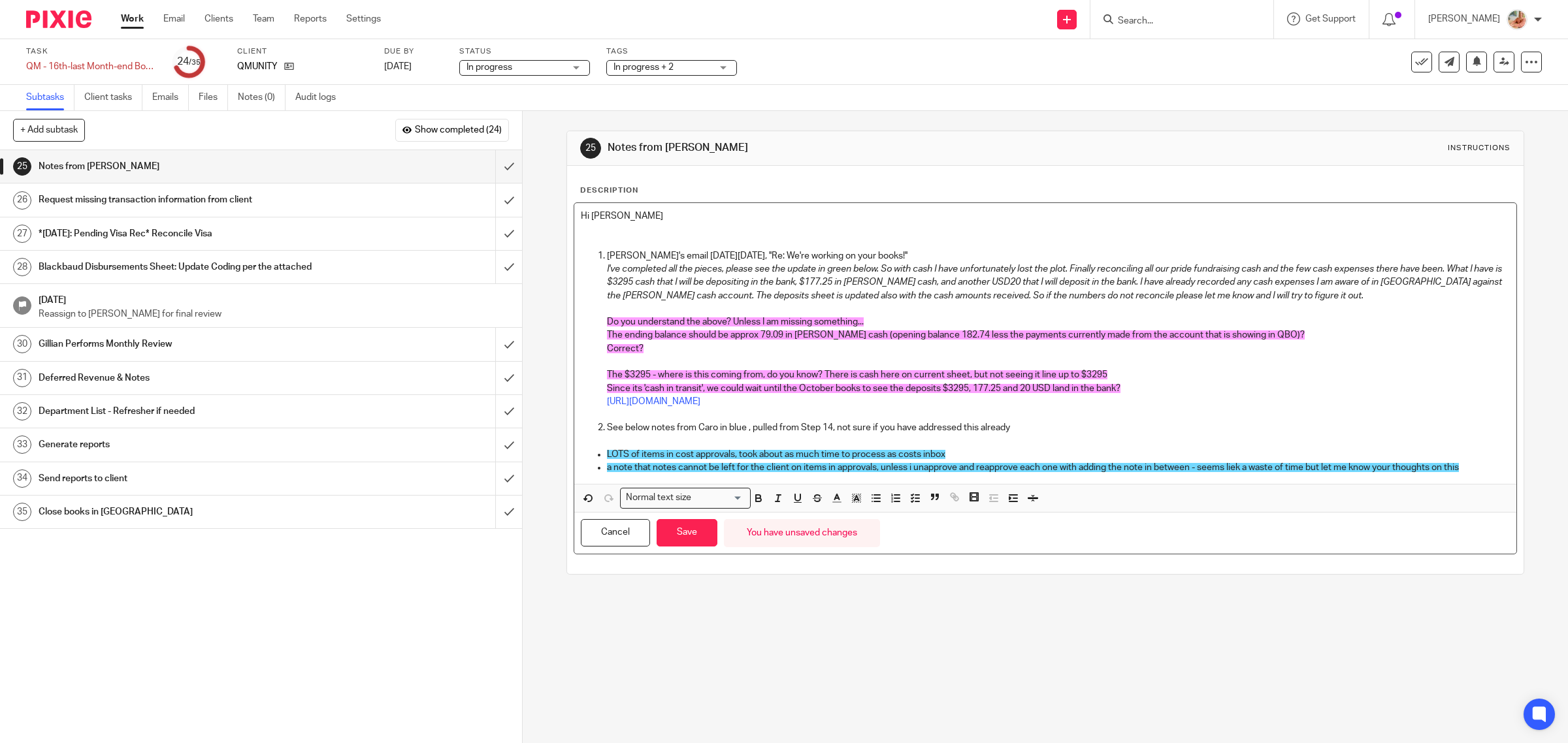
click at [644, 226] on p at bounding box center [1045, 229] width 930 height 13
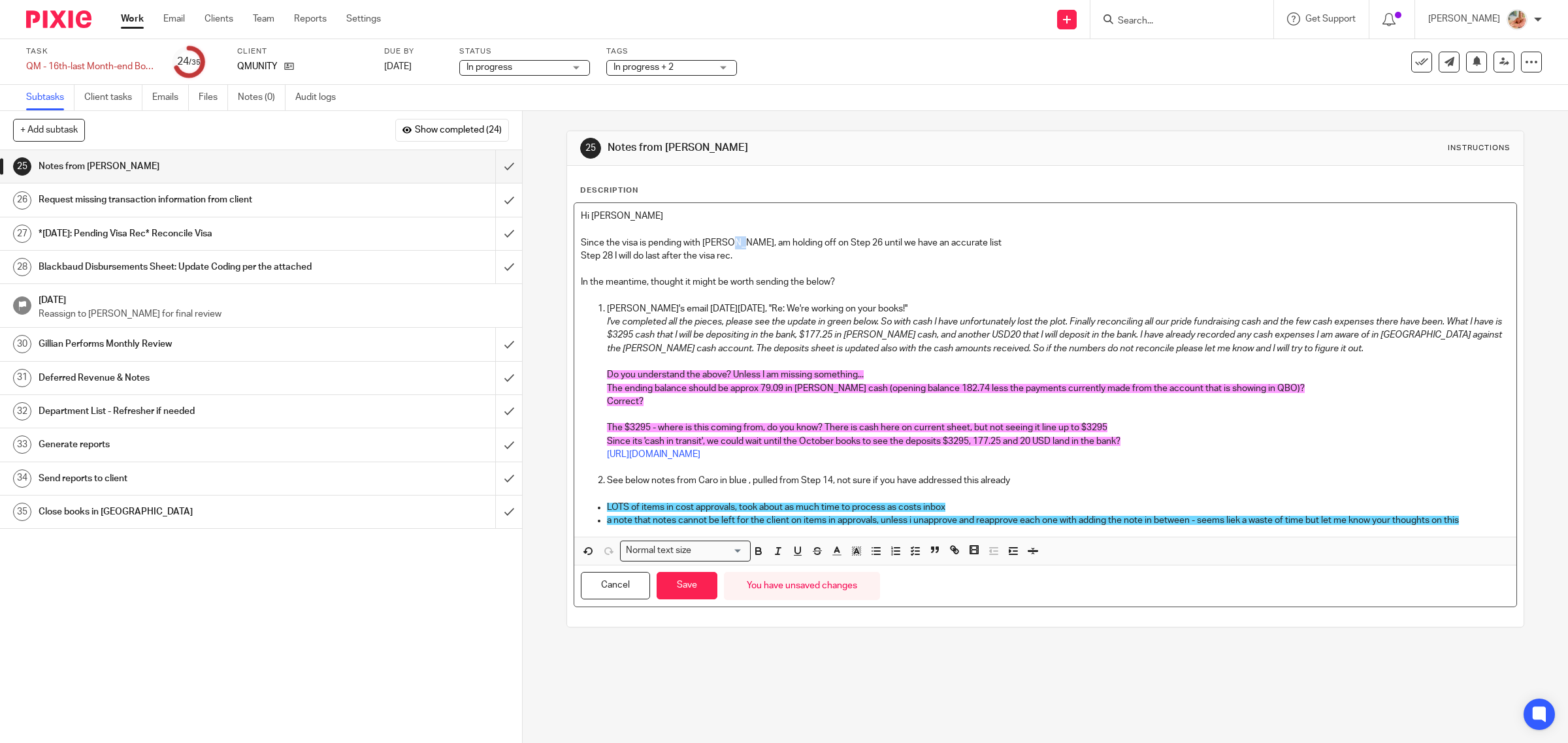
drag, startPoint x: 724, startPoint y: 242, endPoint x: 732, endPoint y: 246, distance: 8.9
click at [732, 246] on p "Since the visa is pending with Caro, am holding off on Step 26 until we have an…" at bounding box center [1045, 243] width 930 height 13
click at [971, 240] on p "Since the visa is pending with Caro, I think holding off on Step 26 until we ha…" at bounding box center [1045, 243] width 930 height 13
click at [759, 262] on p "Step 28 I will do last after the visa rec." at bounding box center [1045, 256] width 930 height 13
drag, startPoint x: 853, startPoint y: 281, endPoint x: 468, endPoint y: 281, distance: 385.0
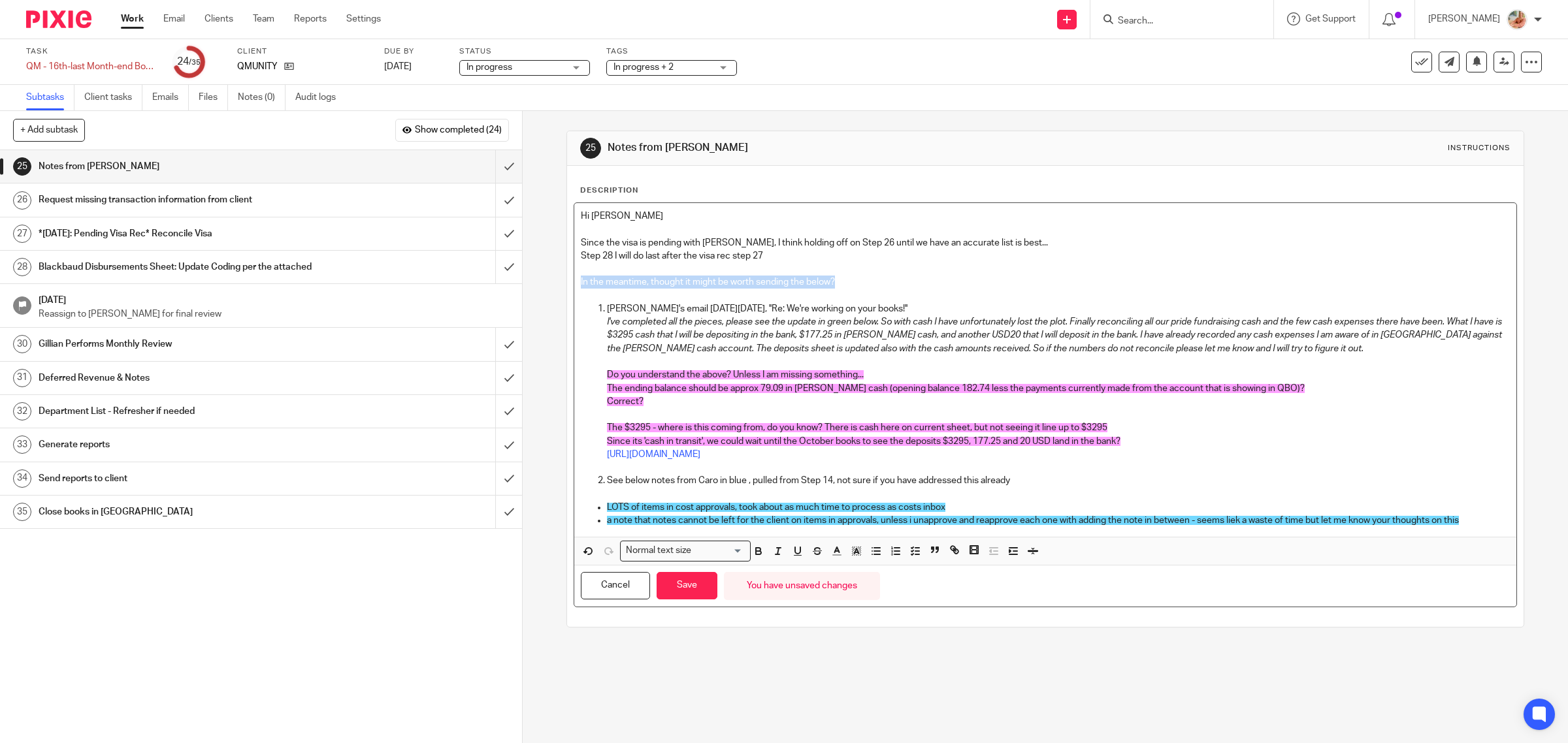
click at [468, 281] on div "+ Add subtask Show completed (24) Cancel + Add 1 Auto-Email Requests Auto 2 Rec…" at bounding box center [784, 427] width 1568 height 632
click at [755, 550] on icon "button" at bounding box center [758, 549] width 5 height 3
click at [755, 420] on p at bounding box center [1059, 414] width 904 height 13
click at [853, 282] on p "In the meantime, thought it might be worth sending the below?" at bounding box center [1045, 281] width 930 height 13
click at [1463, 516] on p "a note that notes cannot be left for the client on items in approvals, unless i…" at bounding box center [1059, 520] width 904 height 13
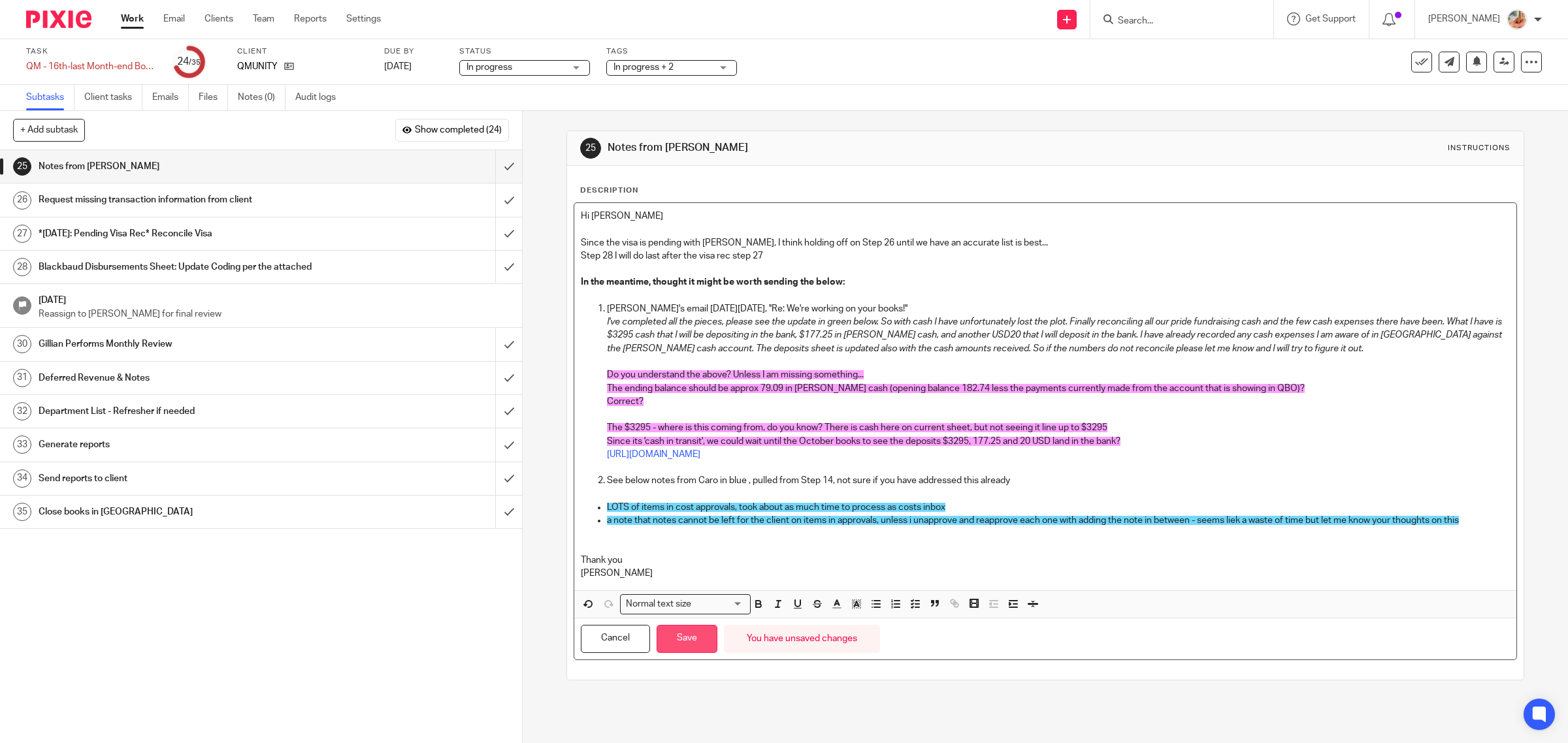
click at [684, 644] on button "Save" at bounding box center [687, 639] width 61 height 28
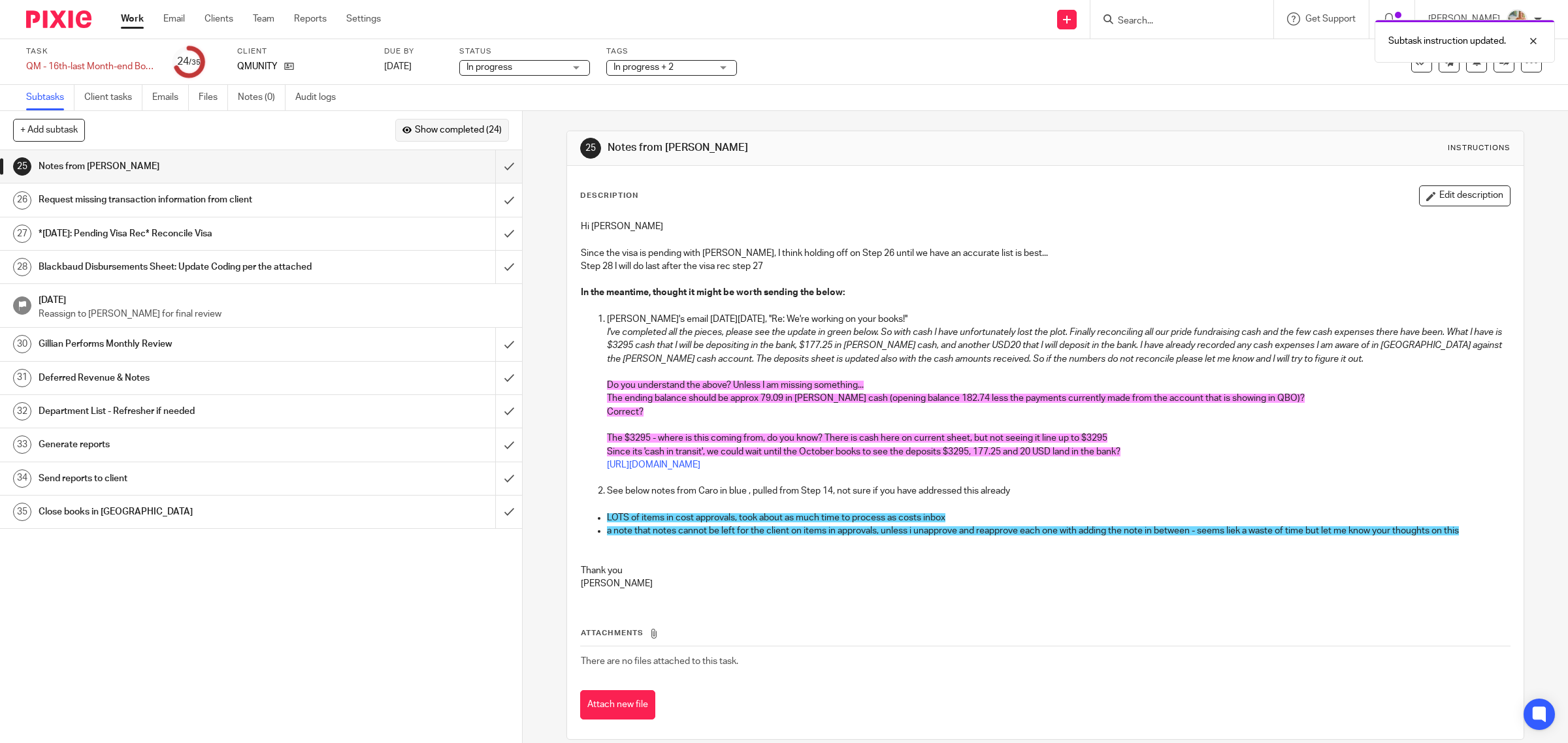
click at [433, 138] on button "Show completed (24)" at bounding box center [451, 129] width 113 height 22
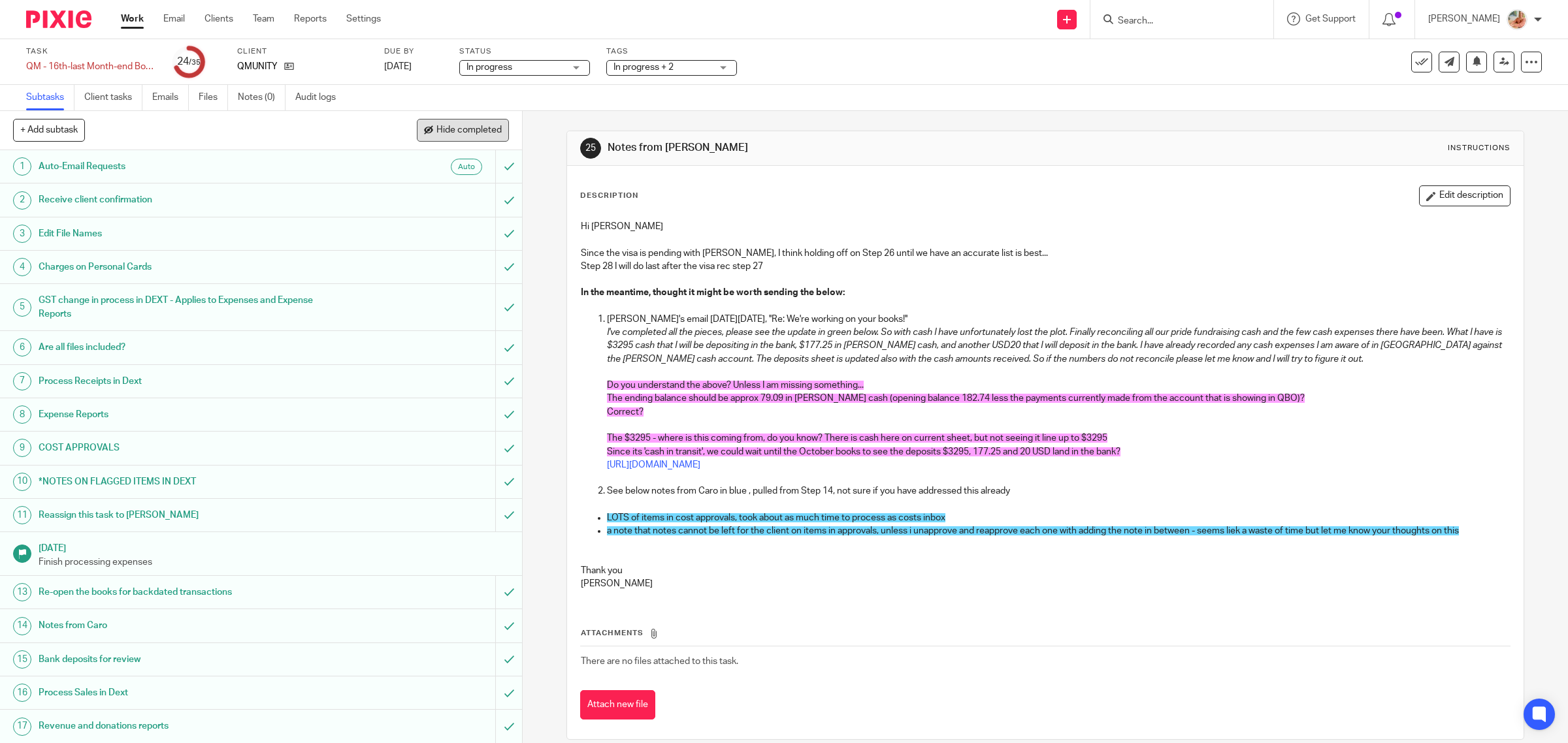
click at [474, 135] on span "Hide completed" at bounding box center [469, 131] width 65 height 11
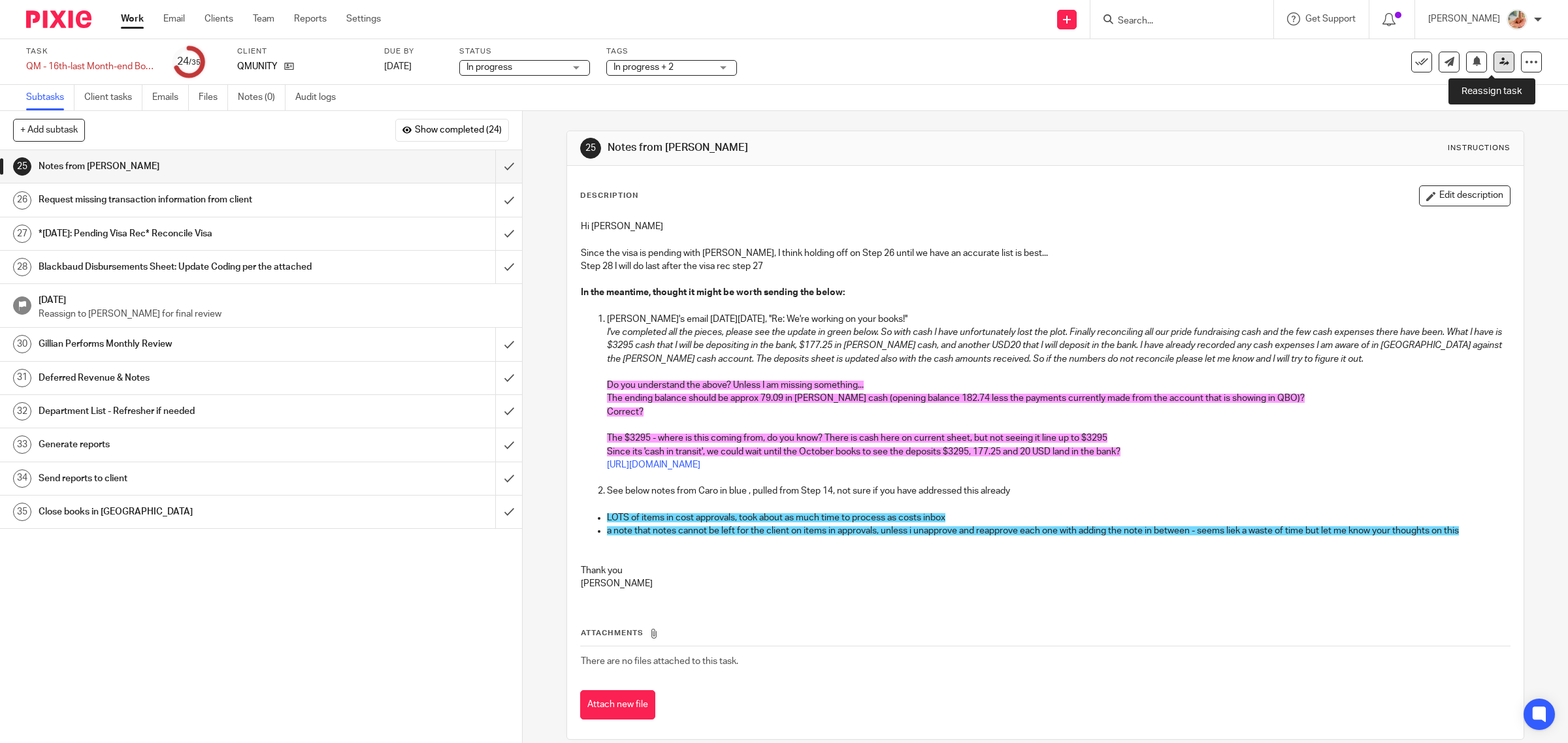
click at [1500, 63] on icon at bounding box center [1504, 62] width 10 height 10
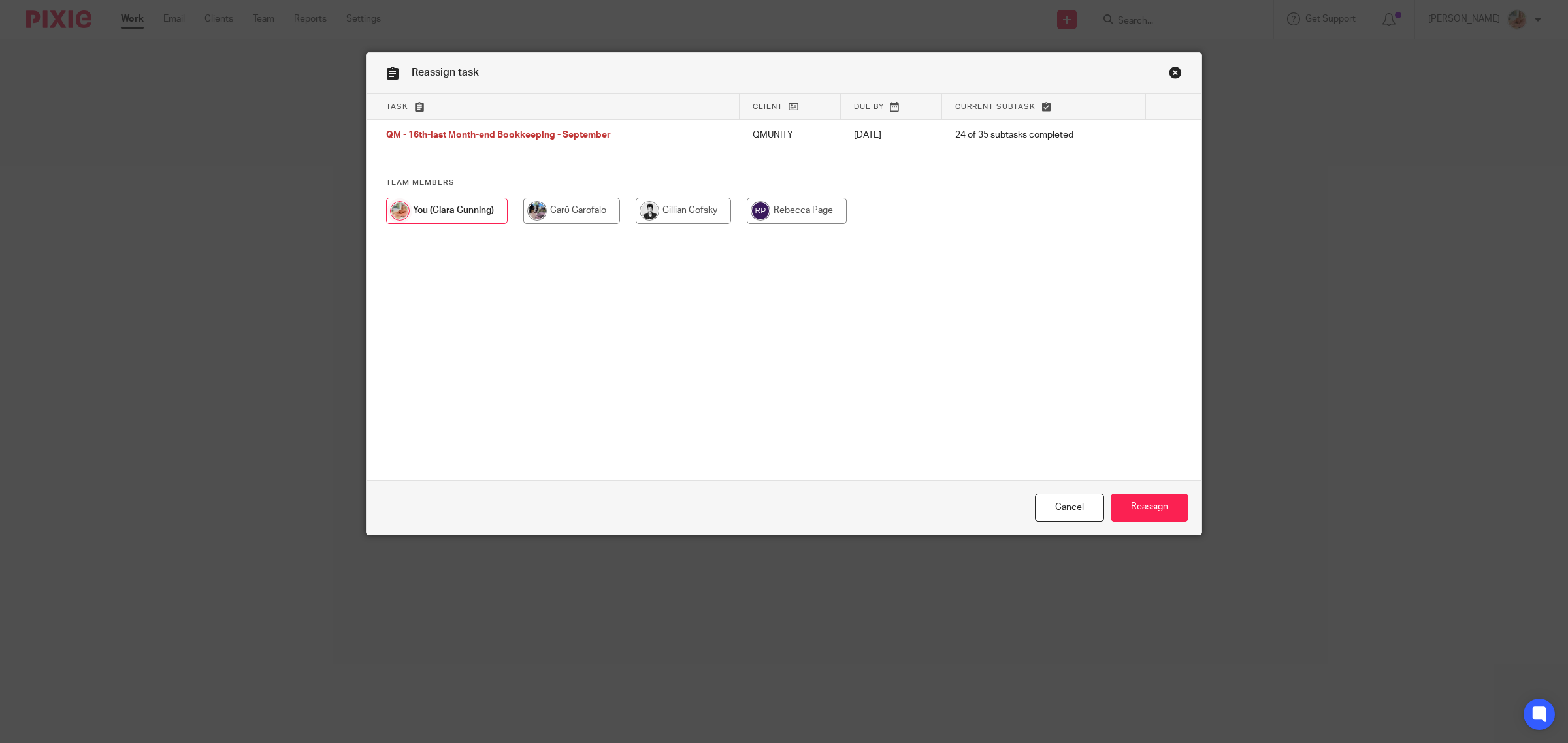
click at [670, 214] on input "radio" at bounding box center [682, 211] width 95 height 26
radio input "true"
click at [1131, 510] on input "Reassign" at bounding box center [1150, 507] width 78 height 28
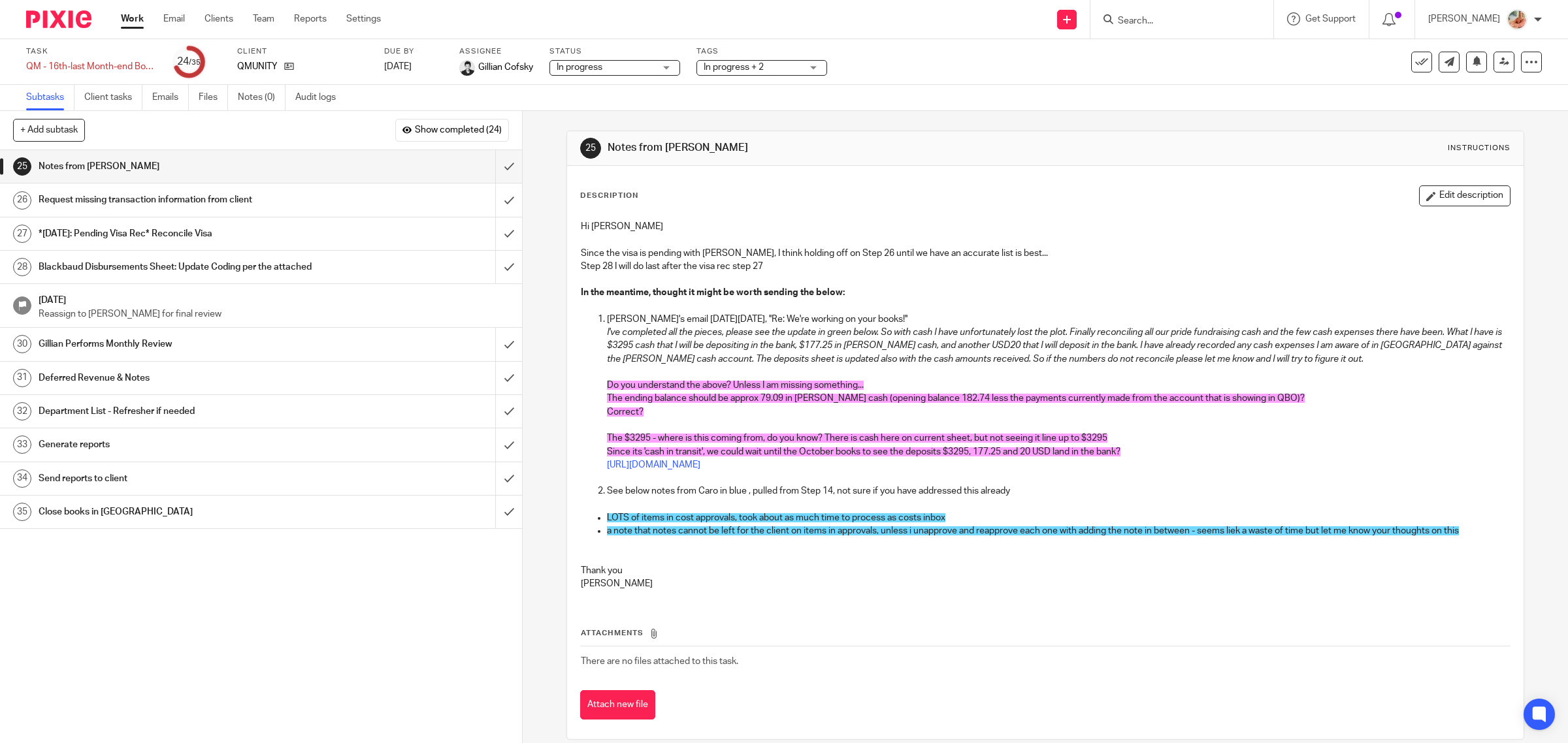
click at [129, 21] on link "Work" at bounding box center [132, 18] width 23 height 13
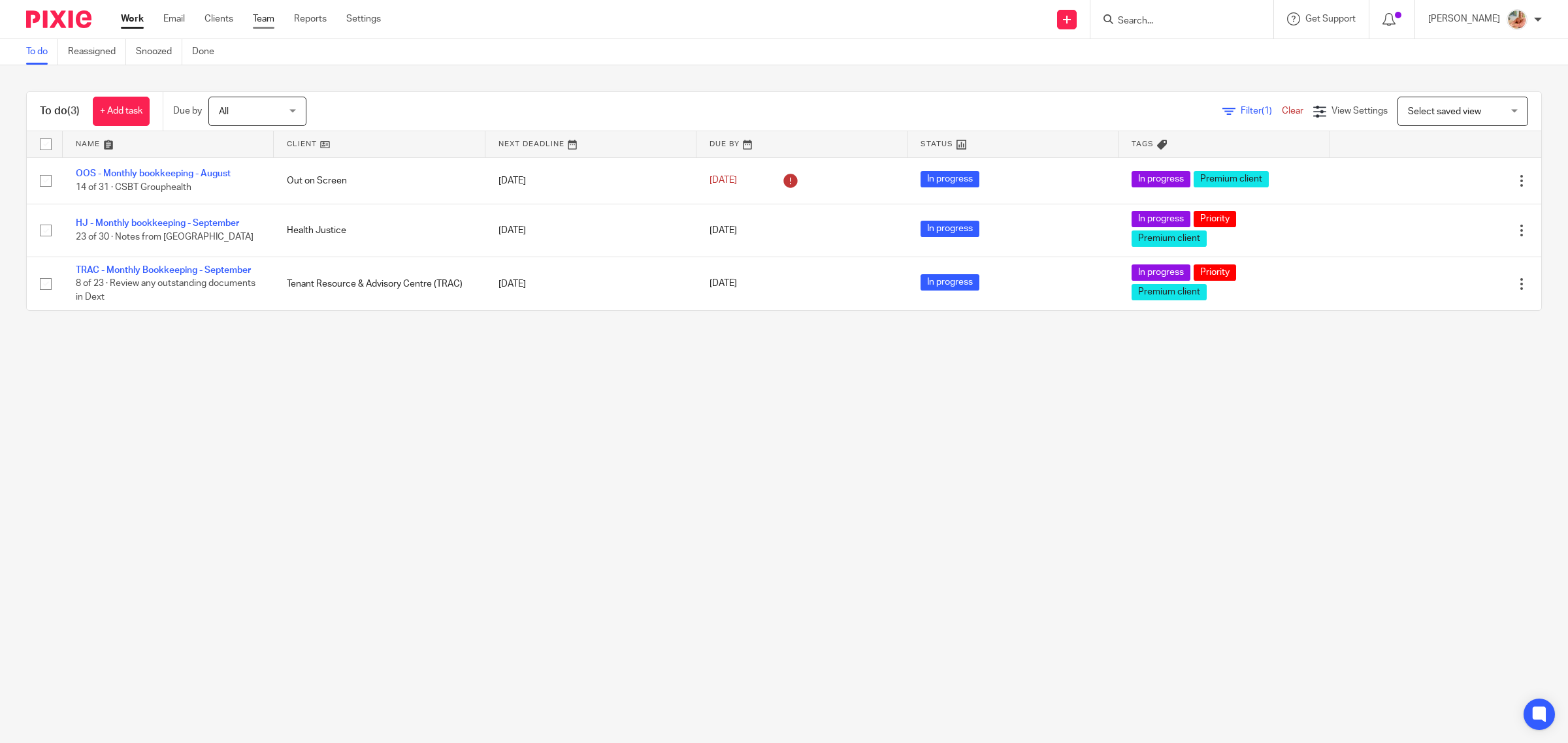
click at [272, 20] on link "Team" at bounding box center [263, 18] width 21 height 13
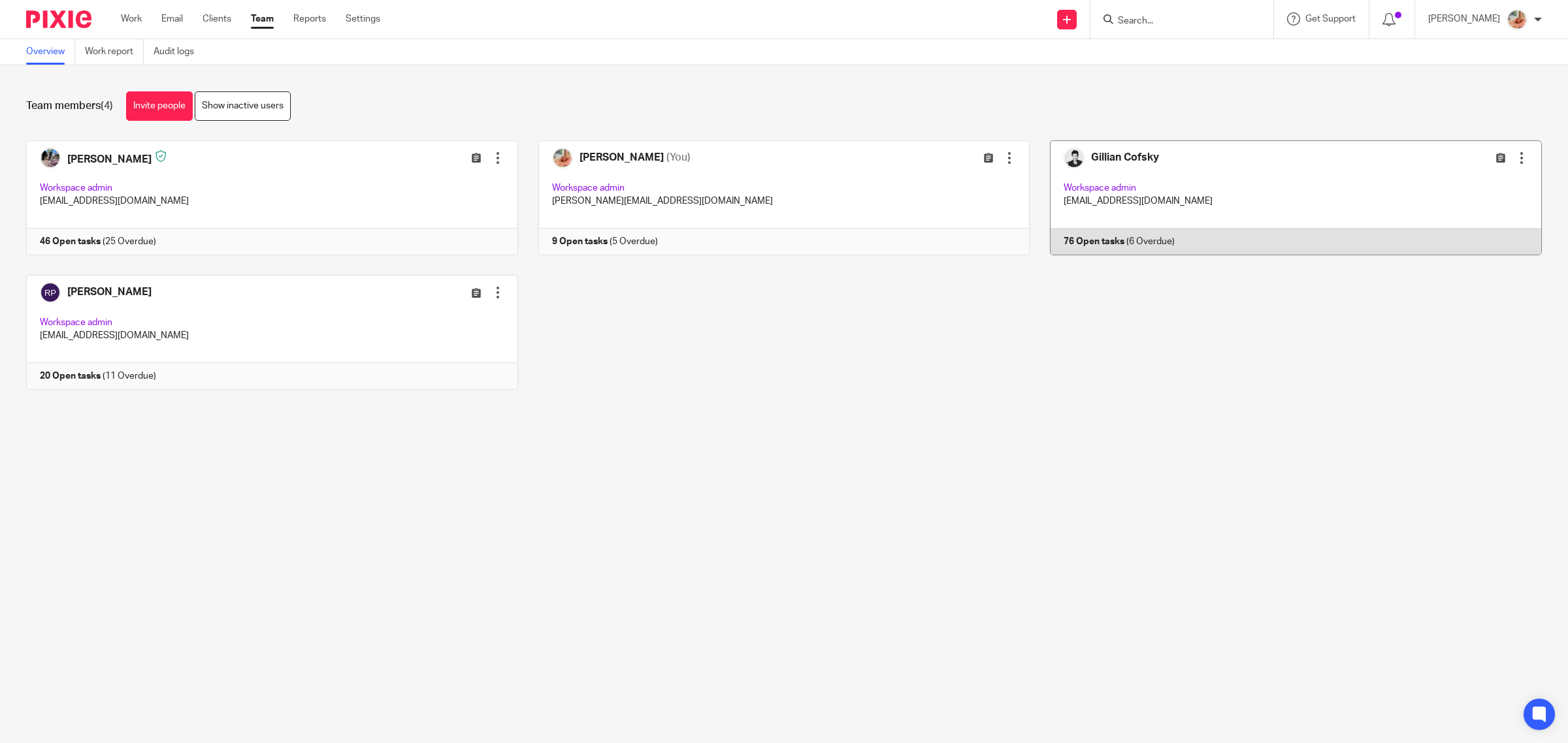
click at [1067, 189] on link at bounding box center [1285, 198] width 512 height 115
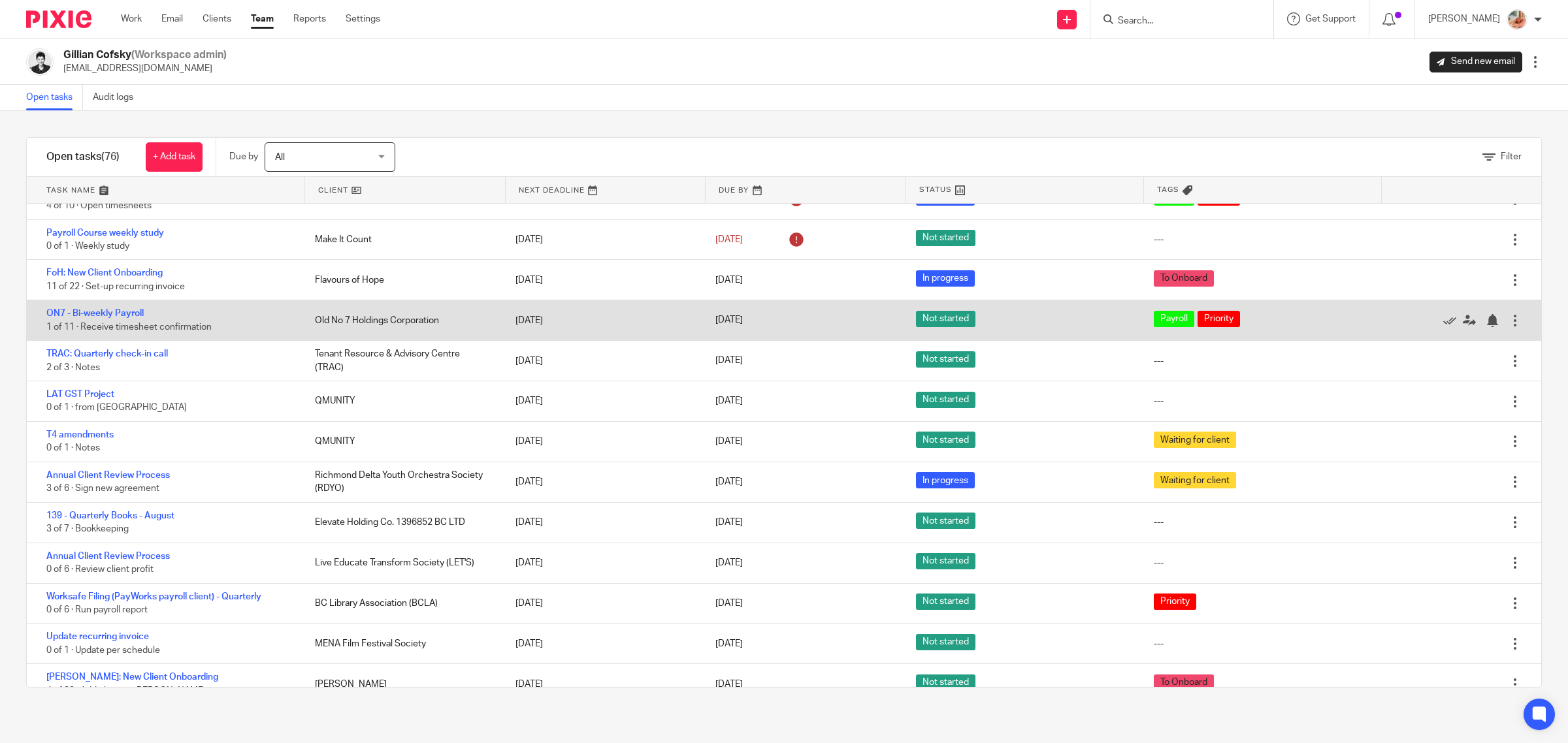
scroll to position [245, 0]
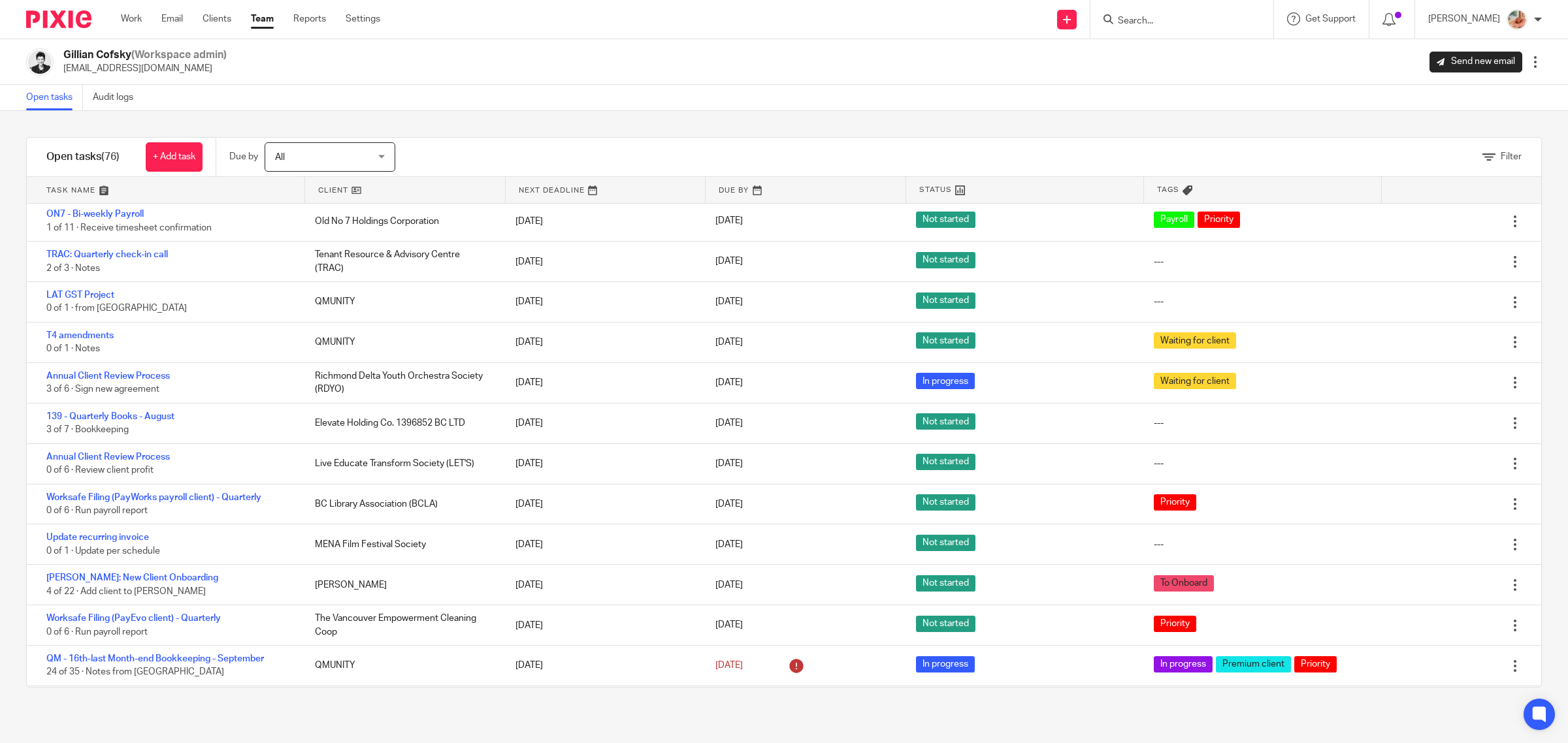
click at [505, 144] on div "Filter" at bounding box center [984, 157] width 1113 height 39
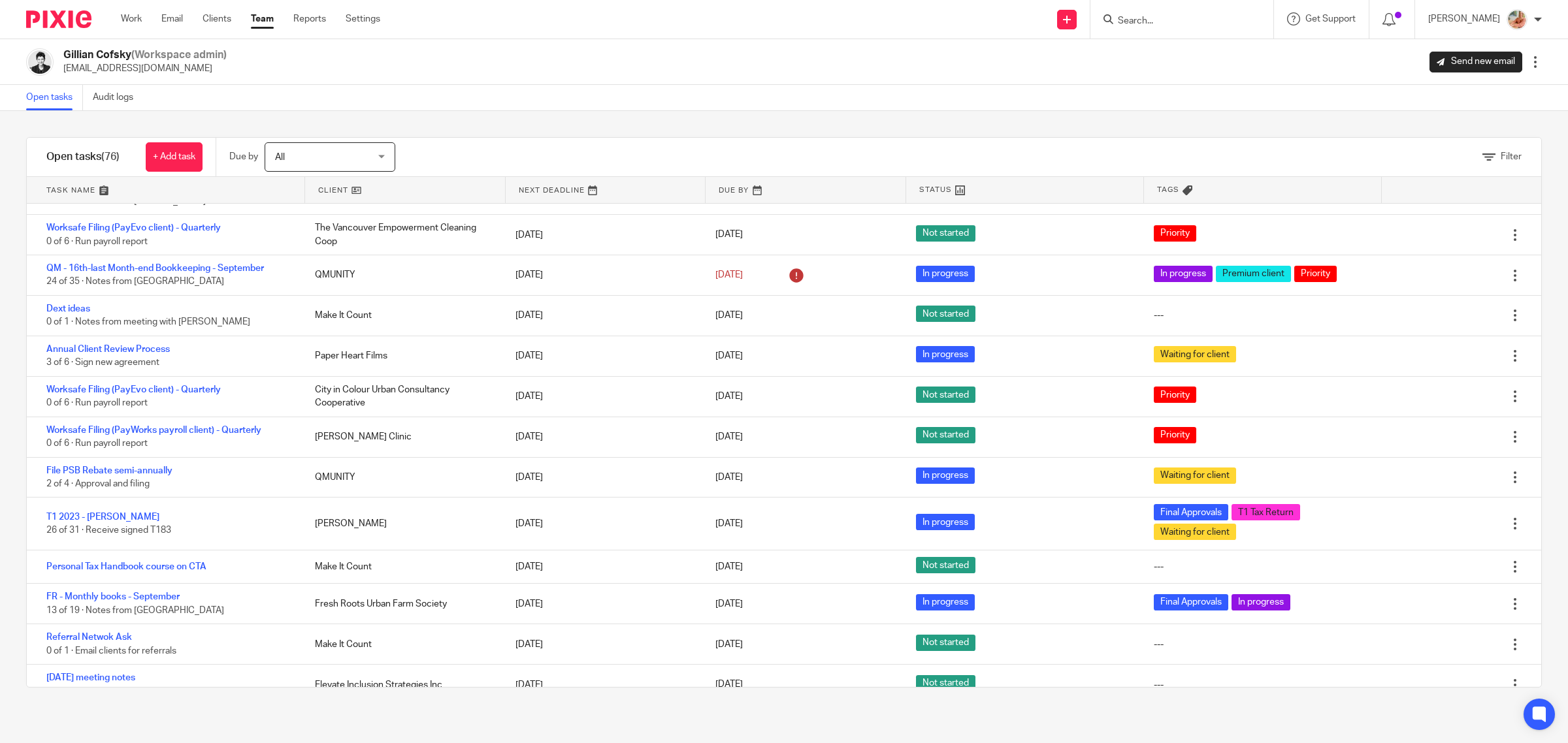
scroll to position [653, 0]
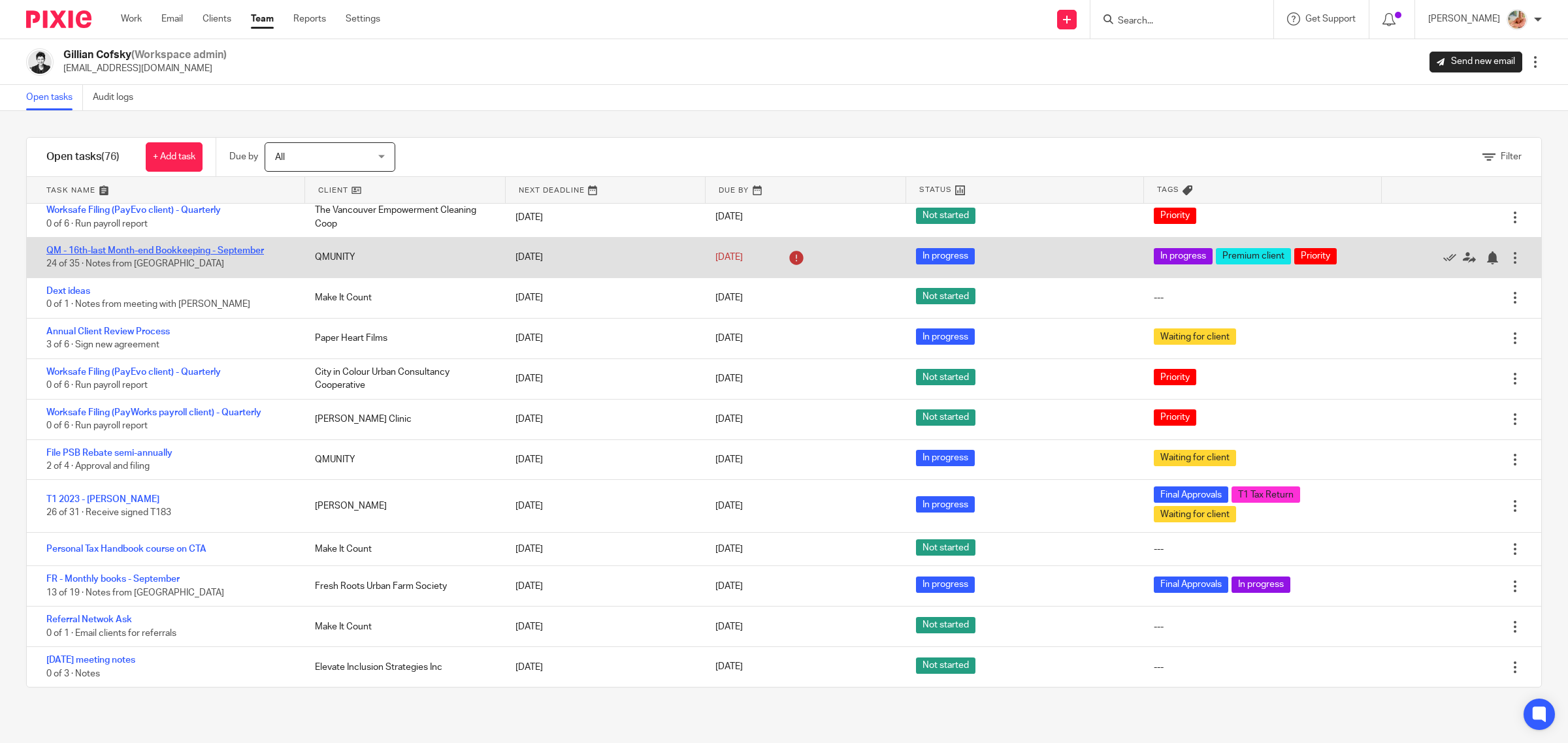
click at [205, 252] on link "QM - 16th-last Month-end Bookkeeping - September" at bounding box center [155, 251] width 218 height 9
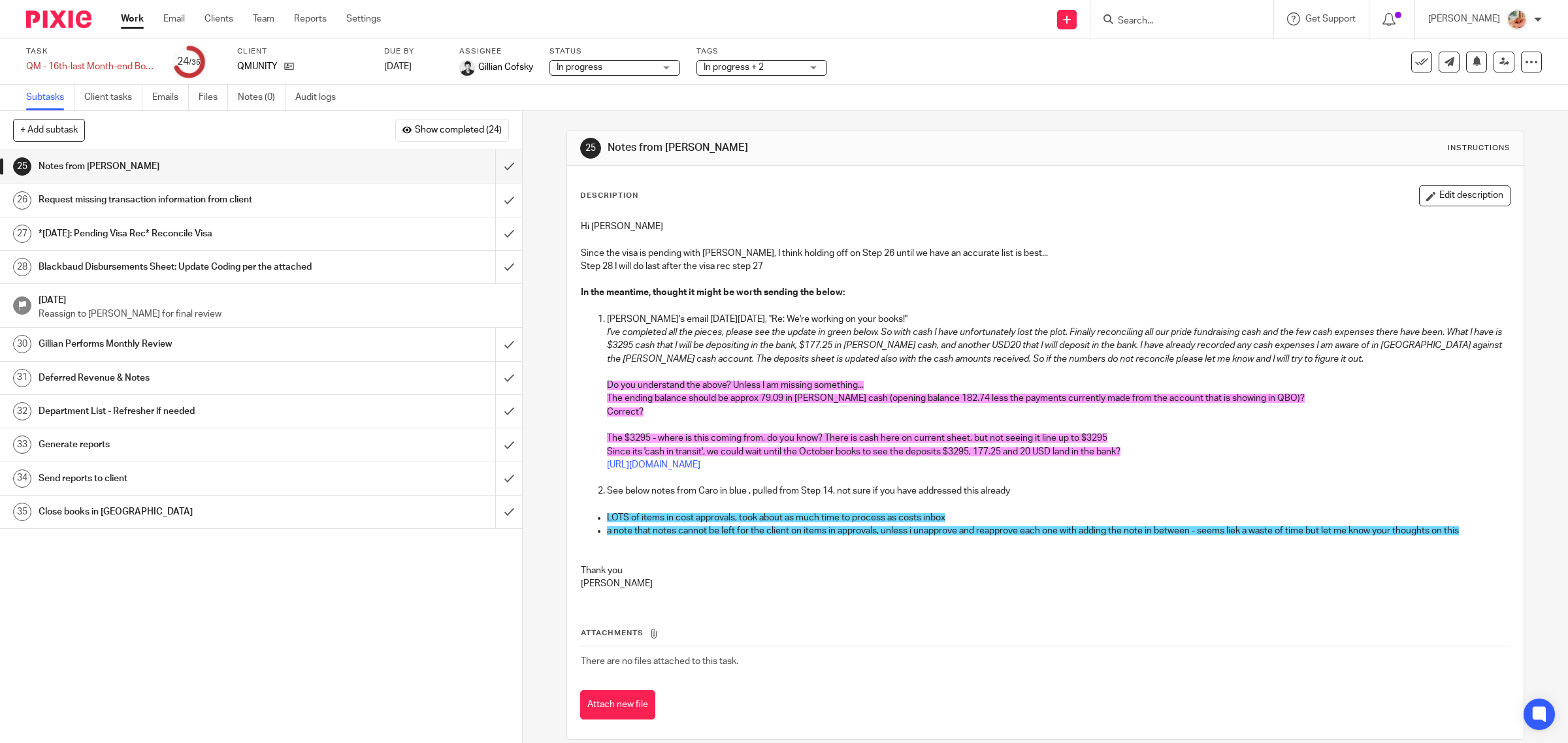
click at [138, 15] on link "Work" at bounding box center [132, 18] width 23 height 13
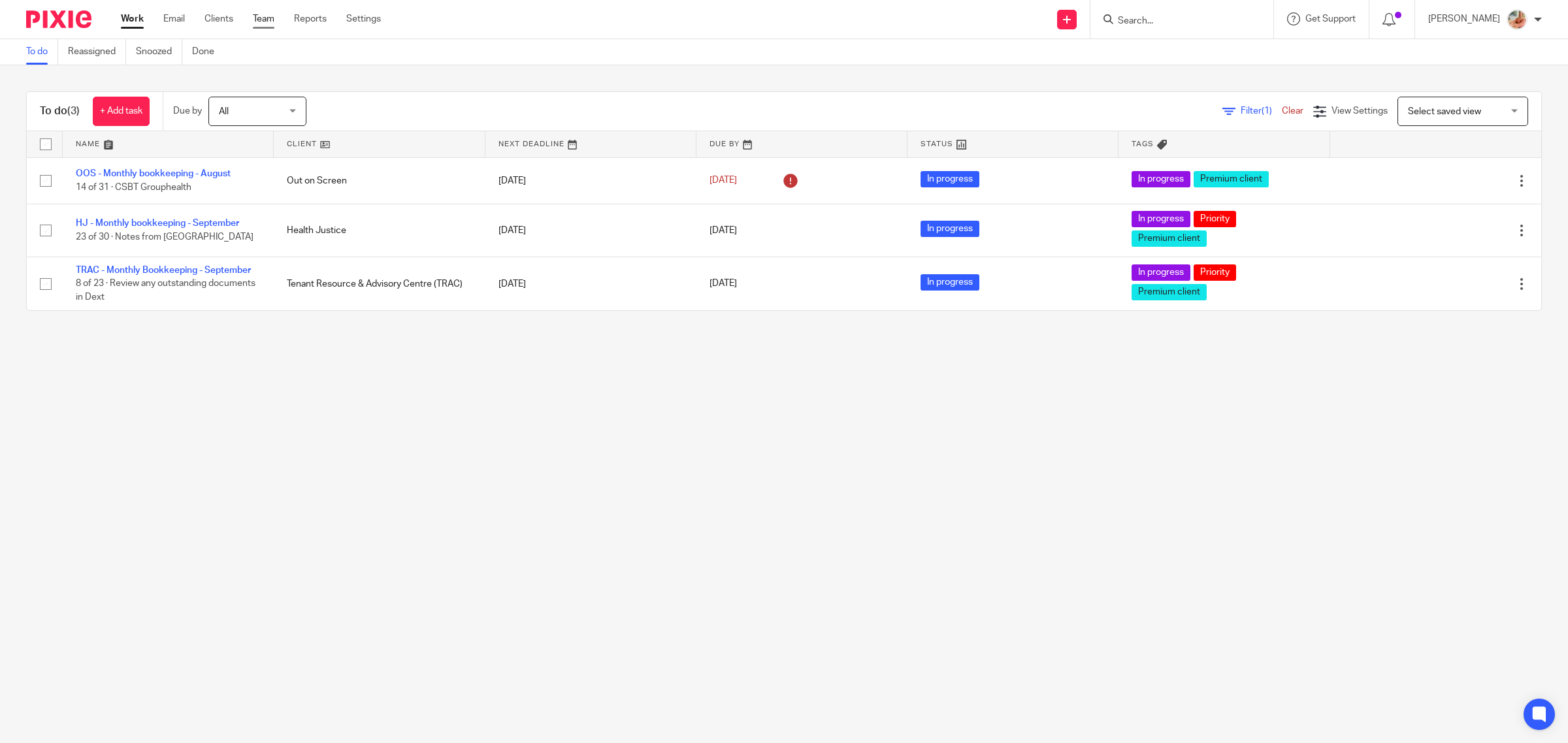
click at [262, 14] on link "Team" at bounding box center [263, 18] width 21 height 13
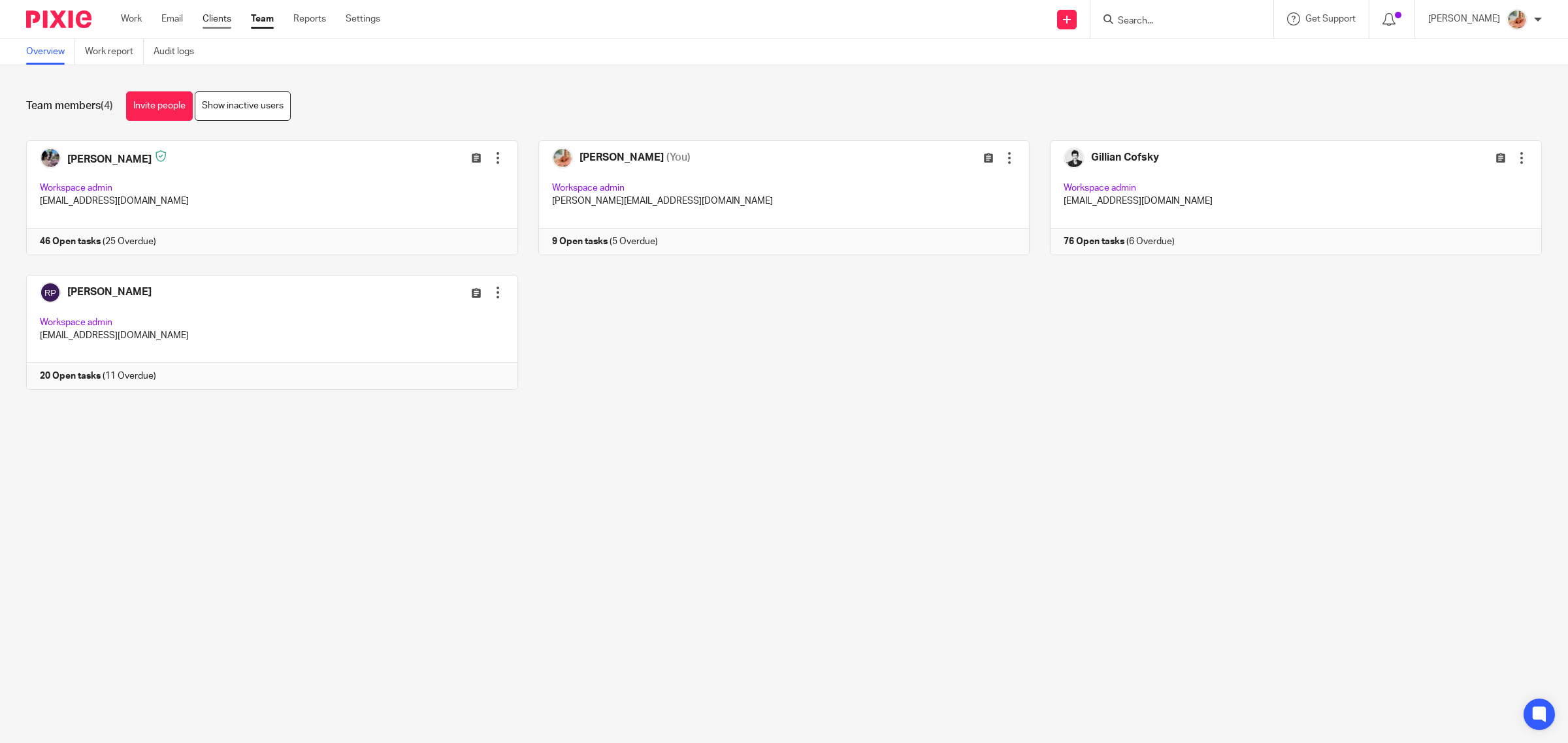
click at [220, 21] on link "Clients" at bounding box center [217, 18] width 29 height 13
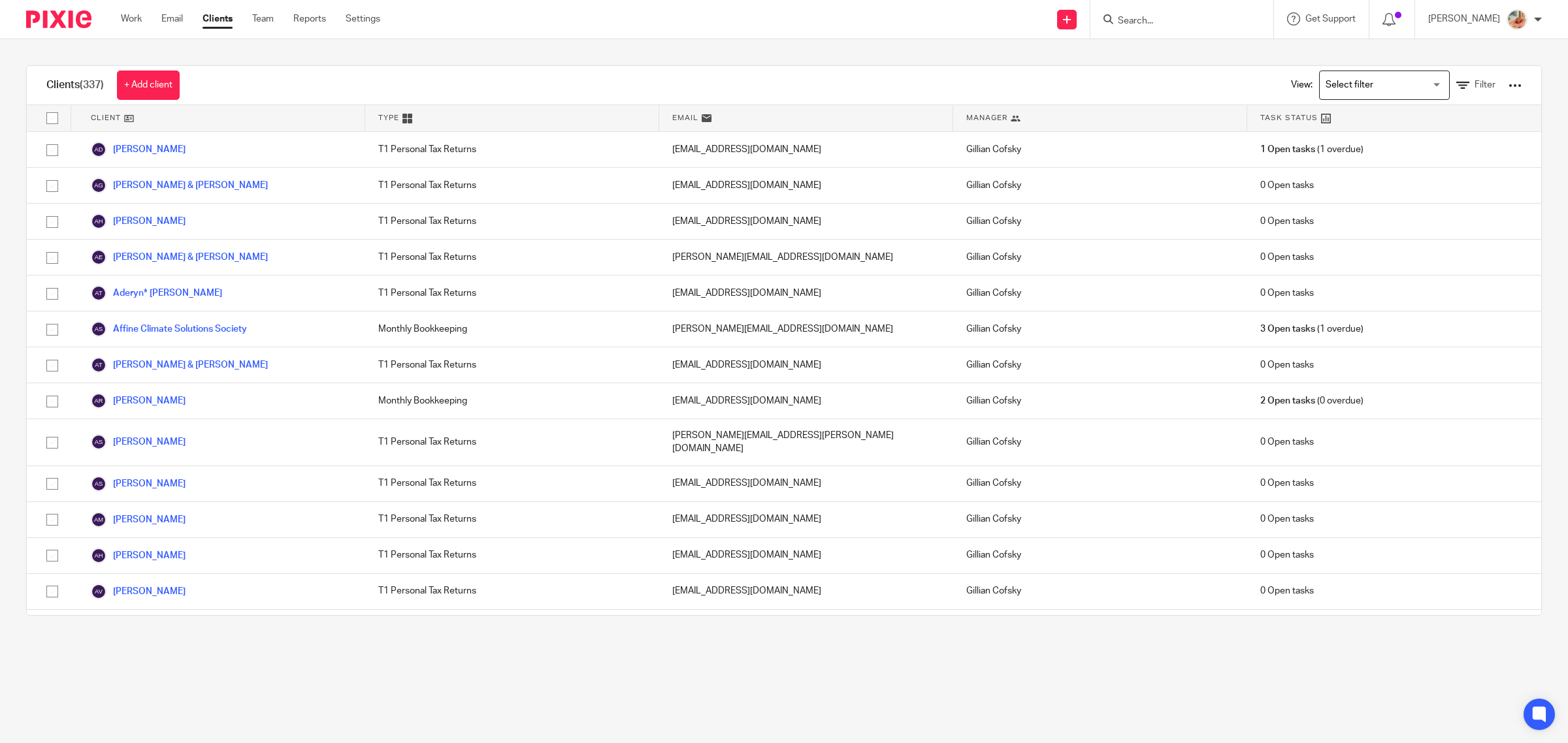
click at [1374, 82] on input "Search for option" at bounding box center [1381, 85] width 121 height 23
click at [1344, 105] on li "Bookkeeping & Payroll Clients only" at bounding box center [1384, 112] width 129 height 17
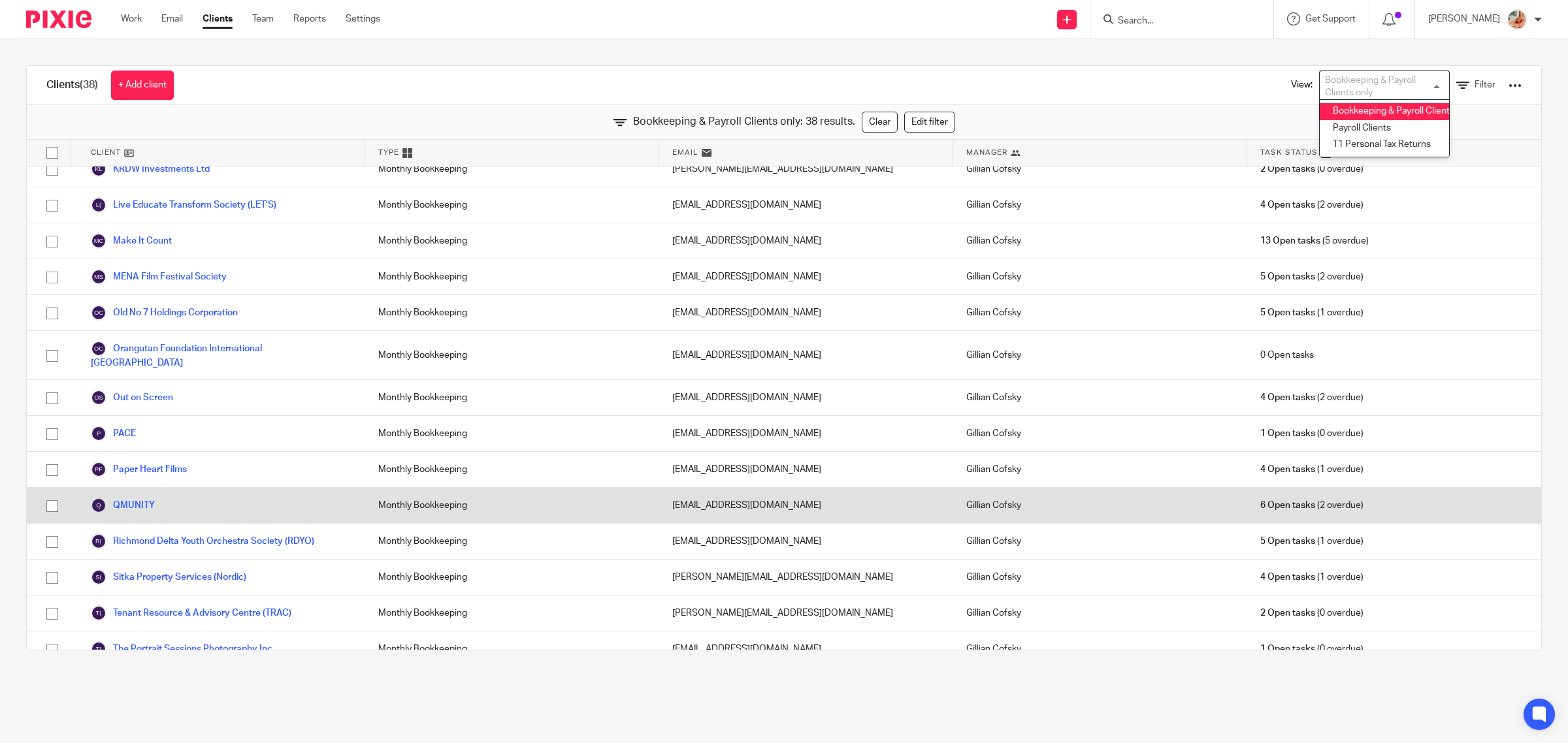
scroll to position [886, 0]
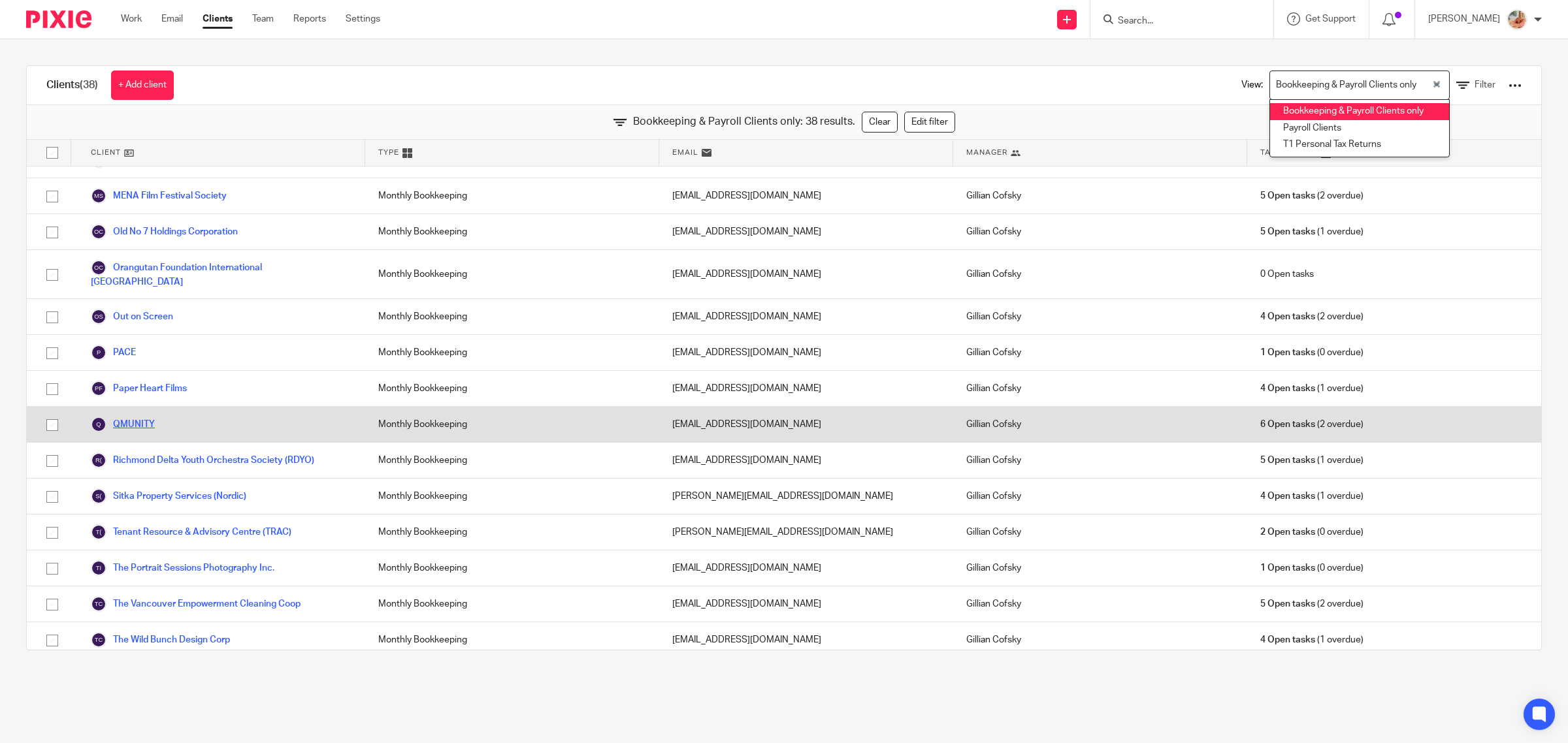
click at [135, 417] on link "QMUNITY" at bounding box center [122, 424] width 64 height 16
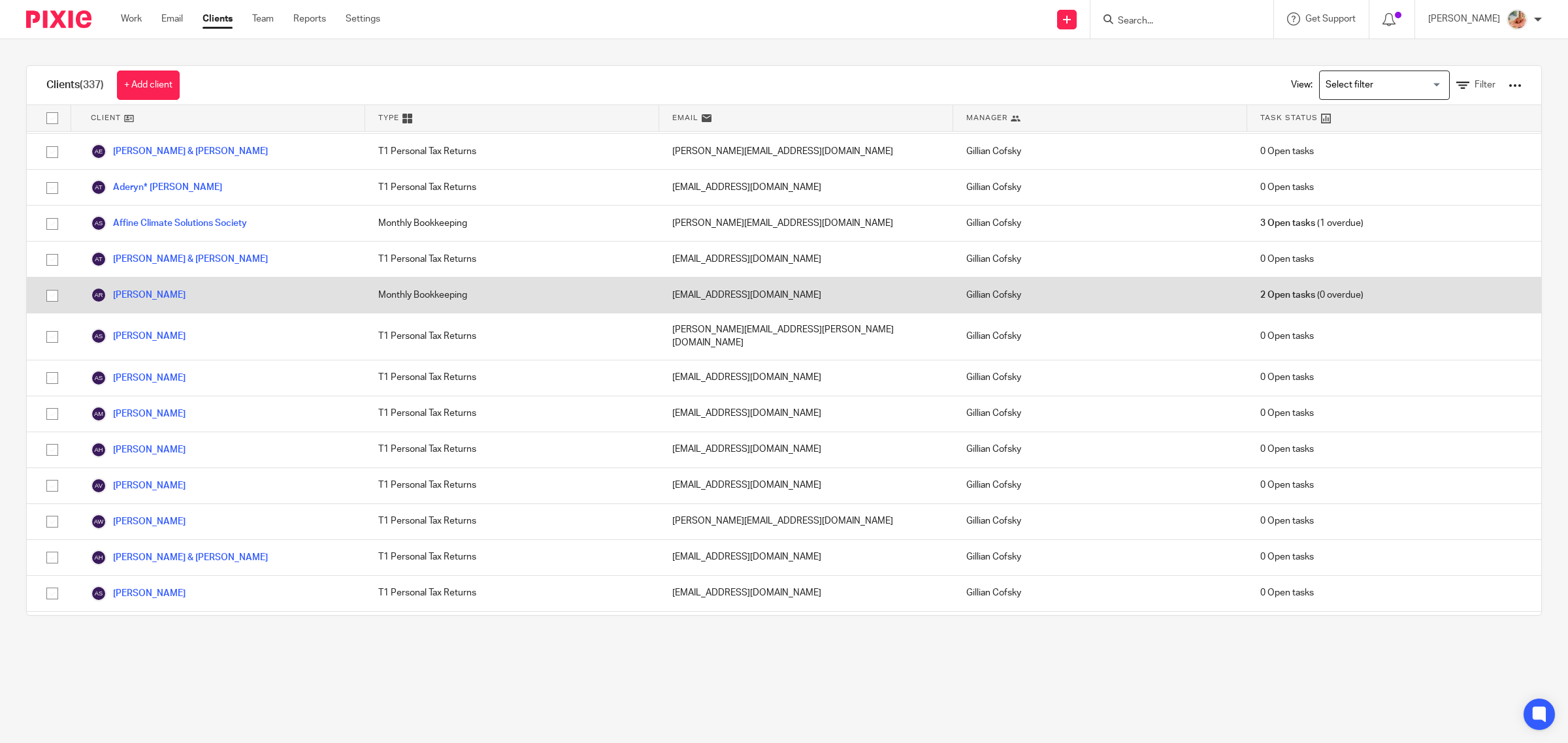
scroll to position [245, 0]
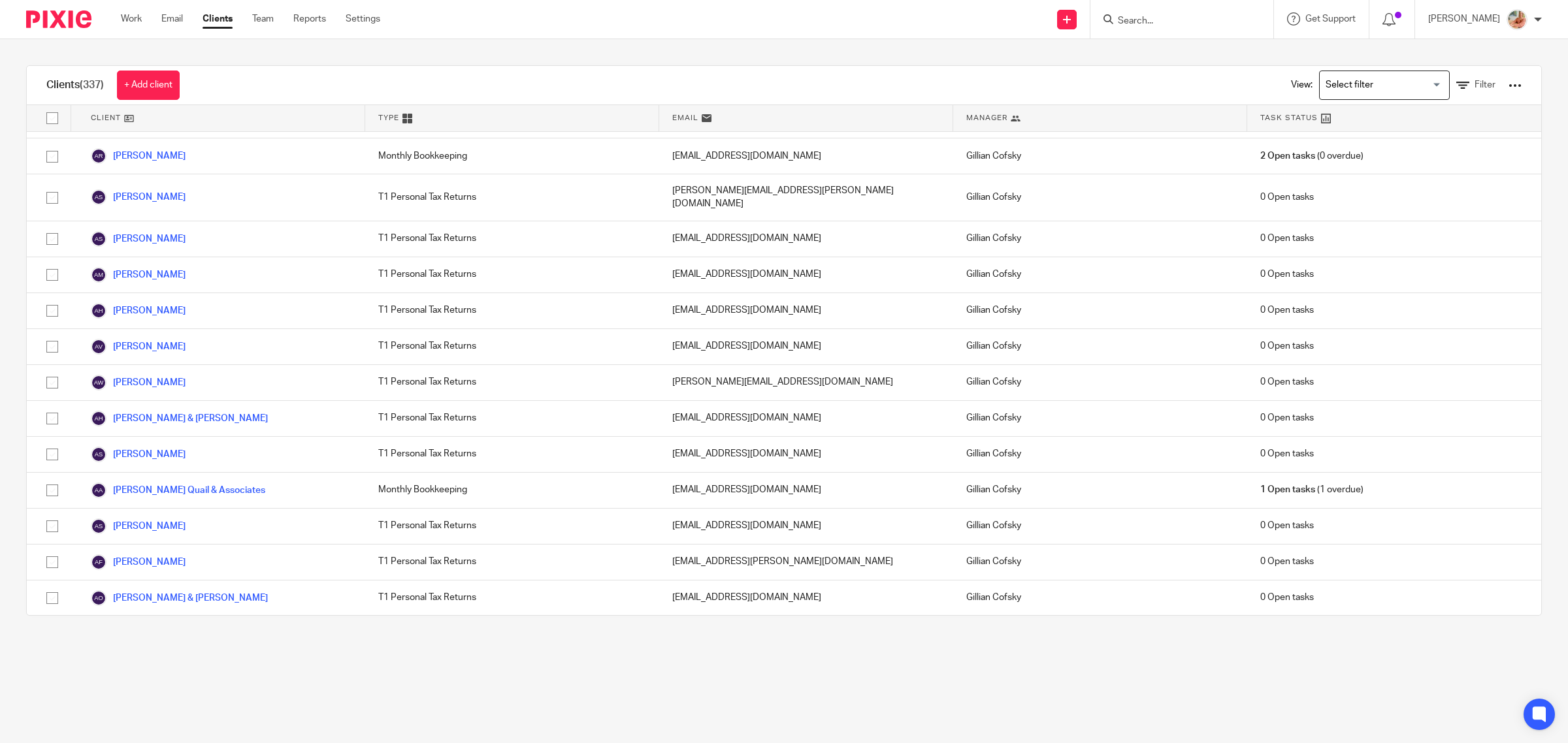
click at [1334, 85] on input "Search for option" at bounding box center [1381, 85] width 121 height 23
click at [1339, 129] on li "Payroll Clients" at bounding box center [1384, 129] width 129 height 17
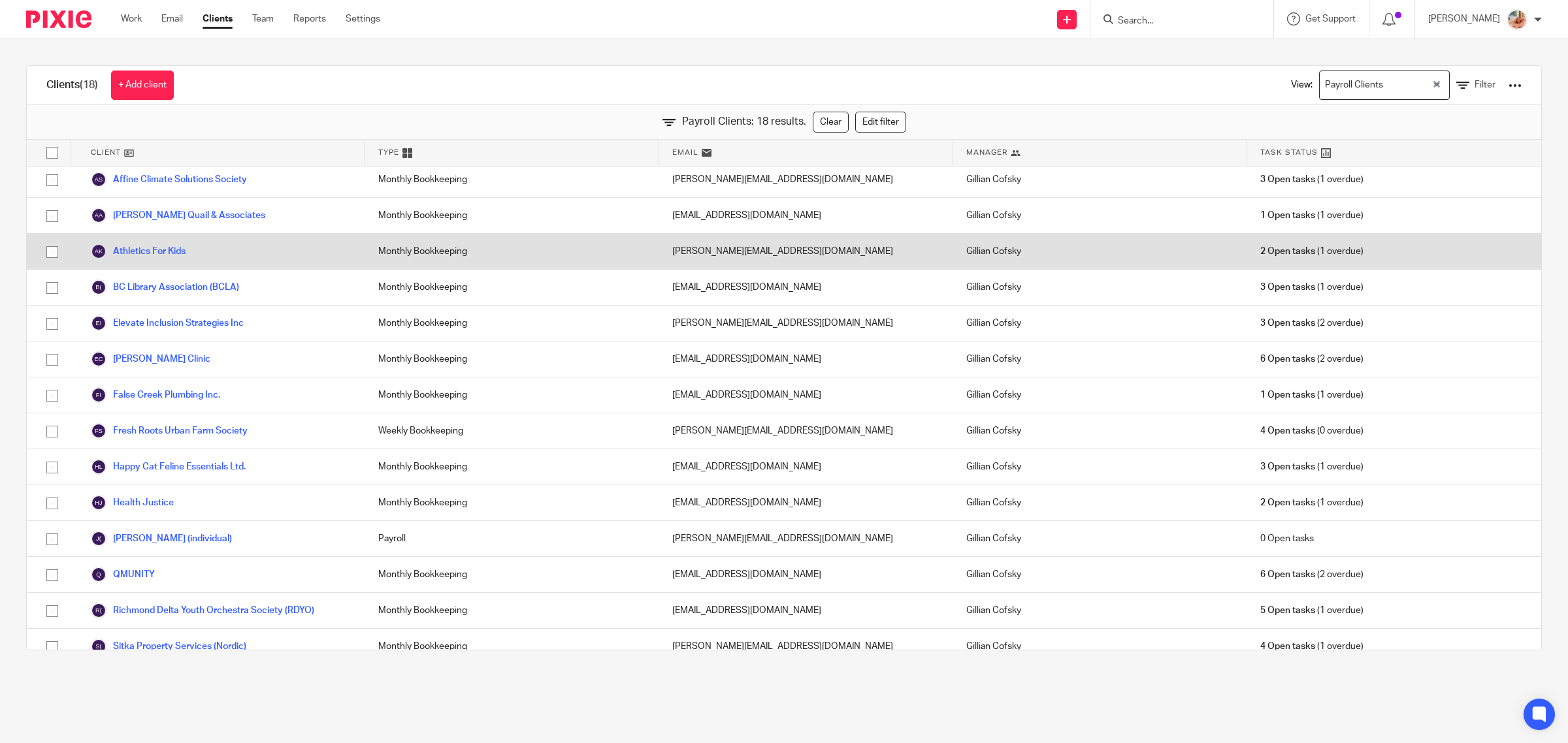
scroll to position [0, 0]
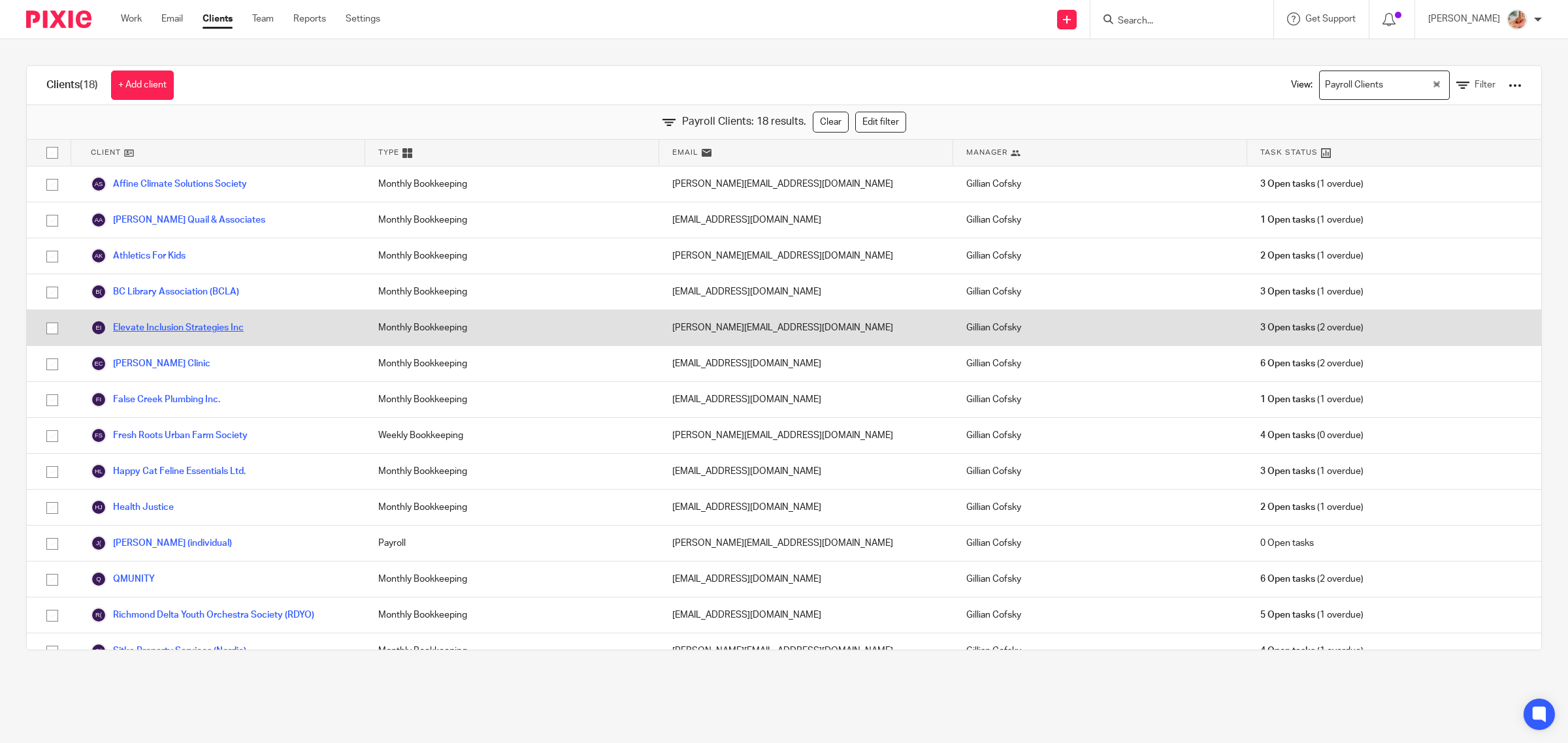
click at [151, 330] on link "Elevate Inclusion Strategies Inc" at bounding box center [167, 328] width 153 height 16
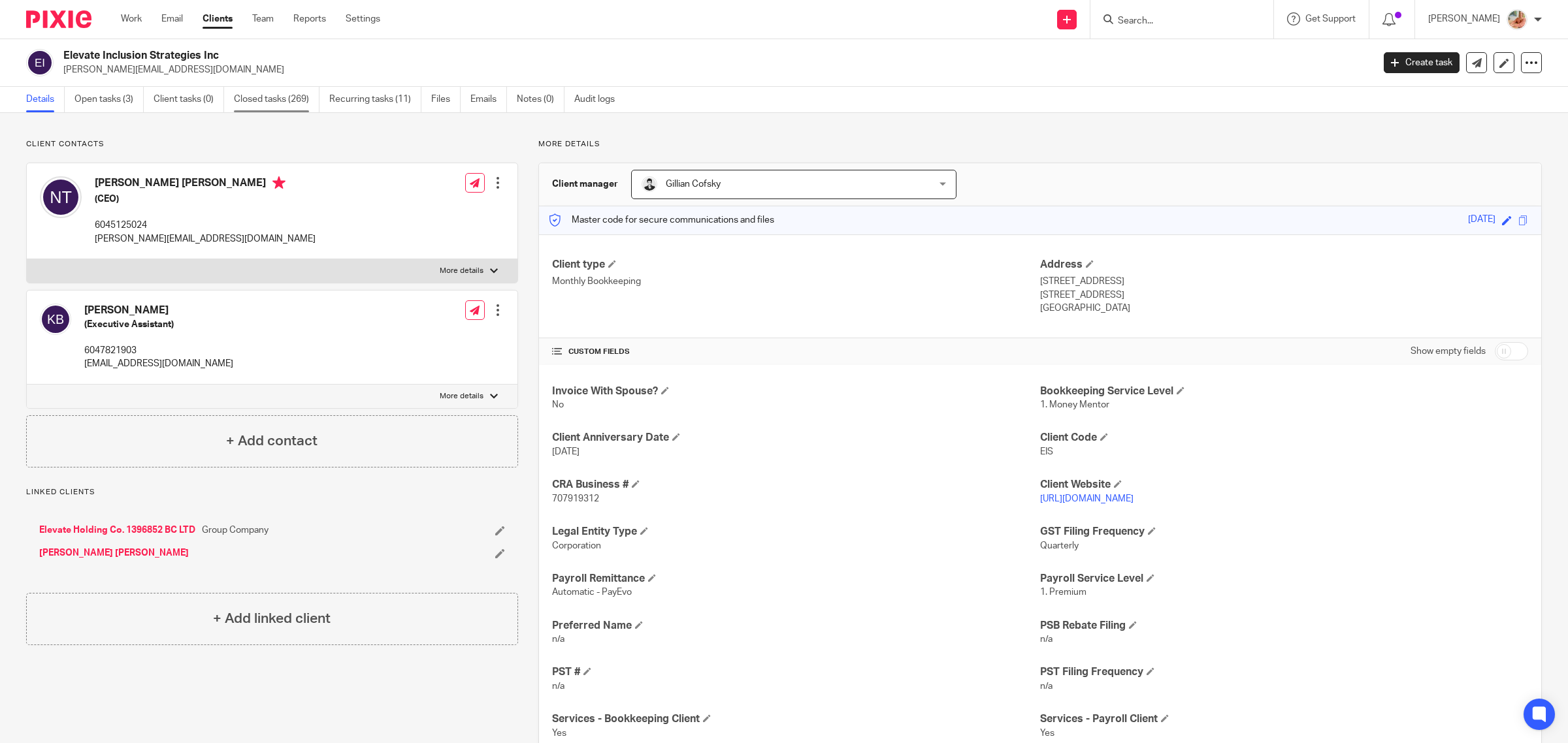
click at [280, 93] on link "Closed tasks (269)" at bounding box center [276, 99] width 85 height 25
click at [369, 100] on link "Recurring tasks (11)" at bounding box center [375, 99] width 92 height 25
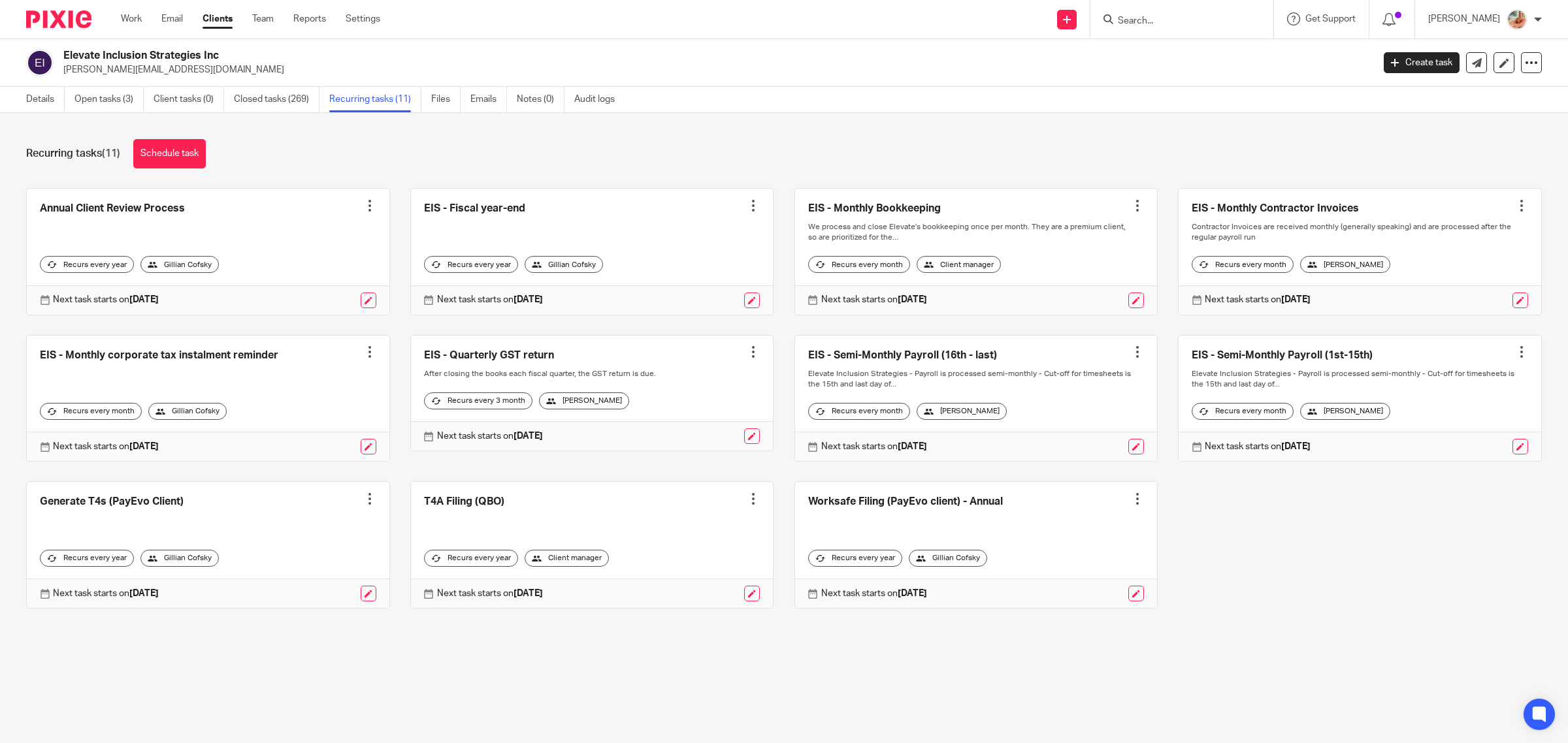
click at [1245, 369] on link at bounding box center [1360, 398] width 363 height 126
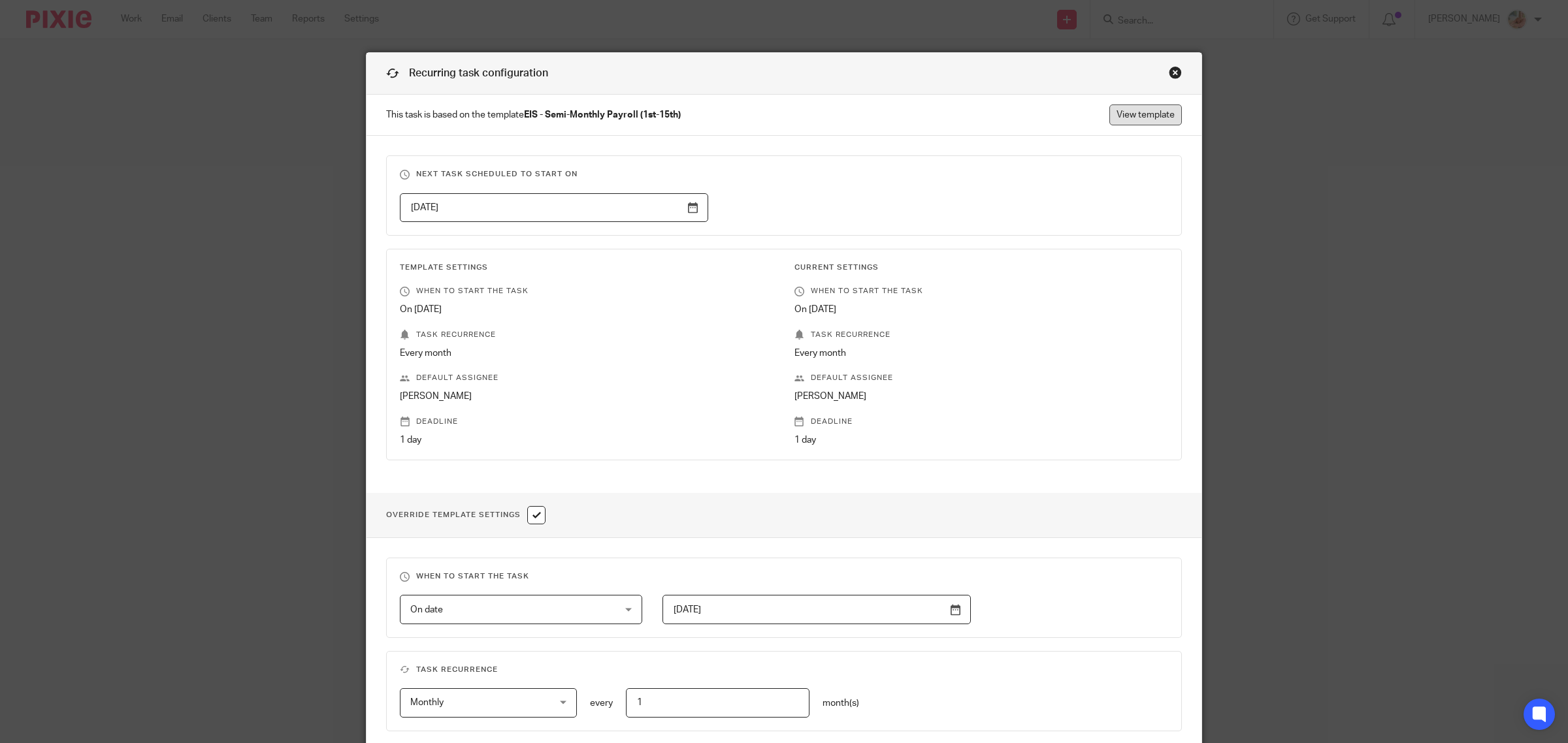
click at [1138, 121] on link "View template" at bounding box center [1145, 114] width 72 height 21
click at [1172, 71] on div "Close this dialog window" at bounding box center [1175, 72] width 13 height 13
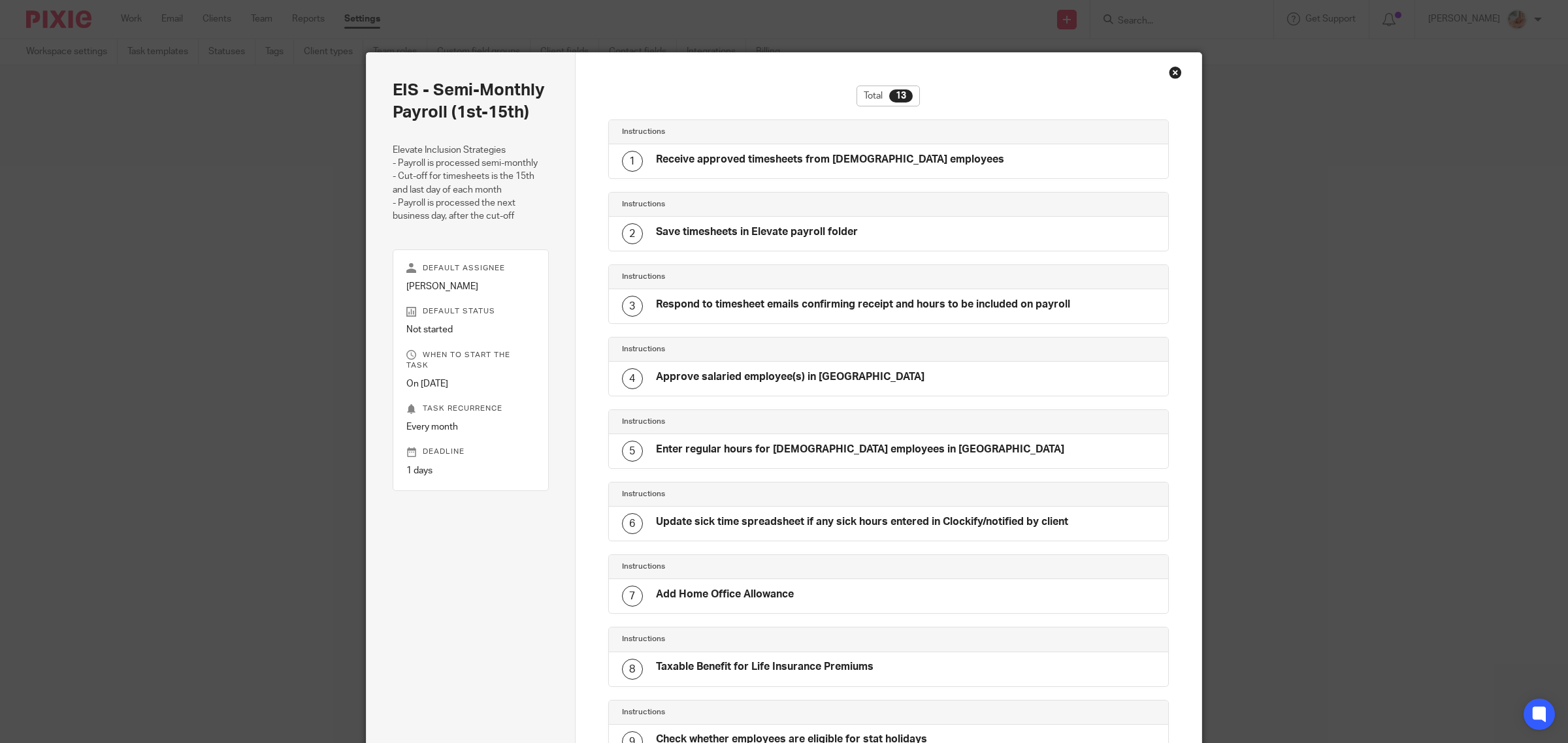
scroll to position [443, 0]
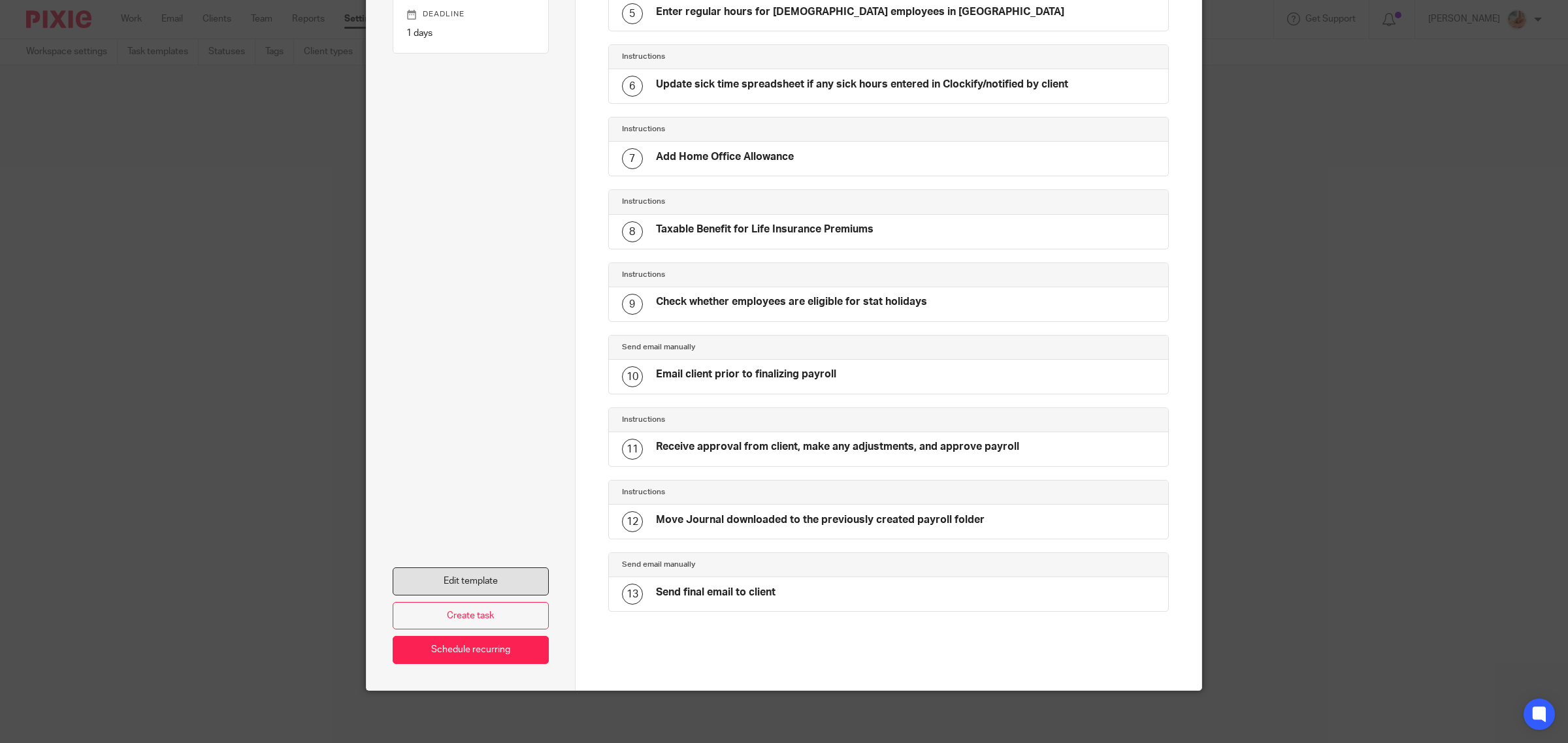
click at [493, 586] on link "Edit template" at bounding box center [470, 581] width 156 height 28
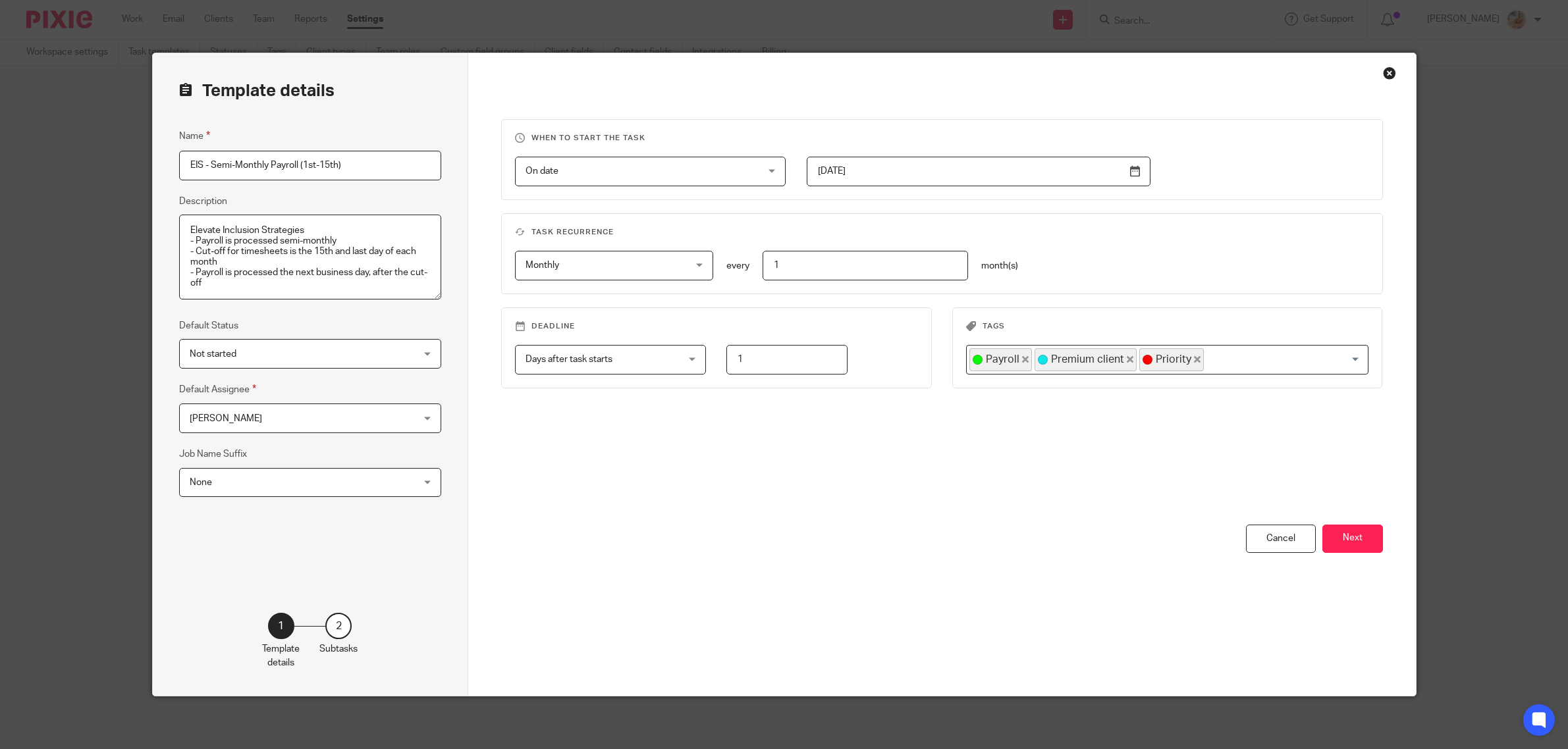
scroll to position [1, 0]
click at [1331, 550] on button "Next" at bounding box center [1352, 538] width 61 height 28
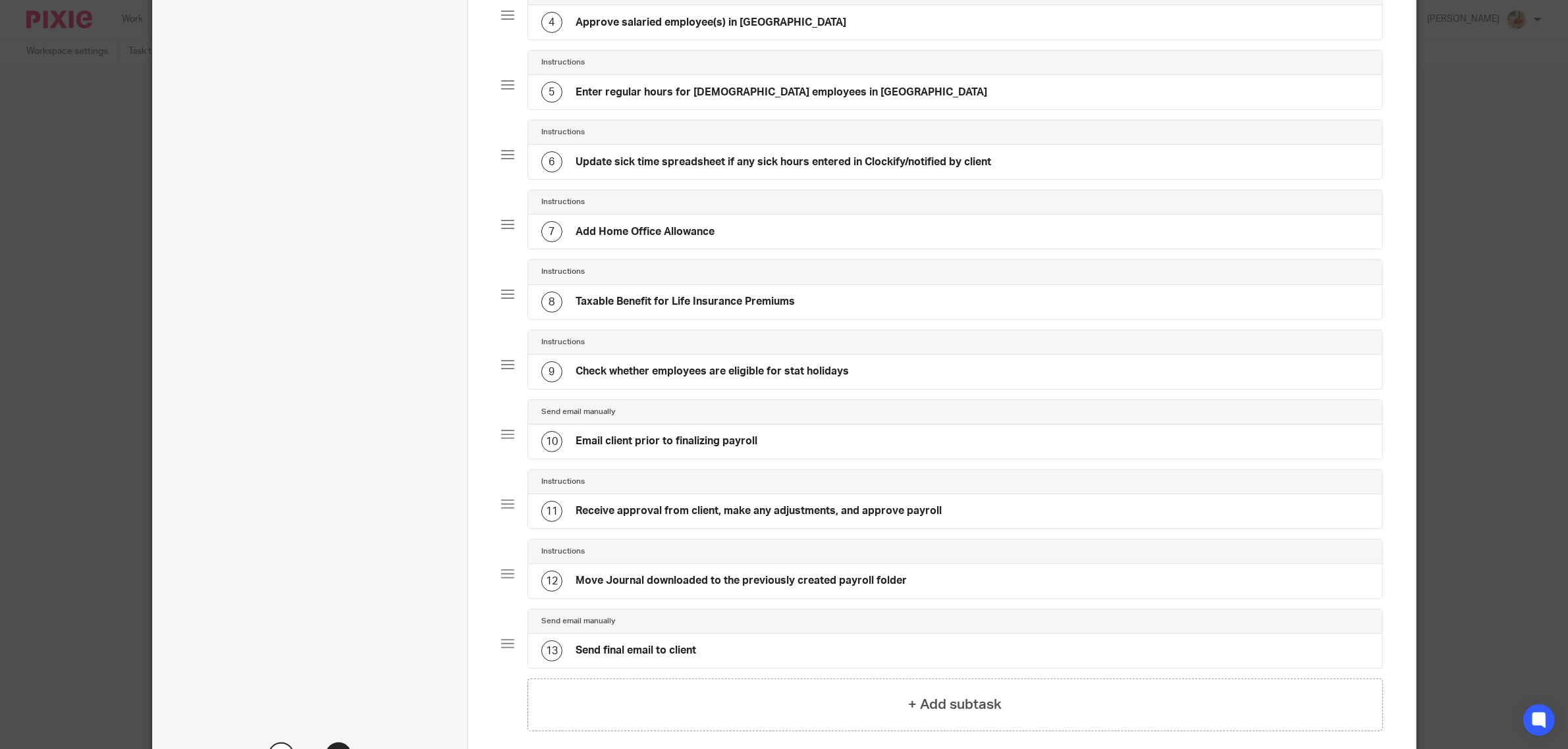
scroll to position [485, 0]
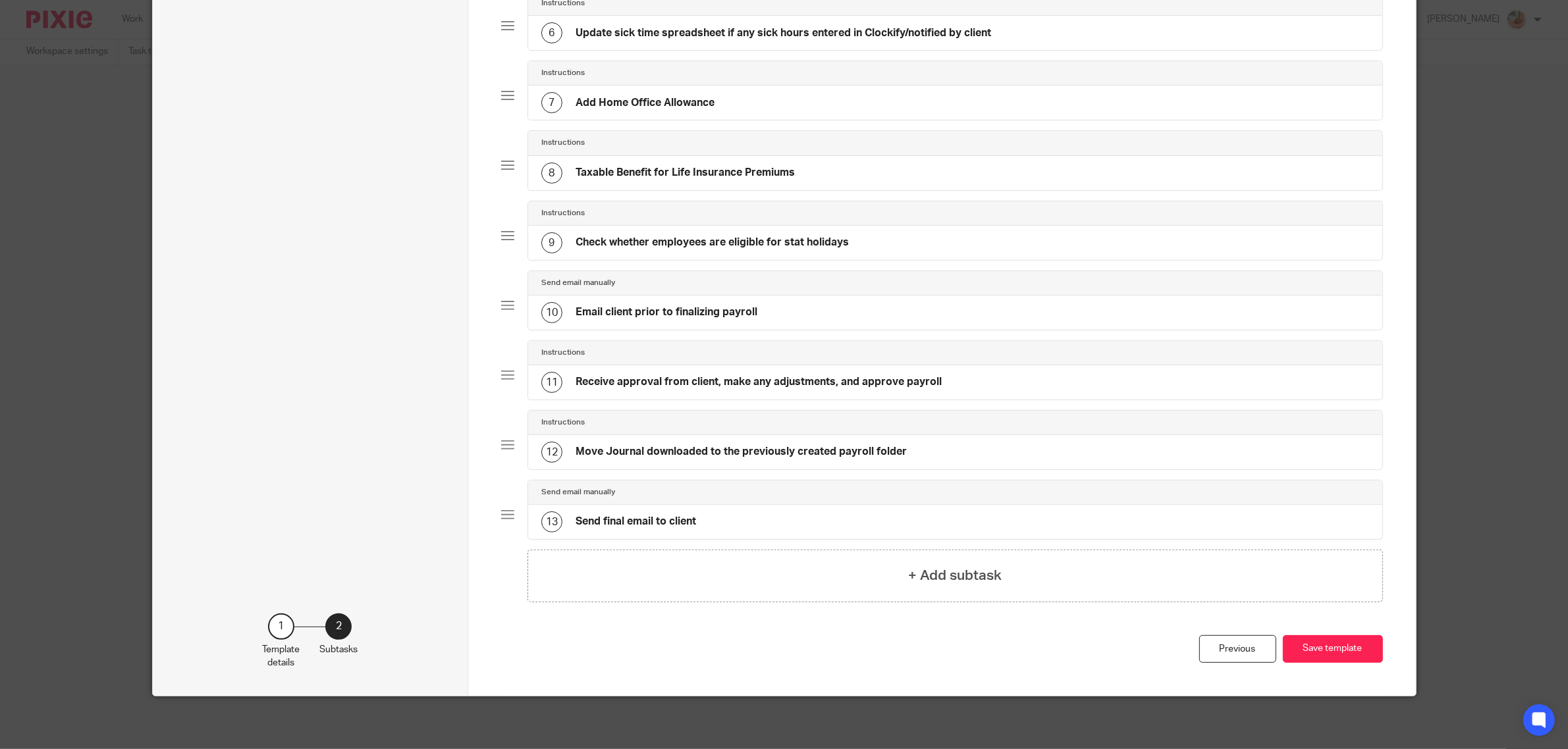
click at [754, 496] on div "Send email manually" at bounding box center [955, 492] width 828 height 11
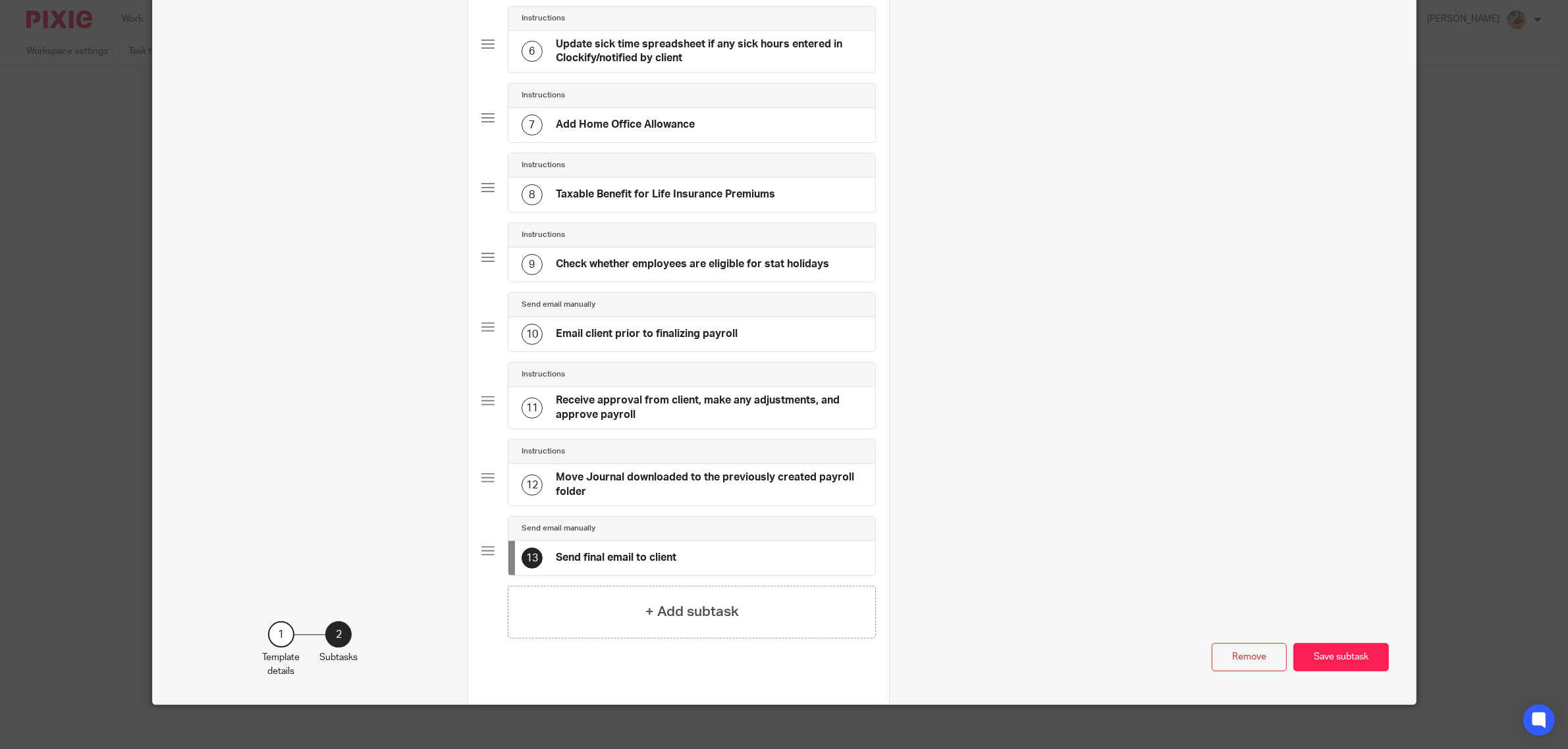
scroll to position [0, 0]
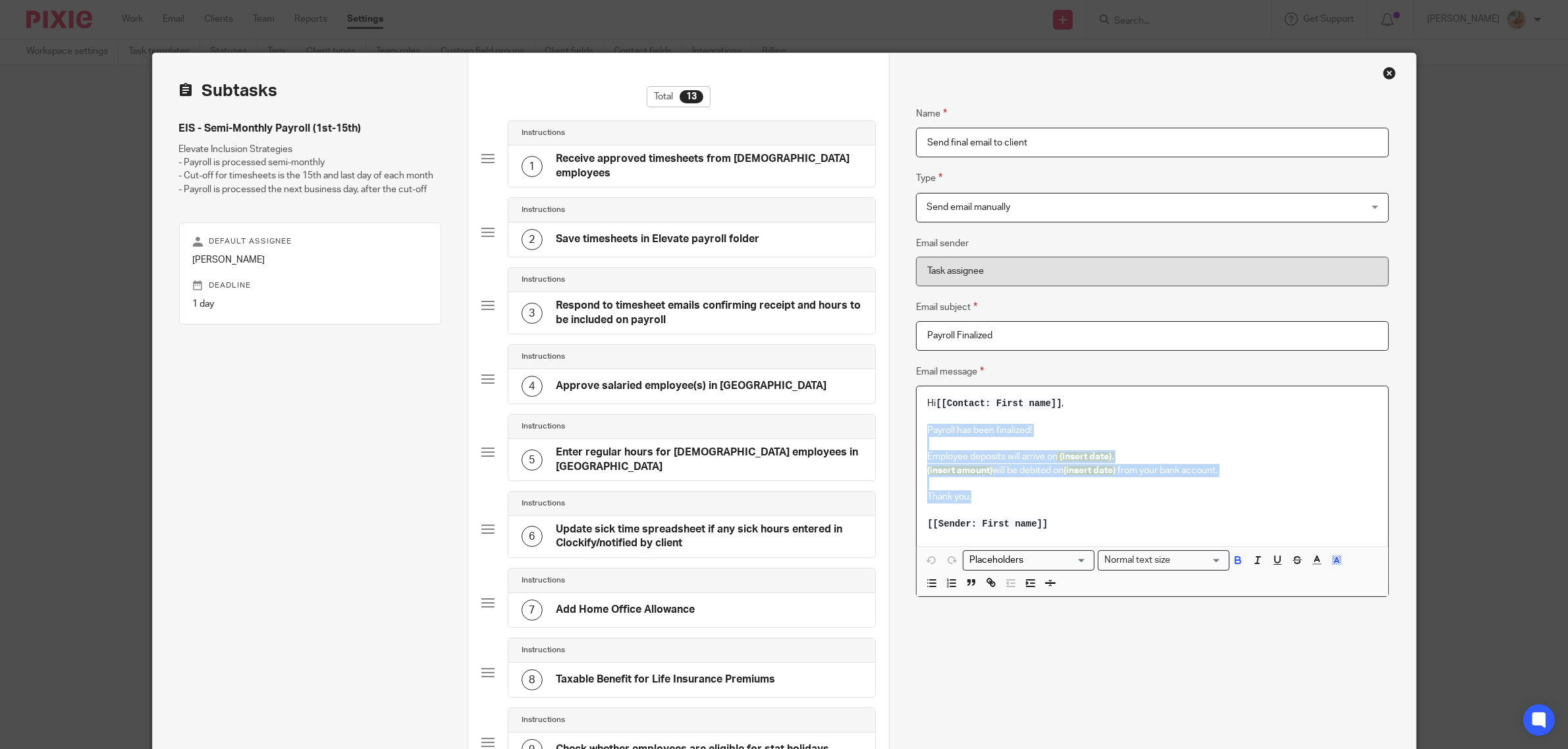
drag, startPoint x: 993, startPoint y: 501, endPoint x: 921, endPoint y: 431, distance: 100.4
click at [921, 431] on div "Hi [[Contact: First name]] , Payroll has been finalized! Employee deposits will…" at bounding box center [1152, 466] width 472 height 160
copy div "Payroll has been finalized! Employee deposits will arrive on (insert date). (in…"
drag, startPoint x: 963, startPoint y: 326, endPoint x: 889, endPoint y: 321, distance: 74.2
click at [889, 321] on div "Name Receive approved timesheets from hourly employees Type Instructions Instru…" at bounding box center [1152, 622] width 526 height 1136
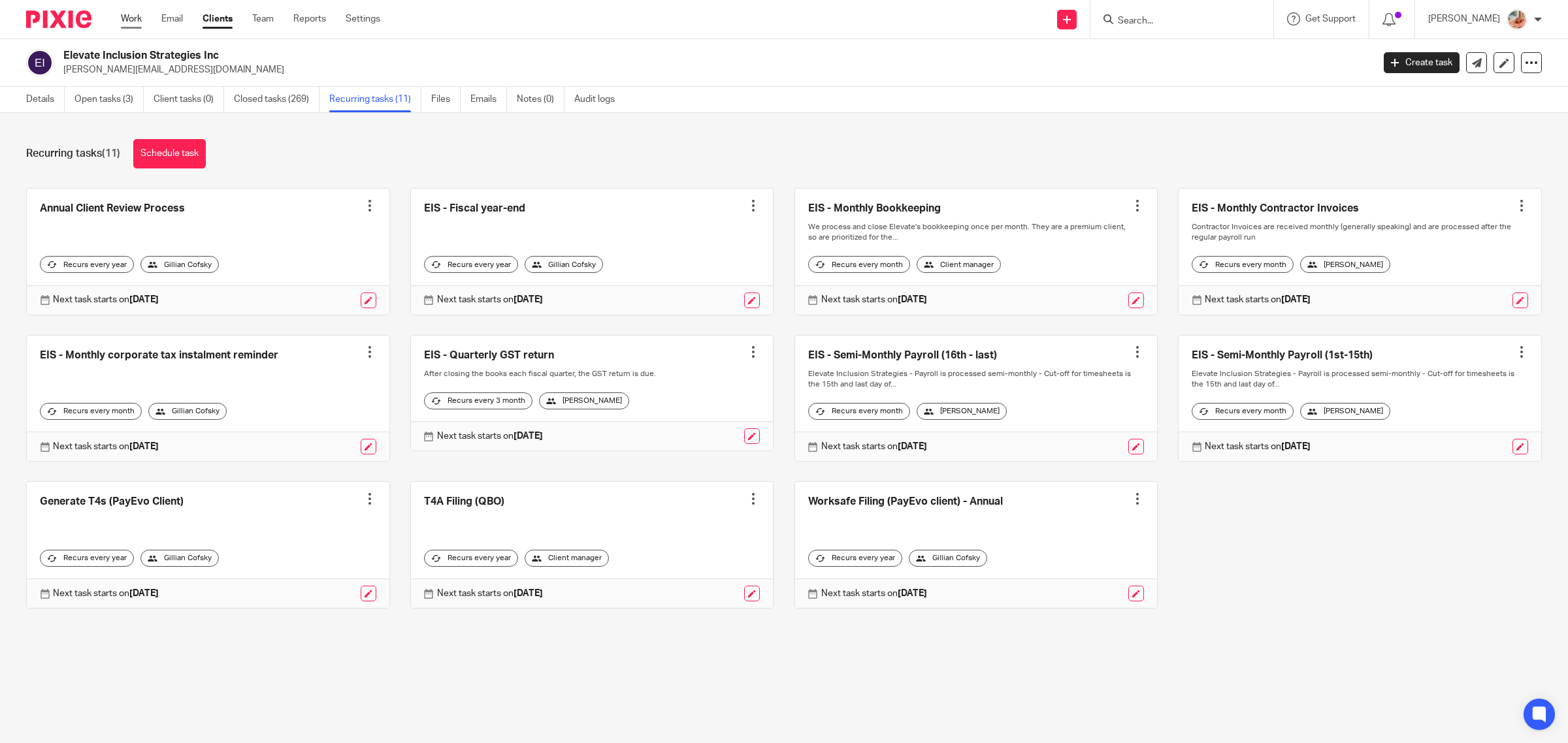
click at [122, 21] on link "Work" at bounding box center [131, 18] width 21 height 13
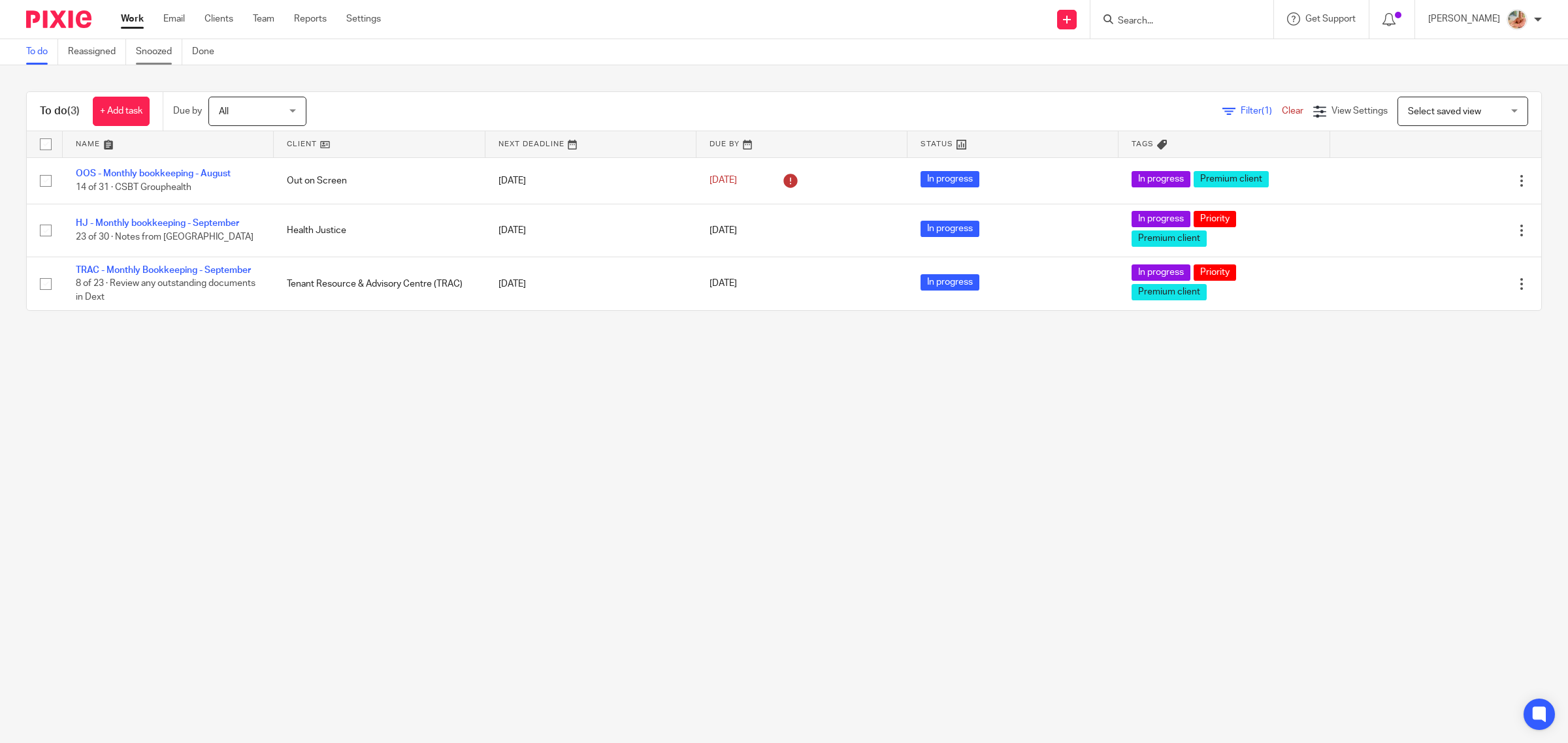
click at [164, 59] on link "Snoozed" at bounding box center [159, 52] width 46 height 25
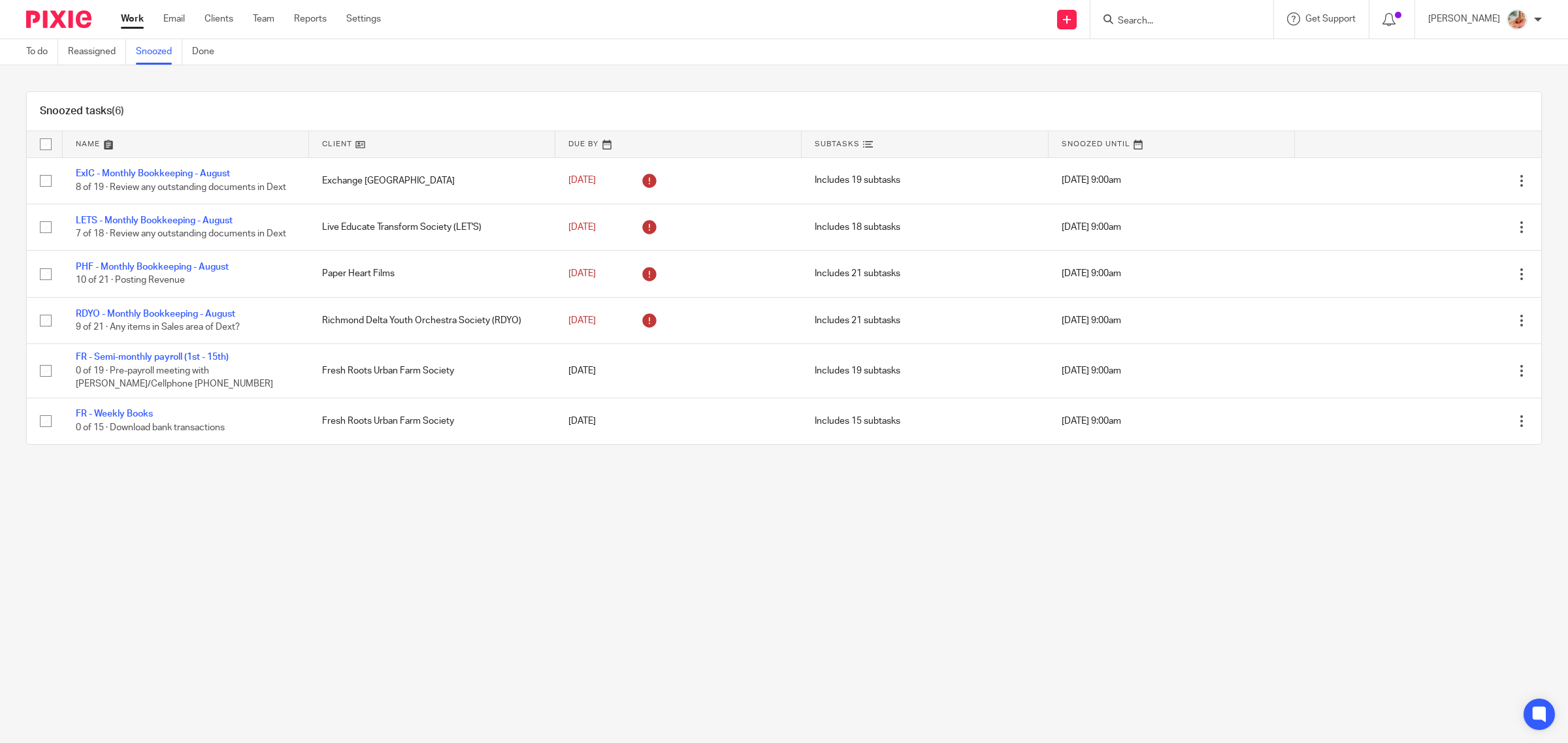
click at [134, 21] on link "Work" at bounding box center [132, 18] width 23 height 13
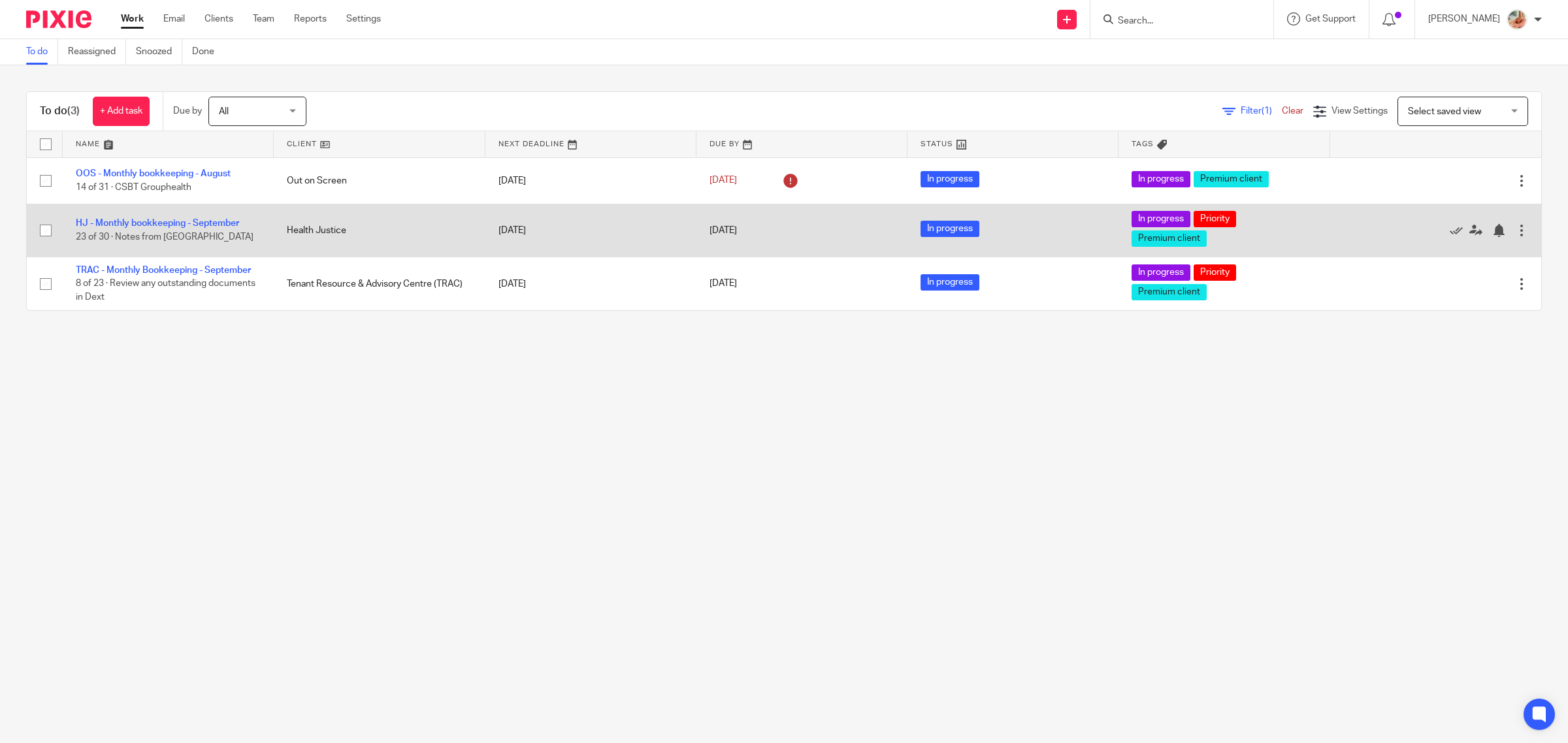
drag, startPoint x: 134, startPoint y: 224, endPoint x: 306, endPoint y: 250, distance: 174.0
click at [134, 224] on link "HJ - Monthly bookkeeping - September" at bounding box center [157, 224] width 164 height 9
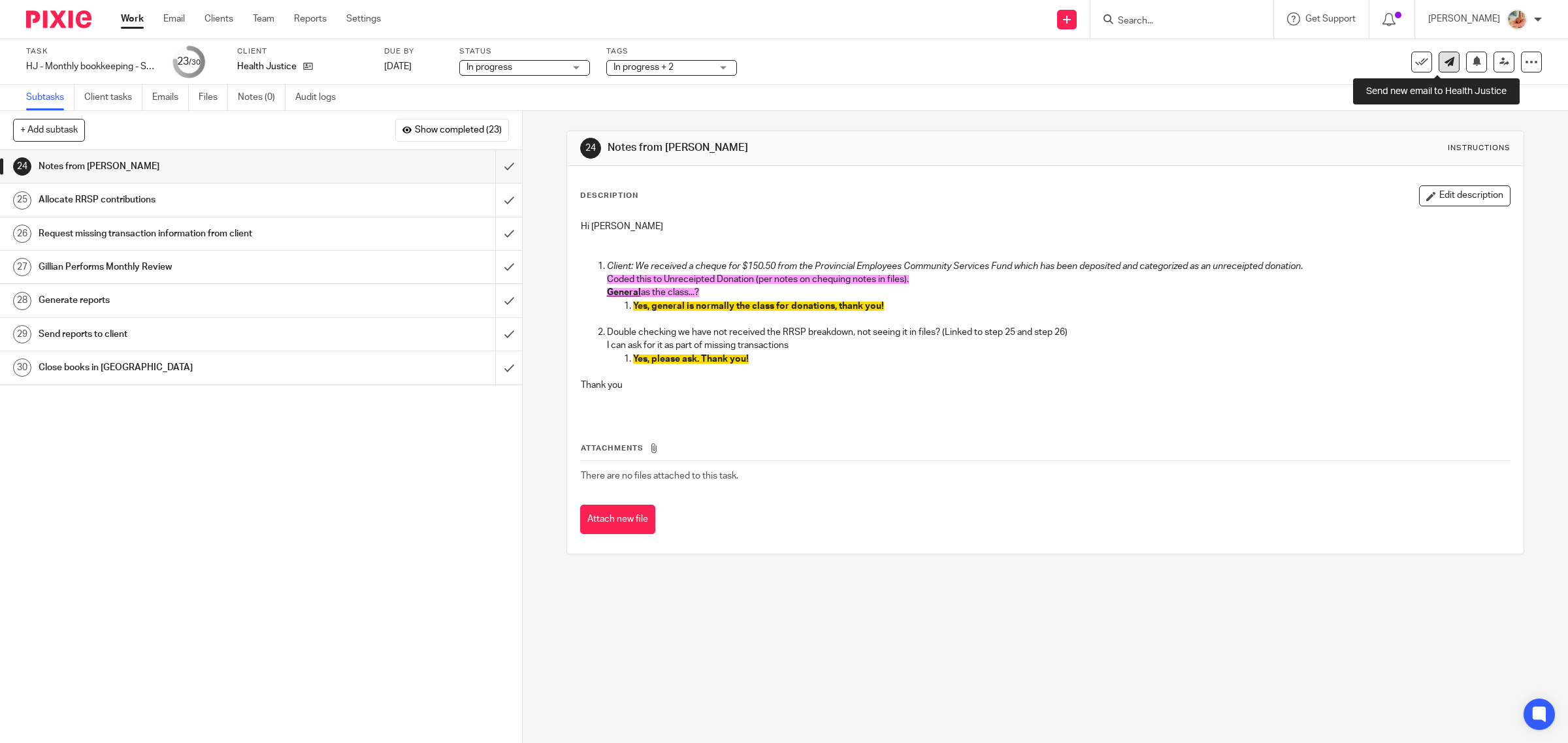
click at [1439, 65] on link at bounding box center [1449, 62] width 21 height 21
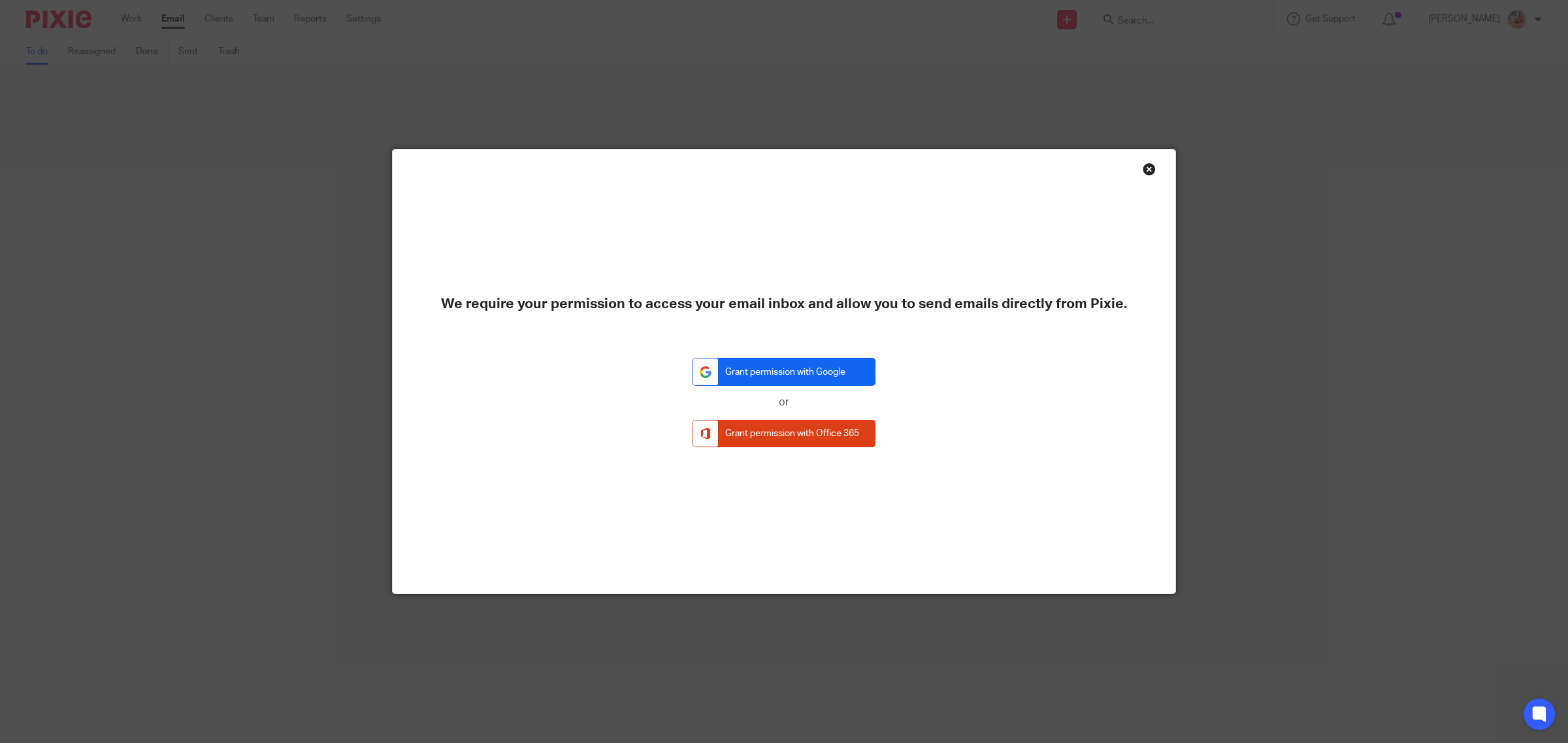
click at [787, 369] on link "Grant permission with Google" at bounding box center [784, 372] width 183 height 28
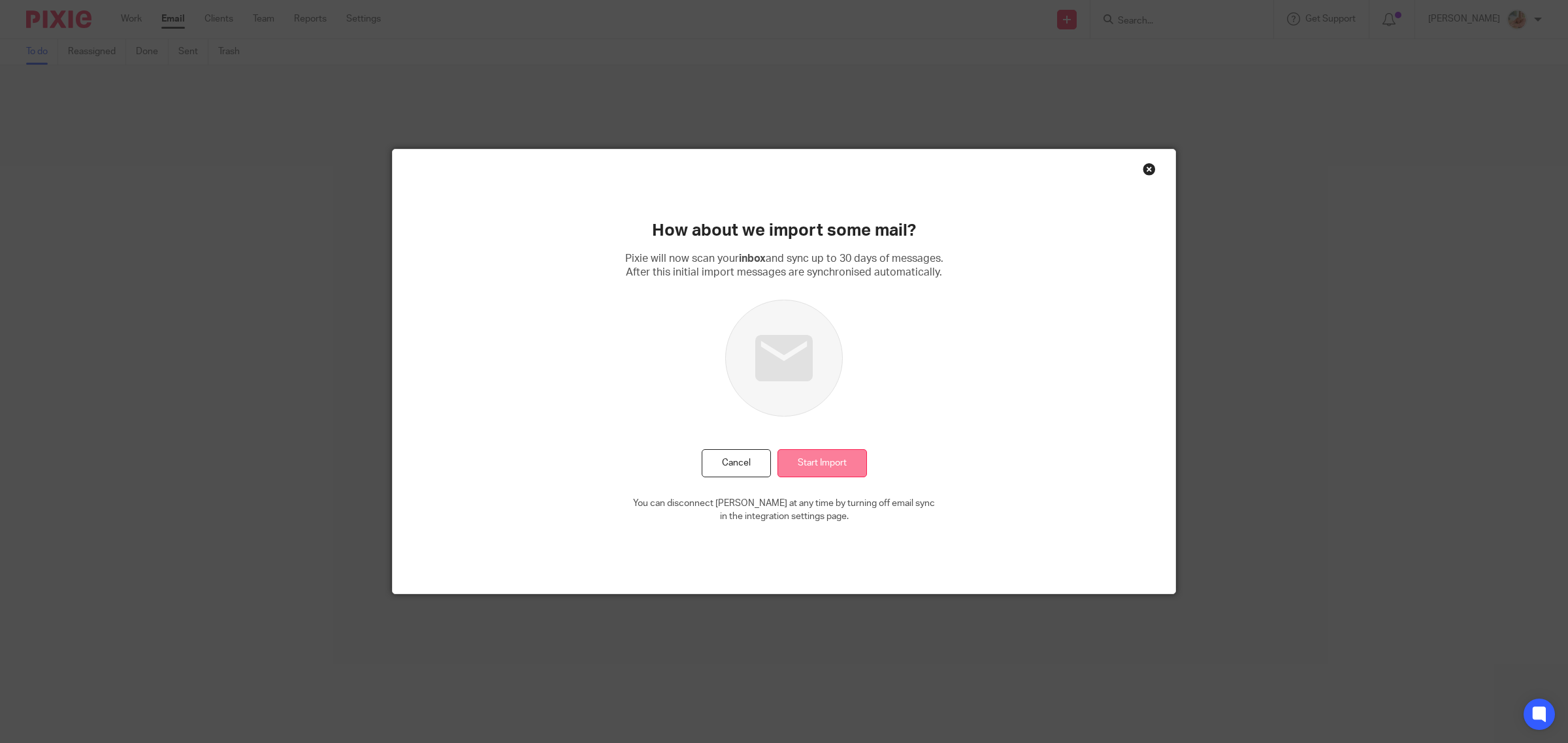
click at [844, 462] on input "Start Import" at bounding box center [822, 463] width 90 height 28
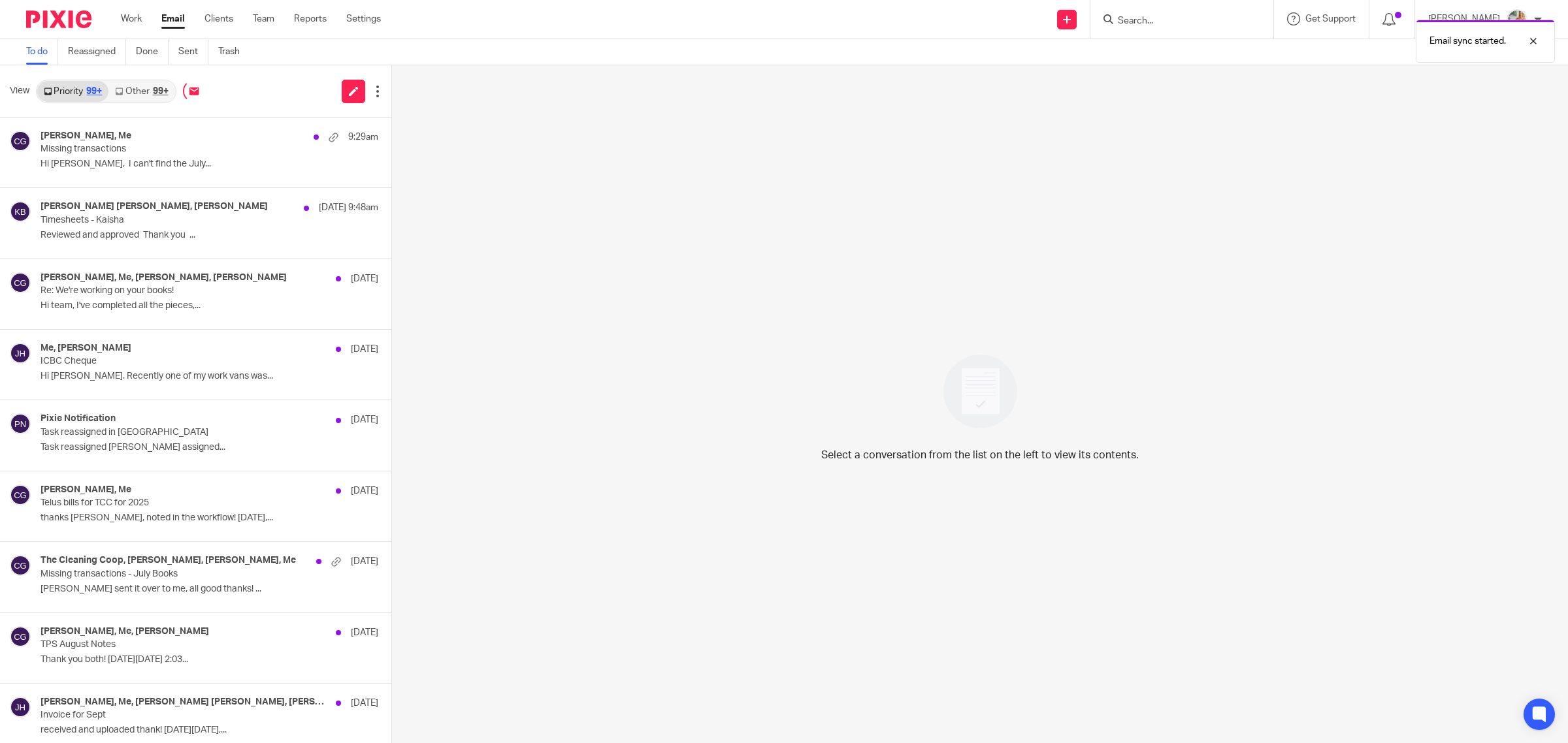
drag, startPoint x: 137, startPoint y: 23, endPoint x: 145, endPoint y: 21, distance: 8.2
click at [137, 21] on link "Work" at bounding box center [131, 18] width 21 height 13
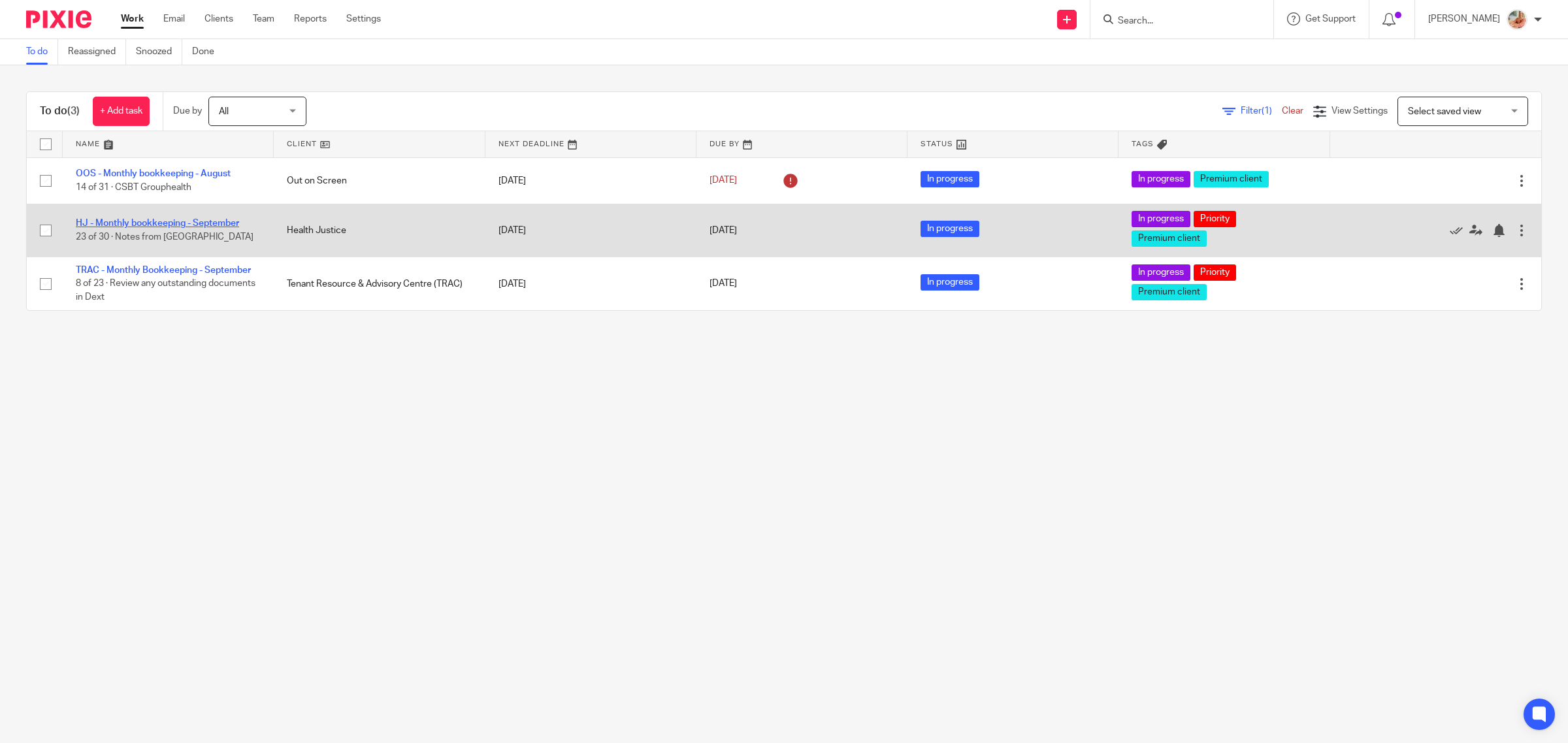
click at [141, 223] on link "HJ - Monthly bookkeeping - September" at bounding box center [157, 224] width 164 height 9
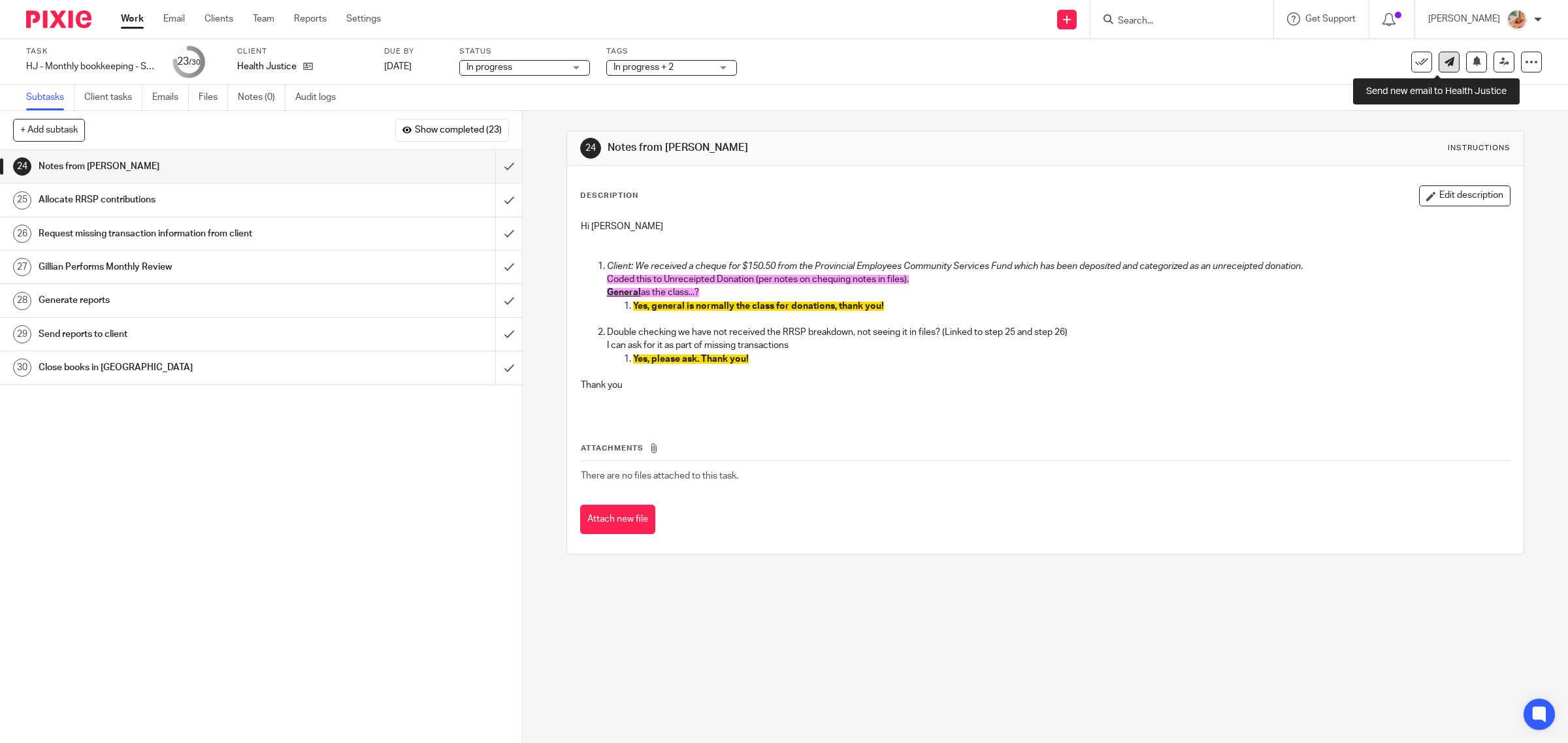
click at [1439, 66] on link at bounding box center [1449, 62] width 21 height 21
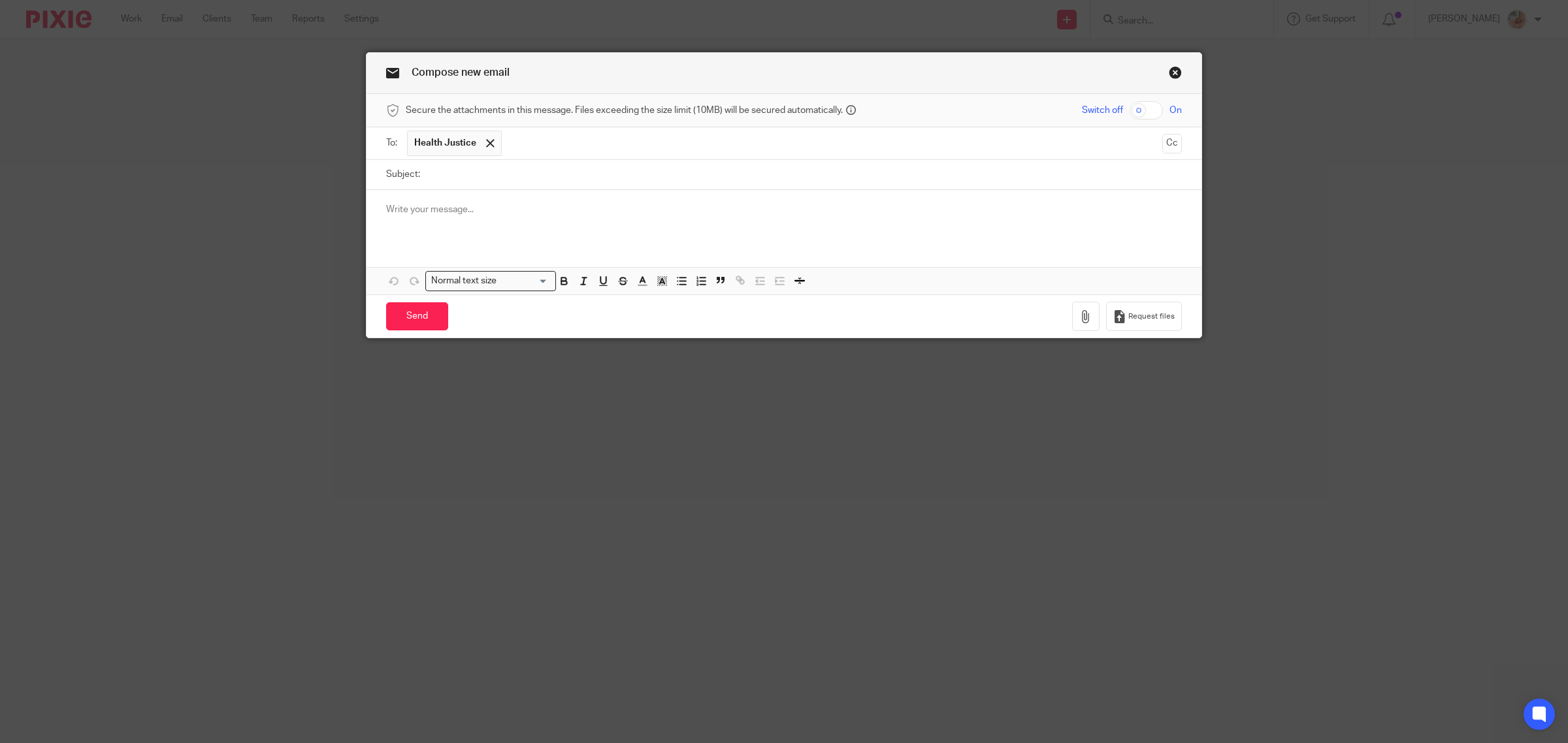
click at [511, 139] on input "text" at bounding box center [832, 143] width 648 height 25
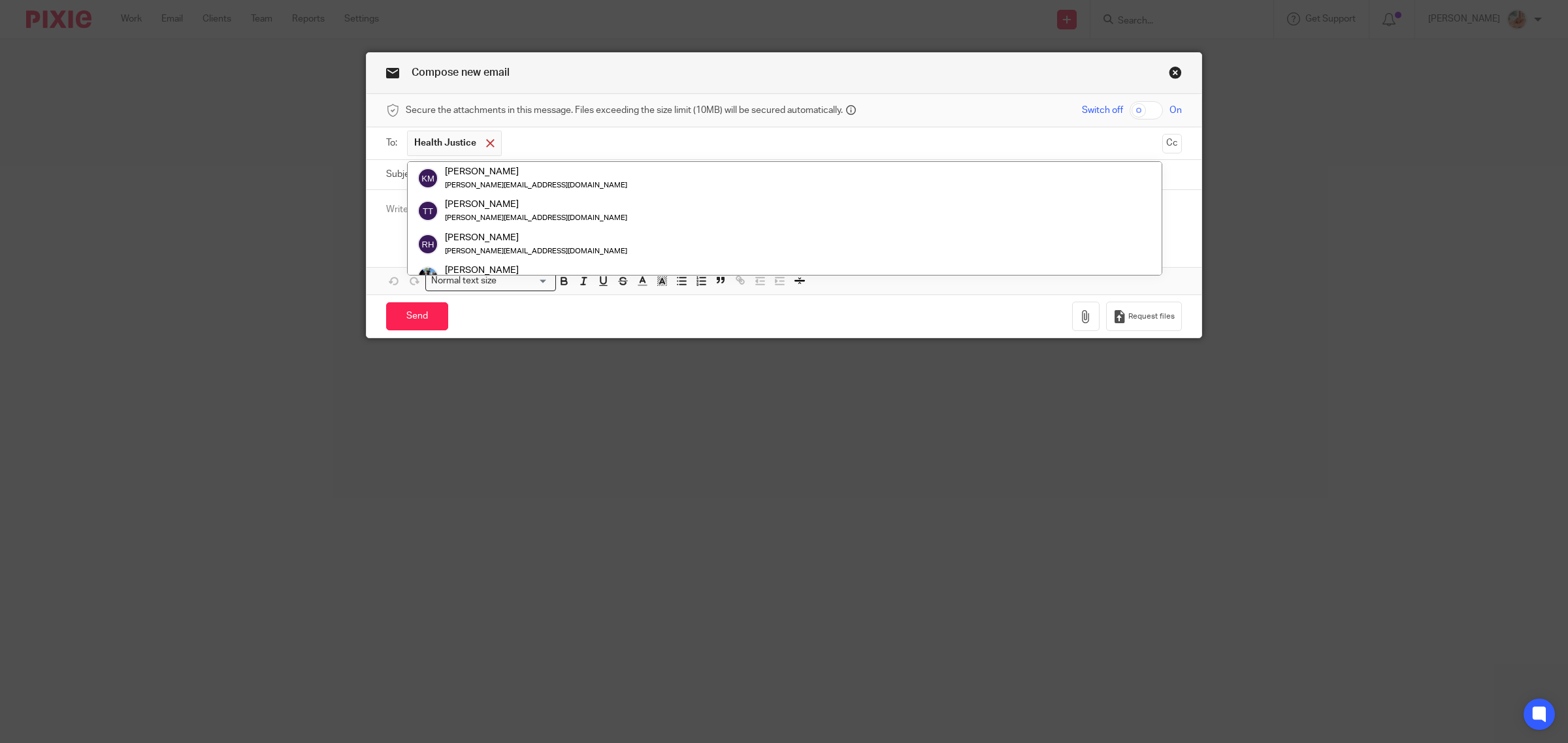
click at [488, 135] on div at bounding box center [491, 144] width 15 height 20
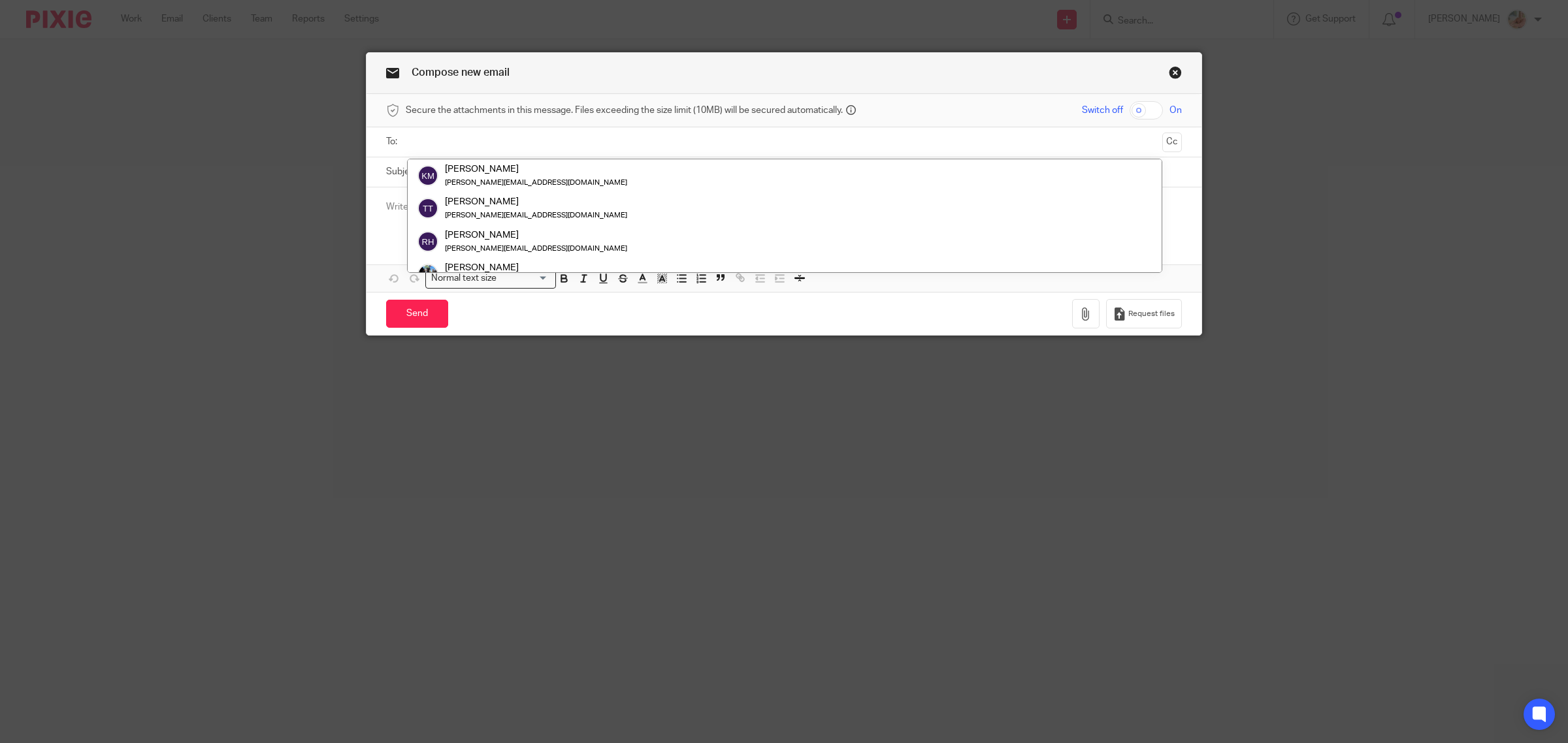
click at [505, 138] on input "text" at bounding box center [783, 142] width 746 height 15
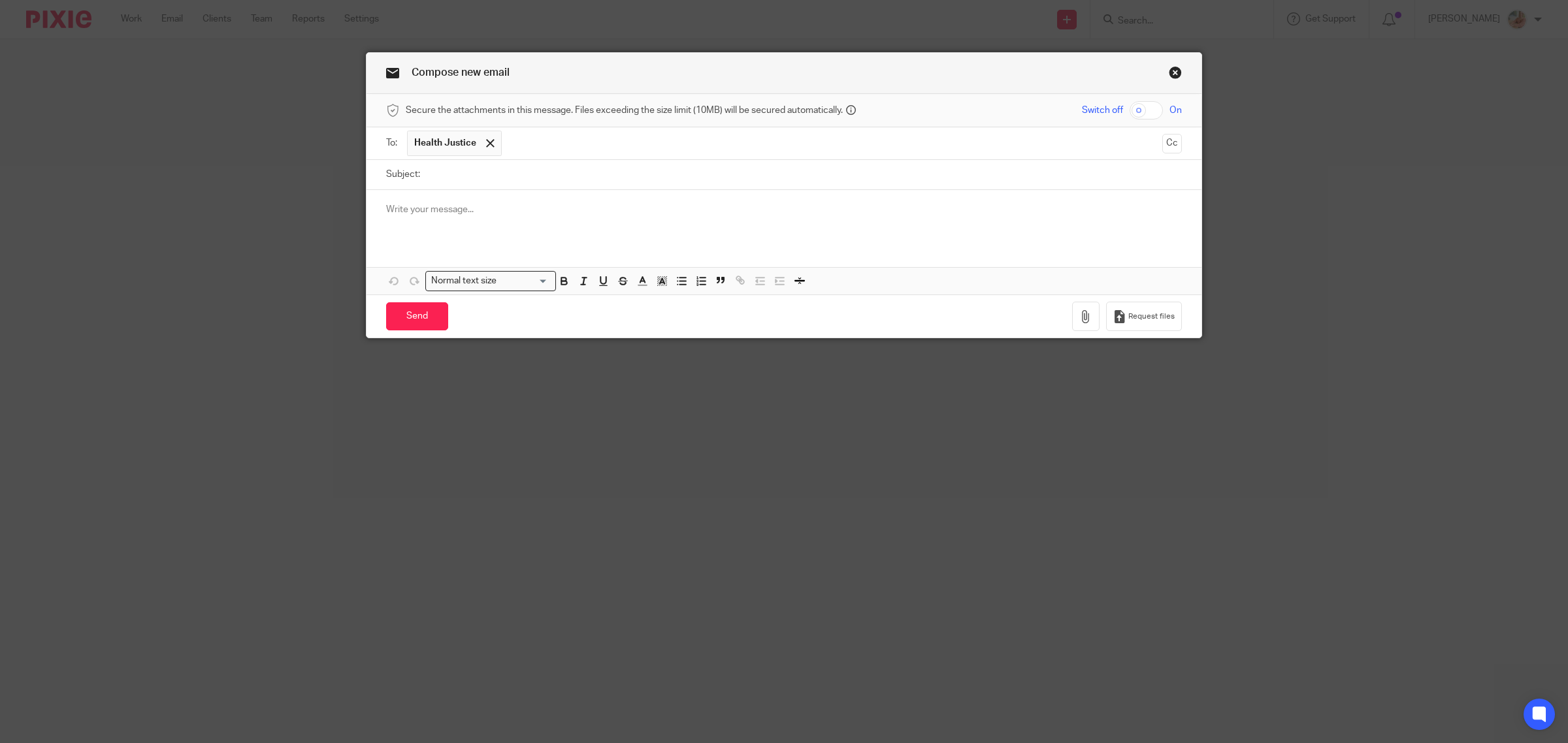
click at [564, 151] on input "text" at bounding box center [832, 143] width 648 height 25
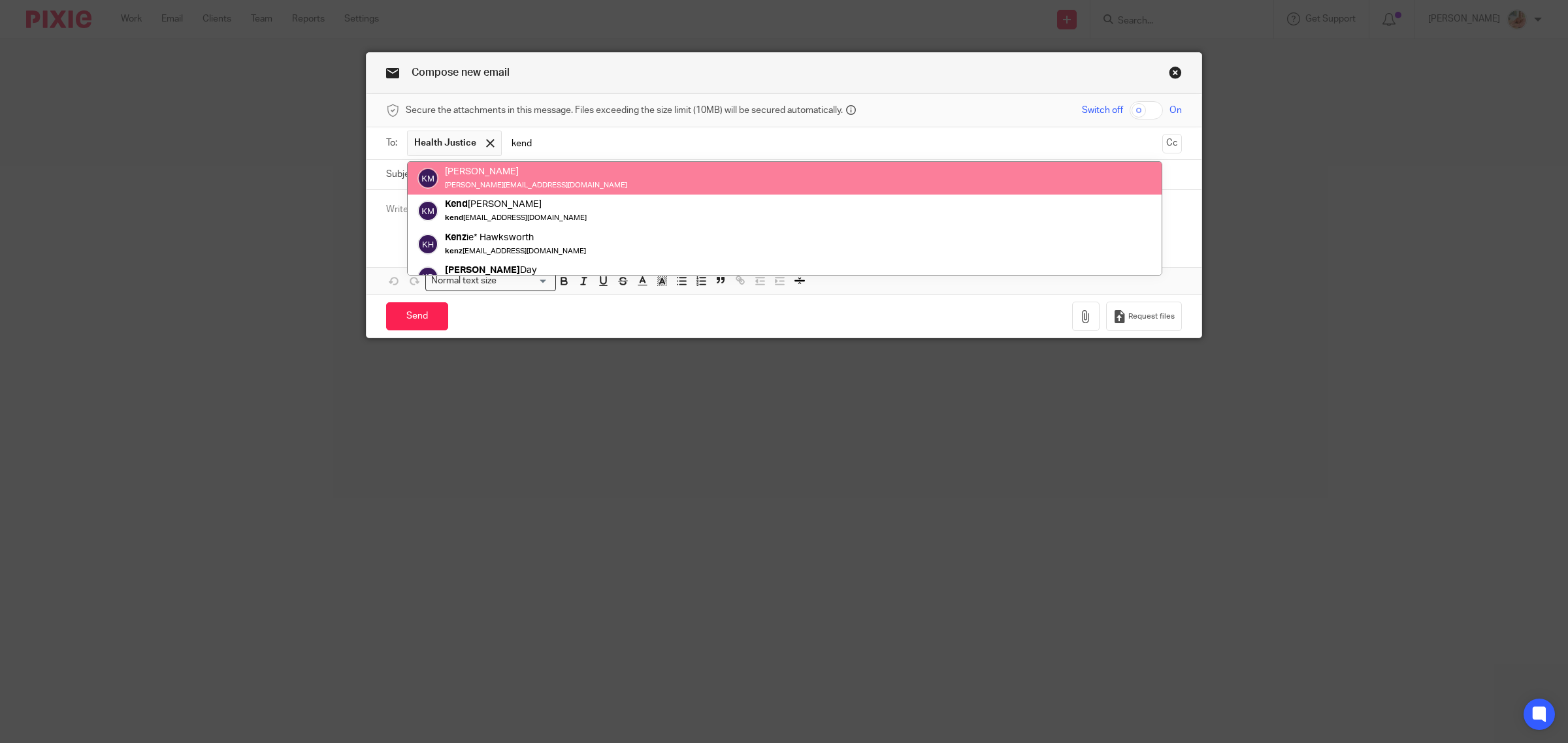
type input "kend"
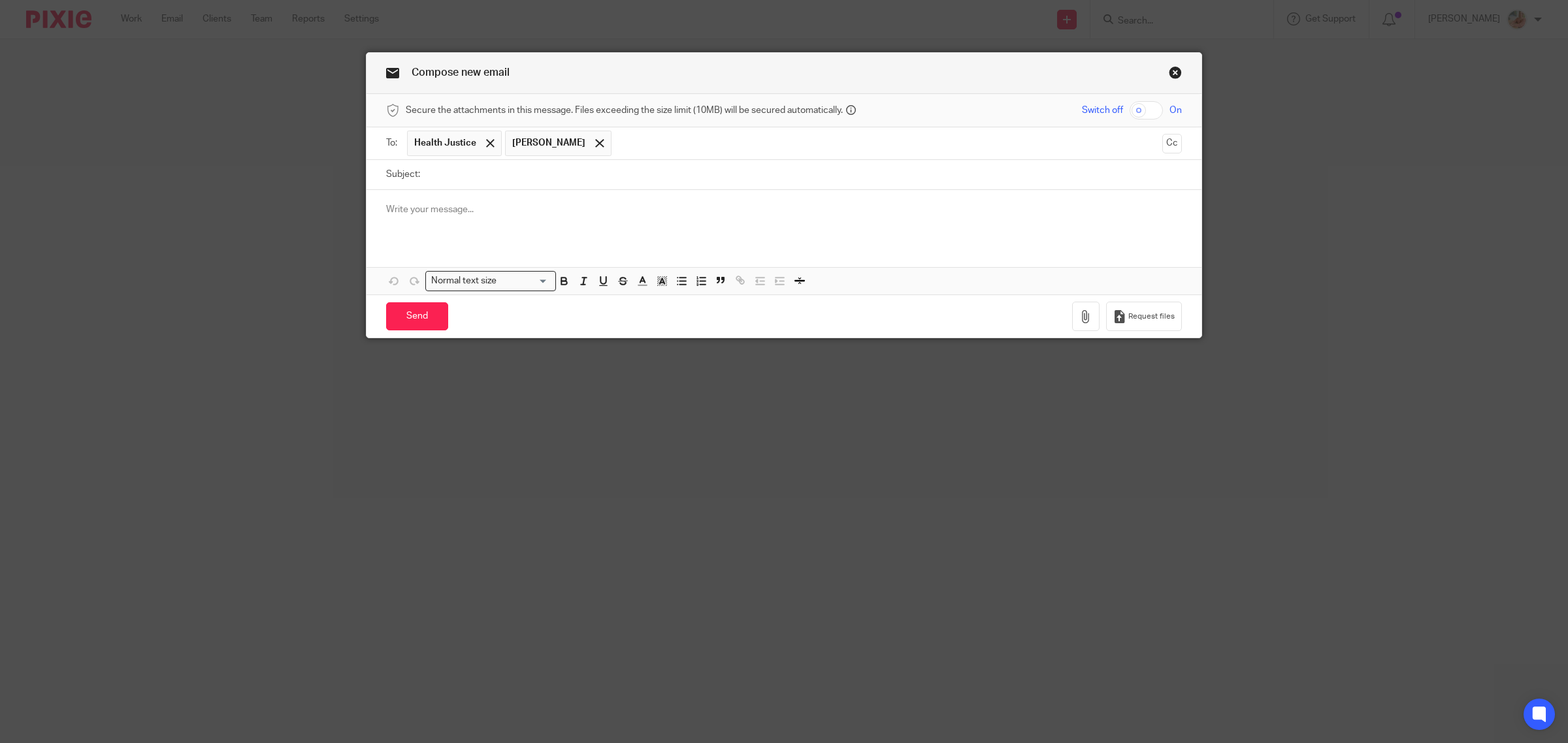
click at [618, 145] on input "text" at bounding box center [887, 143] width 539 height 25
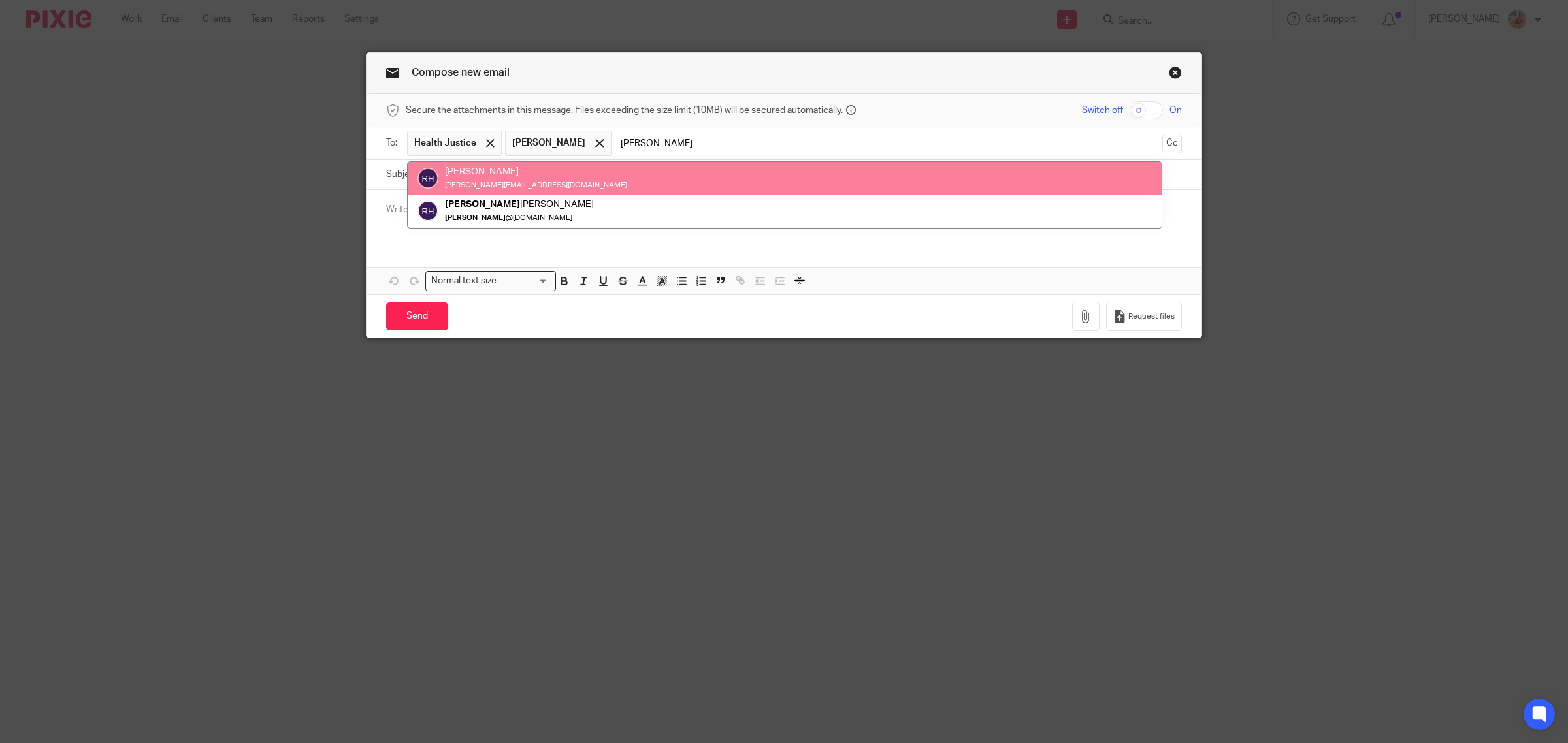
type input "rory"
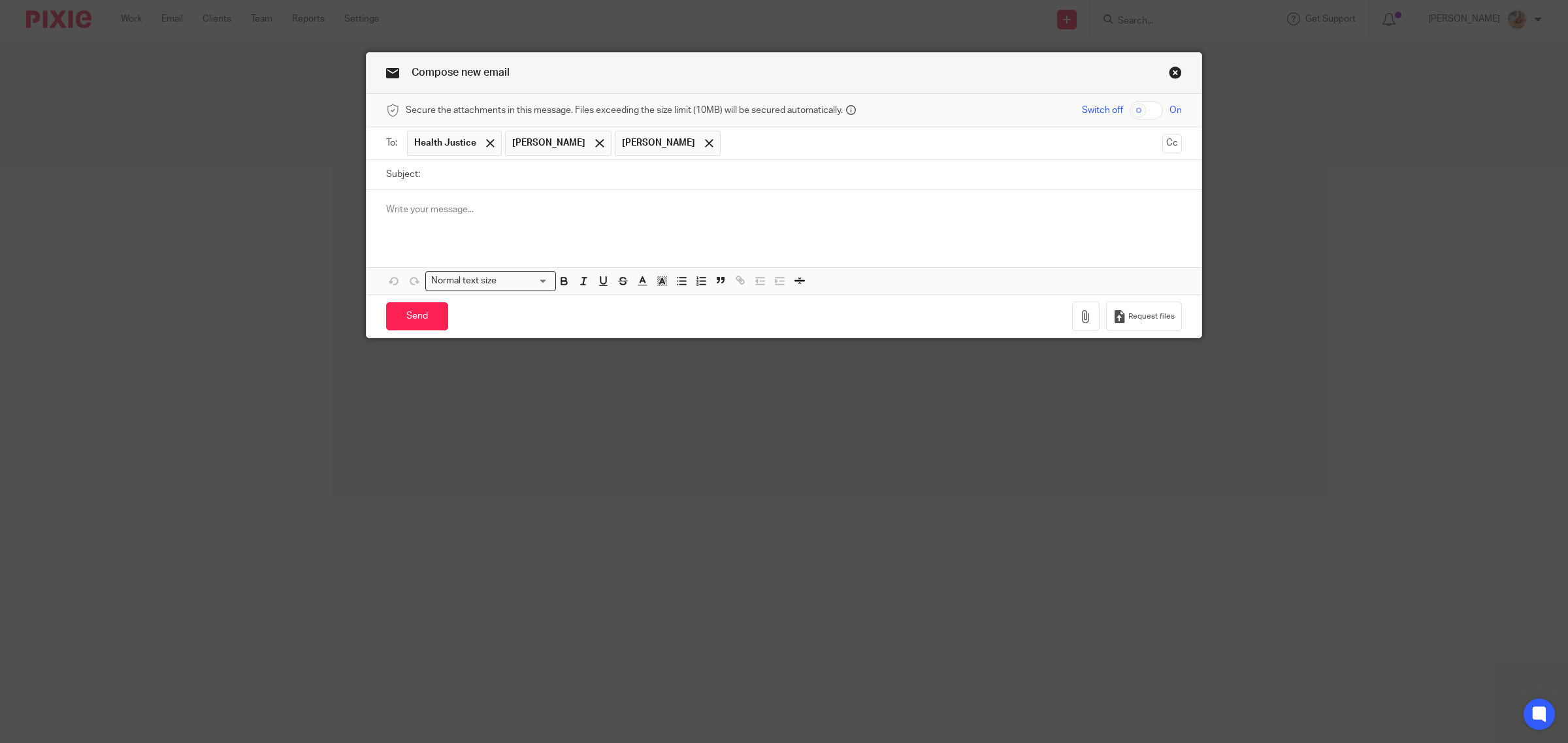
click at [441, 209] on p at bounding box center [784, 209] width 796 height 13
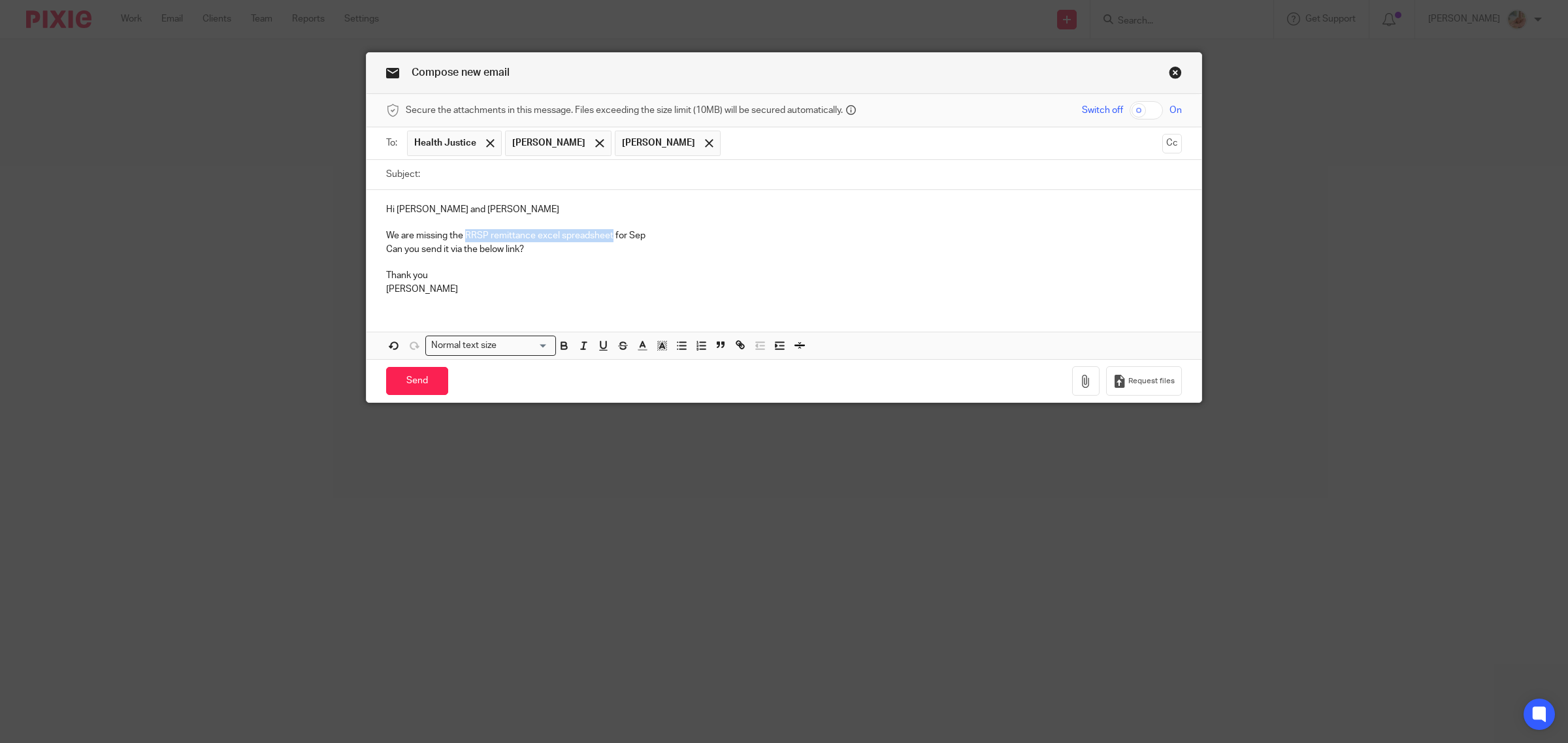
drag, startPoint x: 460, startPoint y: 240, endPoint x: 606, endPoint y: 240, distance: 146.0
click at [606, 240] on p "We are missing the RRSP remittance excel spreadsheet for Sep" at bounding box center [784, 235] width 796 height 13
copy p "RRSP remittance excel spreadsheet"
click at [472, 178] on input "Subject:" at bounding box center [804, 174] width 755 height 30
paste input "RRSP remittance excel spreadsheet"
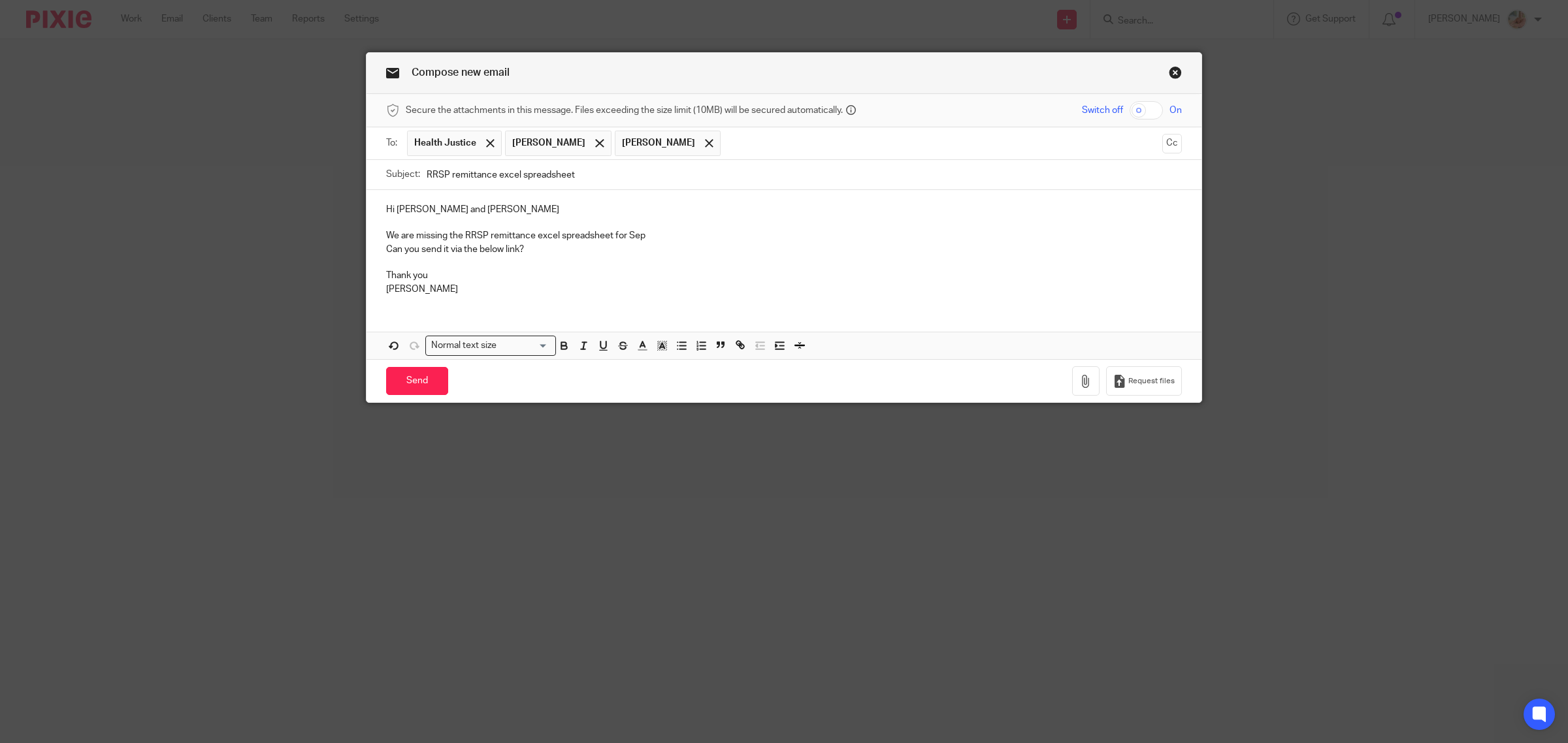
type input "RRSP remittance excel spreadsheet"
click at [553, 252] on p "Can you send it via the below link?" at bounding box center [784, 249] width 796 height 13
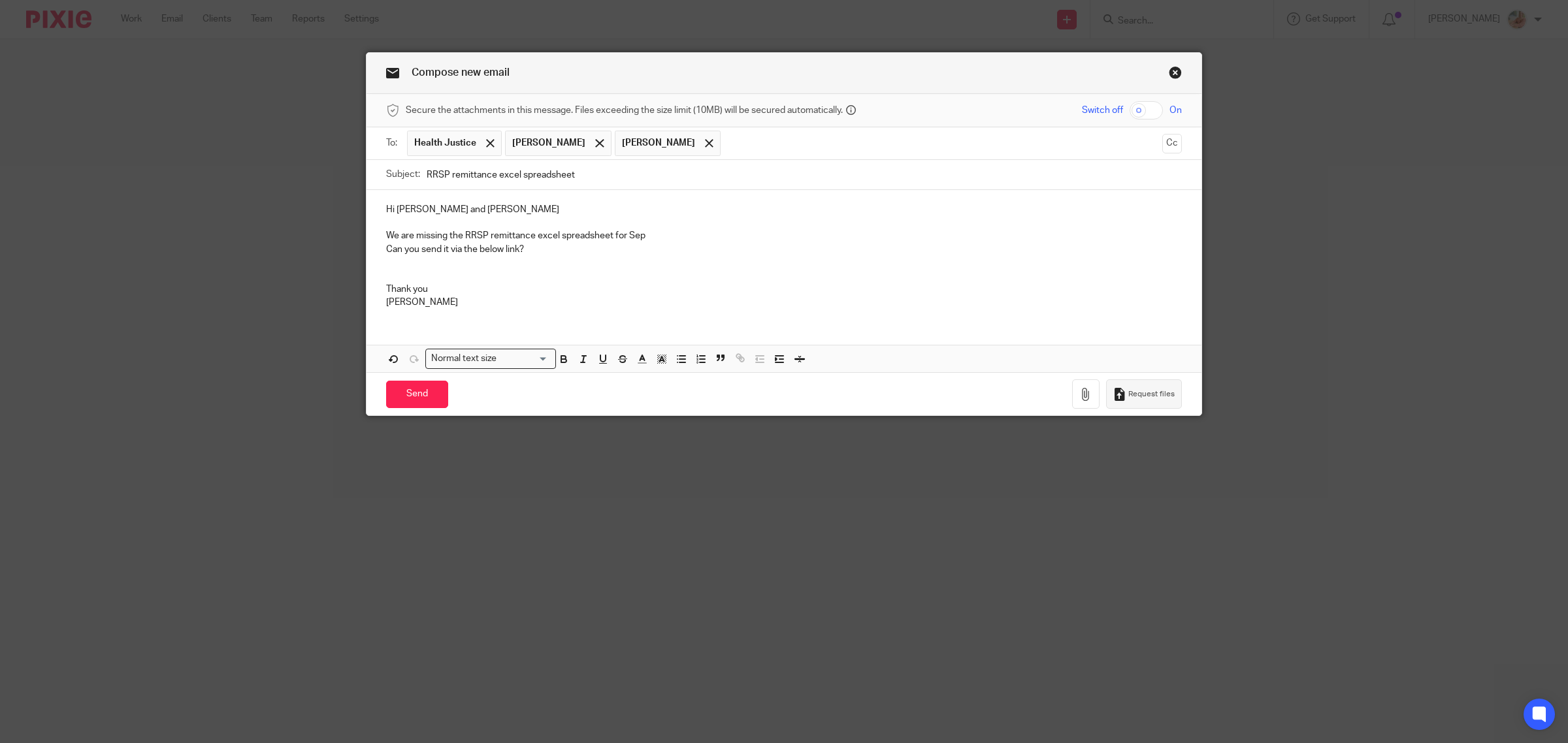
click at [1134, 395] on span "Request files" at bounding box center [1151, 395] width 46 height 11
click at [654, 230] on p "We are missing the RRSP remittance excel spreadsheet for Sep" at bounding box center [784, 235] width 796 height 13
drag, startPoint x: 426, startPoint y: 404, endPoint x: 838, endPoint y: 30, distance: 556.4
click at [898, 100] on form "Secure the attachments in this message. Files exceeding the size limit (10MB) w…" at bounding box center [784, 255] width 835 height 322
click at [395, 404] on input "Send" at bounding box center [417, 395] width 62 height 28
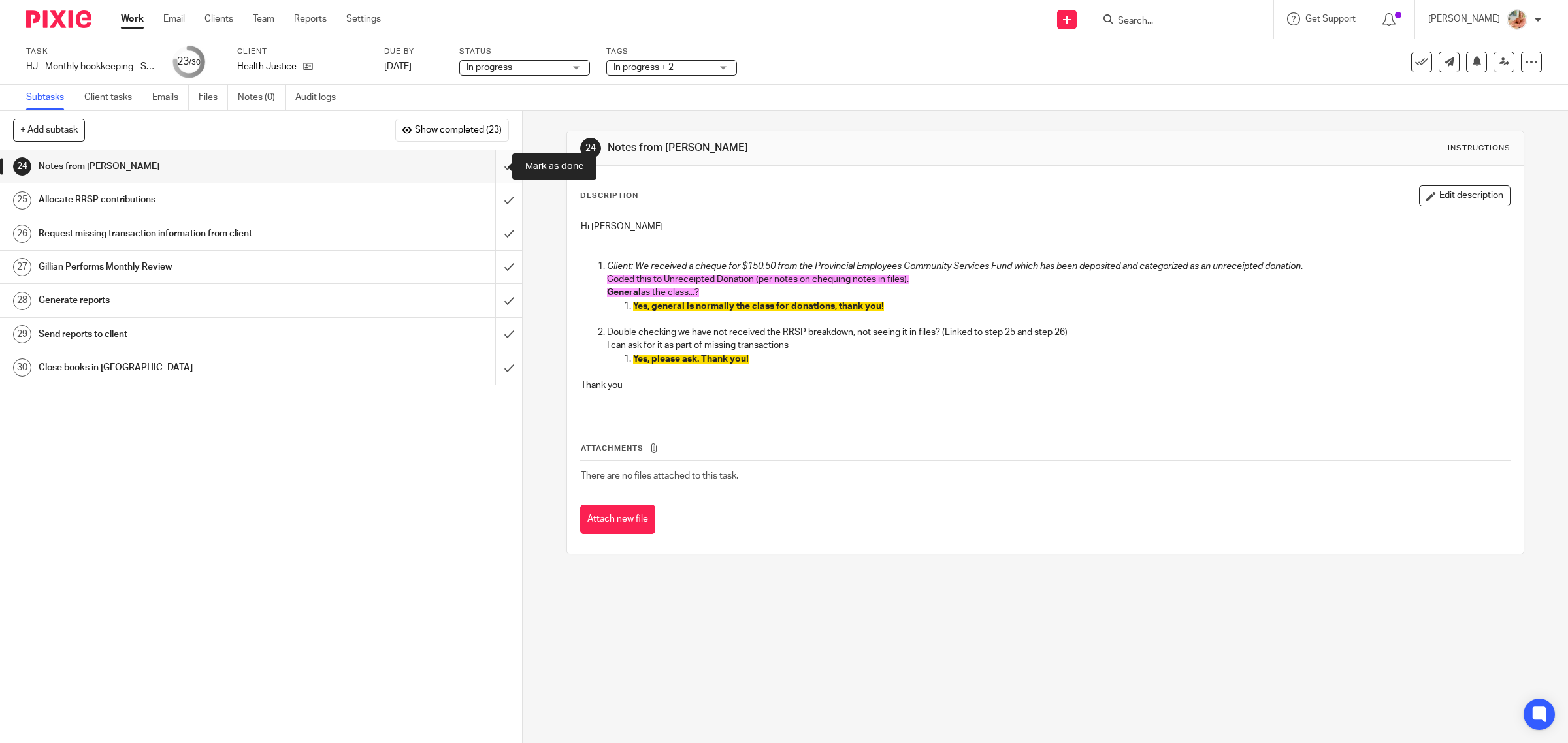
click at [490, 172] on input "submit" at bounding box center [261, 166] width 522 height 33
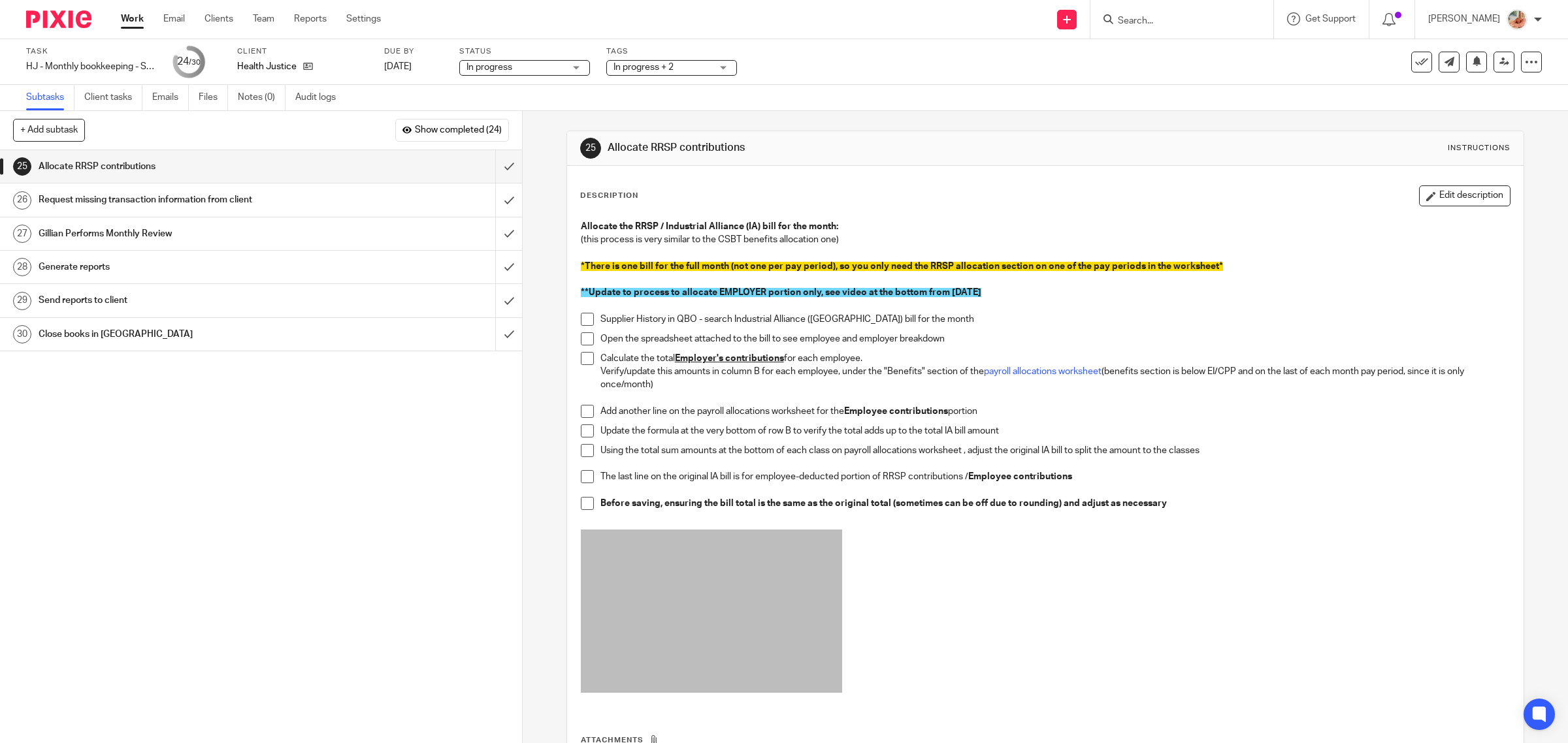
click at [128, 193] on h1 "Request missing transaction information from client" at bounding box center [186, 200] width 296 height 20
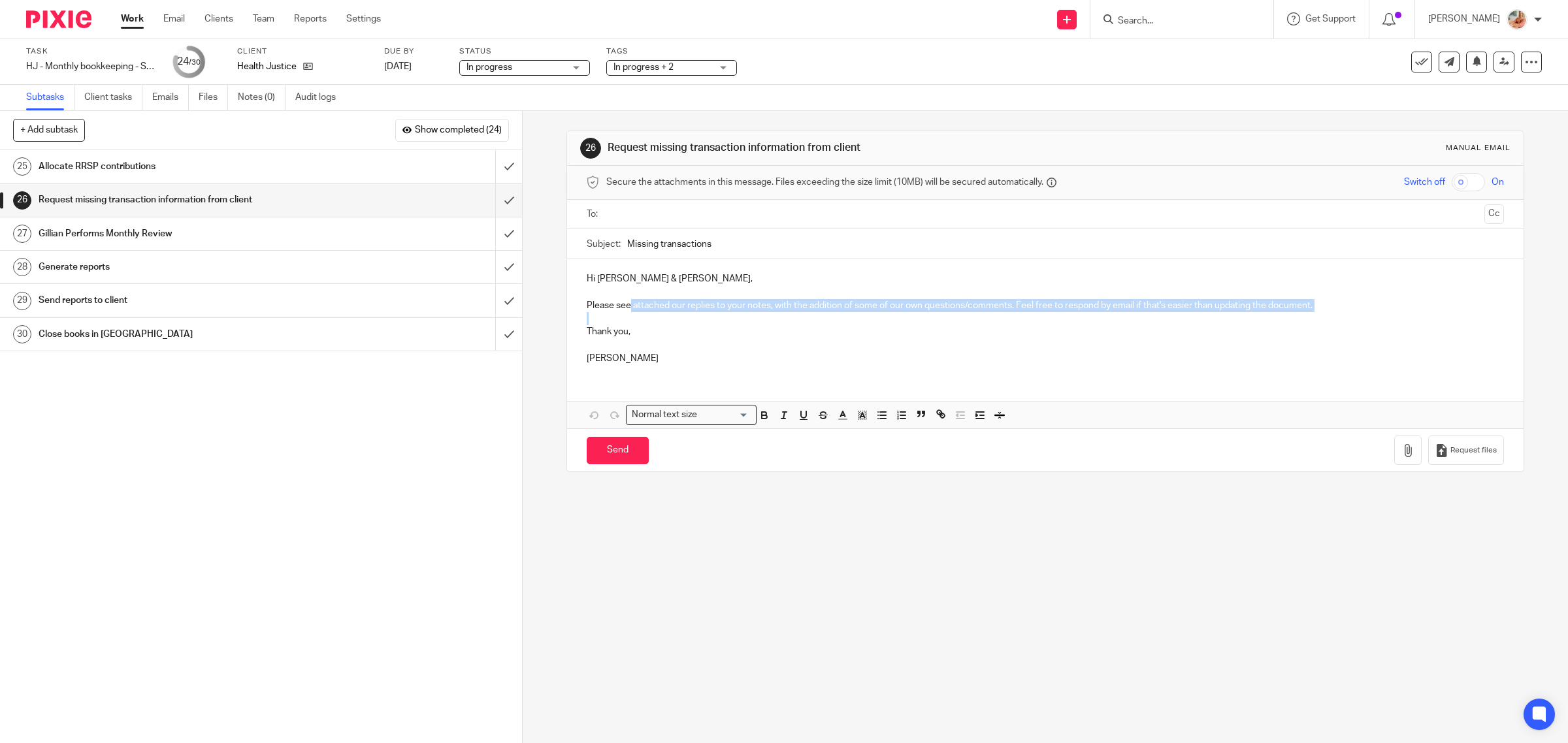
drag, startPoint x: 625, startPoint y: 304, endPoint x: 1024, endPoint y: 321, distance: 399.4
click at [1024, 321] on div "Hi [PERSON_NAME] & [PERSON_NAME], Please see attached our replies to your notes…" at bounding box center [1045, 317] width 957 height 116
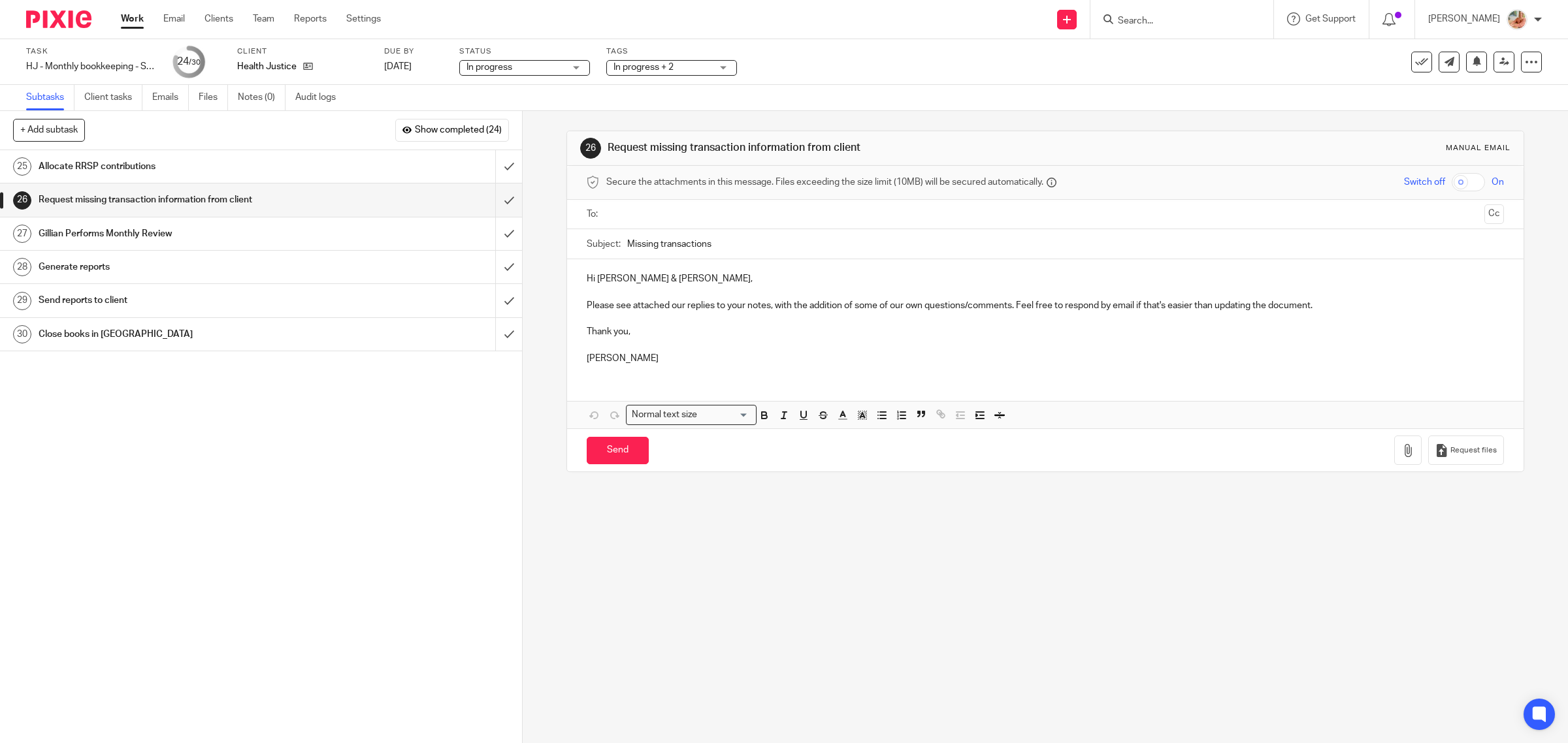
click at [1052, 341] on p at bounding box center [1045, 345] width 918 height 13
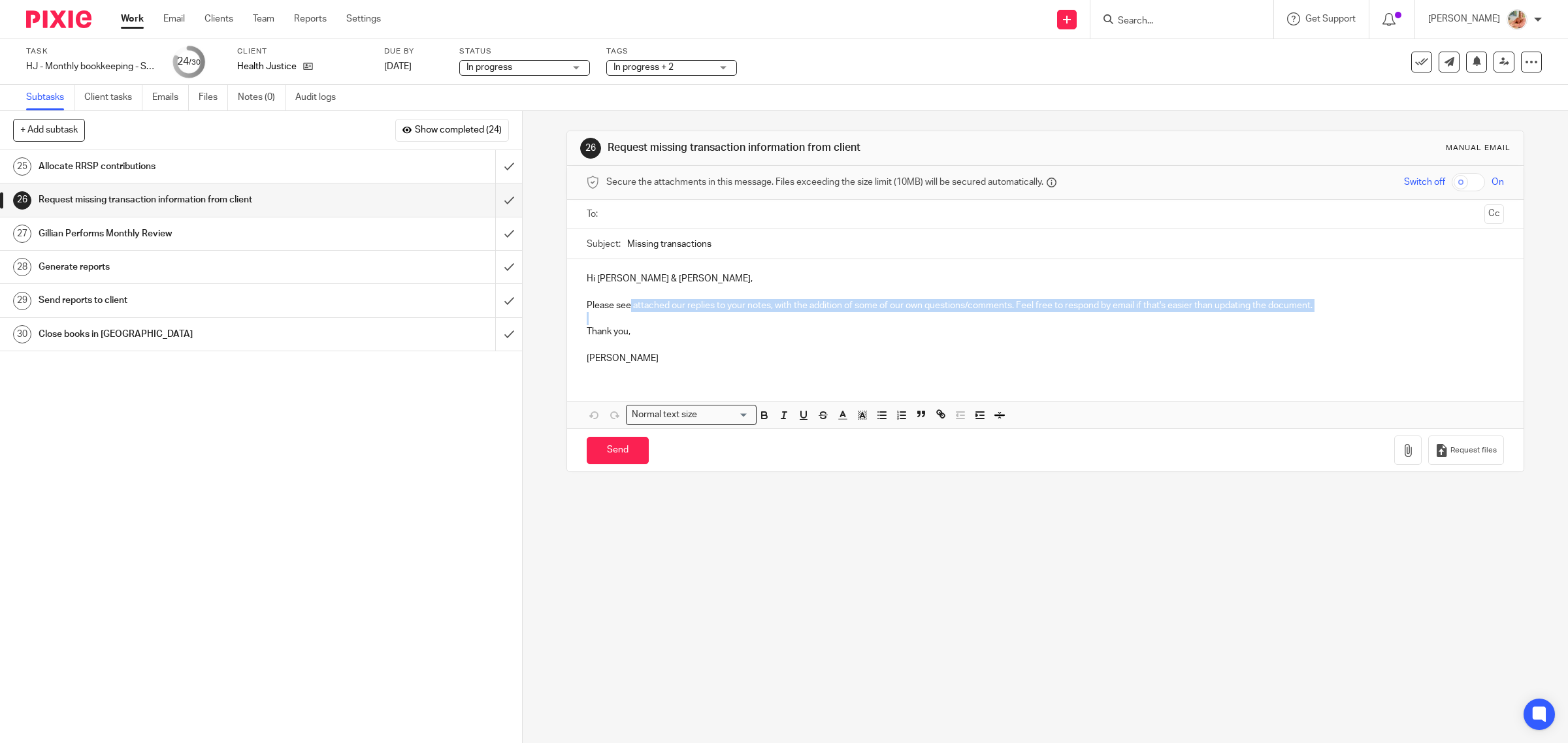
drag, startPoint x: 626, startPoint y: 303, endPoint x: 1372, endPoint y: 314, distance: 746.1
click at [1372, 314] on div "Hi [PERSON_NAME] & [PERSON_NAME], Please see attached our replies to your notes…" at bounding box center [1045, 317] width 957 height 116
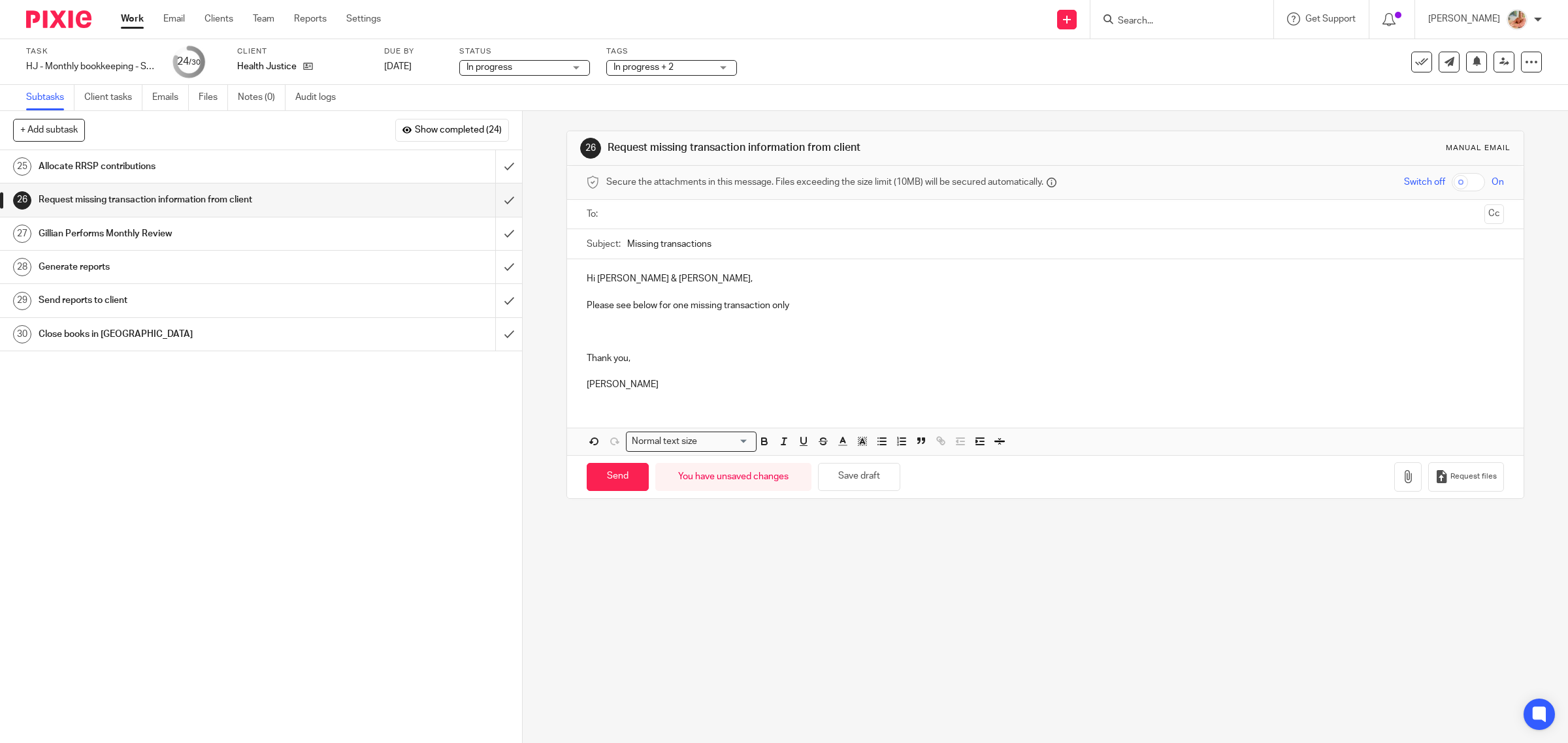
click at [659, 325] on p at bounding box center [1045, 318] width 918 height 13
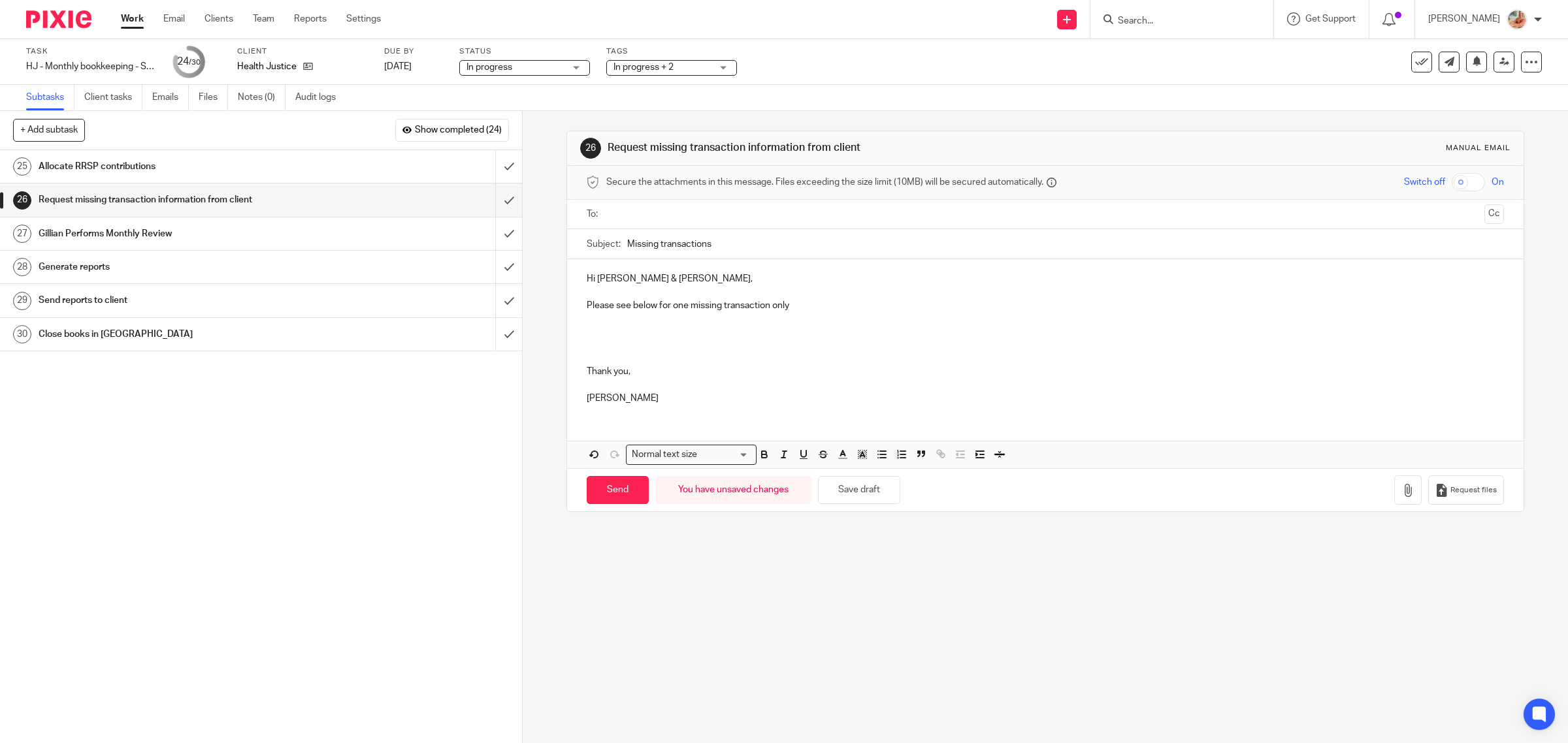
click at [603, 333] on p at bounding box center [1045, 332] width 918 height 13
click at [695, 334] on p "[DATE]" at bounding box center [1045, 332] width 918 height 13
click at [831, 336] on p "Sep 4th 2025 Group Health Benefit Solutions $46.04" at bounding box center [1045, 332] width 918 height 13
drag, startPoint x: 929, startPoint y: 331, endPoint x: 874, endPoint y: 337, distance: 55.3
click at [874, 337] on p "Sep 4th 2025 Group Health Benefit Solutions $46.04 (Vancity Chequing - 1588)" at bounding box center [1045, 332] width 918 height 13
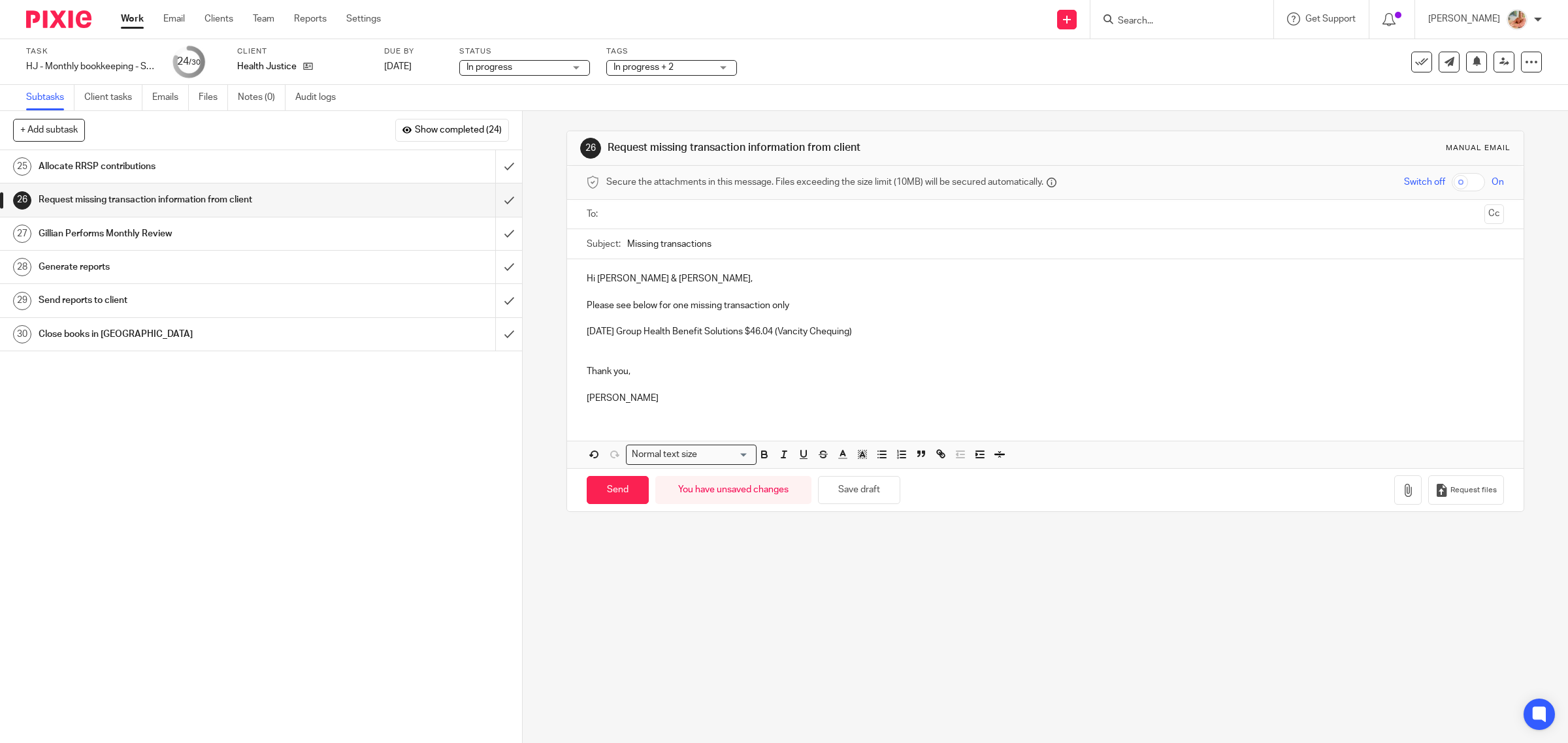
drag, startPoint x: 862, startPoint y: 335, endPoint x: 543, endPoint y: 335, distance: 319.0
click at [543, 335] on div "26 Request missing transaction information from client Manual email Secure the …" at bounding box center [1045, 427] width 1045 height 632
click at [781, 459] on icon "button" at bounding box center [784, 454] width 11 height 11
click at [706, 389] on p at bounding box center [1045, 384] width 918 height 13
click at [635, 225] on div at bounding box center [1046, 214] width 877 height 30
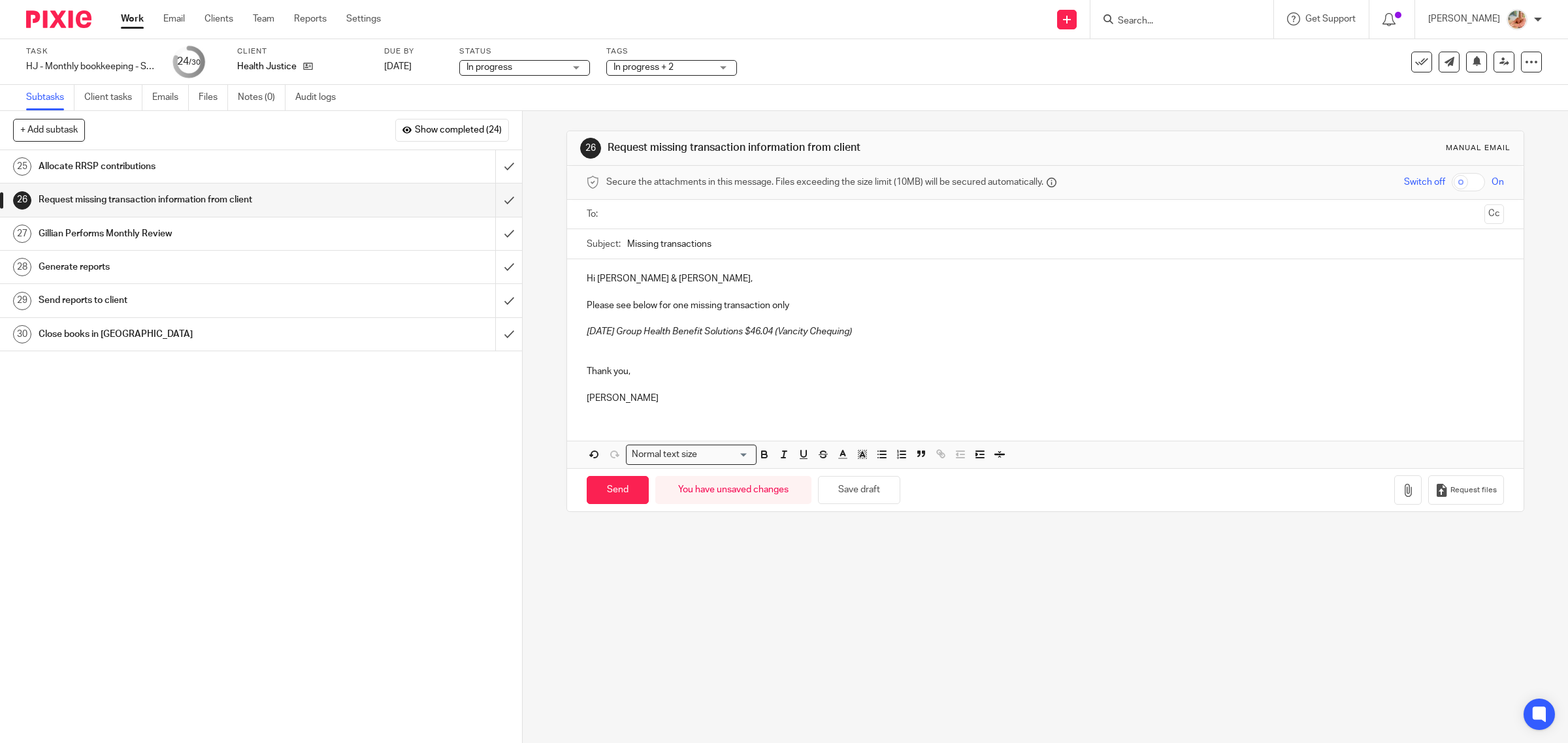
click at [641, 210] on input "text" at bounding box center [1045, 214] width 868 height 15
click at [742, 213] on input "text" at bounding box center [1099, 215] width 759 height 25
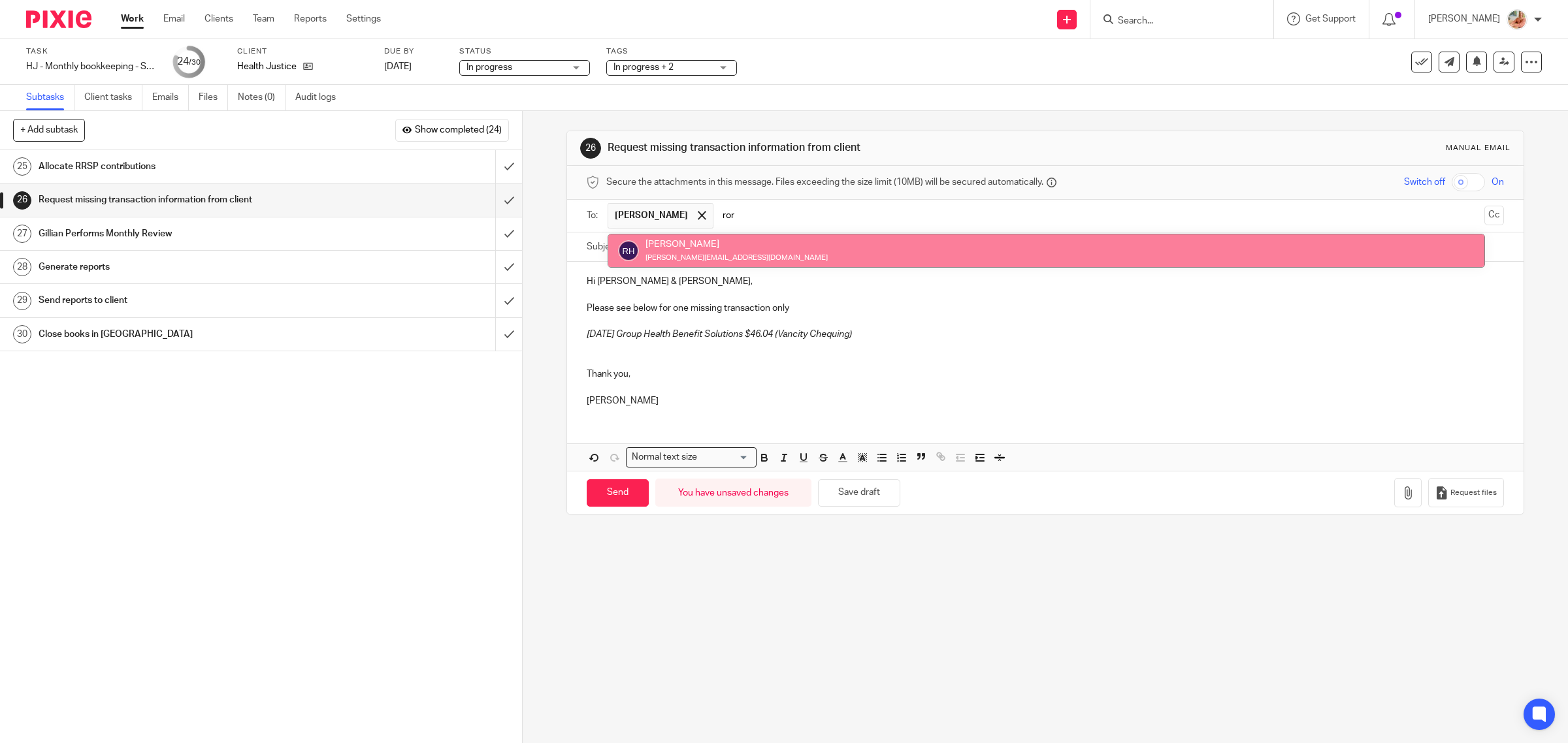
type input "ror"
drag, startPoint x: 703, startPoint y: 249, endPoint x: 715, endPoint y: 308, distance: 60.2
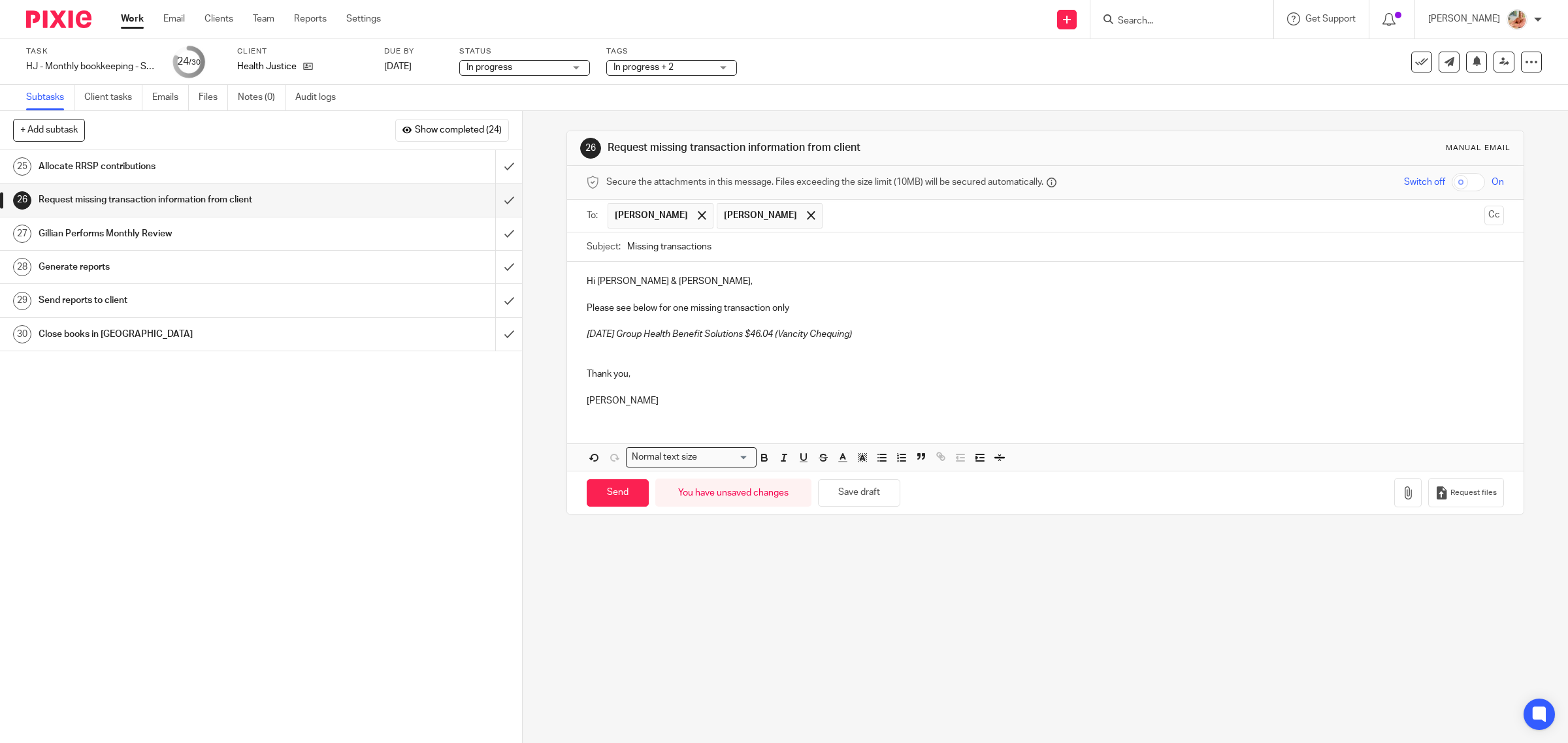
click at [724, 395] on p at bounding box center [1045, 387] width 918 height 13
click at [614, 367] on p at bounding box center [1045, 360] width 918 height 13
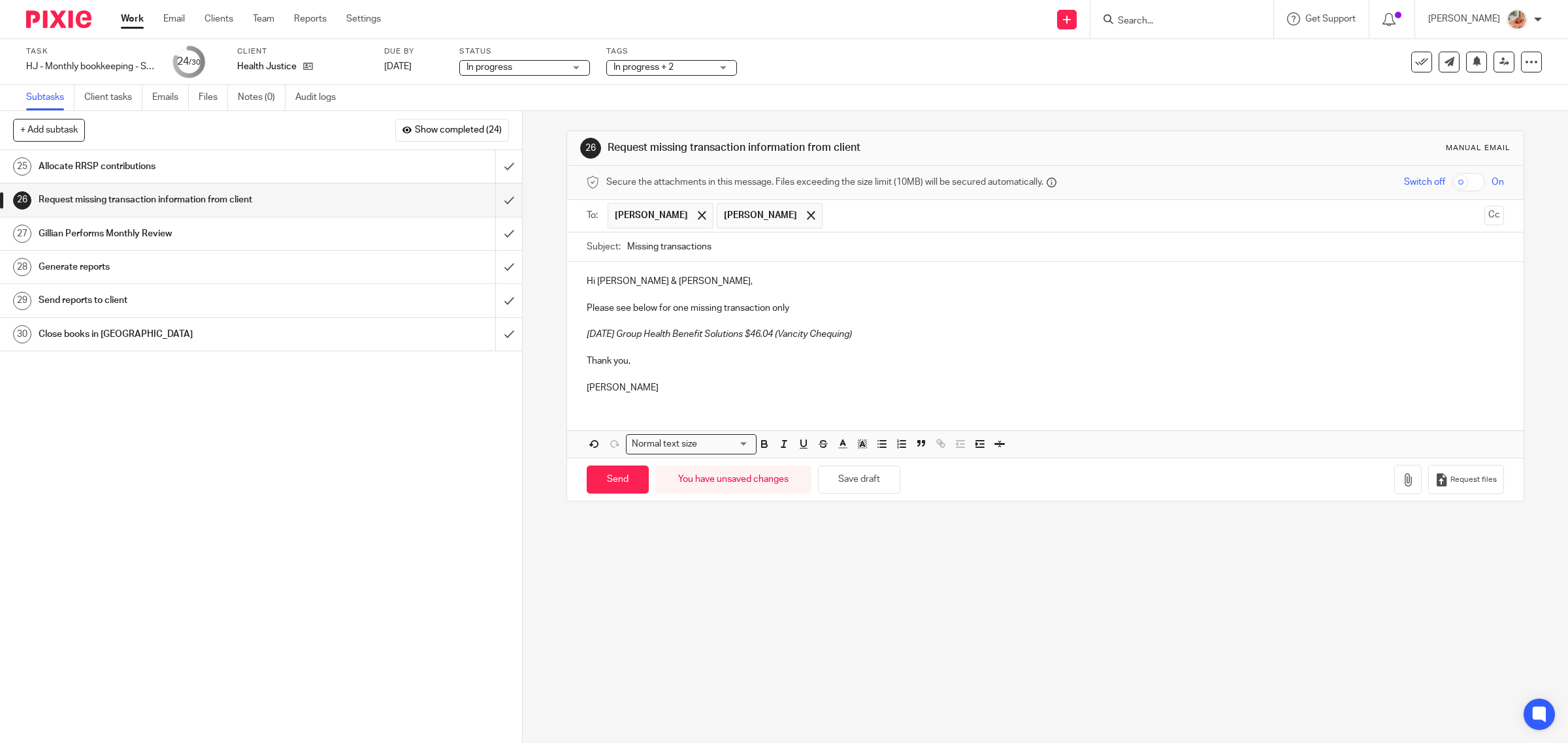
click at [794, 312] on p "Please see below for one missing transaction only" at bounding box center [1045, 308] width 918 height 13
click at [621, 475] on input "Send" at bounding box center [618, 479] width 62 height 28
type input "Sent"
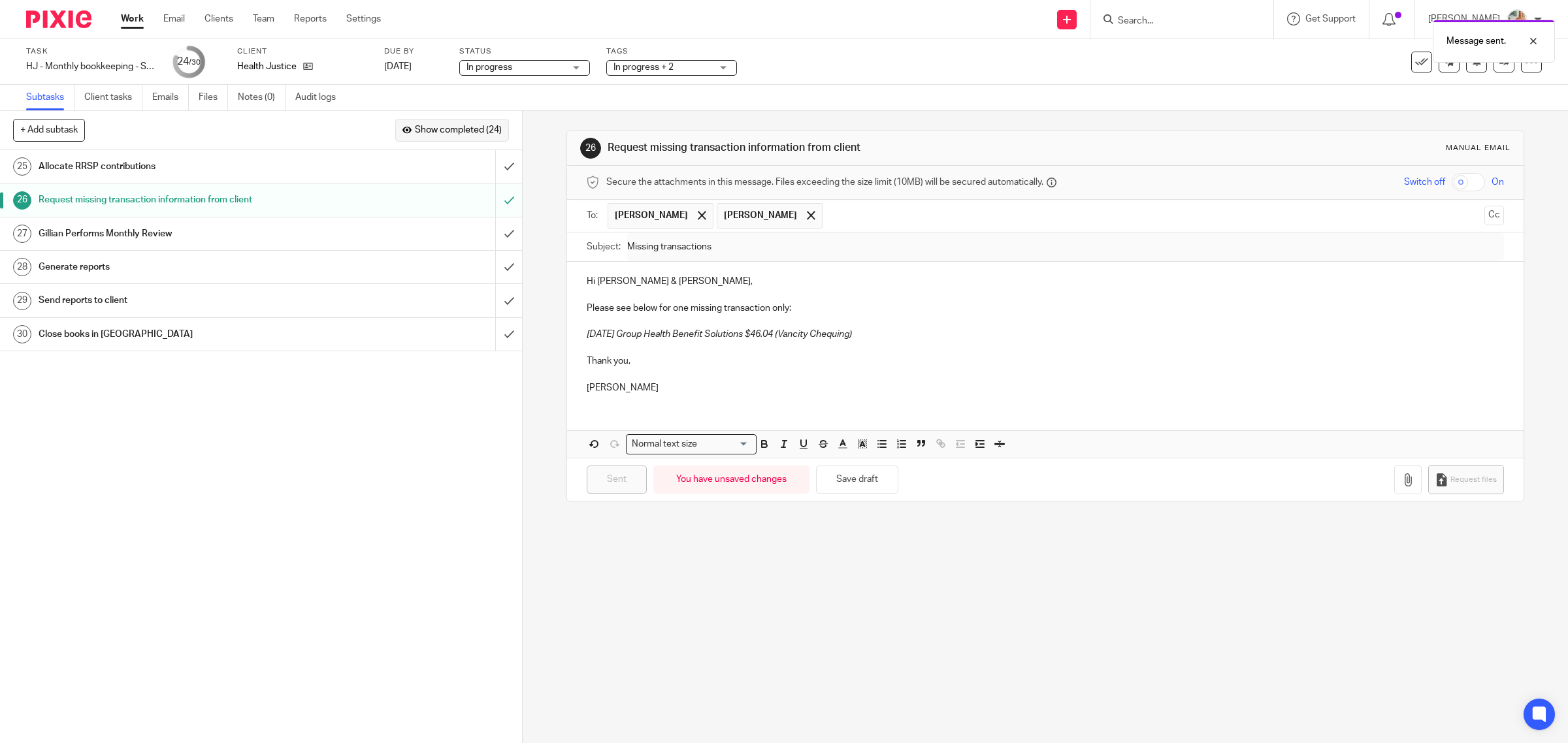
click at [471, 138] on button "Show completed (24)" at bounding box center [451, 129] width 113 height 22
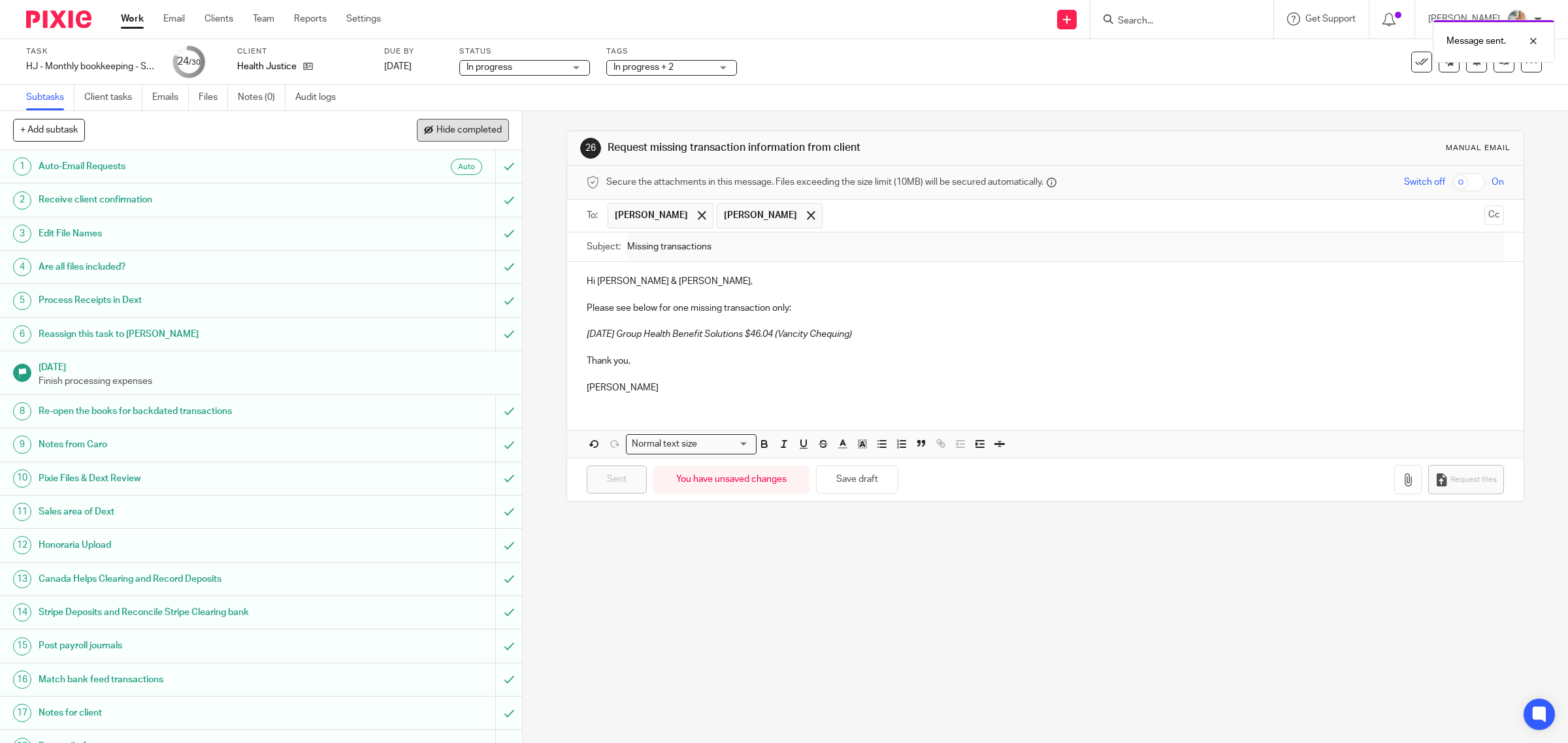
click at [472, 132] on span "Hide completed" at bounding box center [469, 131] width 65 height 11
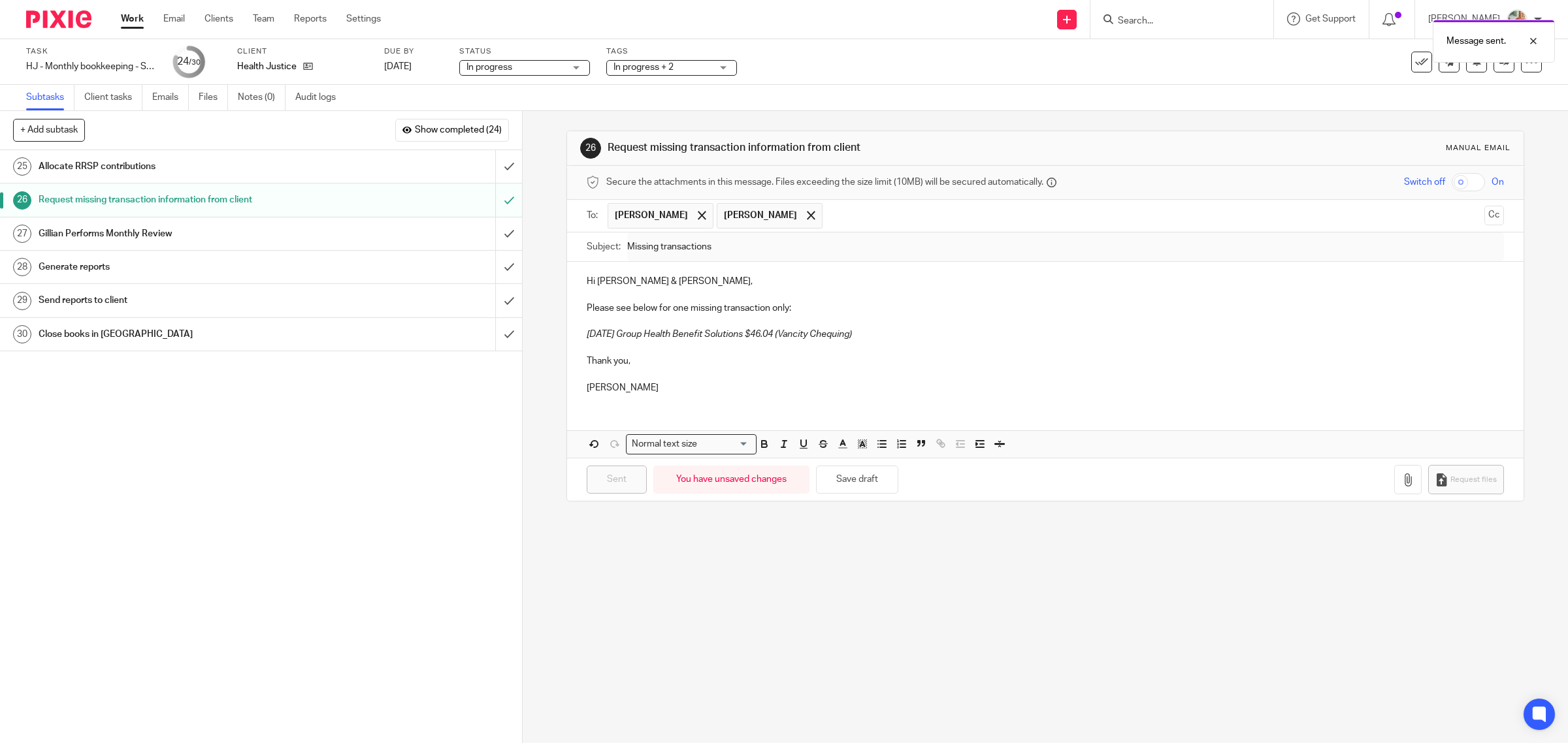
click at [258, 167] on h1 "Allocate RRSP contributions" at bounding box center [186, 167] width 296 height 20
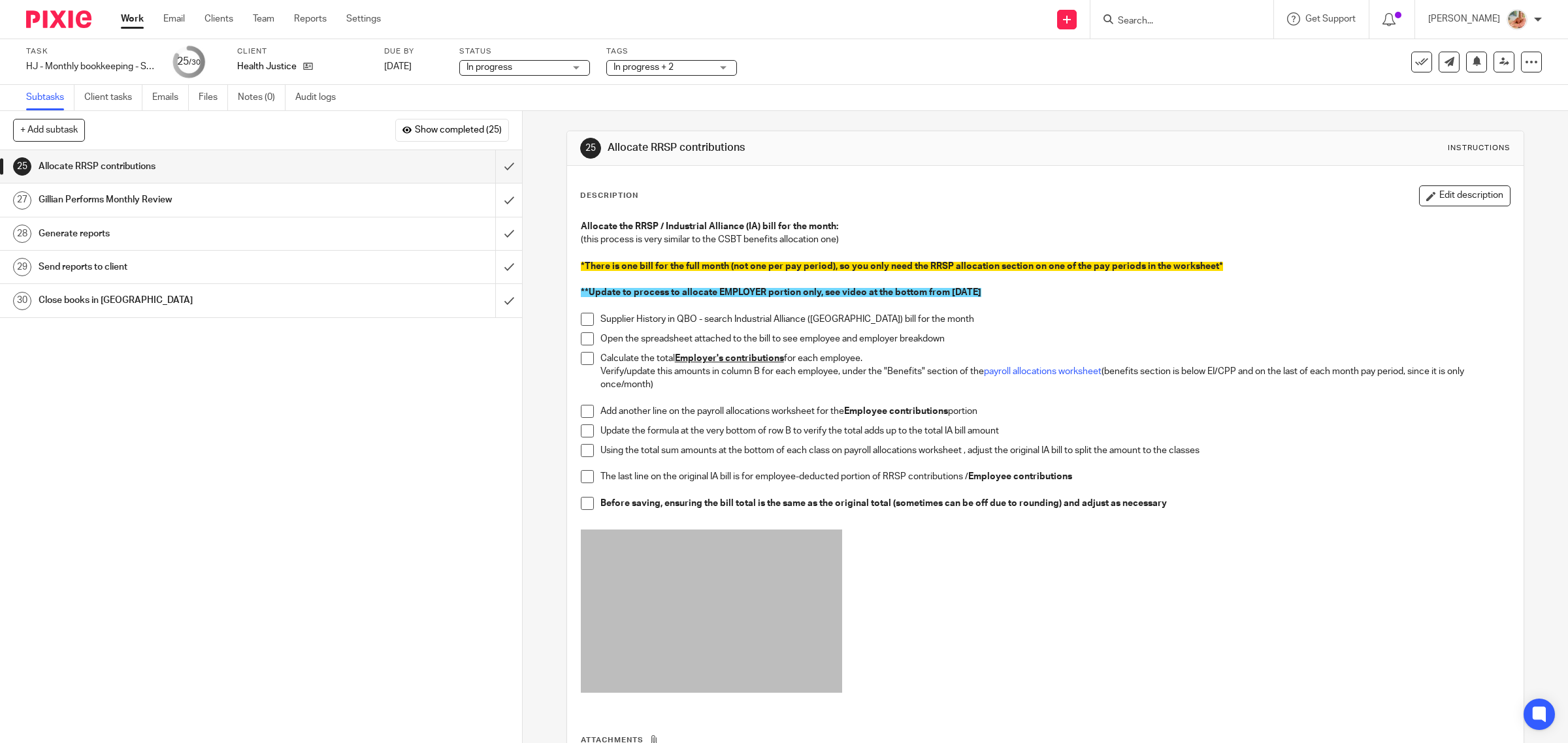
click at [668, 77] on div "Task HJ - Monthly bookkeeping - September Save HJ - Monthly bookkeeping - [DATE…" at bounding box center [784, 62] width 1568 height 46
click at [663, 70] on span "In progress + 2" at bounding box center [662, 68] width 98 height 14
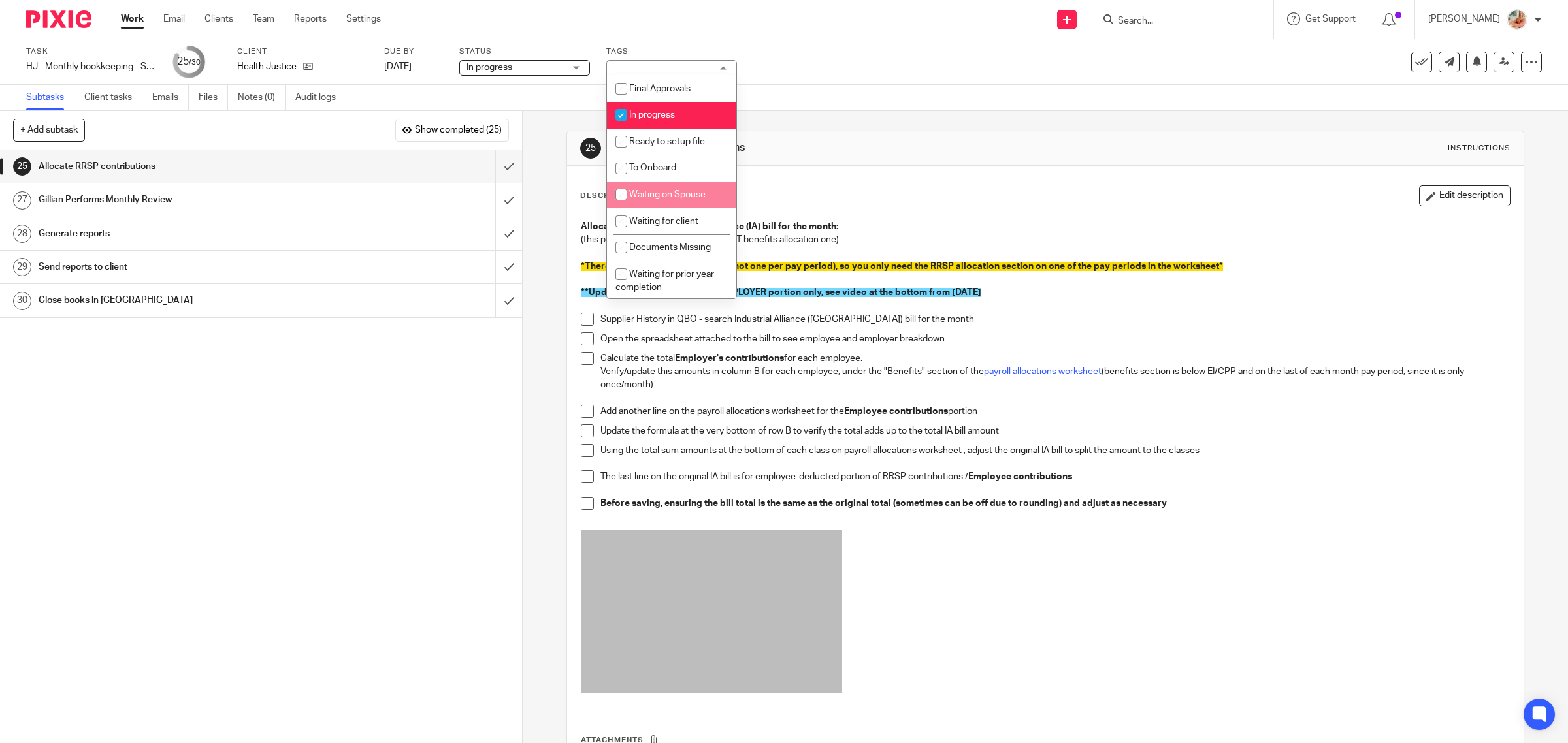
click at [645, 197] on li "Waiting on Spouse" at bounding box center [672, 195] width 129 height 27
checkbox input "true"
click at [662, 243] on span "Documents Missing" at bounding box center [670, 247] width 81 height 9
checkbox input "true"
click at [1038, 214] on div "Allocate the RRSP / Industrial Alliance (IA) bill for the month: (this process …" at bounding box center [1045, 460] width 943 height 494
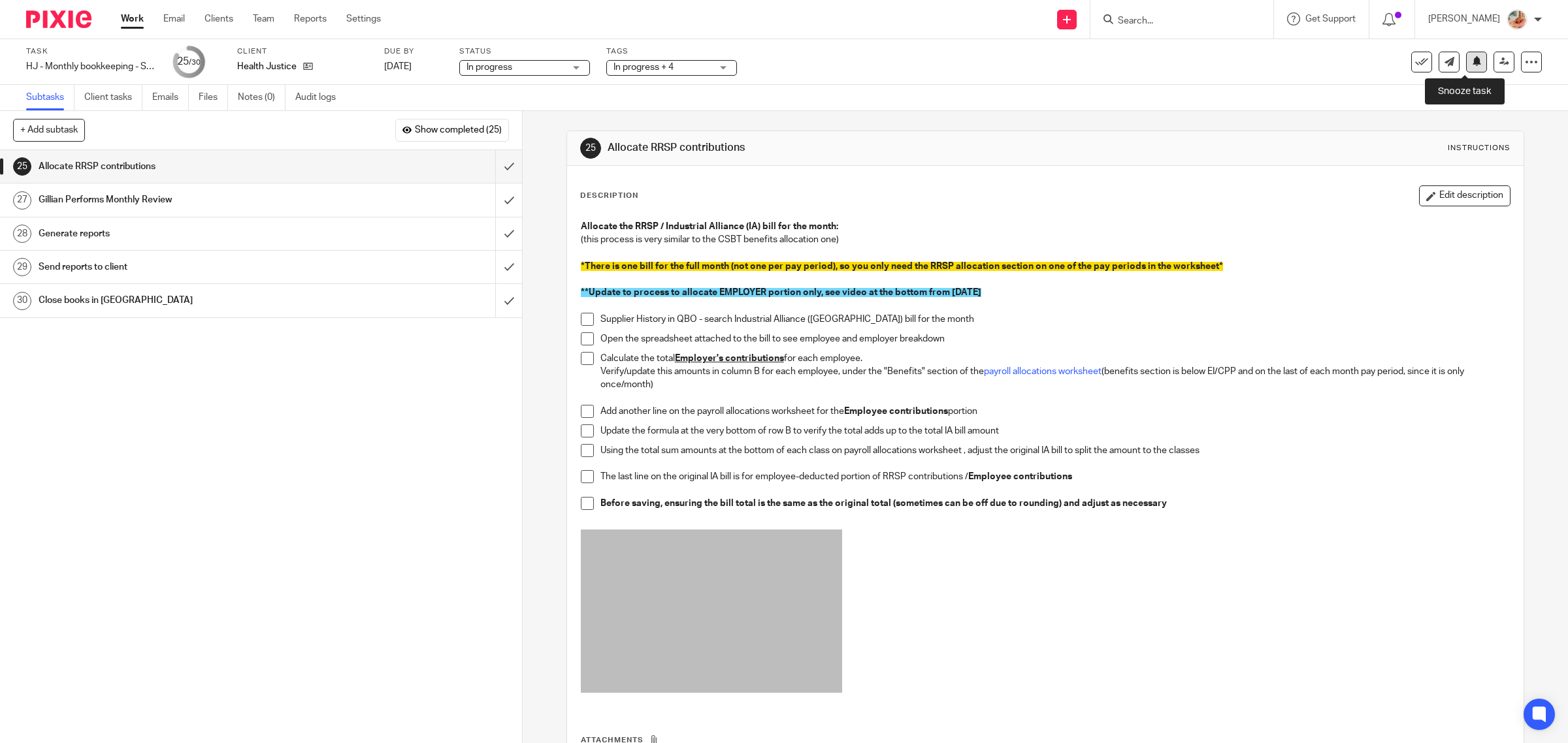
click at [1472, 62] on icon at bounding box center [1477, 61] width 10 height 10
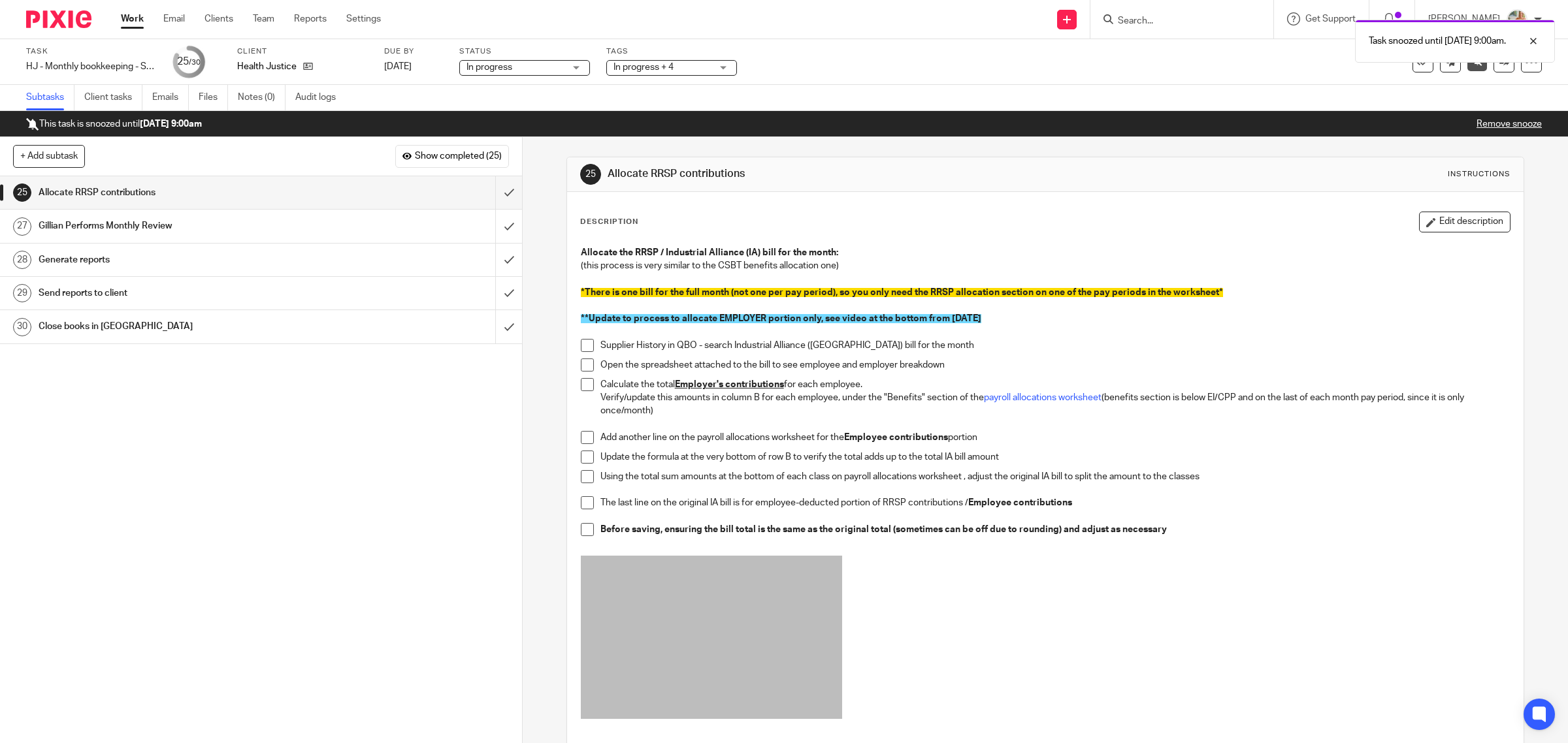
click at [134, 18] on link "Work" at bounding box center [132, 18] width 23 height 13
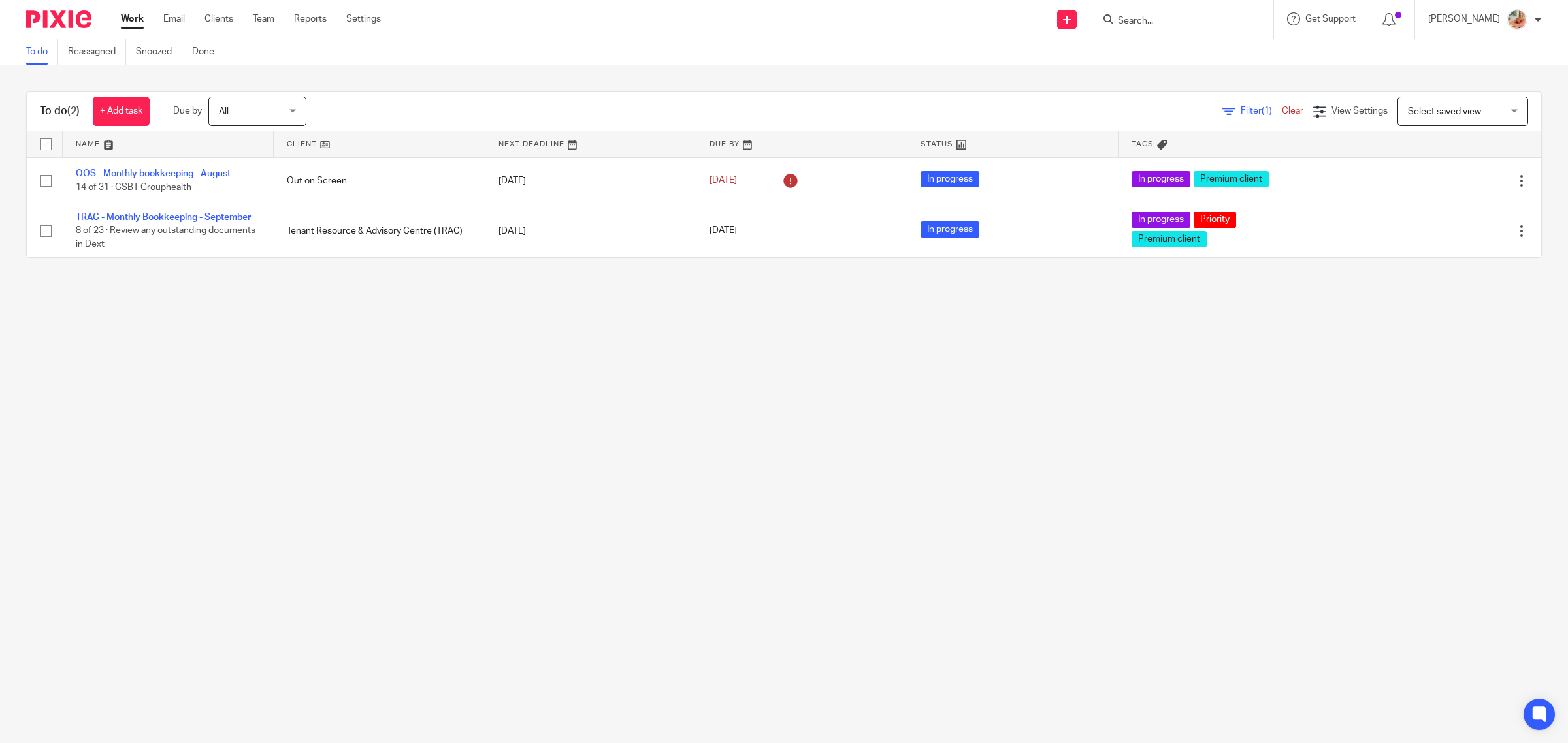
drag, startPoint x: 168, startPoint y: 56, endPoint x: 150, endPoint y: 77, distance: 27.7
click at [168, 56] on link "Snoozed" at bounding box center [159, 52] width 46 height 25
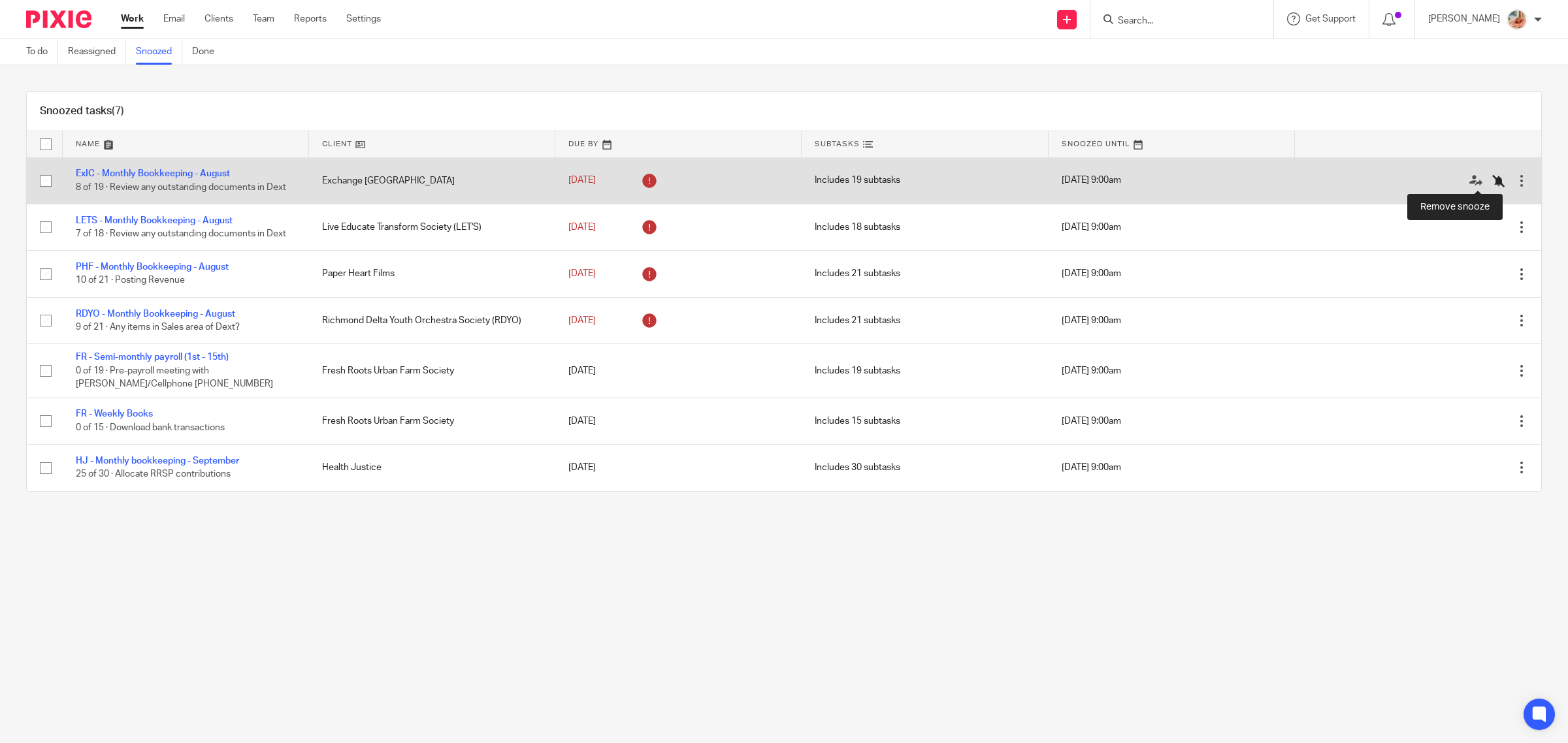
click at [1492, 182] on icon at bounding box center [1498, 180] width 13 height 13
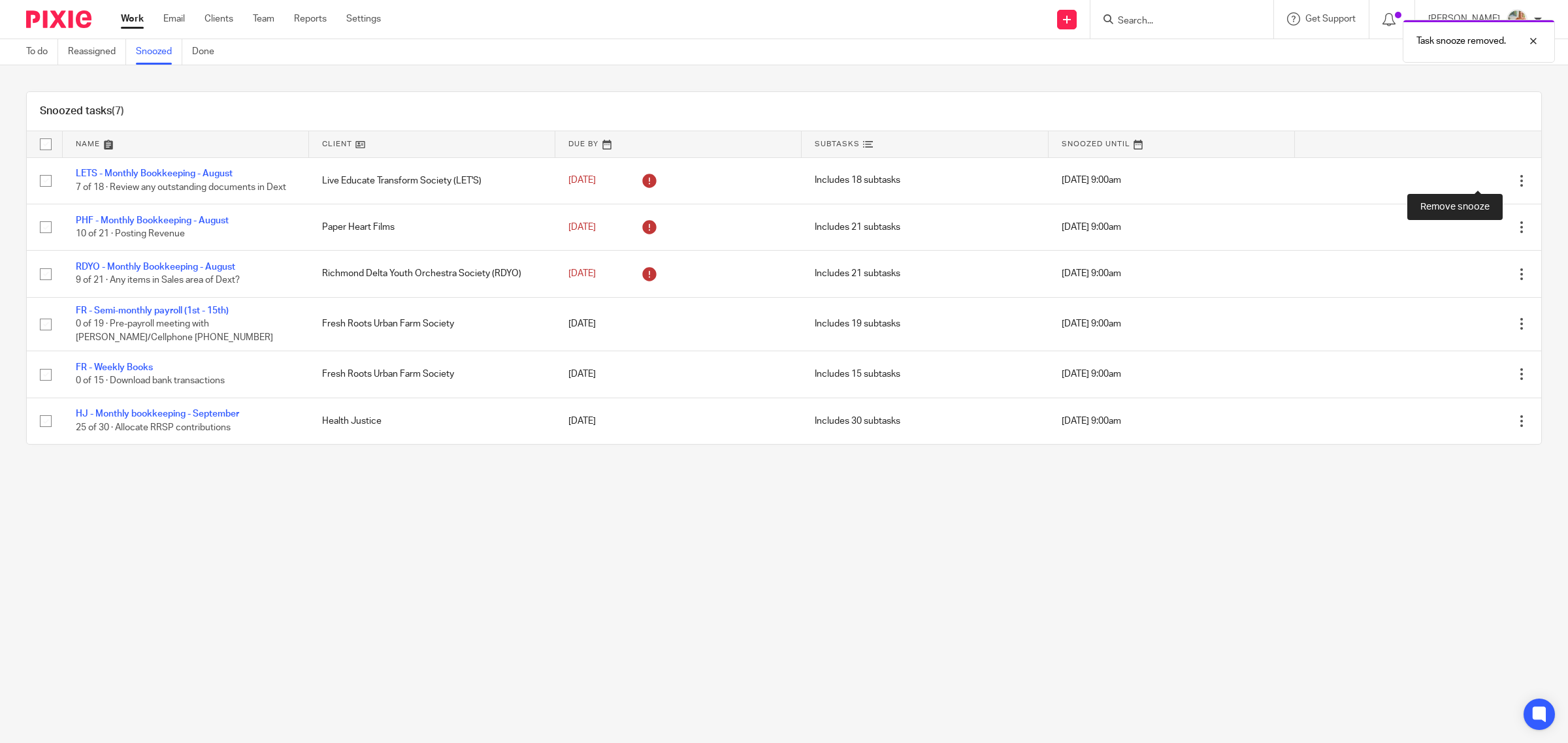
click at [1492, 182] on icon at bounding box center [1498, 180] width 13 height 13
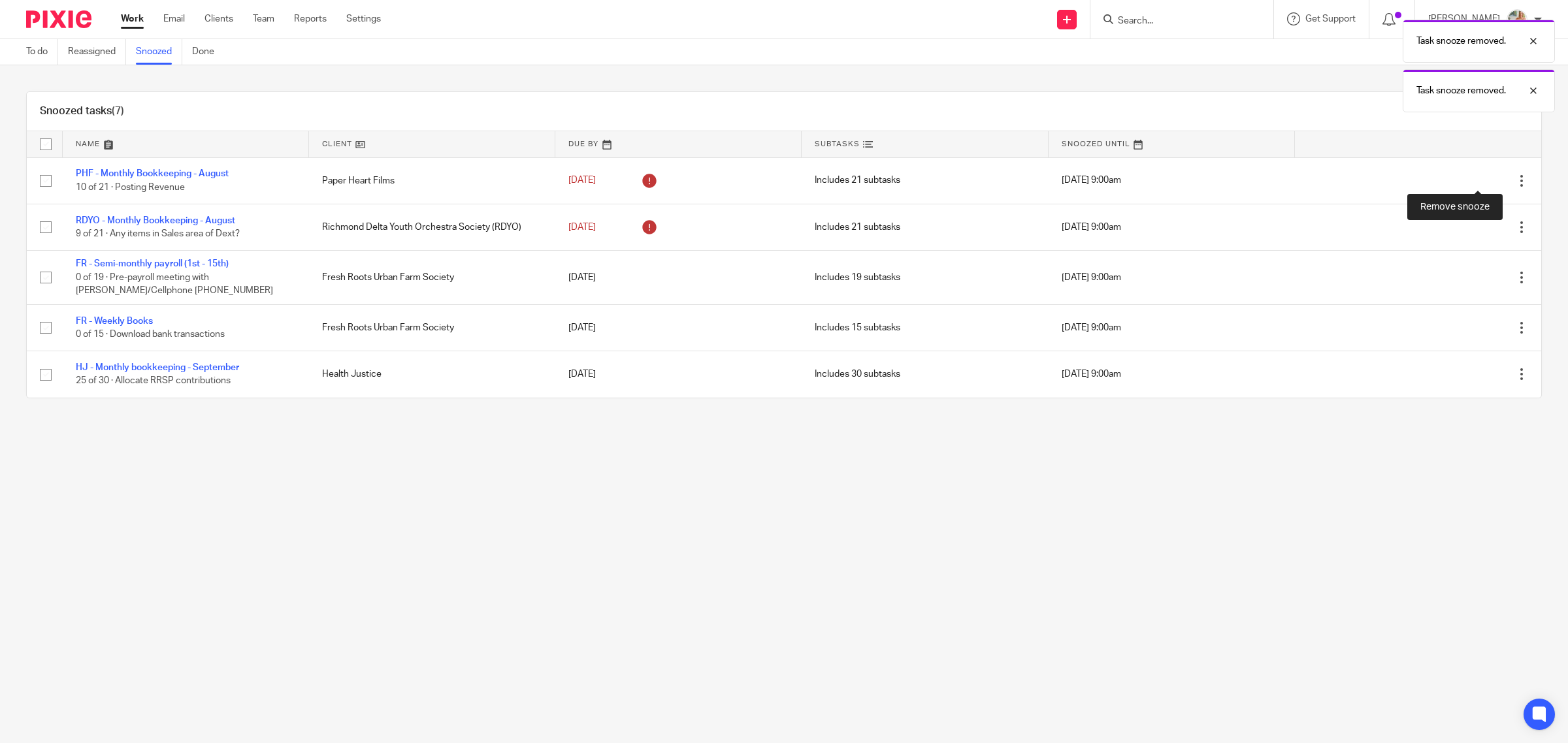
click at [1492, 182] on icon at bounding box center [1498, 180] width 13 height 13
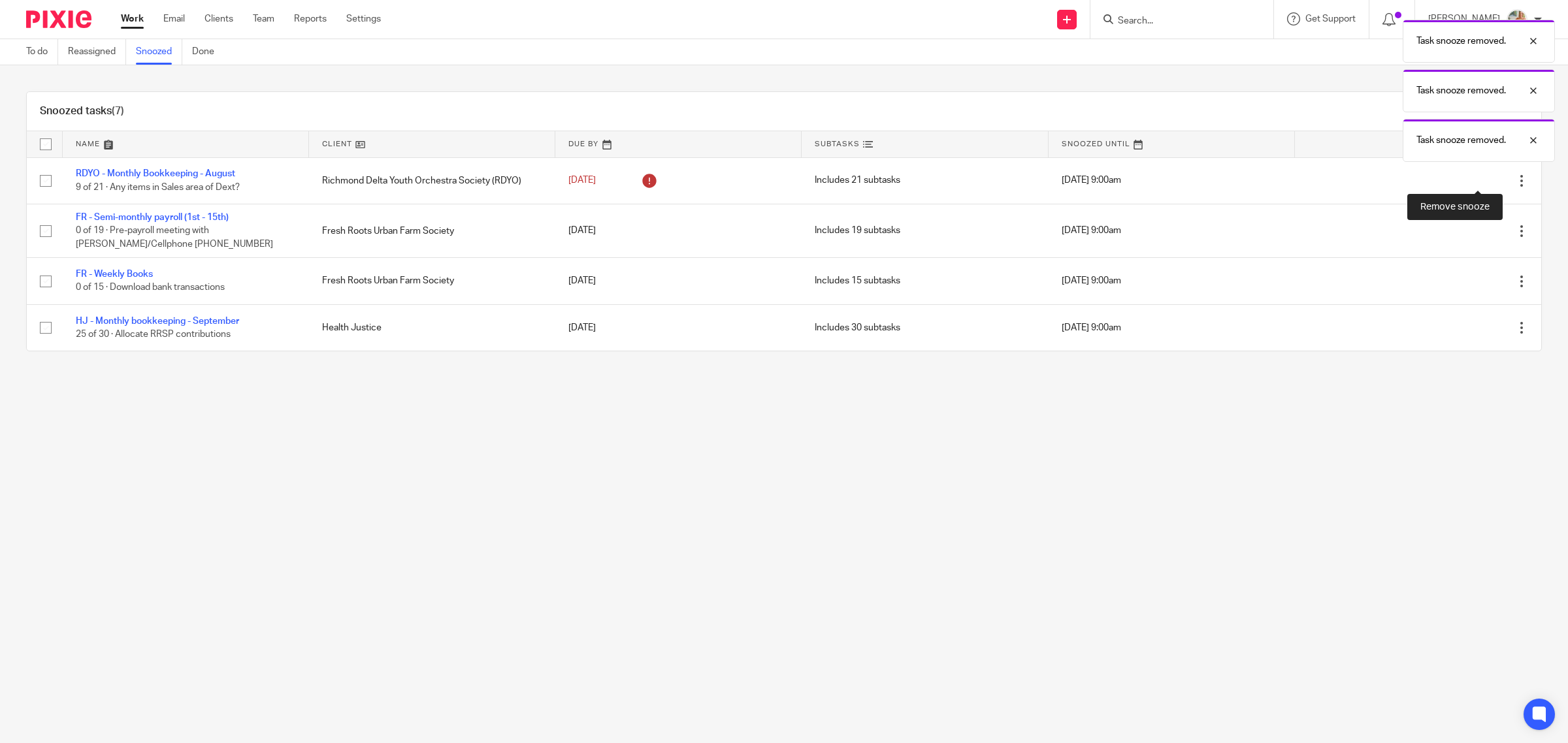
click at [1492, 182] on icon at bounding box center [1498, 180] width 13 height 13
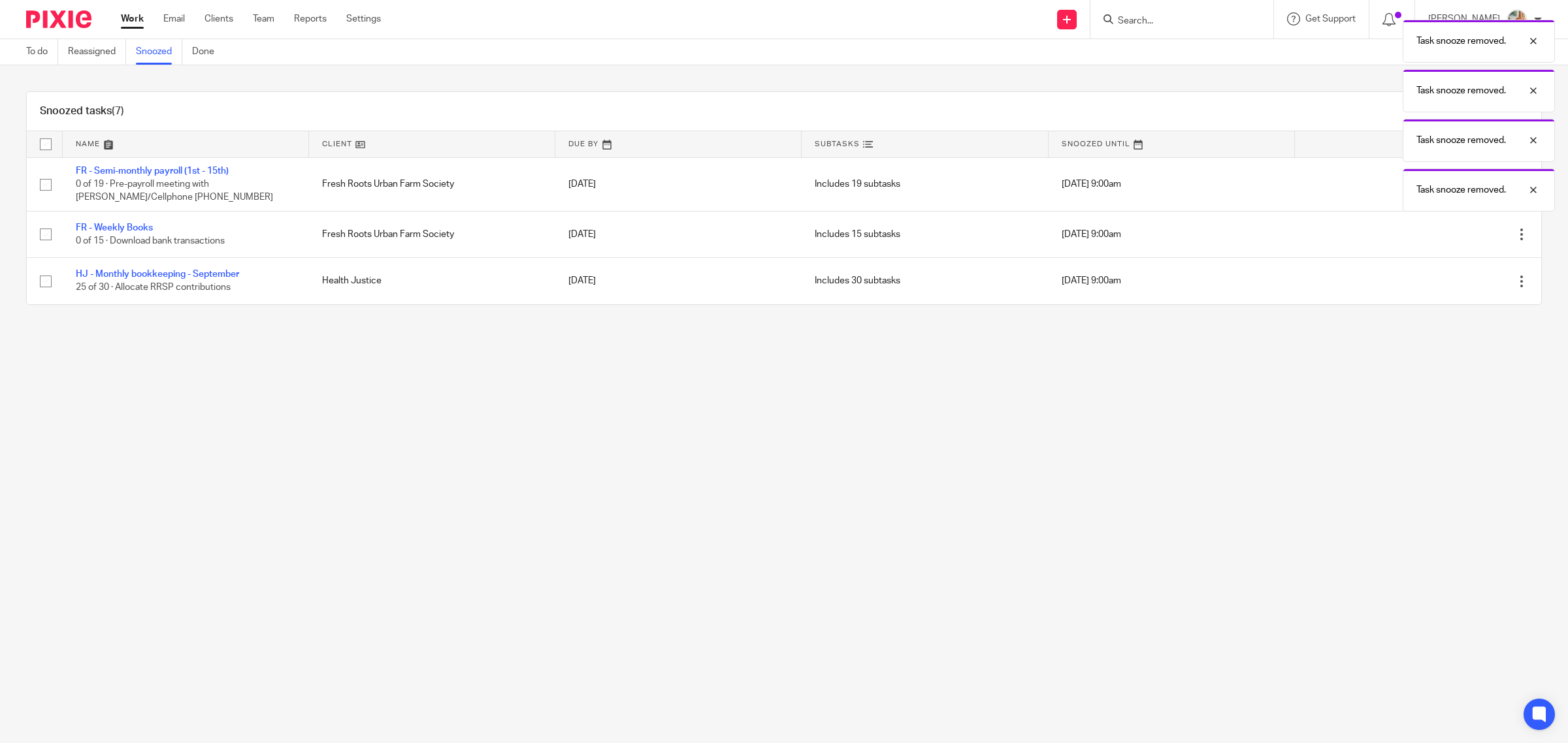
drag, startPoint x: 124, startPoint y: 24, endPoint x: 175, endPoint y: 53, distance: 58.7
click at [124, 23] on link "Work" at bounding box center [132, 18] width 23 height 13
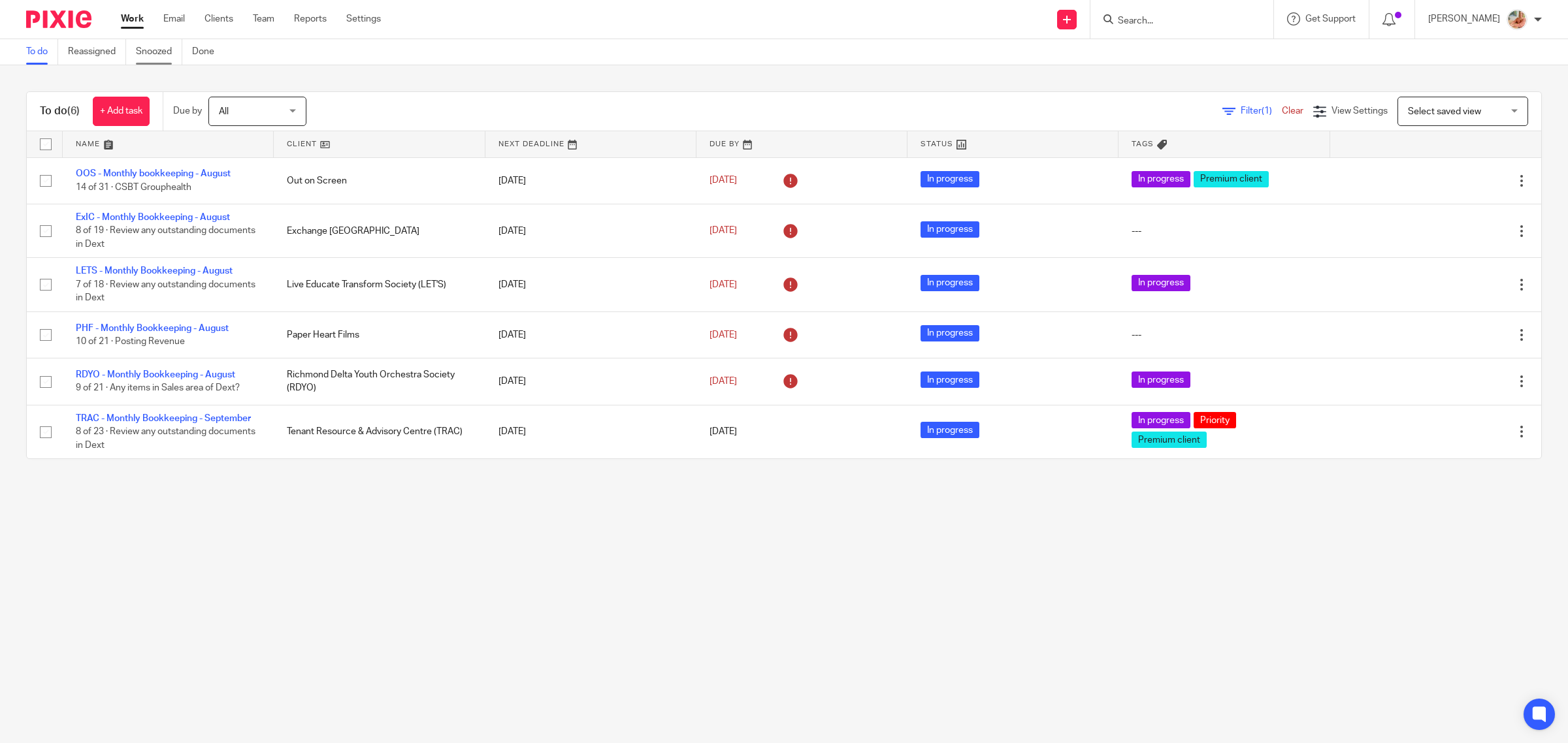
click at [161, 43] on link "Snoozed" at bounding box center [159, 52] width 46 height 25
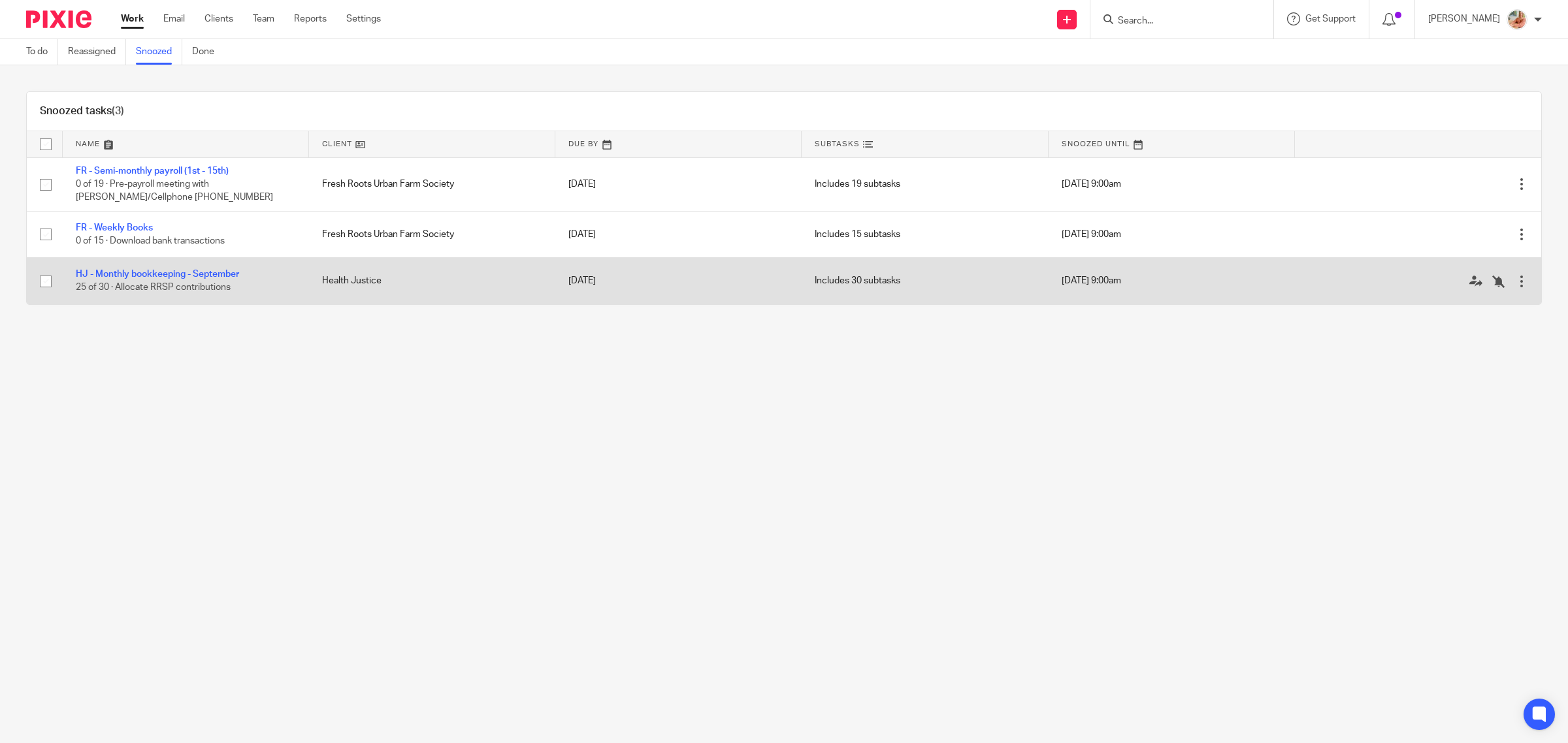
click at [1467, 281] on div at bounding box center [1411, 281] width 207 height 13
click at [1492, 284] on icon at bounding box center [1498, 281] width 13 height 13
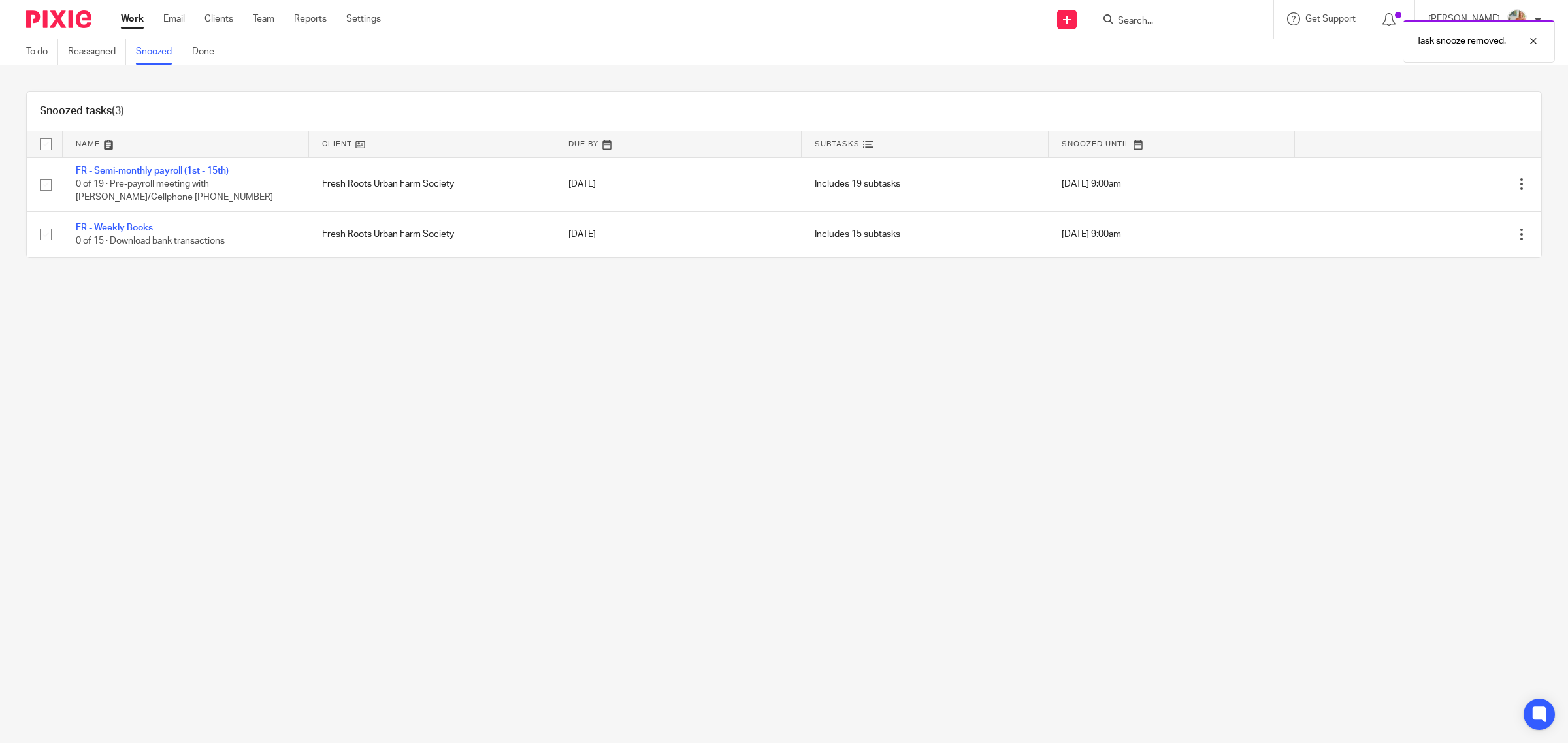
click at [134, 12] on link "Work" at bounding box center [132, 18] width 23 height 13
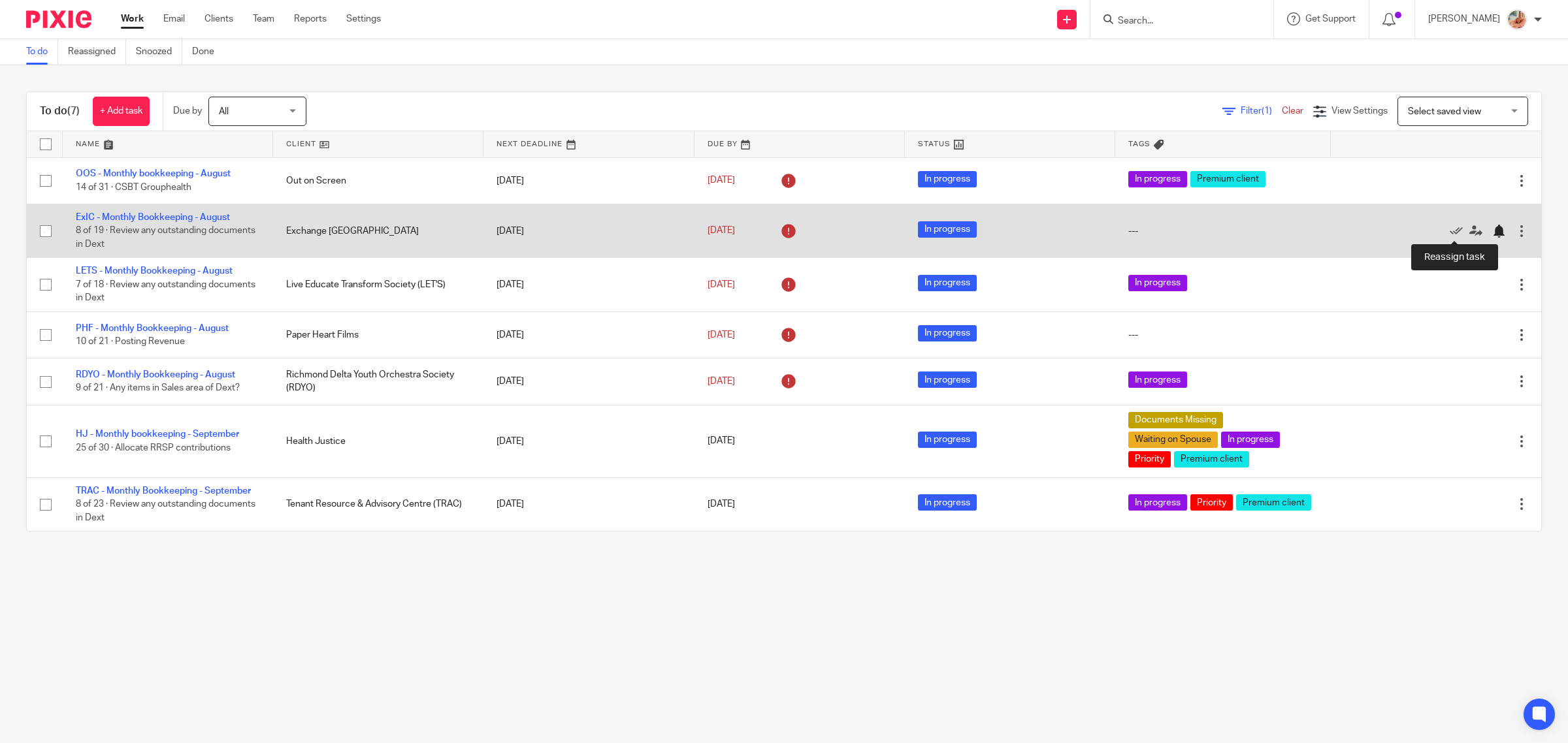
click at [1492, 229] on div at bounding box center [1498, 230] width 13 height 13
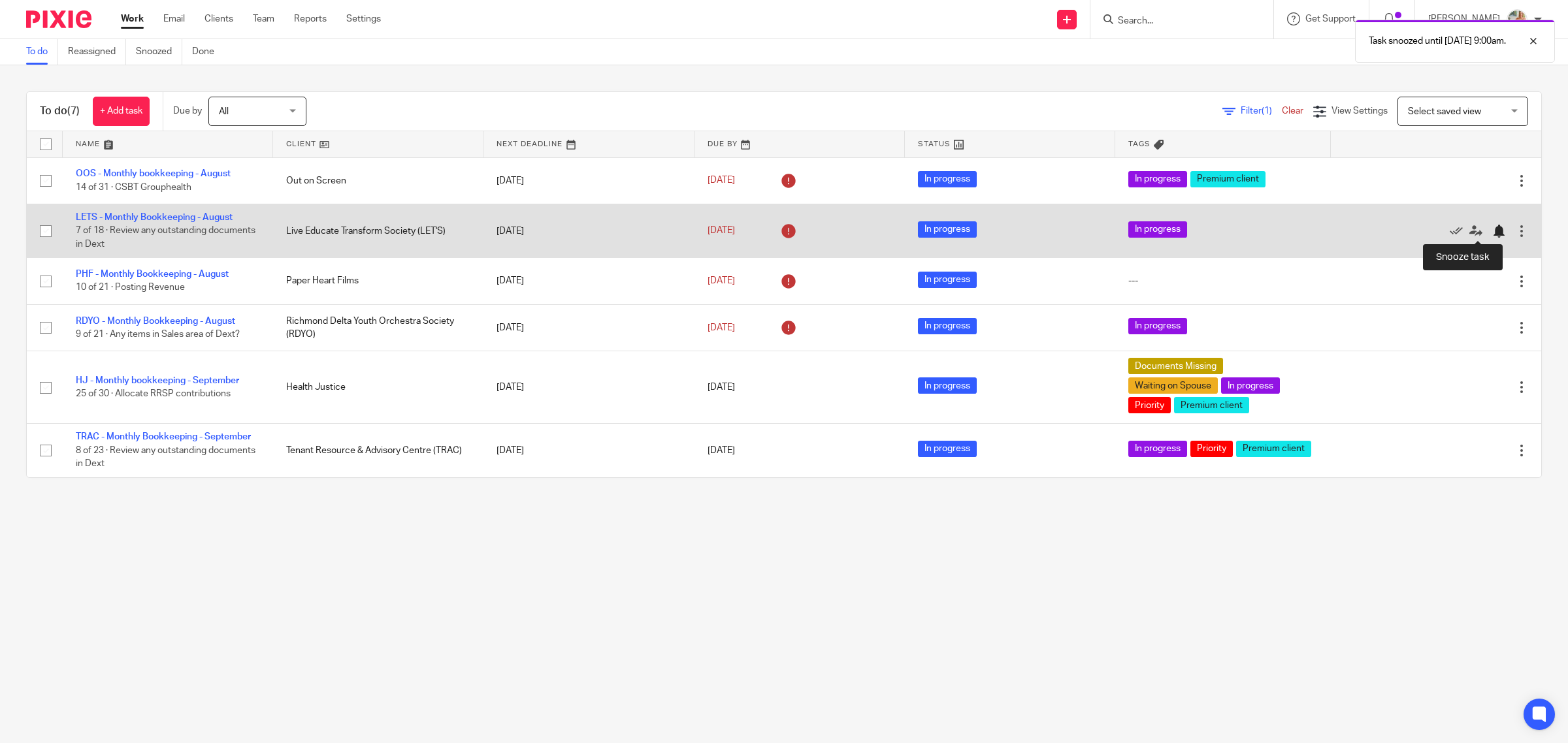
click at [1492, 229] on div at bounding box center [1498, 230] width 13 height 13
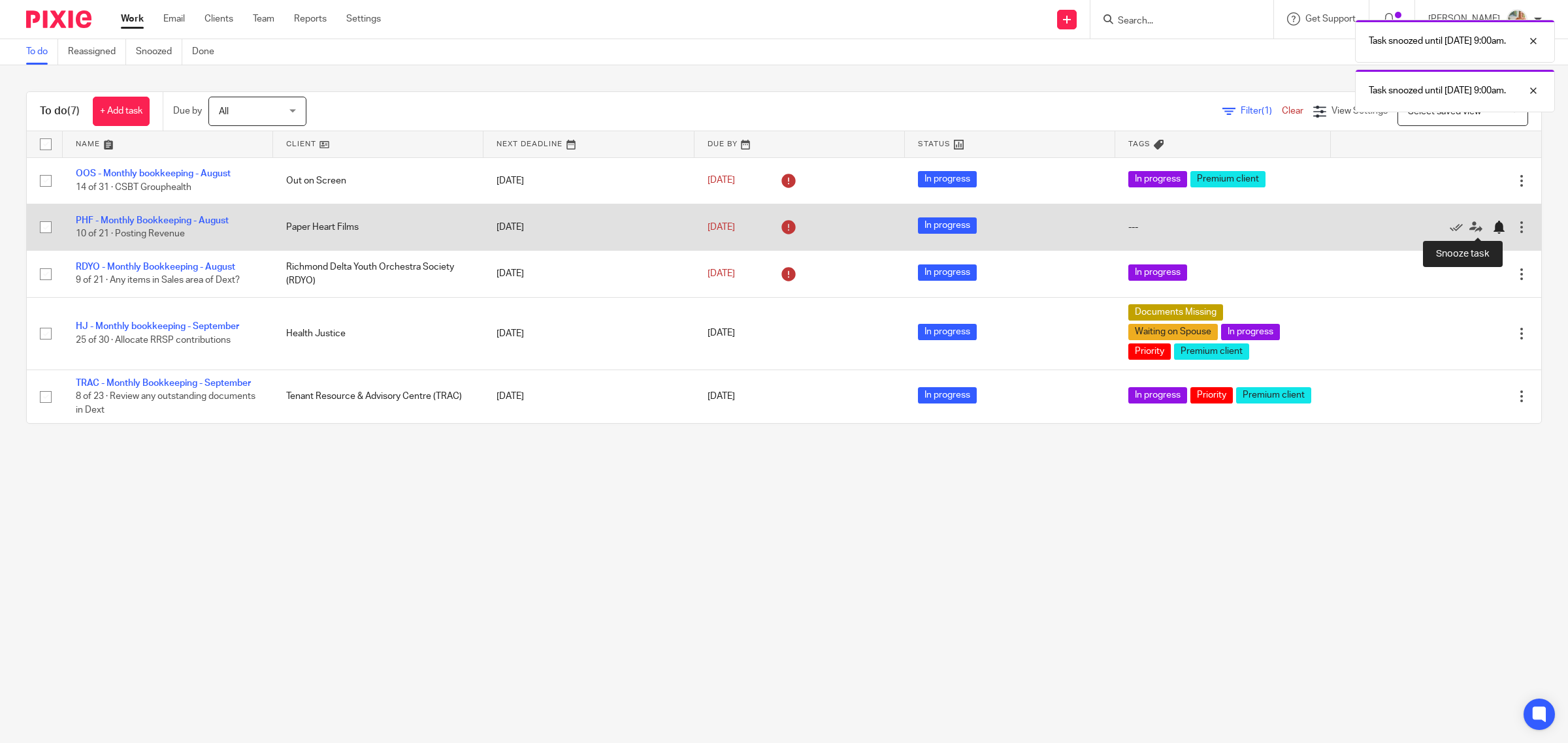
click at [1492, 230] on div at bounding box center [1498, 227] width 13 height 13
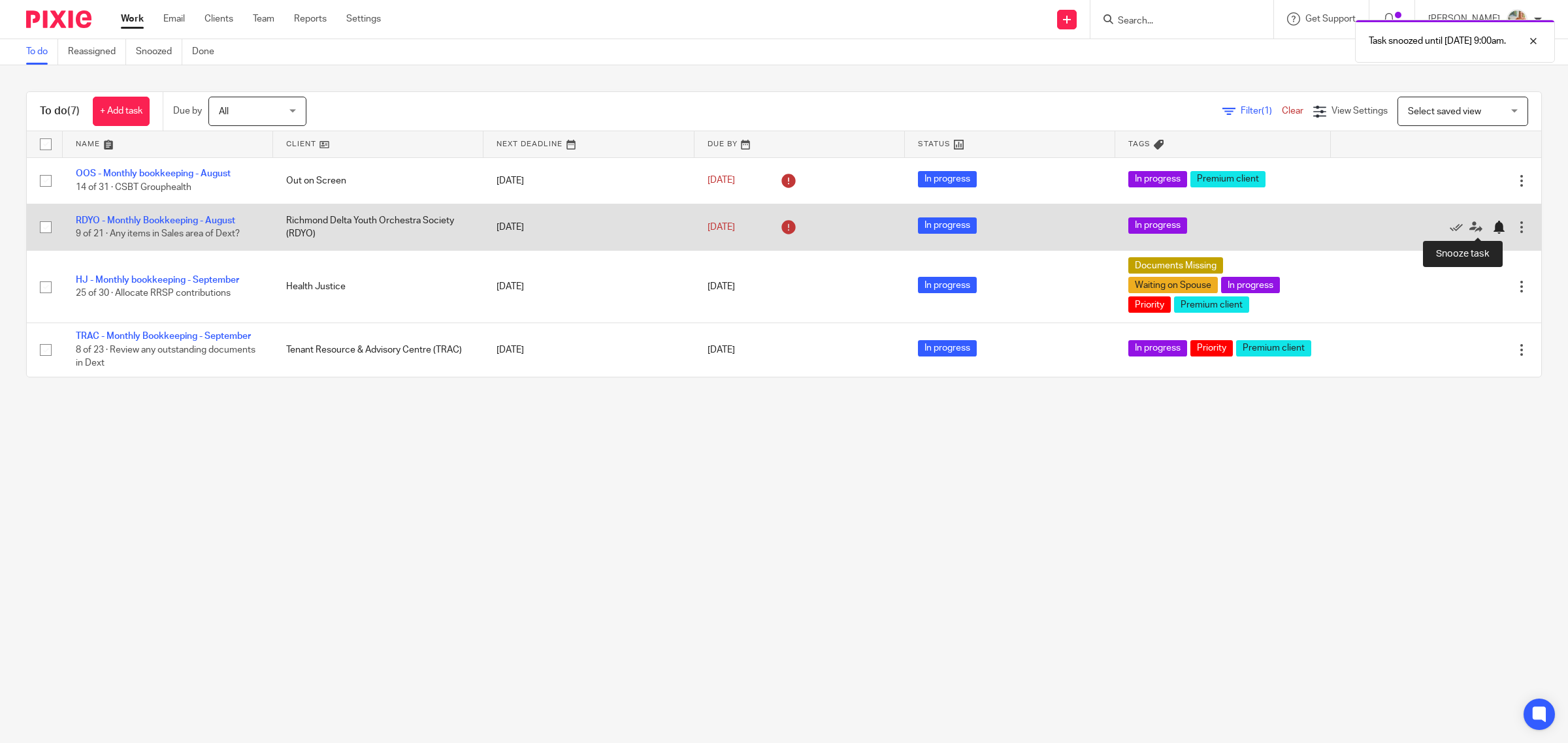
click at [1492, 227] on div at bounding box center [1498, 227] width 13 height 13
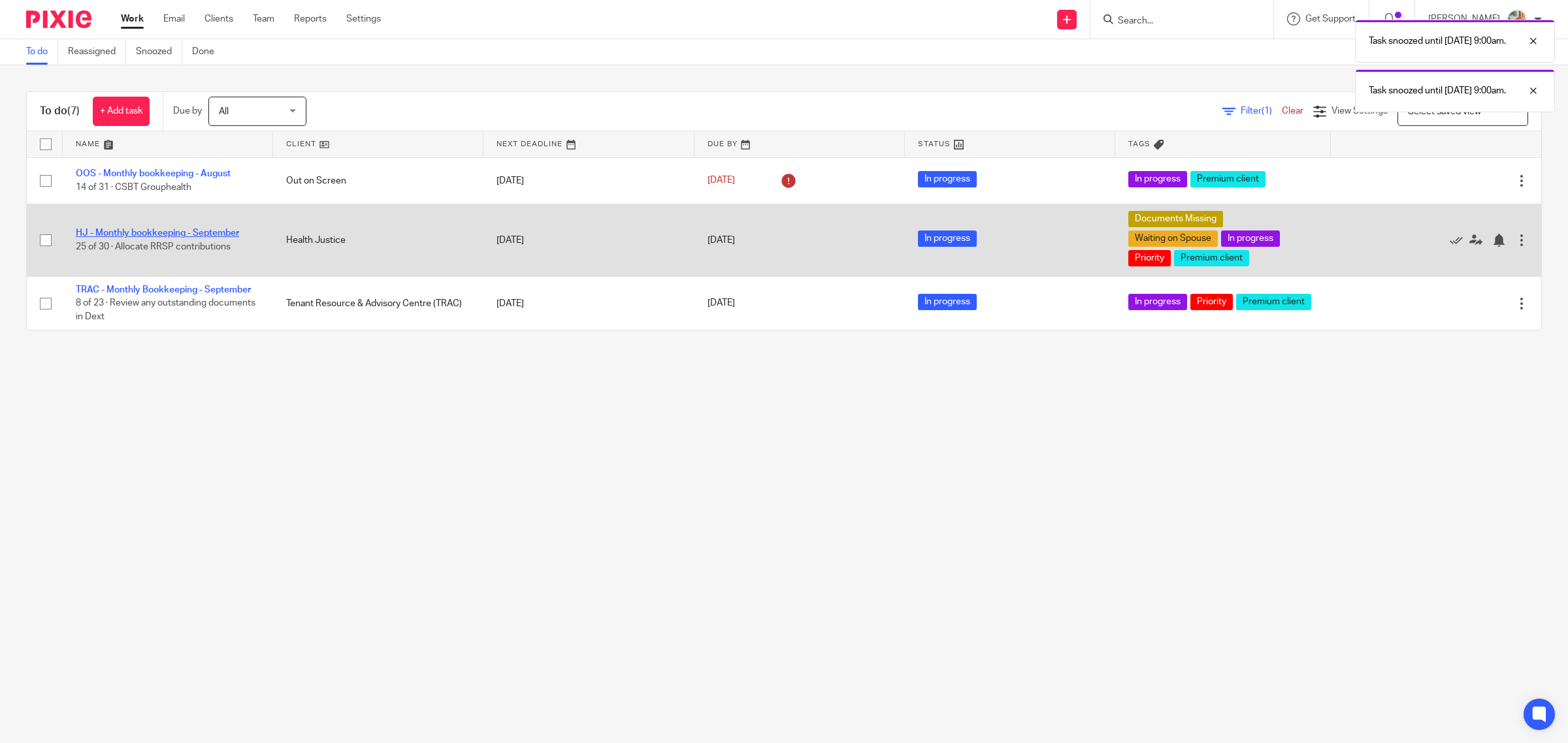
click at [119, 233] on link "HJ - Monthly bookkeeping - September" at bounding box center [157, 233] width 164 height 9
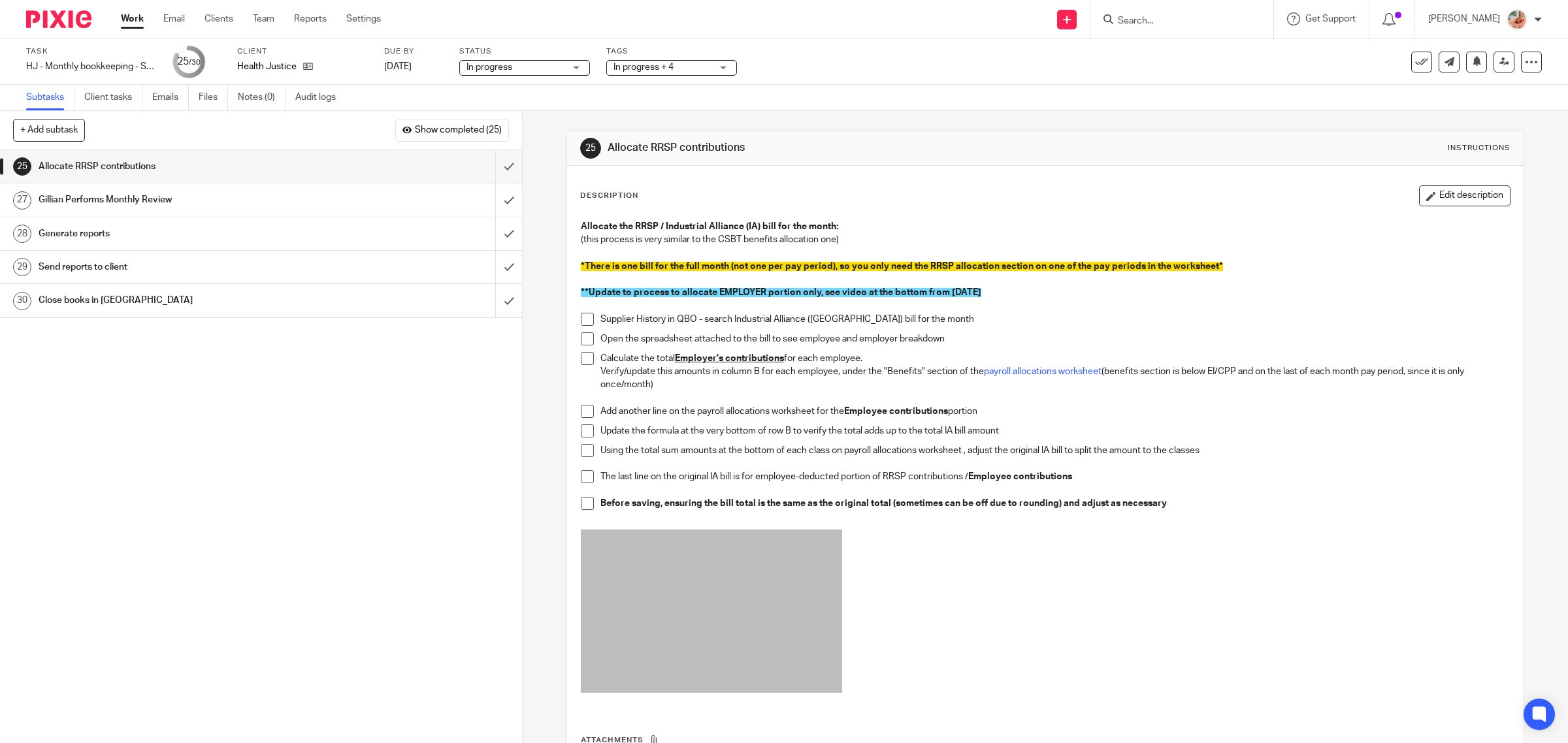
click at [198, 96] on ul "Subtasks Client tasks Emails Files Notes (0) Audit logs" at bounding box center [190, 97] width 329 height 25
click at [205, 98] on link "Files" at bounding box center [213, 97] width 30 height 25
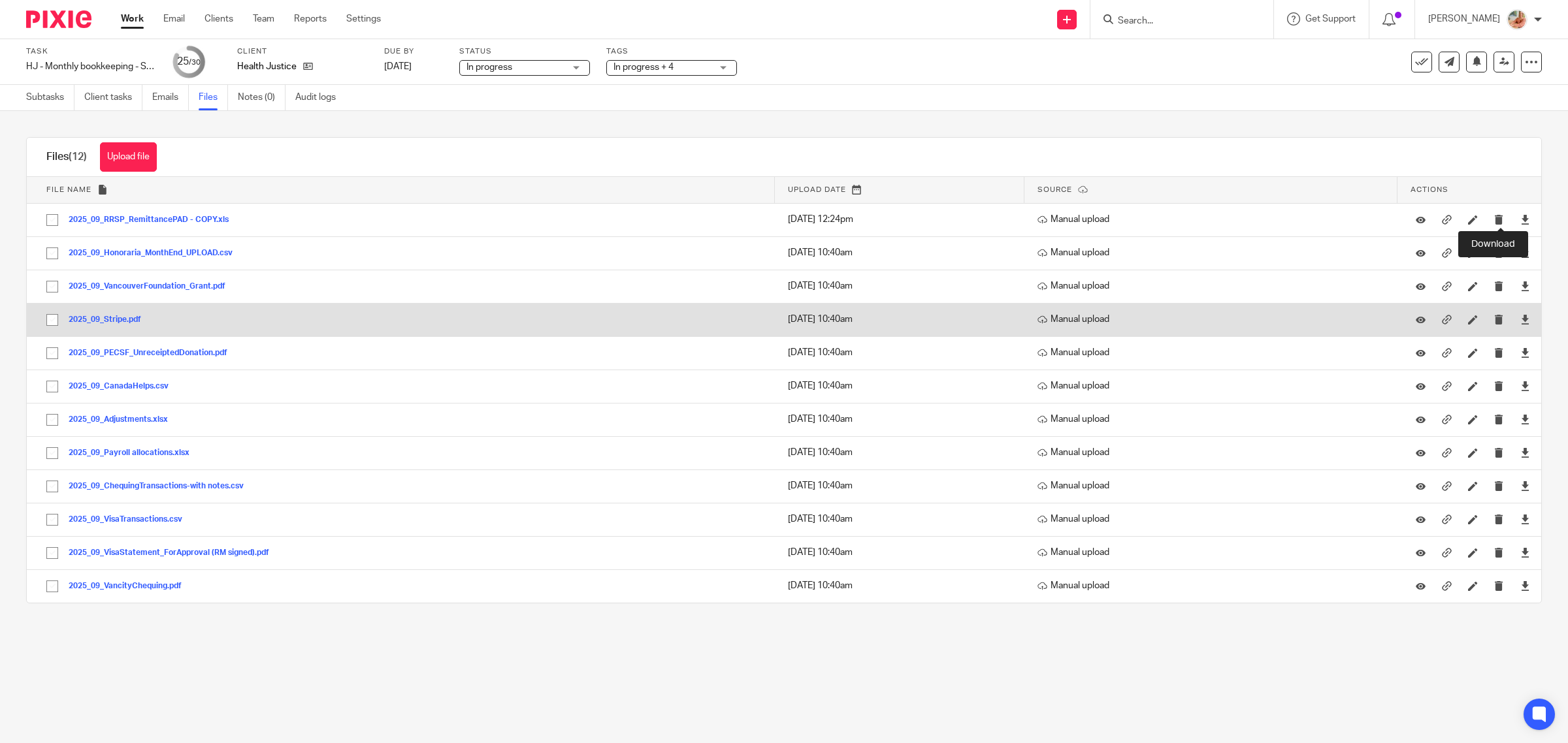
drag, startPoint x: 1498, startPoint y: 215, endPoint x: 988, endPoint y: 336, distance: 524.2
click at [1520, 214] on icon at bounding box center [1525, 219] width 10 height 10
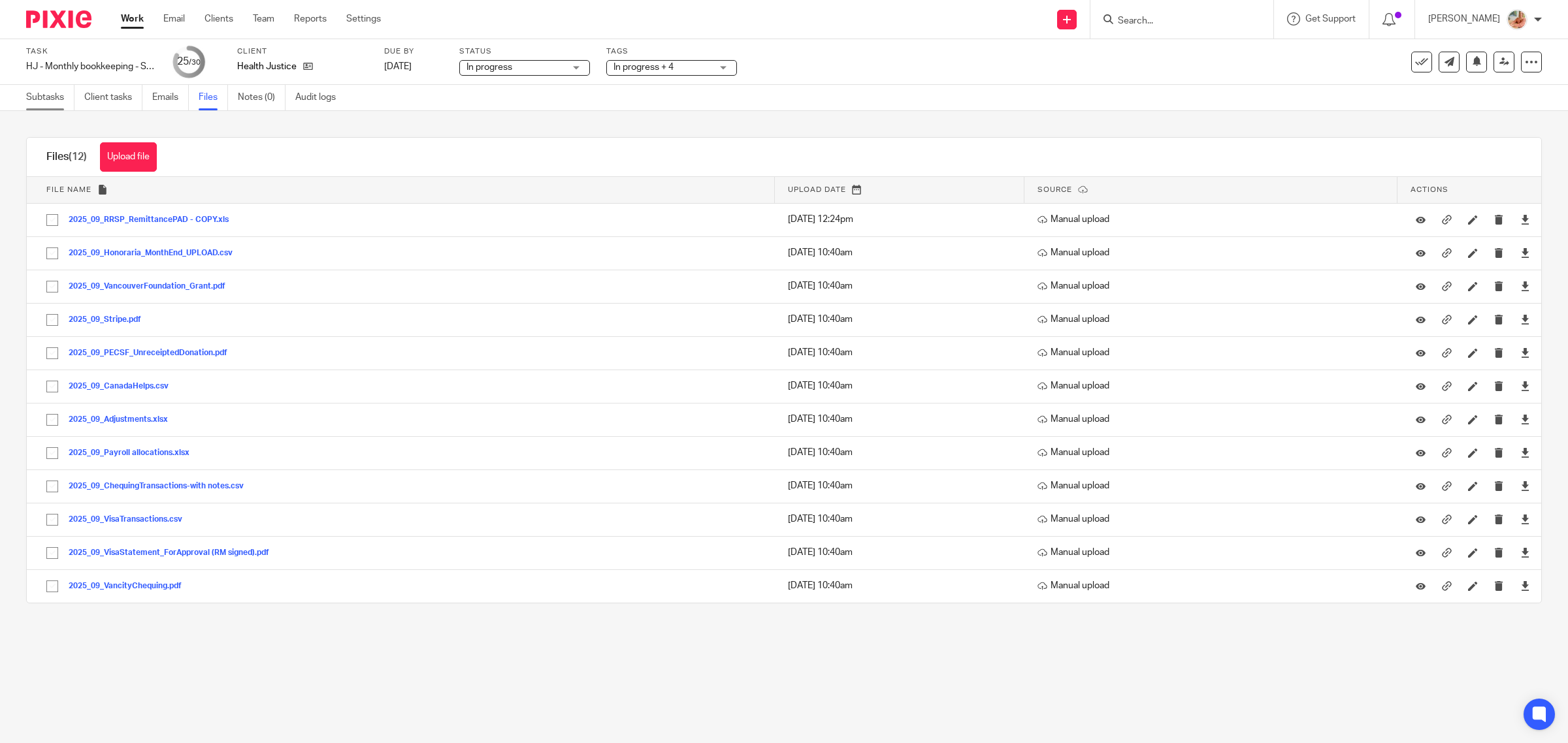
click at [53, 100] on link "Subtasks" at bounding box center [50, 97] width 49 height 25
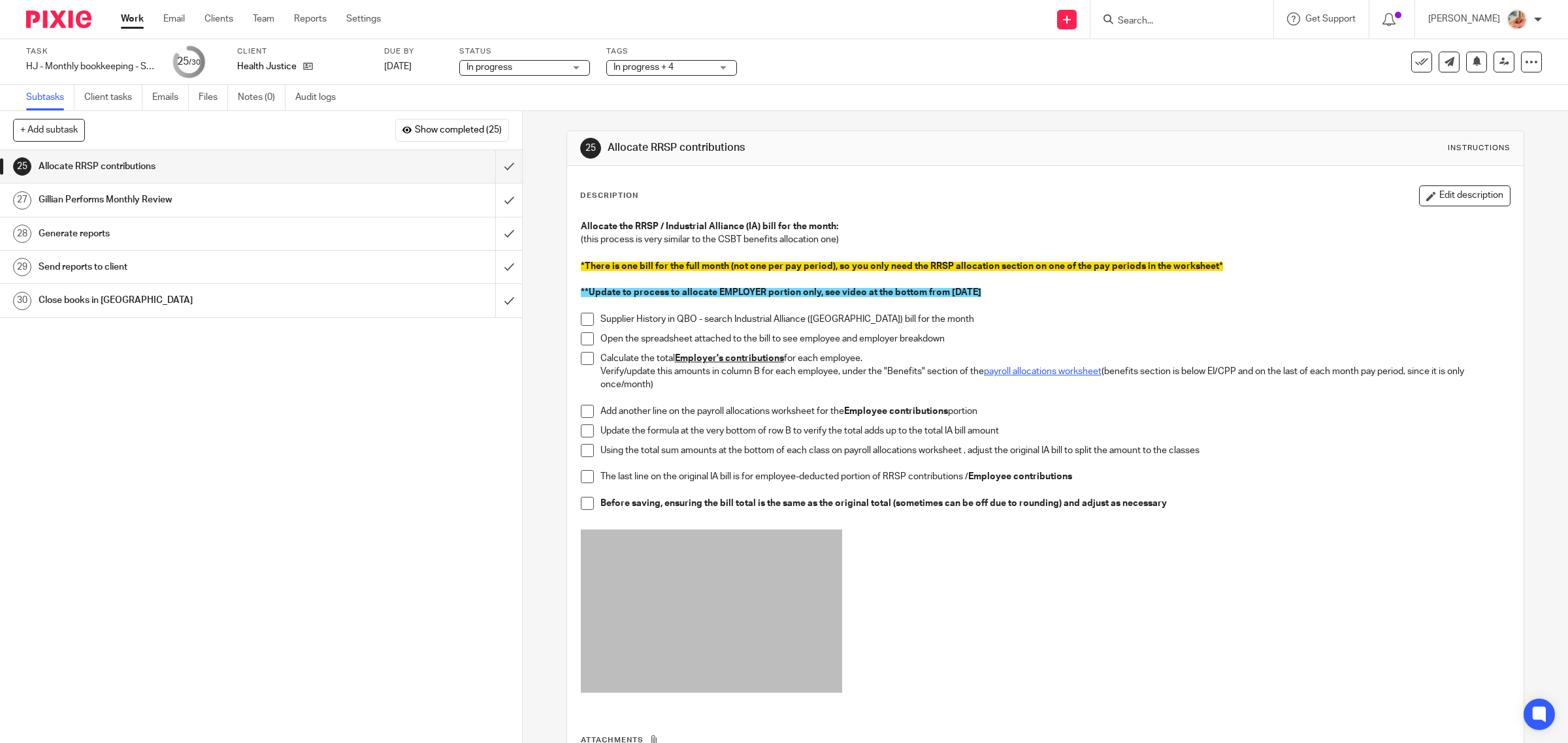
click at [1034, 372] on link "payroll allocations worksheet" at bounding box center [1042, 372] width 118 height 9
click at [580, 318] on span at bounding box center [587, 319] width 13 height 13
click at [581, 338] on span at bounding box center [587, 338] width 13 height 13
click at [584, 353] on span at bounding box center [587, 358] width 13 height 13
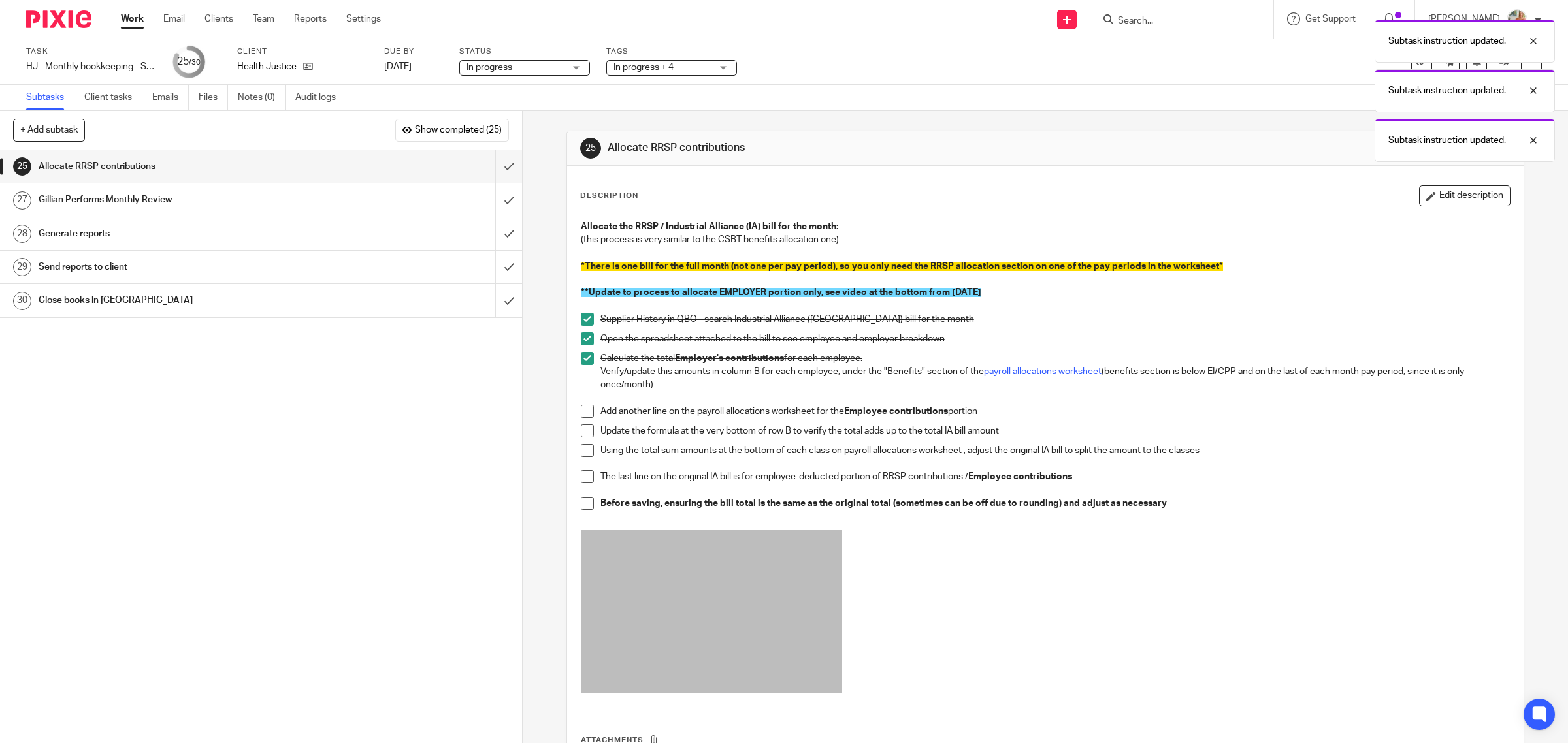
click at [580, 412] on span at bounding box center [587, 411] width 13 height 13
click at [580, 427] on span at bounding box center [587, 430] width 13 height 13
click at [580, 445] on span at bounding box center [587, 450] width 13 height 13
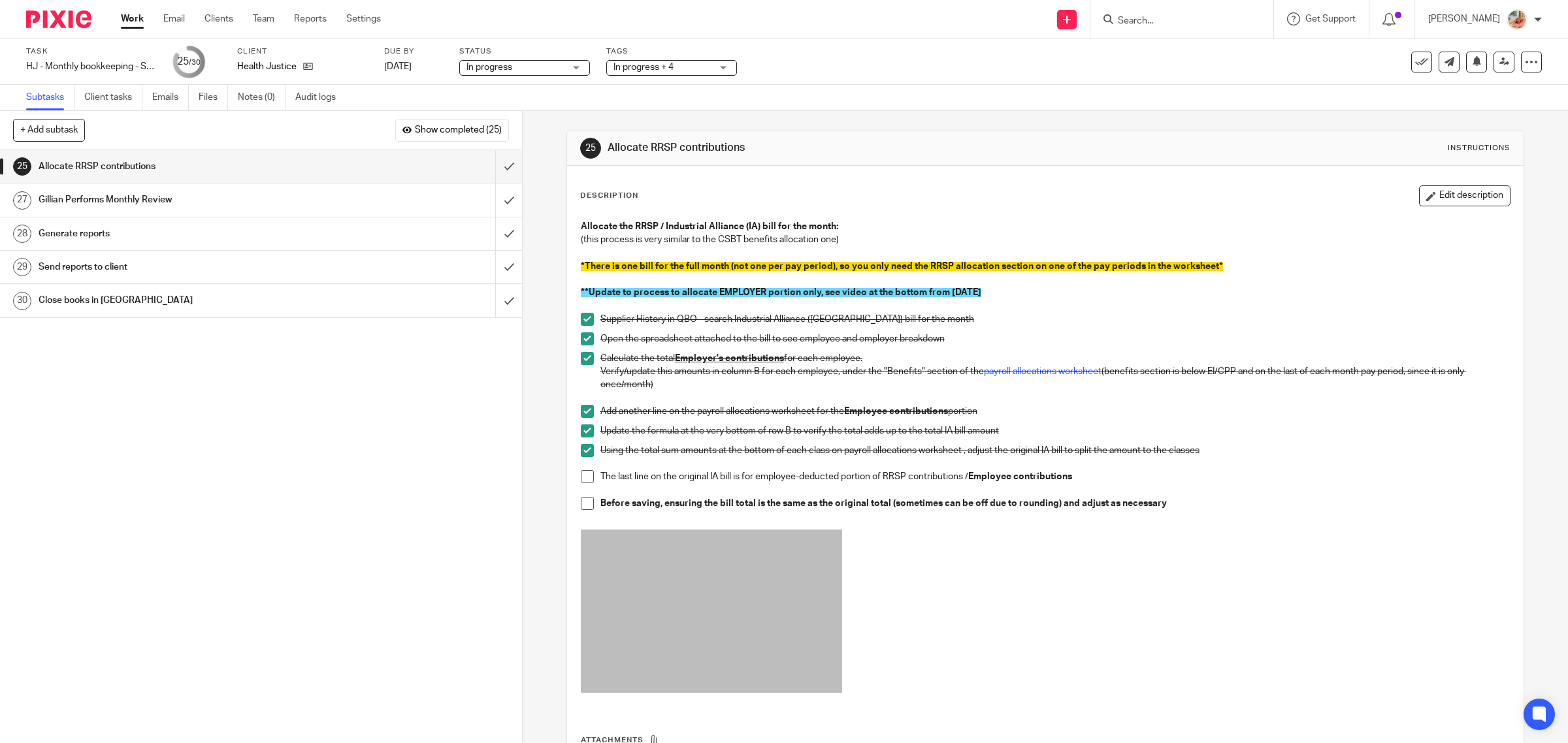
drag, startPoint x: 581, startPoint y: 478, endPoint x: 581, endPoint y: 487, distance: 9.0
click at [581, 478] on span at bounding box center [587, 476] width 13 height 13
click at [582, 497] on span at bounding box center [587, 503] width 13 height 13
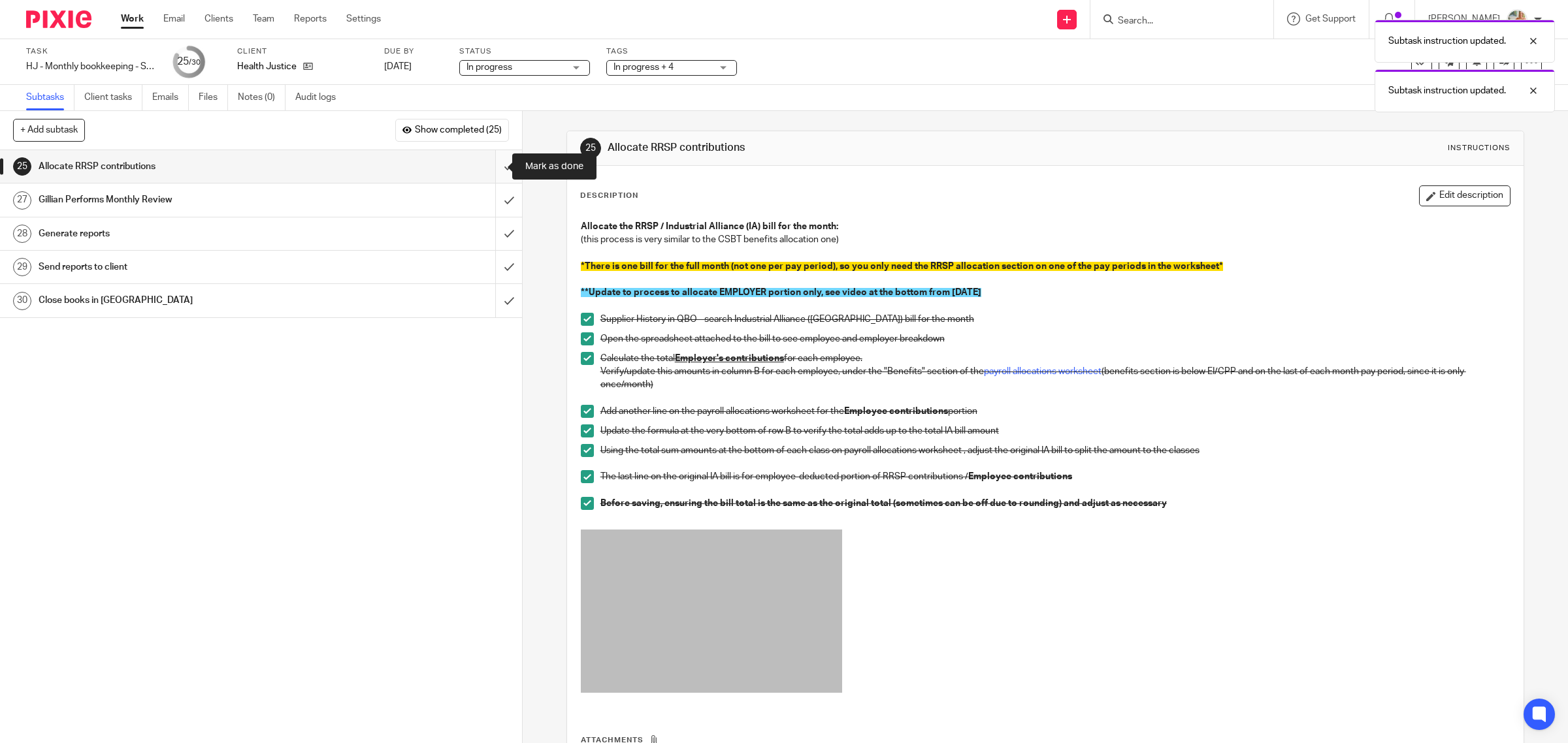
click at [492, 164] on input "submit" at bounding box center [261, 166] width 522 height 33
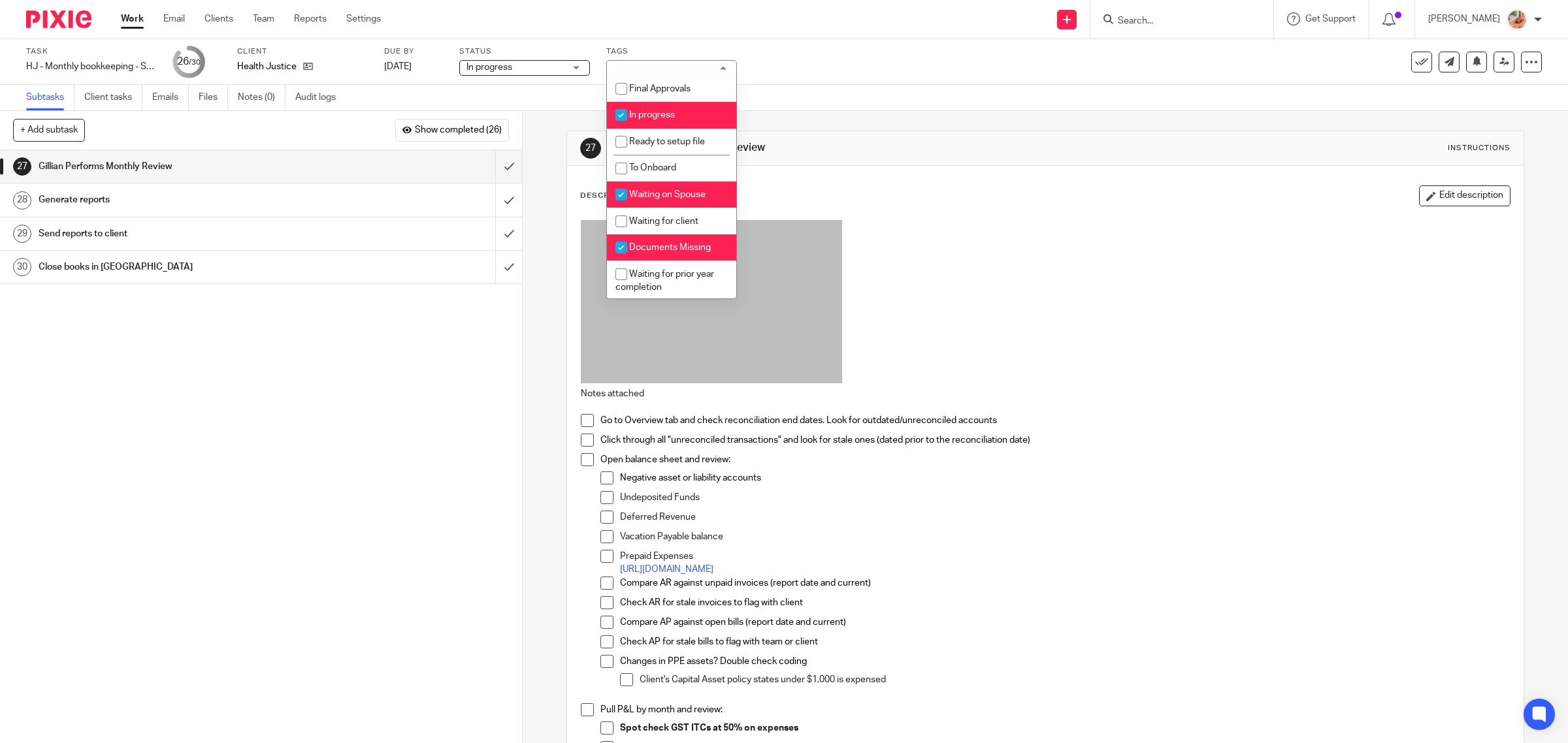
click at [640, 116] on span "In progress" at bounding box center [652, 115] width 46 height 9
checkbox input "false"
click at [632, 196] on input "checkbox" at bounding box center [621, 195] width 25 height 25
checkbox input "false"
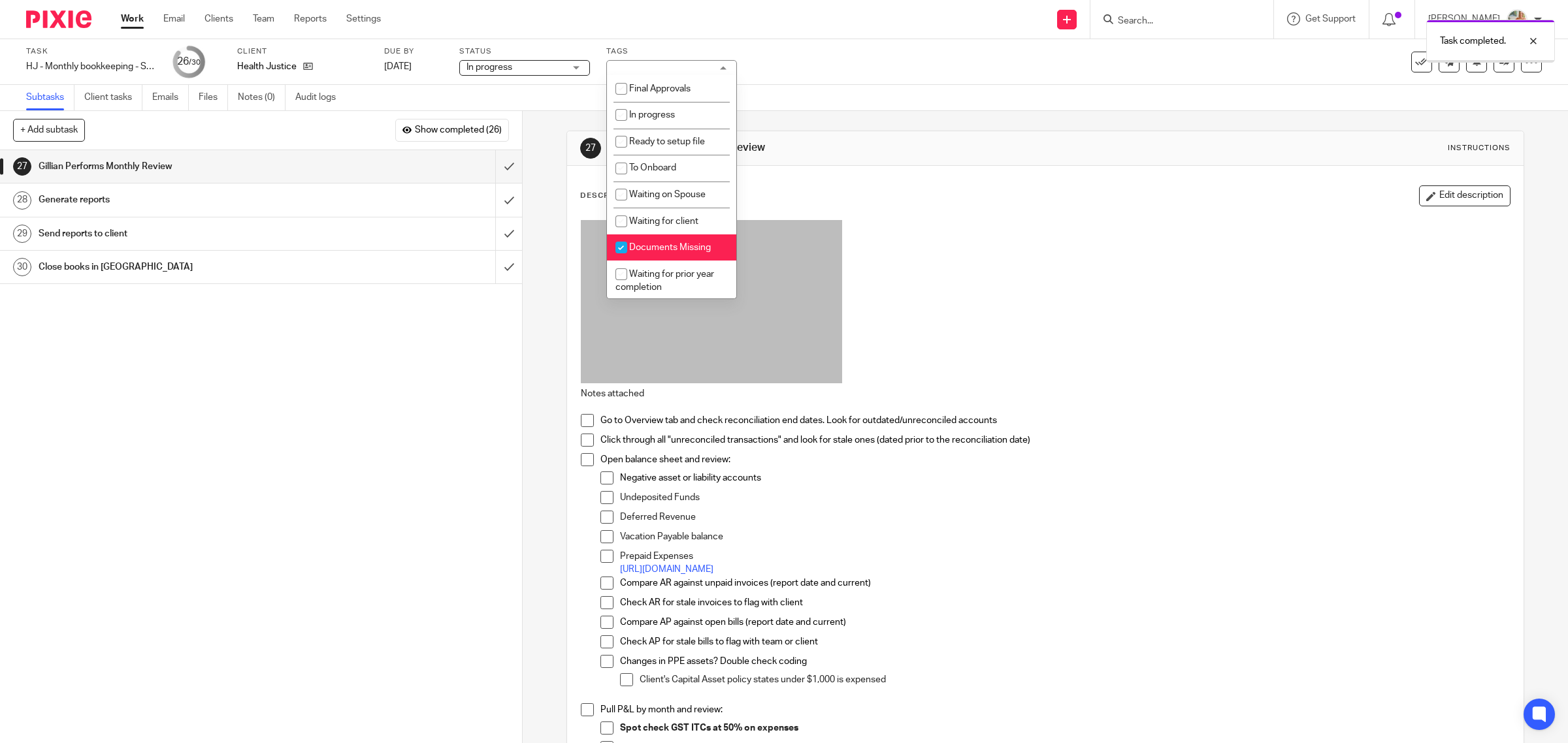
click at [625, 248] on input "checkbox" at bounding box center [621, 247] width 25 height 25
checkbox input "false"
click at [631, 90] on input "checkbox" at bounding box center [621, 88] width 25 height 25
checkbox input "true"
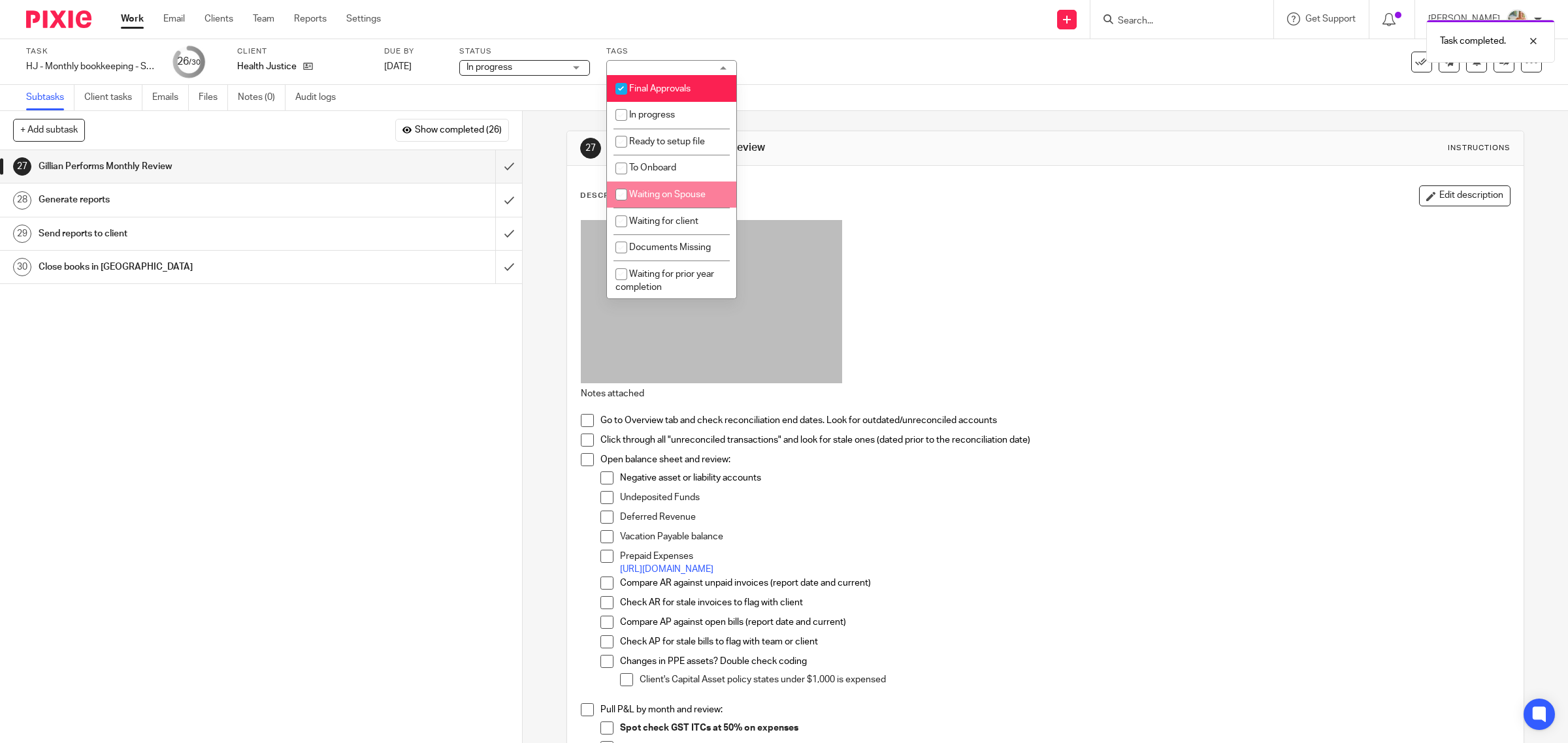
scroll to position [316, 0]
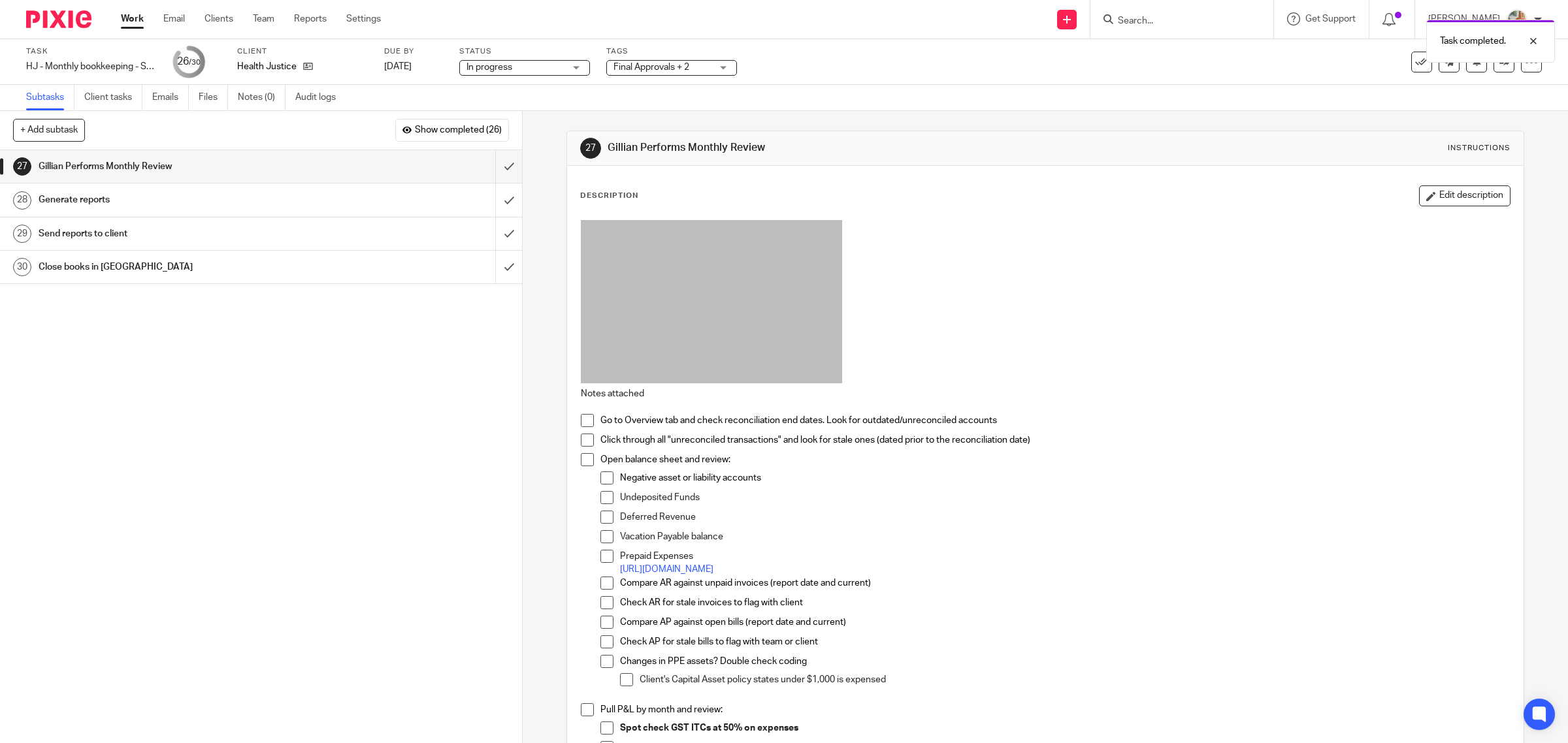
click at [524, 67] on span "In progress" at bounding box center [515, 68] width 98 height 14
click at [880, 167] on div "Description Edit description Notes attached Go to Overview tab and check reconc…" at bounding box center [1045, 579] width 957 height 827
click at [1493, 66] on link at bounding box center [1503, 62] width 21 height 21
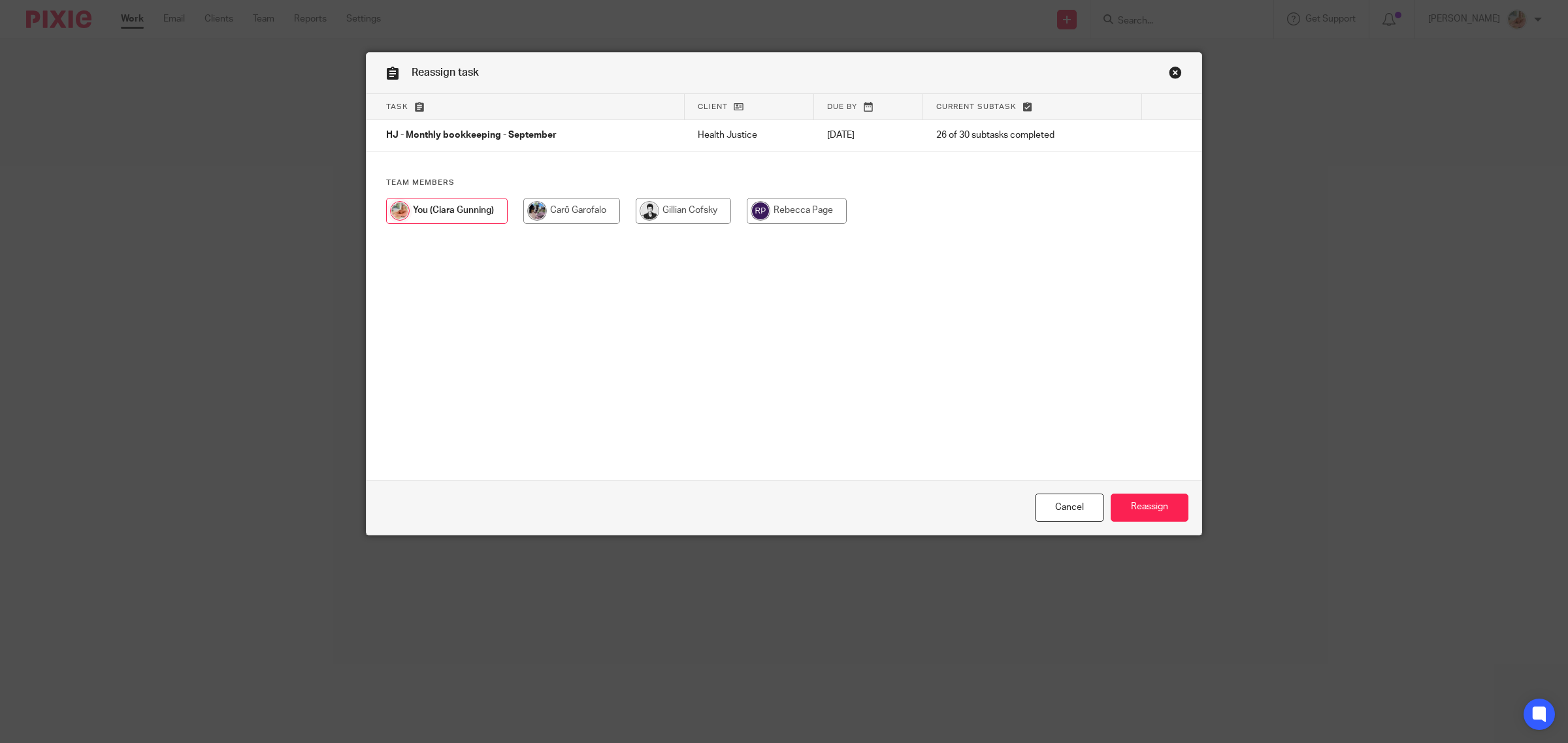
click at [670, 218] on input "radio" at bounding box center [682, 211] width 95 height 26
radio input "true"
click at [1138, 516] on input "Reassign" at bounding box center [1150, 507] width 78 height 28
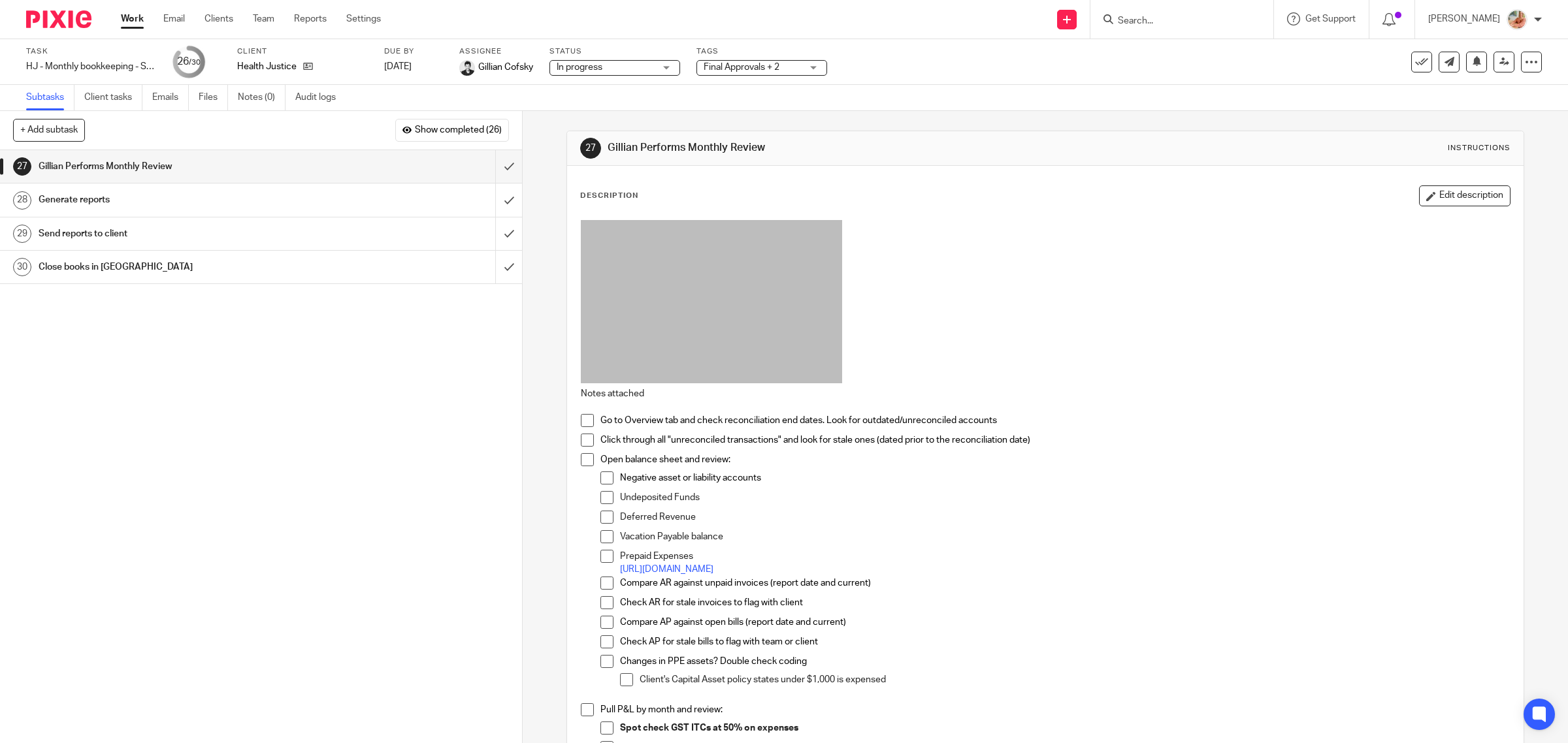
click at [131, 17] on link "Work" at bounding box center [132, 18] width 23 height 13
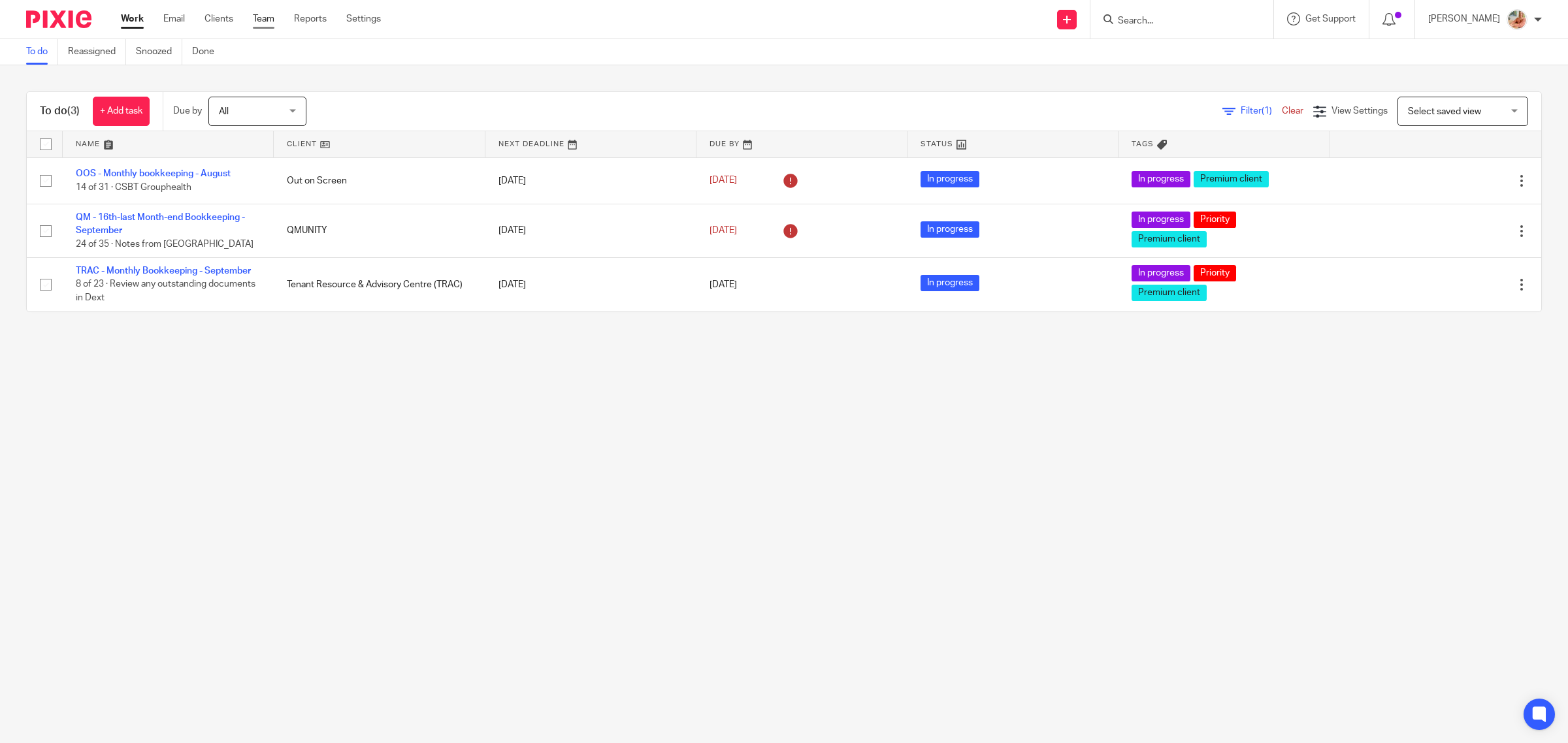
click at [262, 16] on link "Team" at bounding box center [263, 18] width 21 height 13
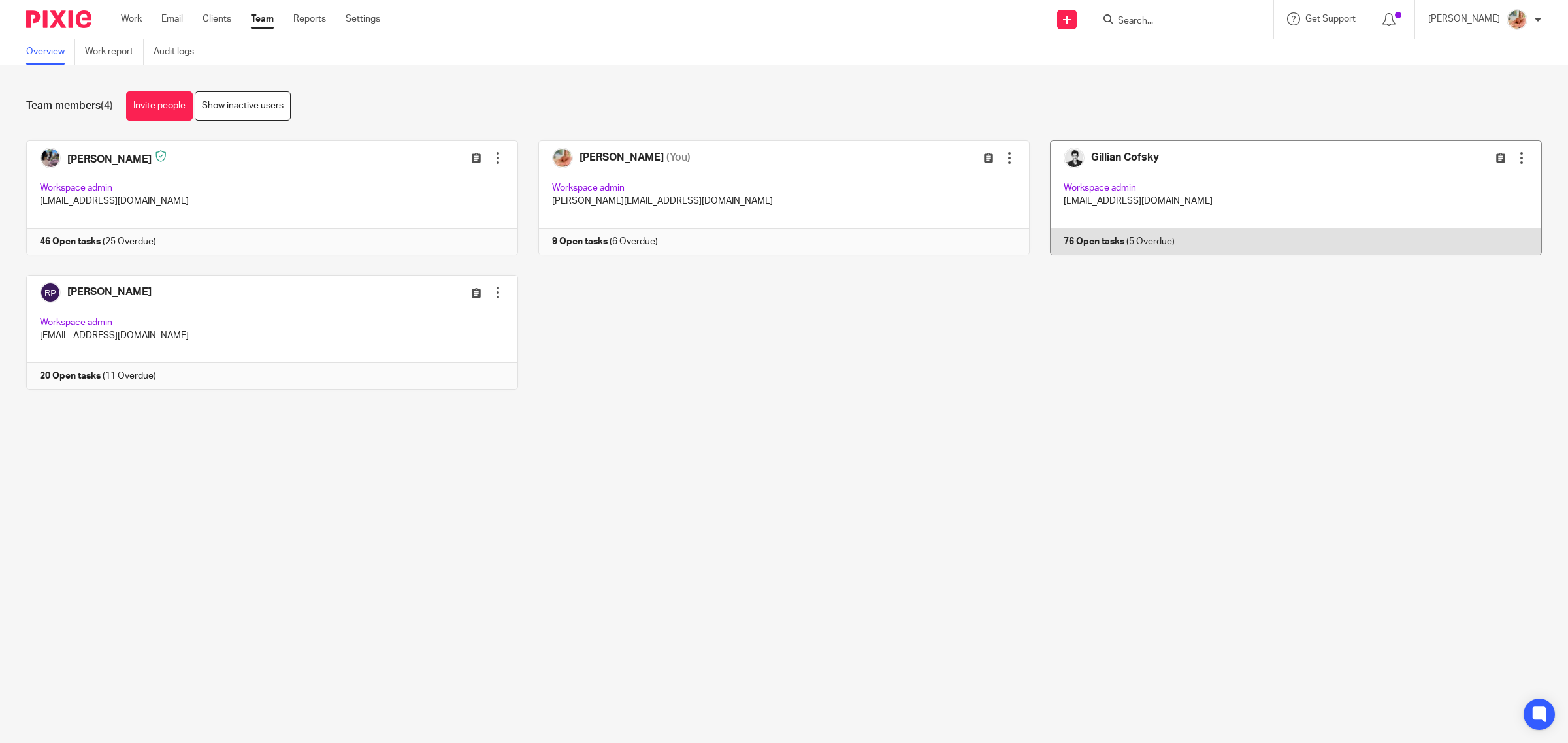
click at [1165, 209] on link at bounding box center [1285, 198] width 512 height 115
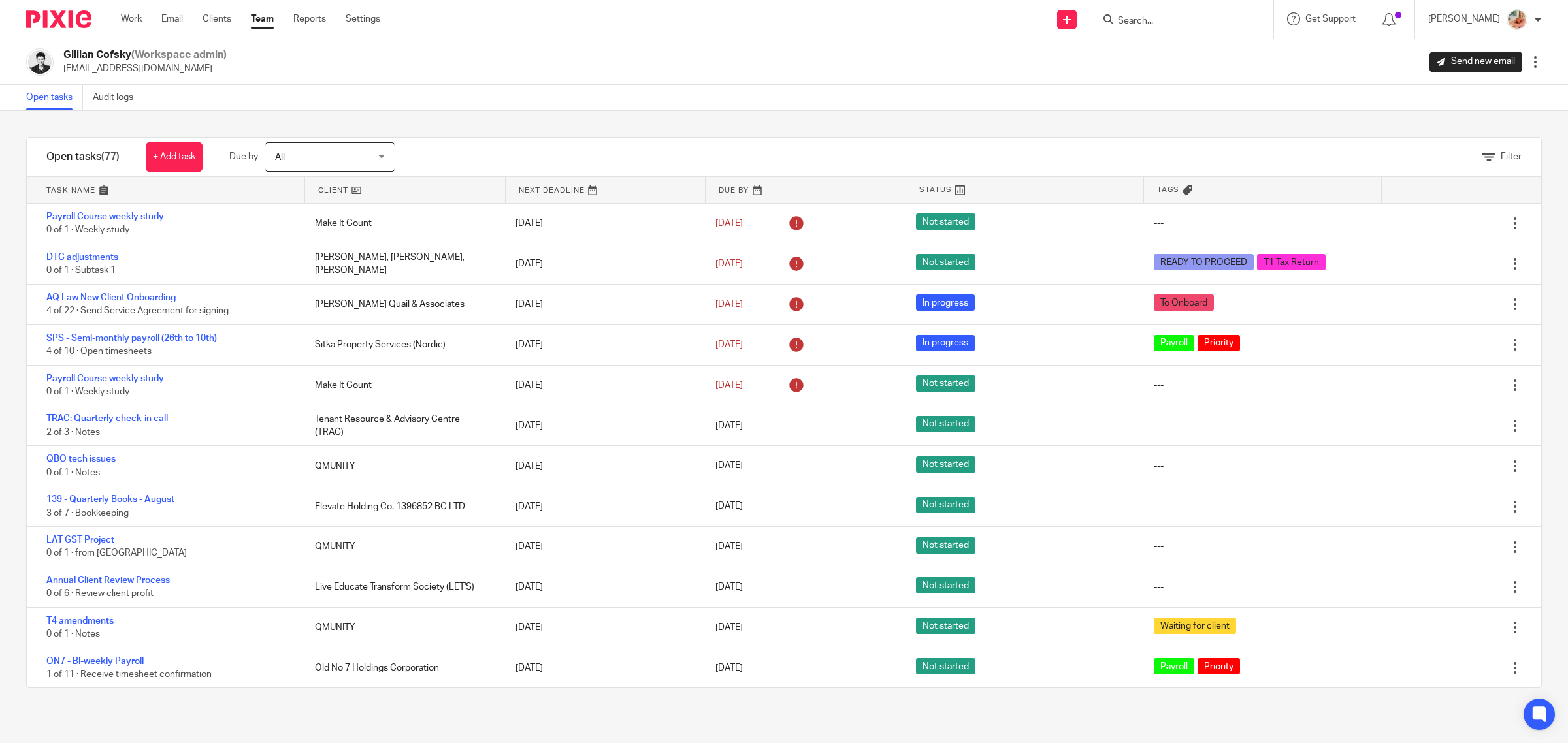
click at [631, 114] on div "Filter tasks Only show tasks matching all of these conditions 1 Client name Is …" at bounding box center [784, 427] width 1568 height 632
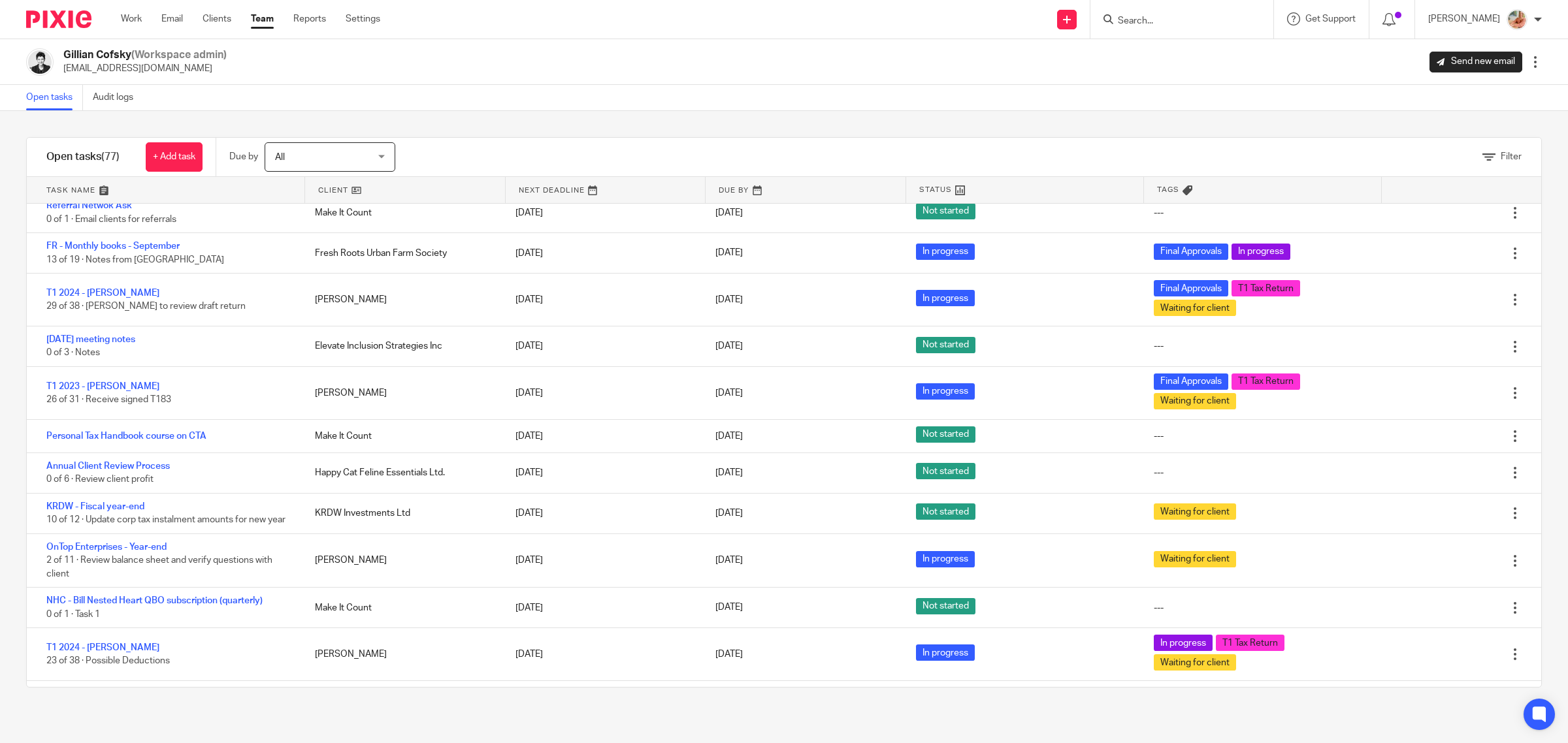
scroll to position [863, 0]
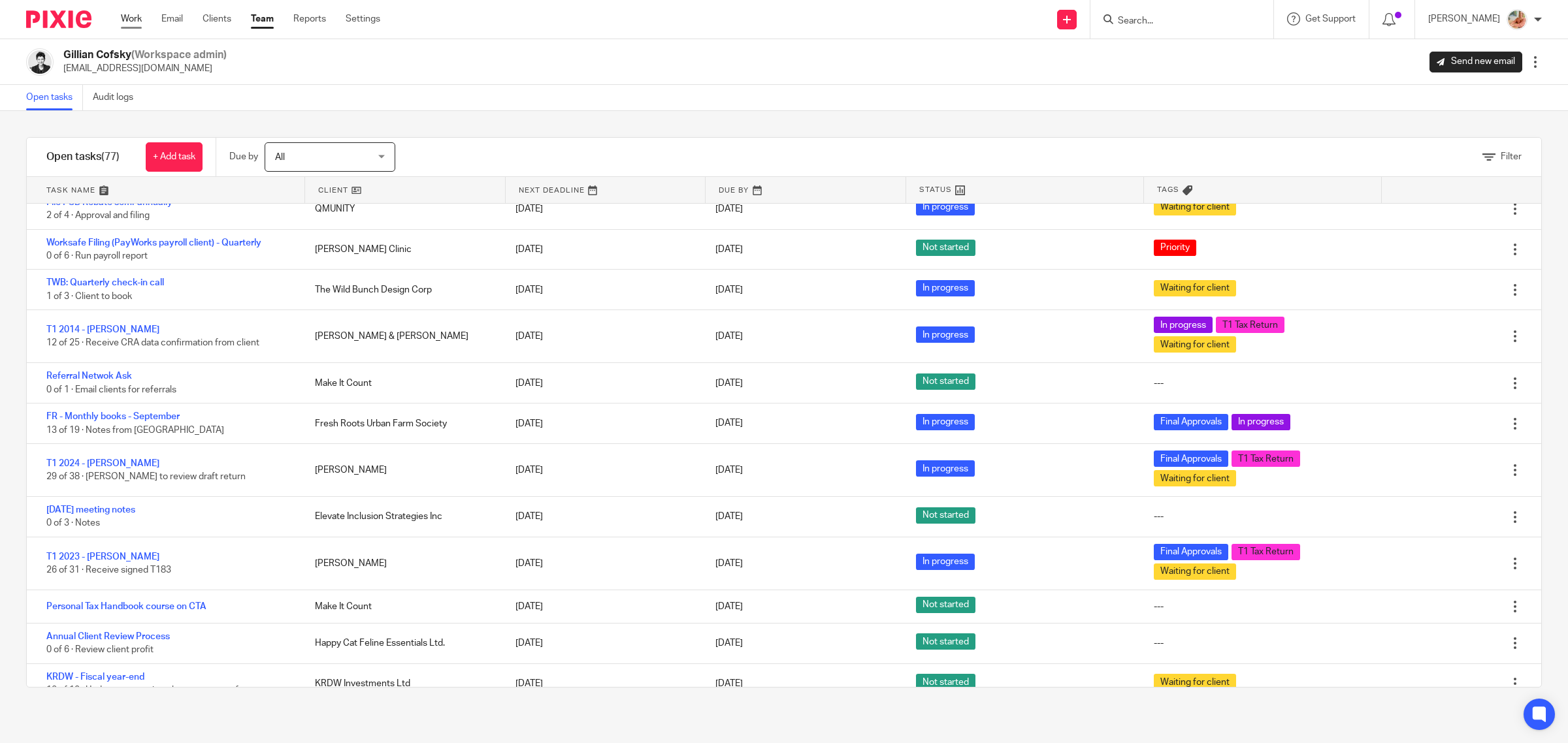
click at [132, 18] on link "Work" at bounding box center [131, 18] width 21 height 13
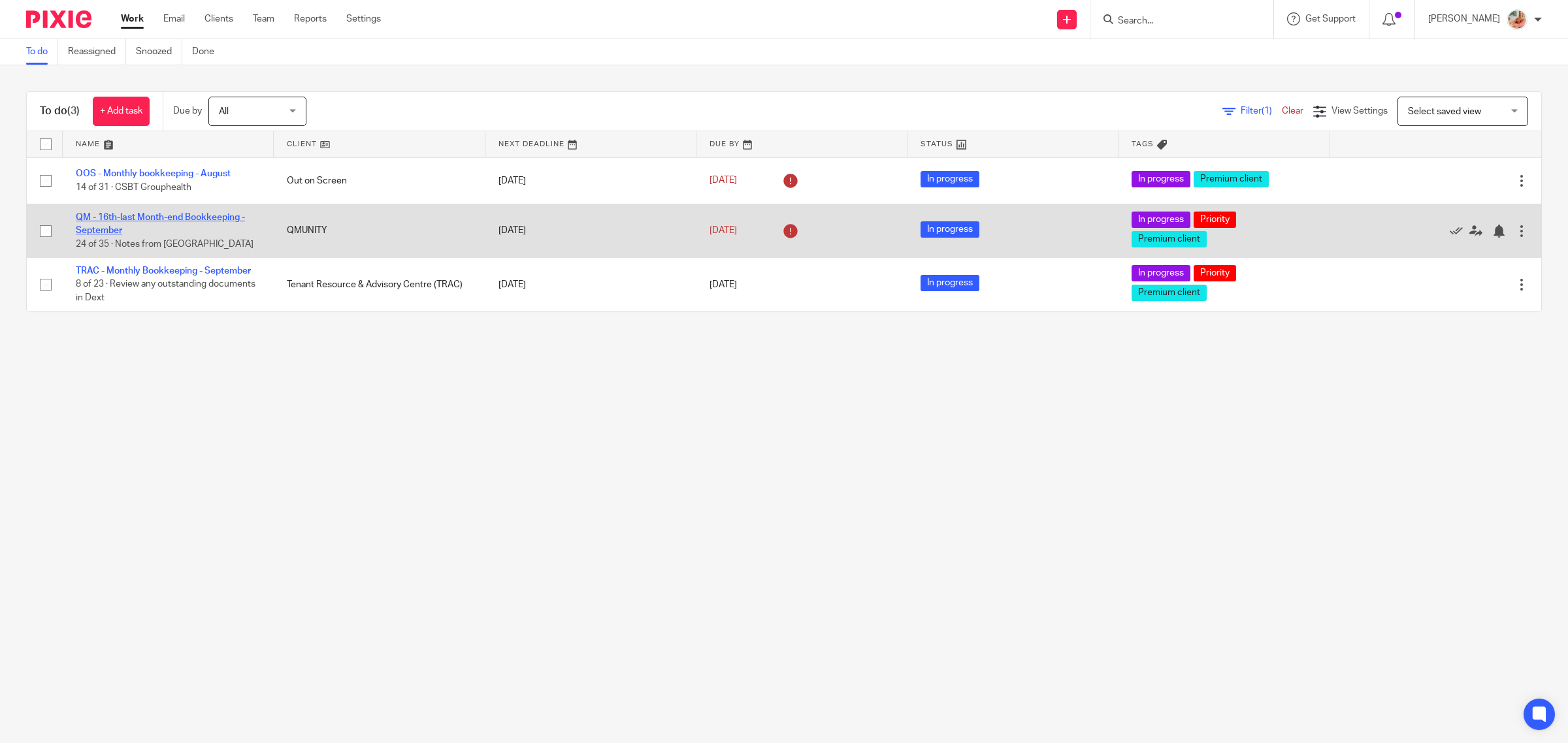
click at [142, 214] on link "QM - 16th-last Month-end Bookkeeping - September" at bounding box center [161, 224] width 169 height 22
